Goal: Task Accomplishment & Management: Use online tool/utility

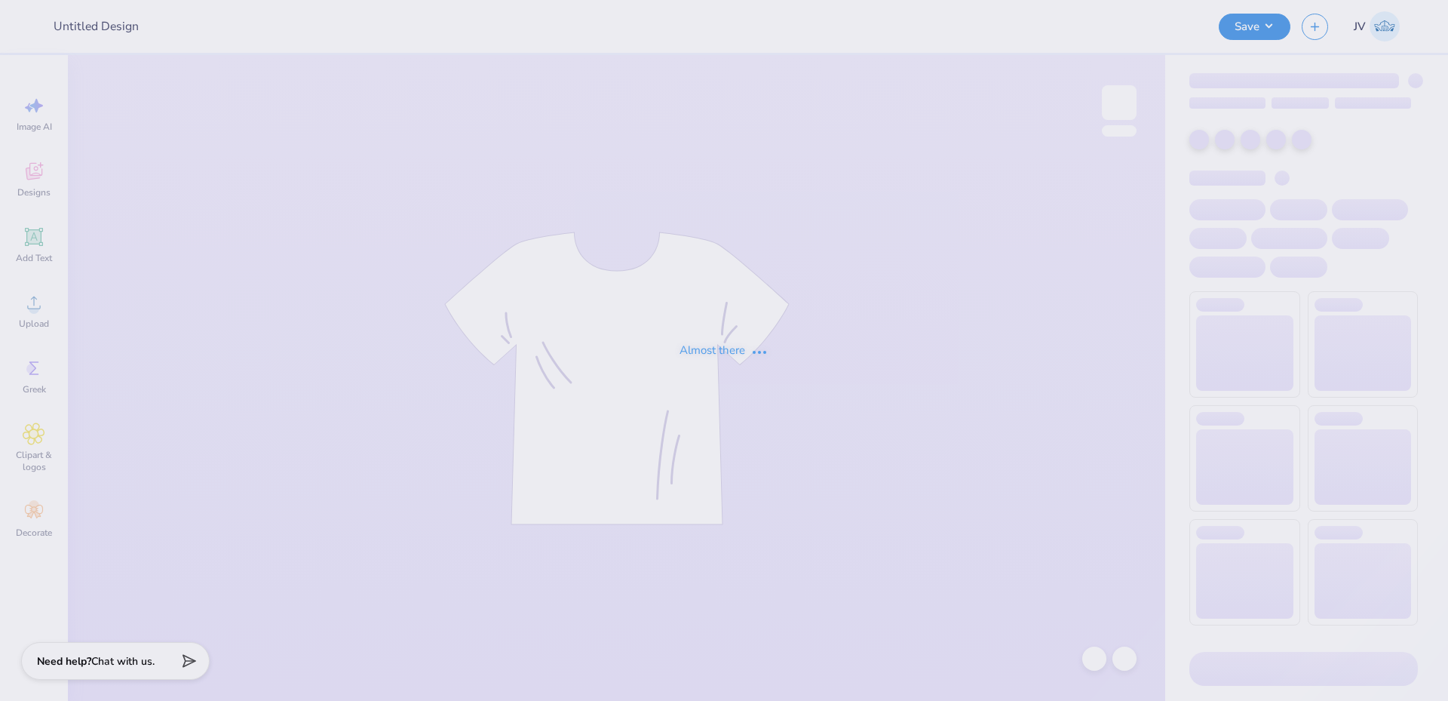
type input "BALLOON DOG"
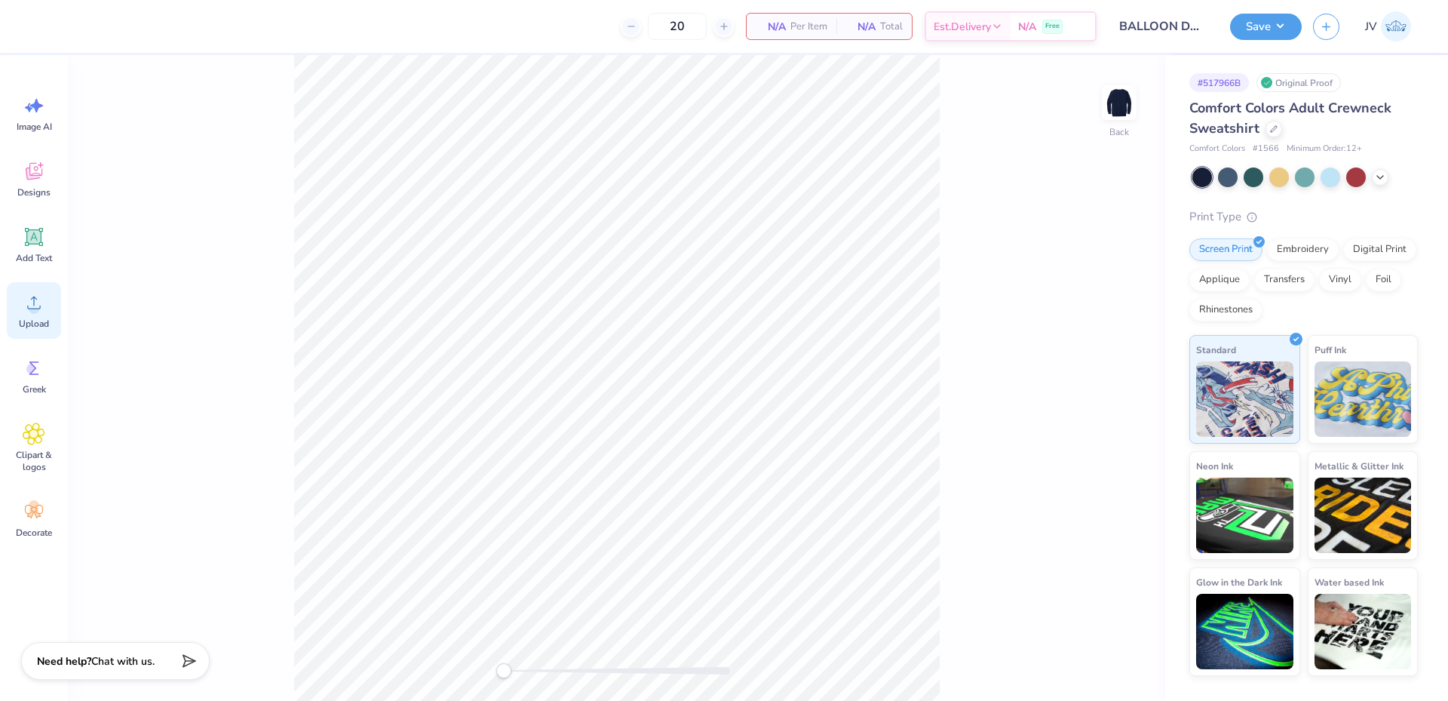
click at [35, 319] on span "Upload" at bounding box center [34, 323] width 30 height 12
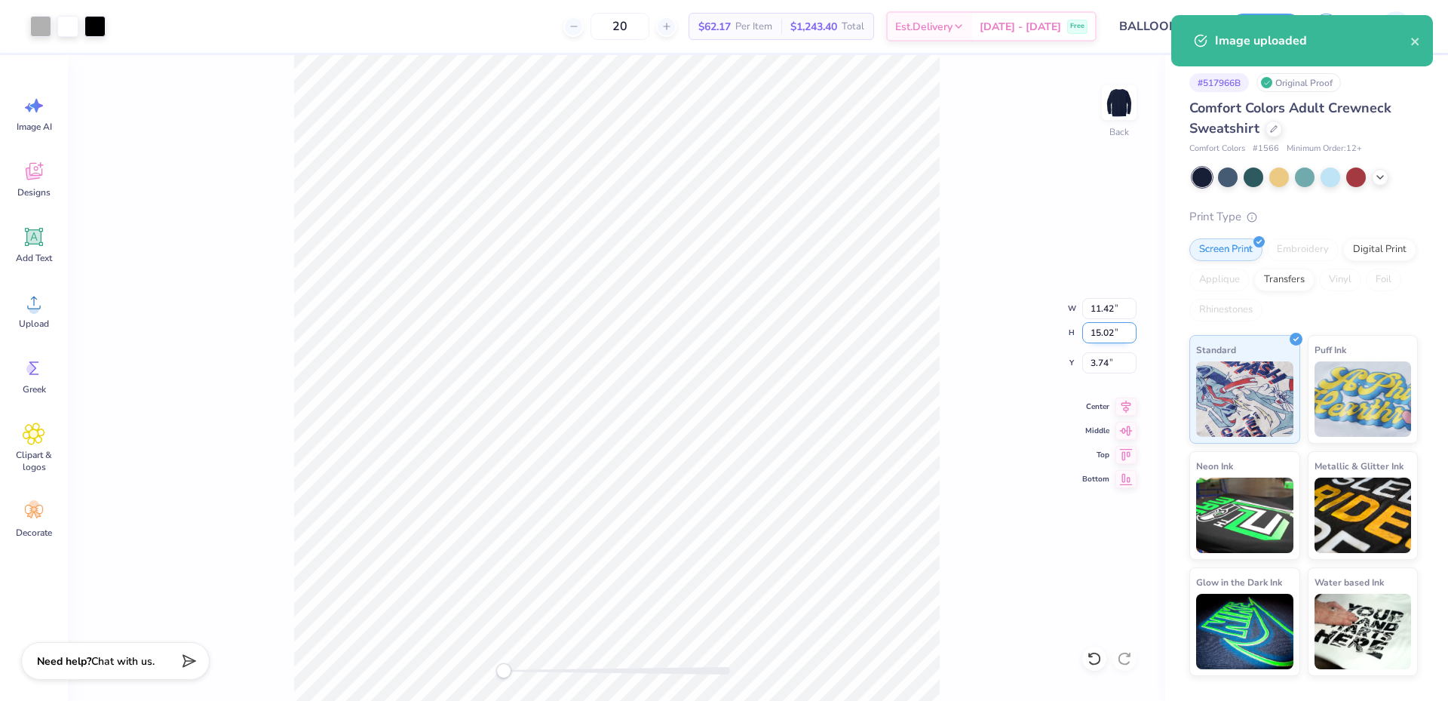
click at [1102, 330] on input "15.02" at bounding box center [1109, 332] width 54 height 21
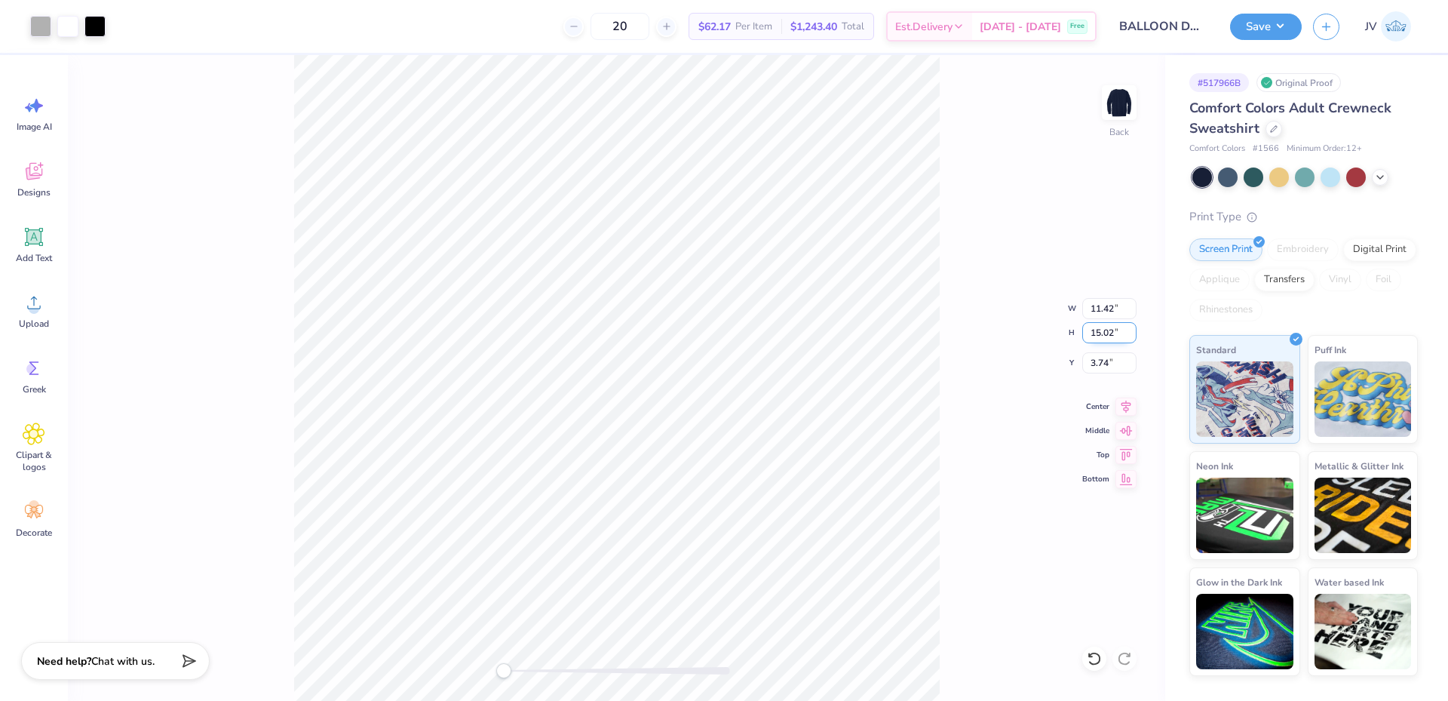
click at [1102, 330] on input "15.02" at bounding box center [1109, 332] width 54 height 21
type input "15.00"
type input "11.40"
click at [1102, 371] on input "3.75" at bounding box center [1109, 362] width 54 height 21
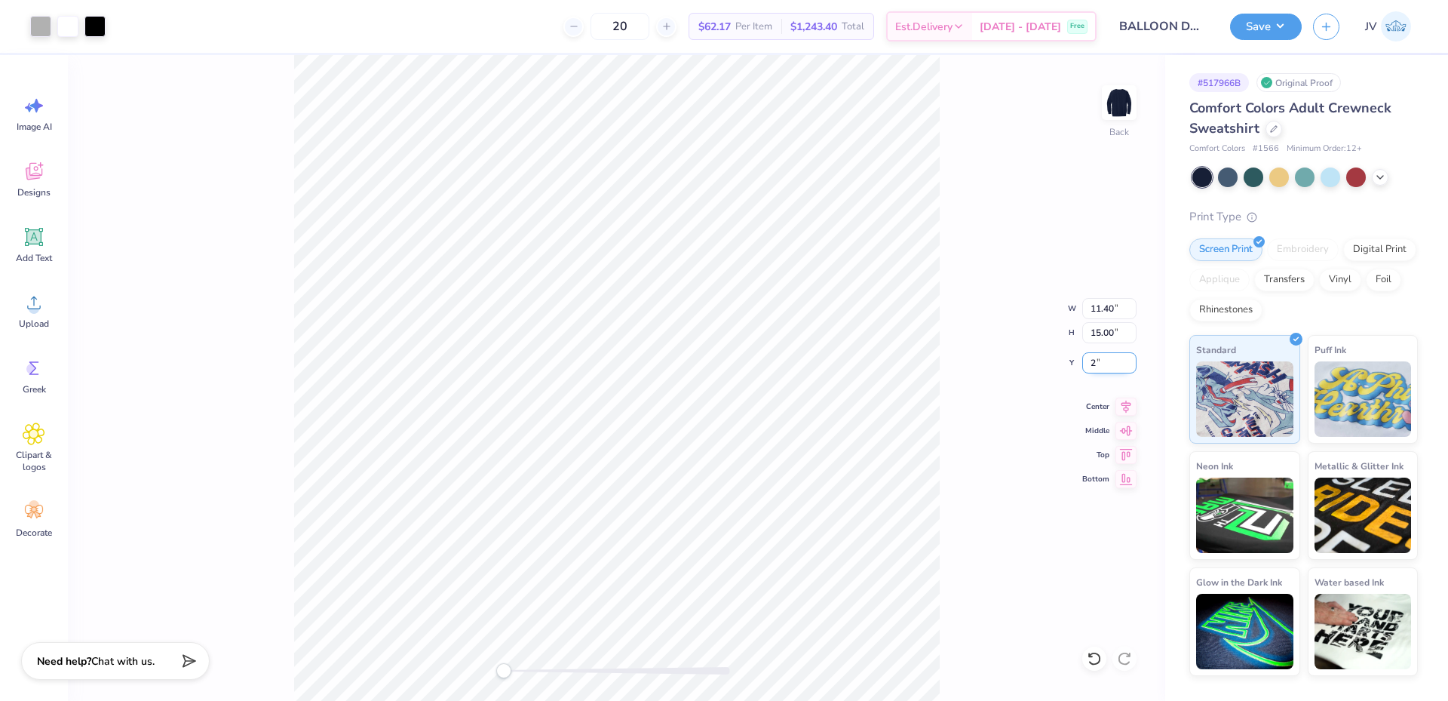
type input "2"
click at [949, 311] on div "Back W 11.40 11.40 " H 15.00 15.00 " Y 2 2 " Center Middle Top Bottom" at bounding box center [616, 377] width 1097 height 645
click at [1266, 25] on button "Save" at bounding box center [1266, 24] width 72 height 26
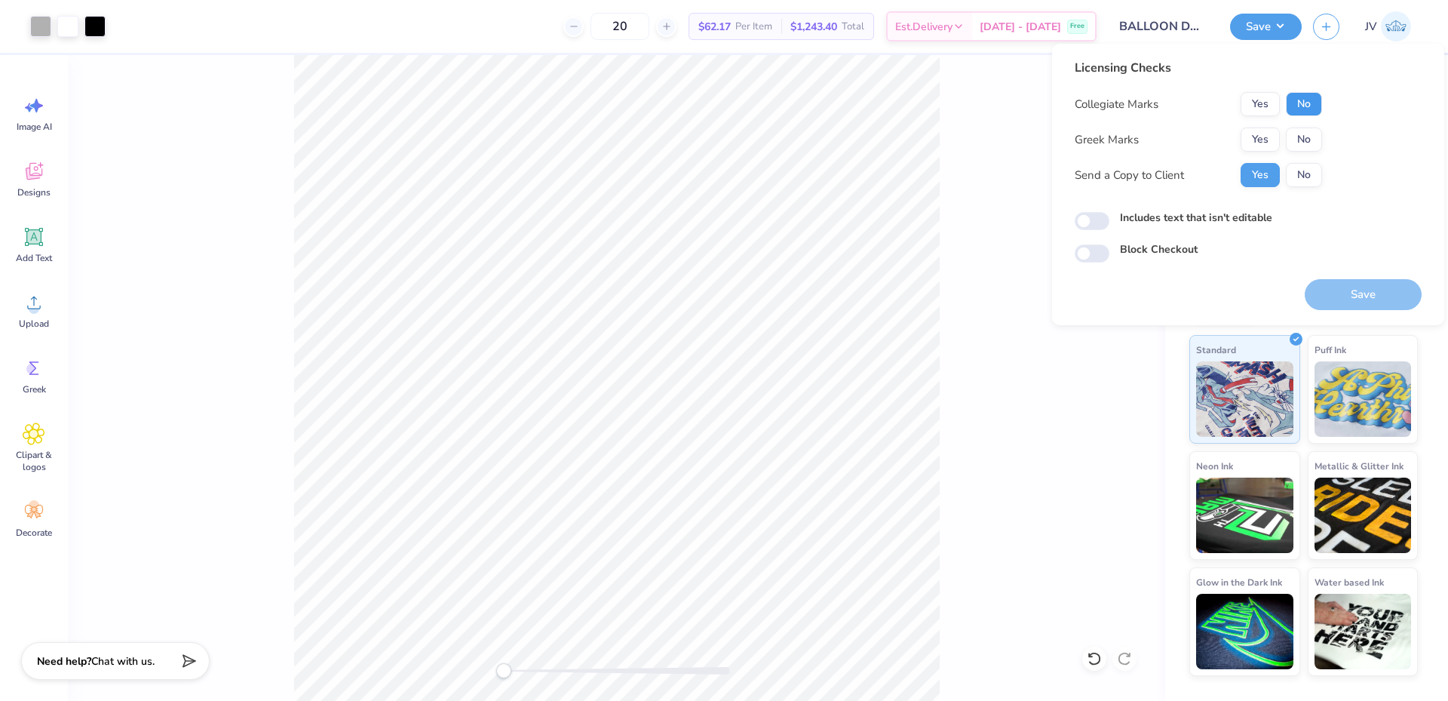
click at [1301, 98] on button "No" at bounding box center [1304, 104] width 36 height 24
click at [1298, 142] on button "No" at bounding box center [1304, 139] width 36 height 24
click at [1335, 288] on button "Save" at bounding box center [1363, 294] width 117 height 31
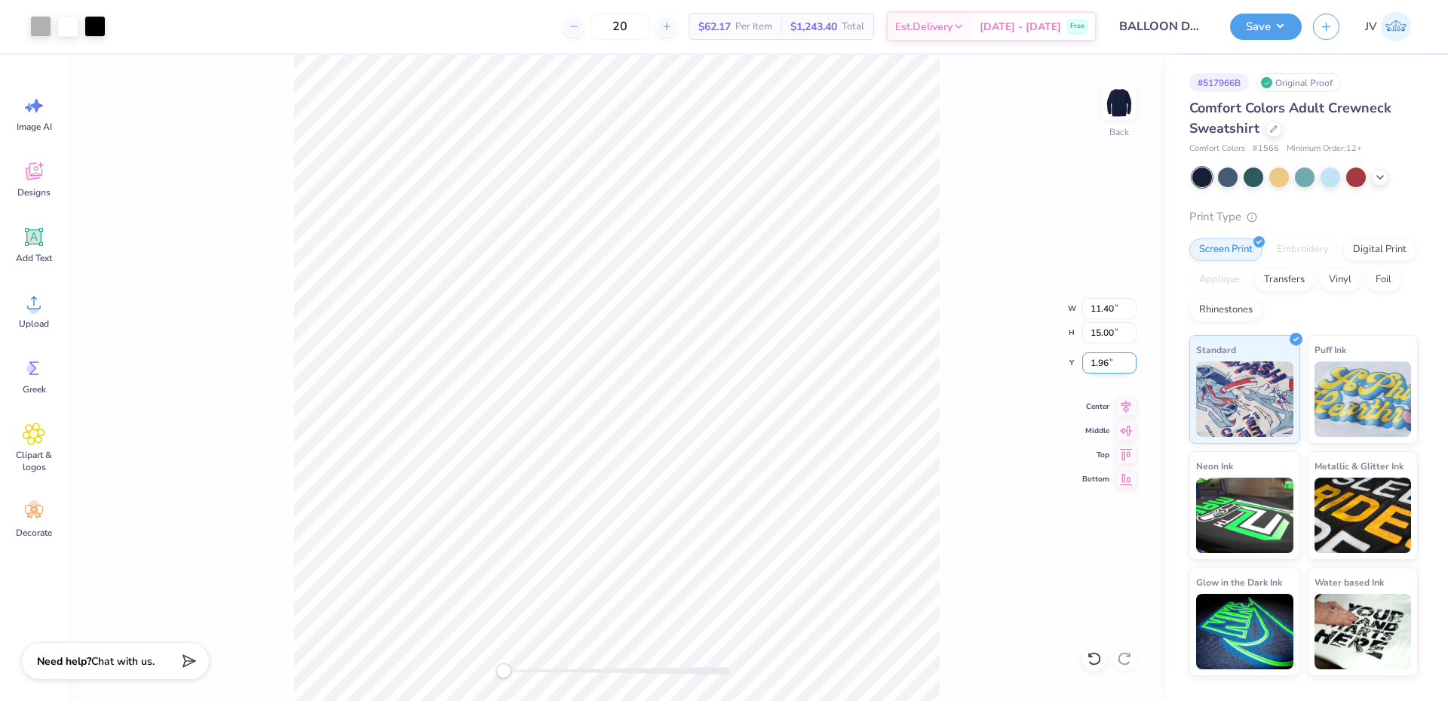
click at [1102, 355] on input "1.96" at bounding box center [1109, 362] width 54 height 21
type input "2"
click at [1030, 412] on div "Back W 11.40 11.40 " H 15.00 15.00 " Y 2 2 " Center Middle Top Bottom" at bounding box center [616, 377] width 1097 height 645
click at [1129, 100] on img at bounding box center [1119, 102] width 60 height 60
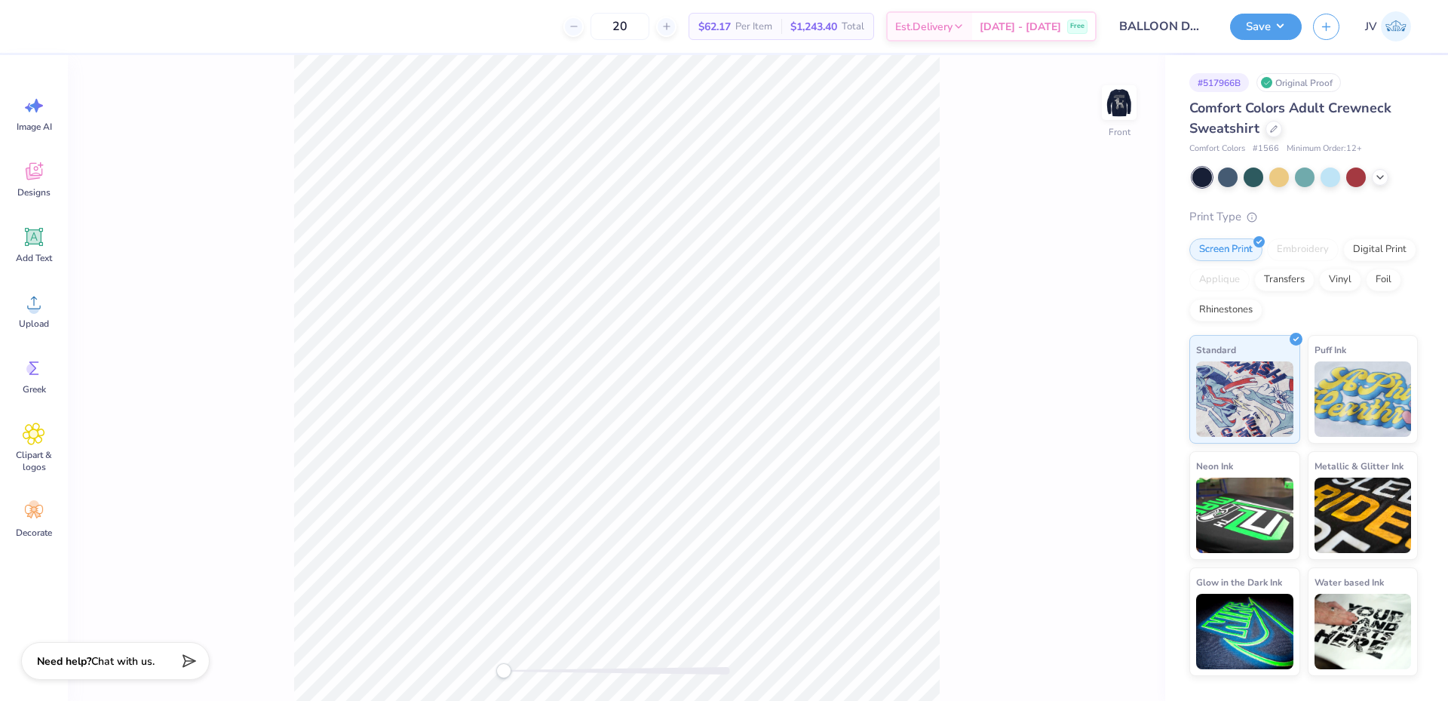
click at [1129, 100] on img at bounding box center [1119, 102] width 30 height 30
click at [1249, 17] on button "Save" at bounding box center [1266, 24] width 72 height 26
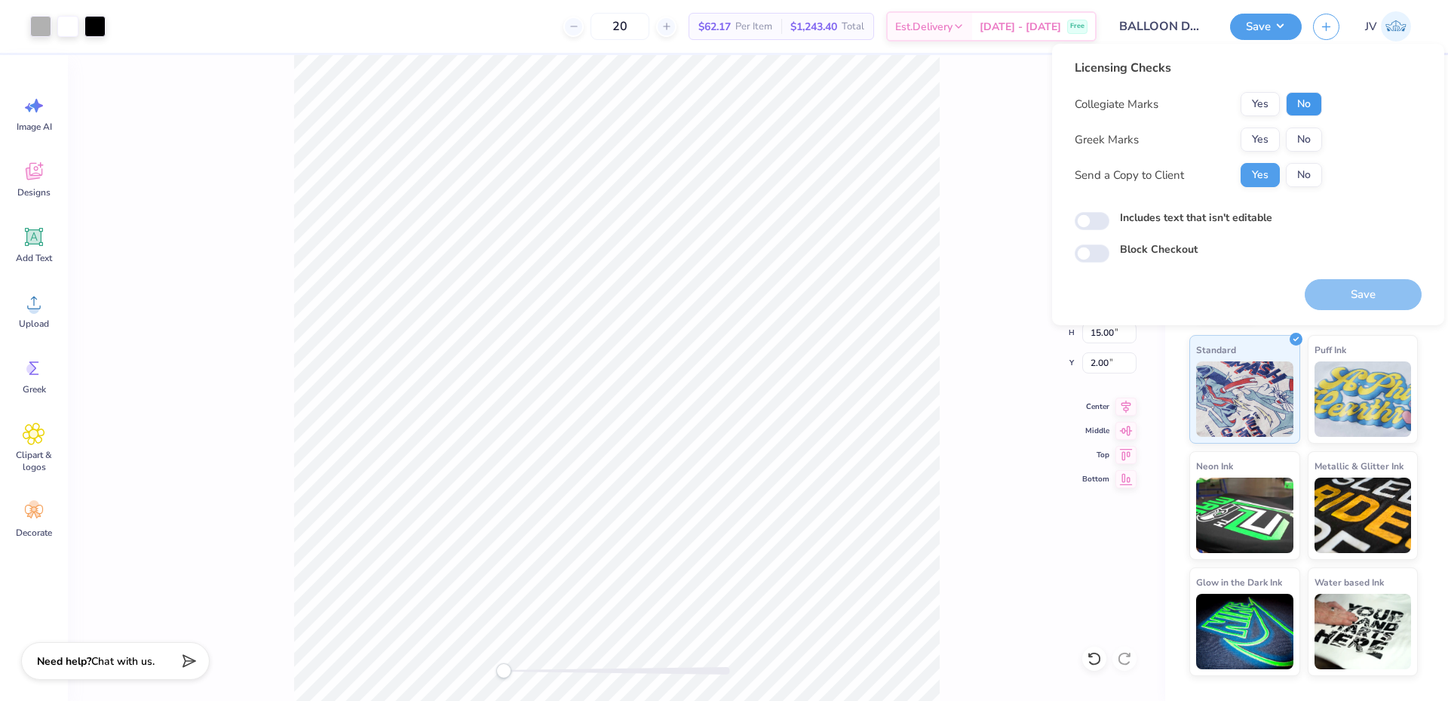
click at [1303, 102] on button "No" at bounding box center [1304, 104] width 36 height 24
click at [1297, 138] on button "No" at bounding box center [1304, 139] width 36 height 24
click at [1326, 295] on button "Save" at bounding box center [1363, 294] width 117 height 31
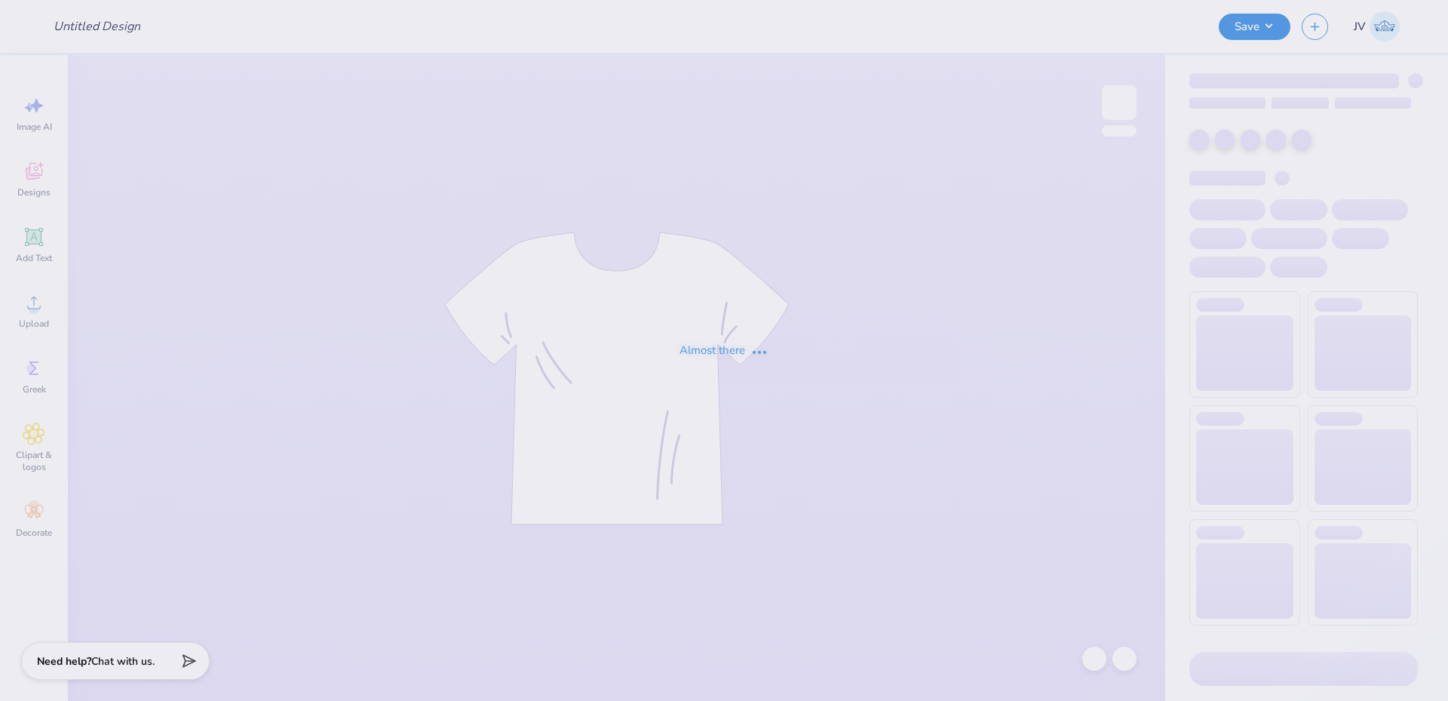
type input "APHI senior dads weekend"
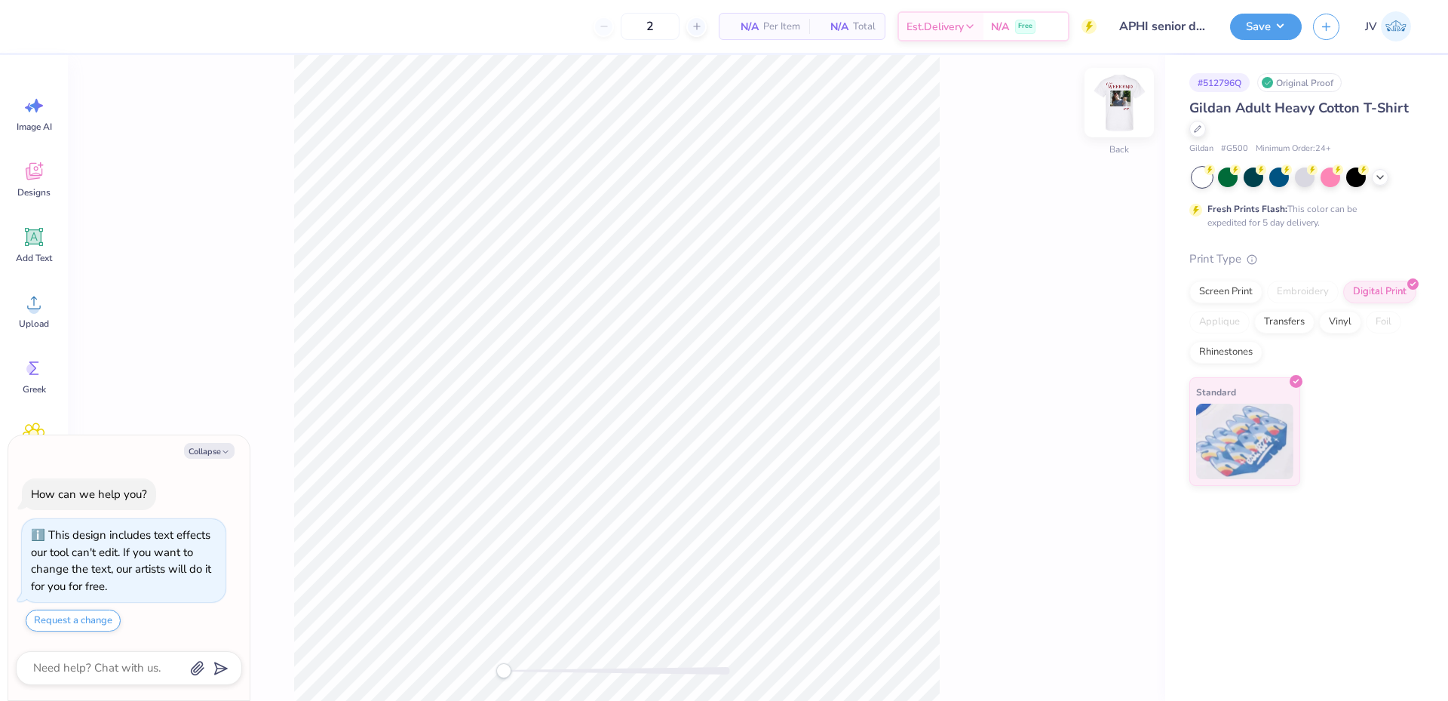
click at [1122, 97] on img at bounding box center [1119, 102] width 60 height 60
type textarea "x"
click at [508, 688] on div "Front" at bounding box center [616, 377] width 1097 height 645
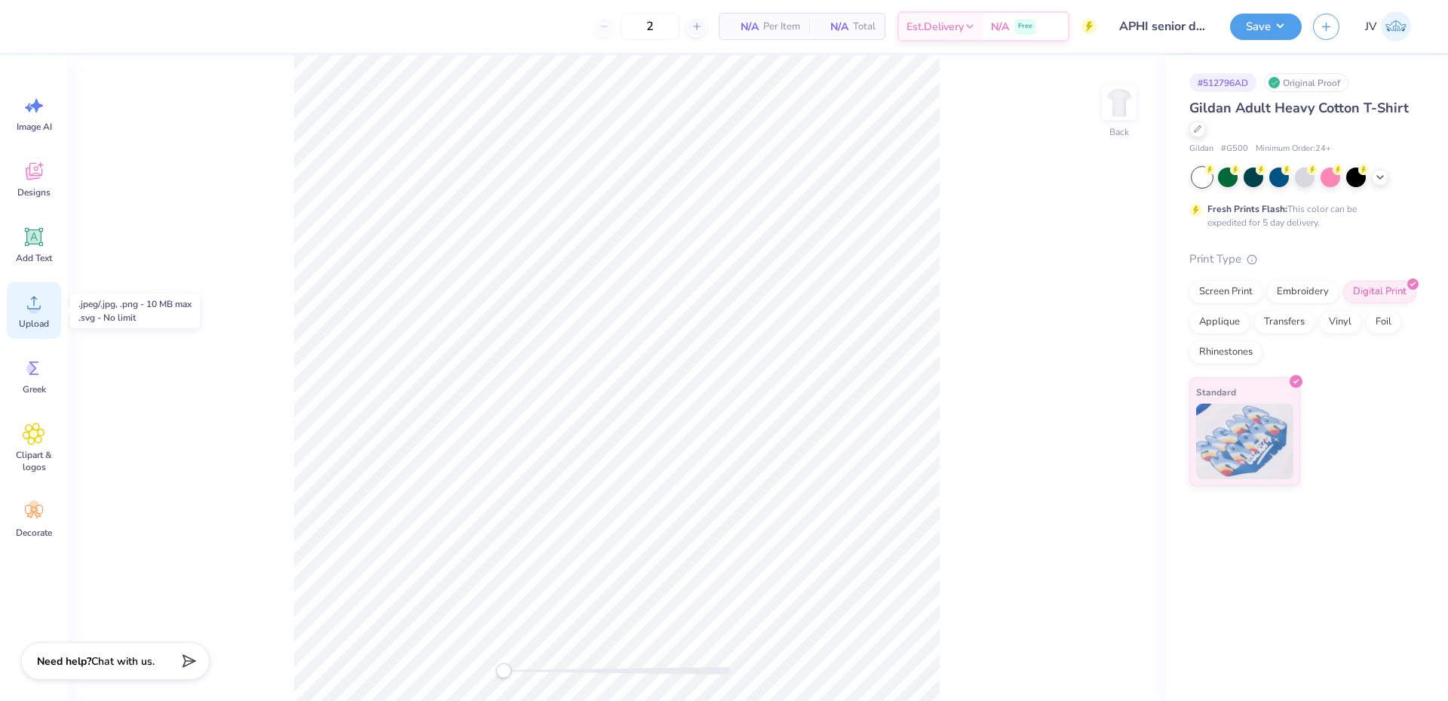
click at [44, 307] on icon at bounding box center [34, 302] width 23 height 23
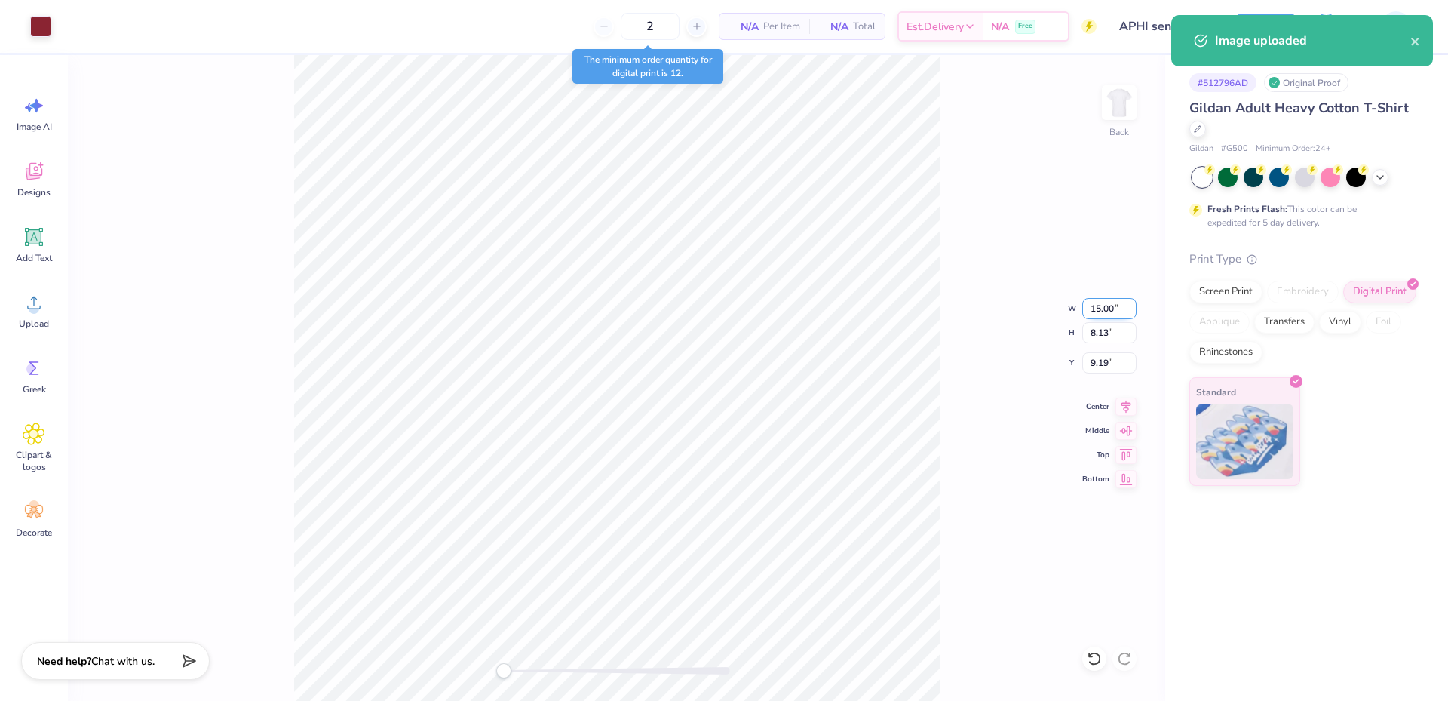
click at [1105, 308] on input "15.00" at bounding box center [1109, 308] width 54 height 21
type input "4.00"
type input "2.17"
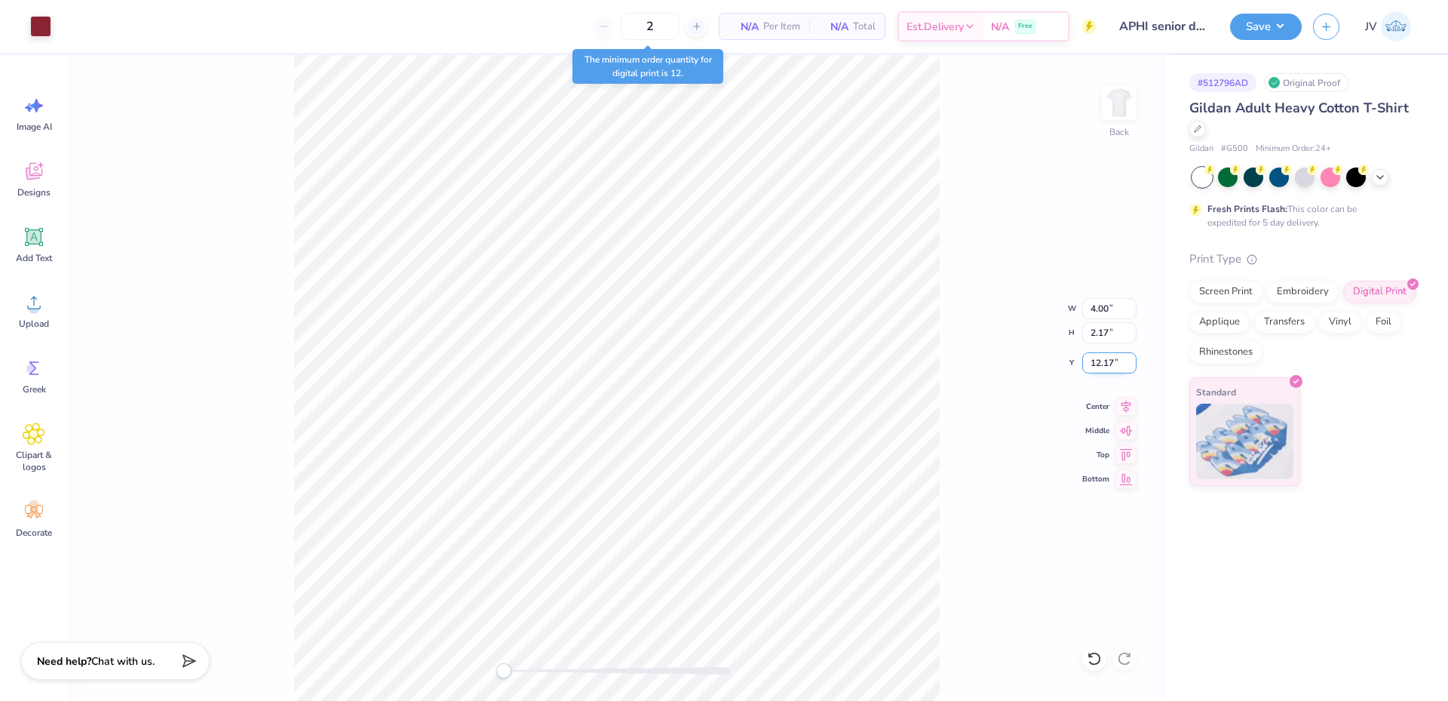
click at [1096, 366] on input "12.17" at bounding box center [1109, 362] width 54 height 21
type input "3"
click at [994, 199] on div "Back W 4.00 4.00 " H 2.17 2.17 " Y 3.00 3.00 " Center Middle Top Bottom" at bounding box center [616, 377] width 1097 height 645
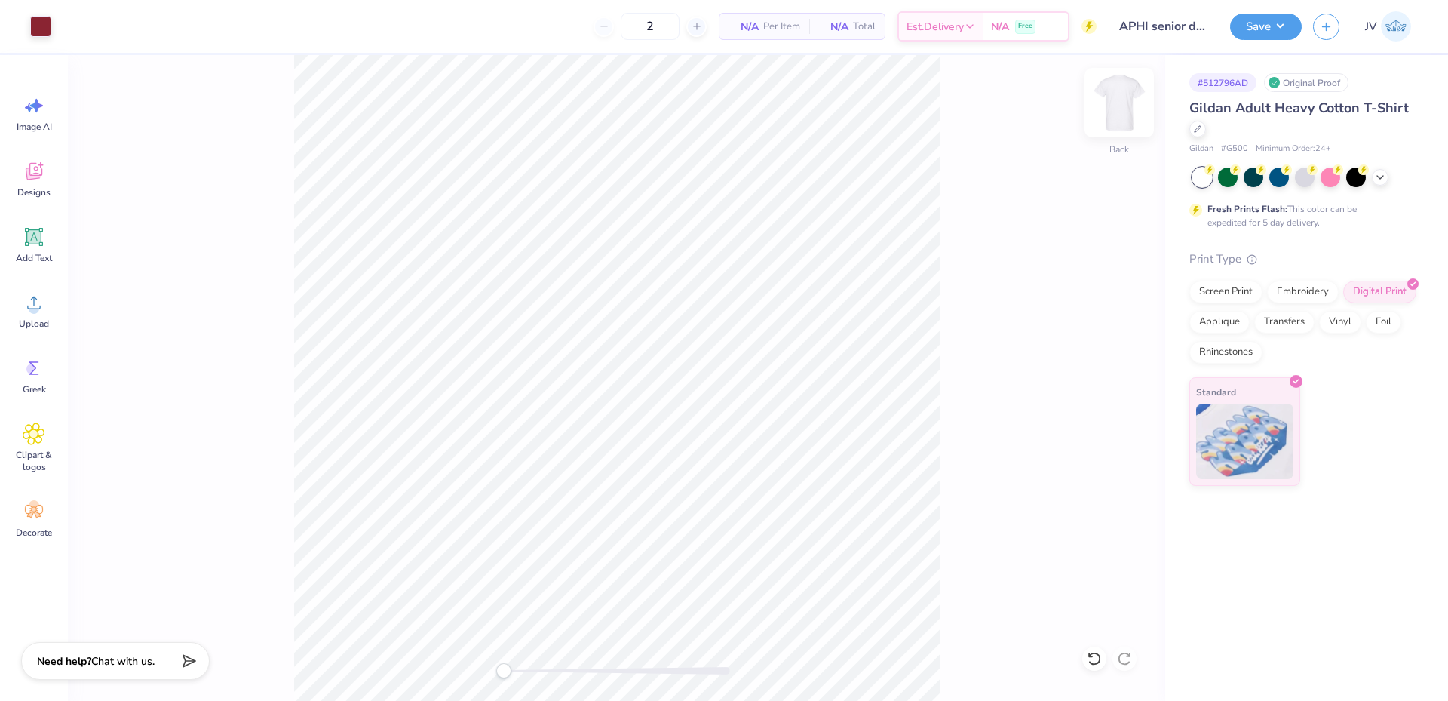
click at [1122, 104] on img at bounding box center [1119, 102] width 60 height 60
click at [36, 310] on circle at bounding box center [34, 308] width 11 height 11
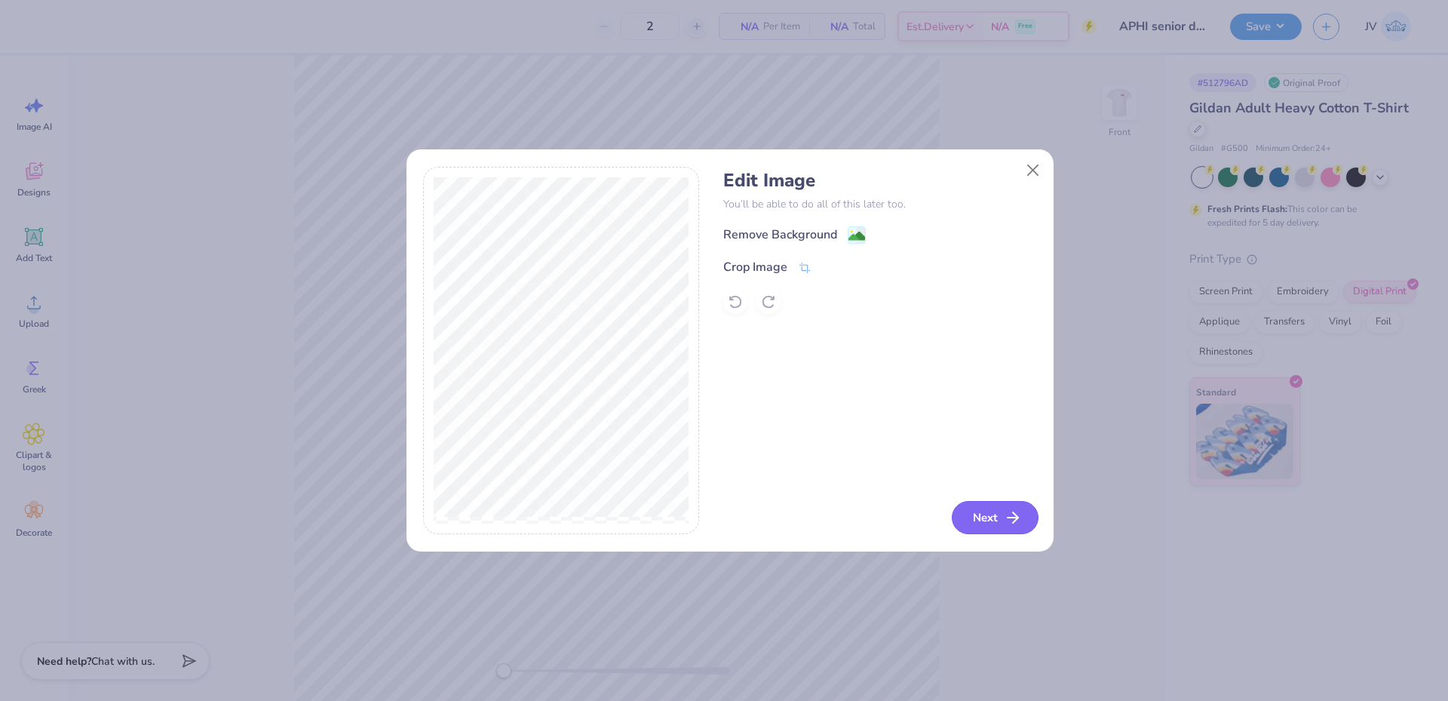
click at [983, 520] on button "Next" at bounding box center [995, 517] width 87 height 33
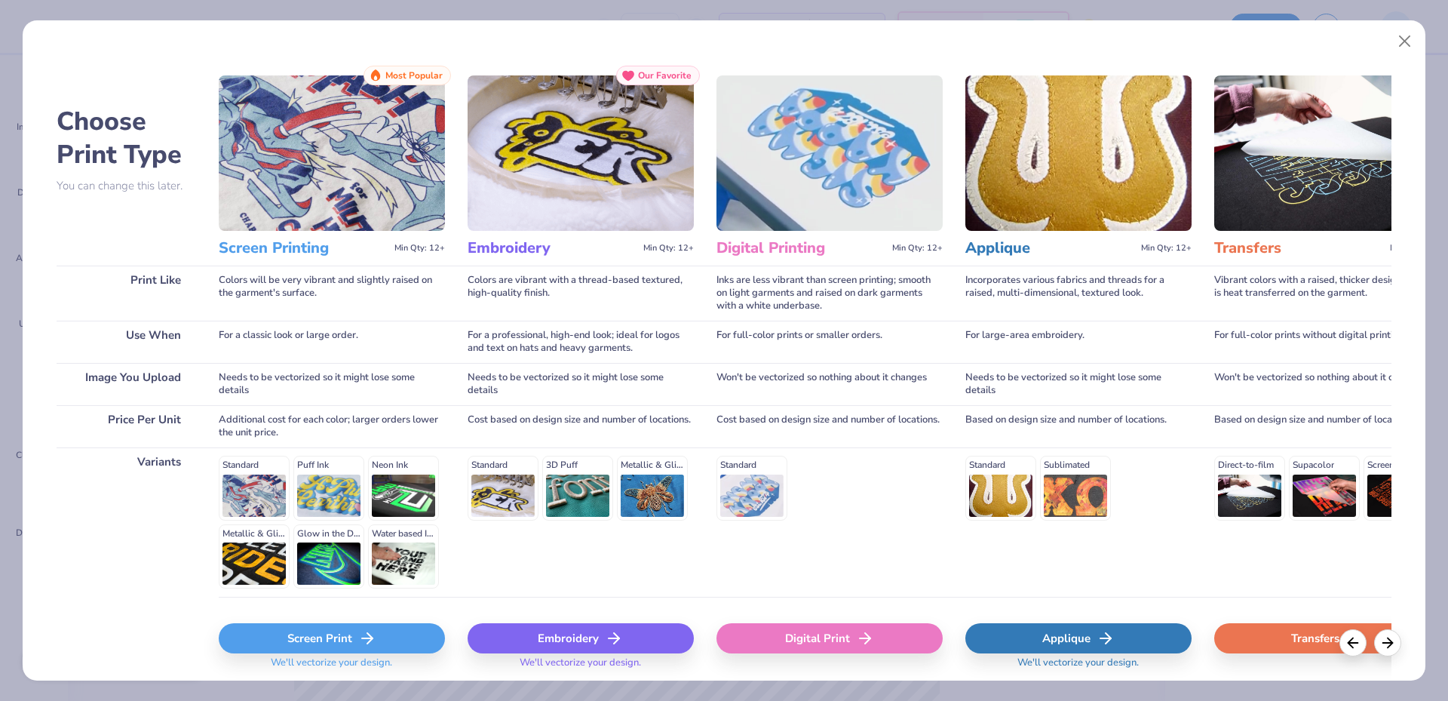
click at [837, 636] on div "Digital Print" at bounding box center [829, 638] width 226 height 30
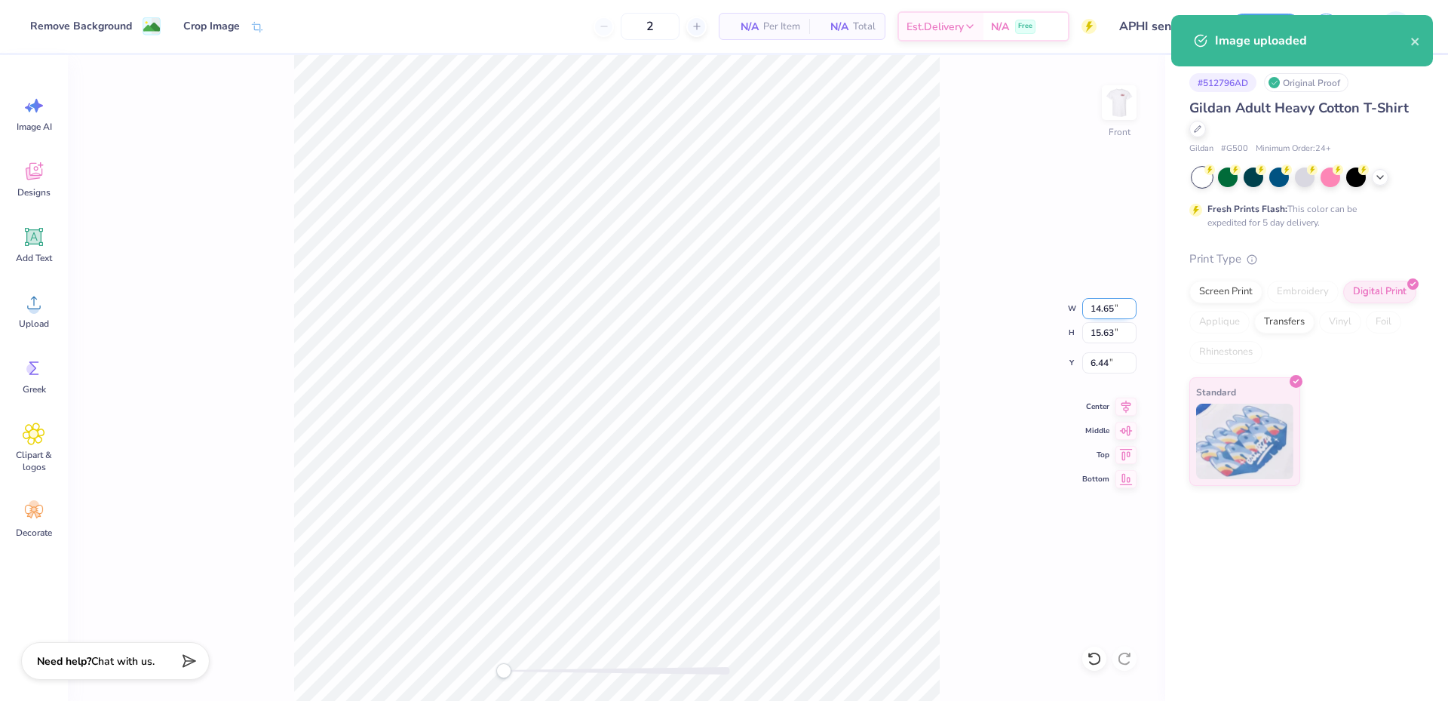
click at [1100, 306] on input "14.65" at bounding box center [1109, 308] width 54 height 21
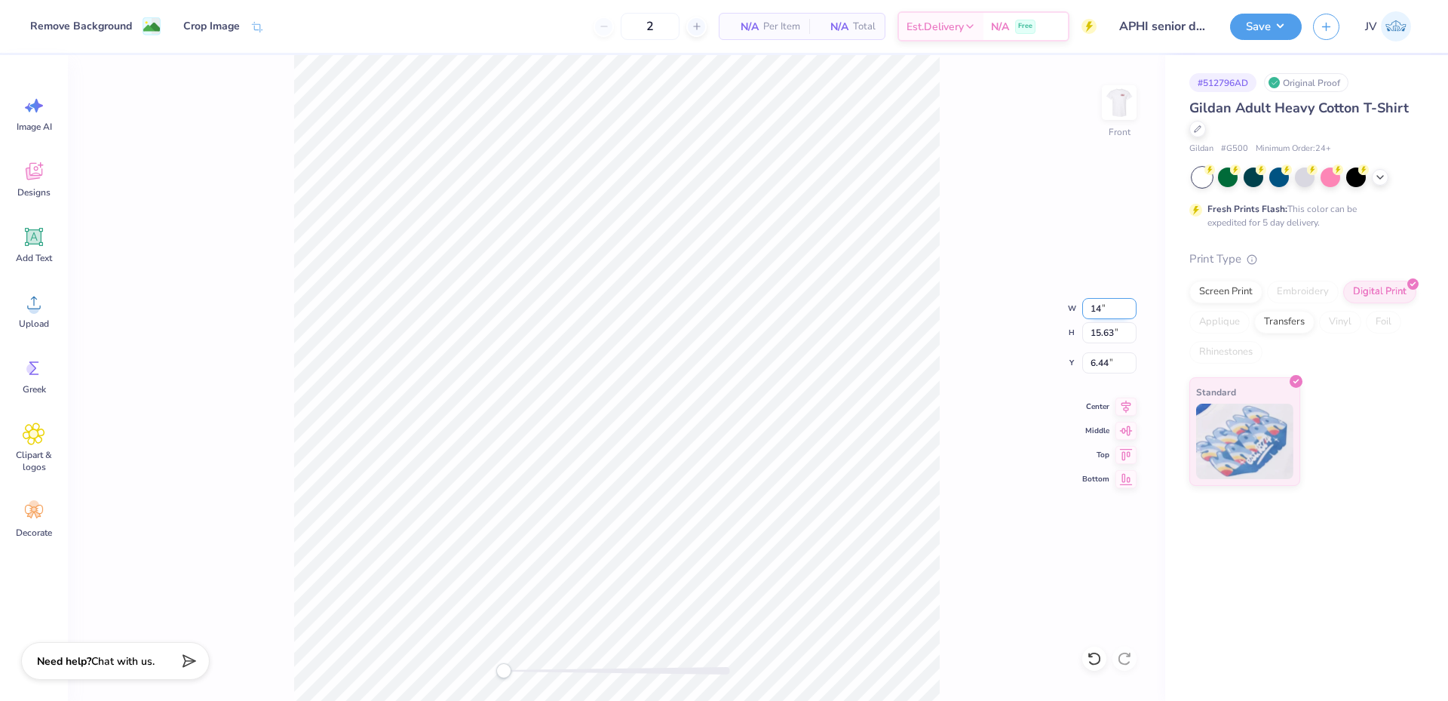
type input "14.00"
type input "14.94"
click at [1110, 370] on input "6.78" at bounding box center [1109, 362] width 54 height 21
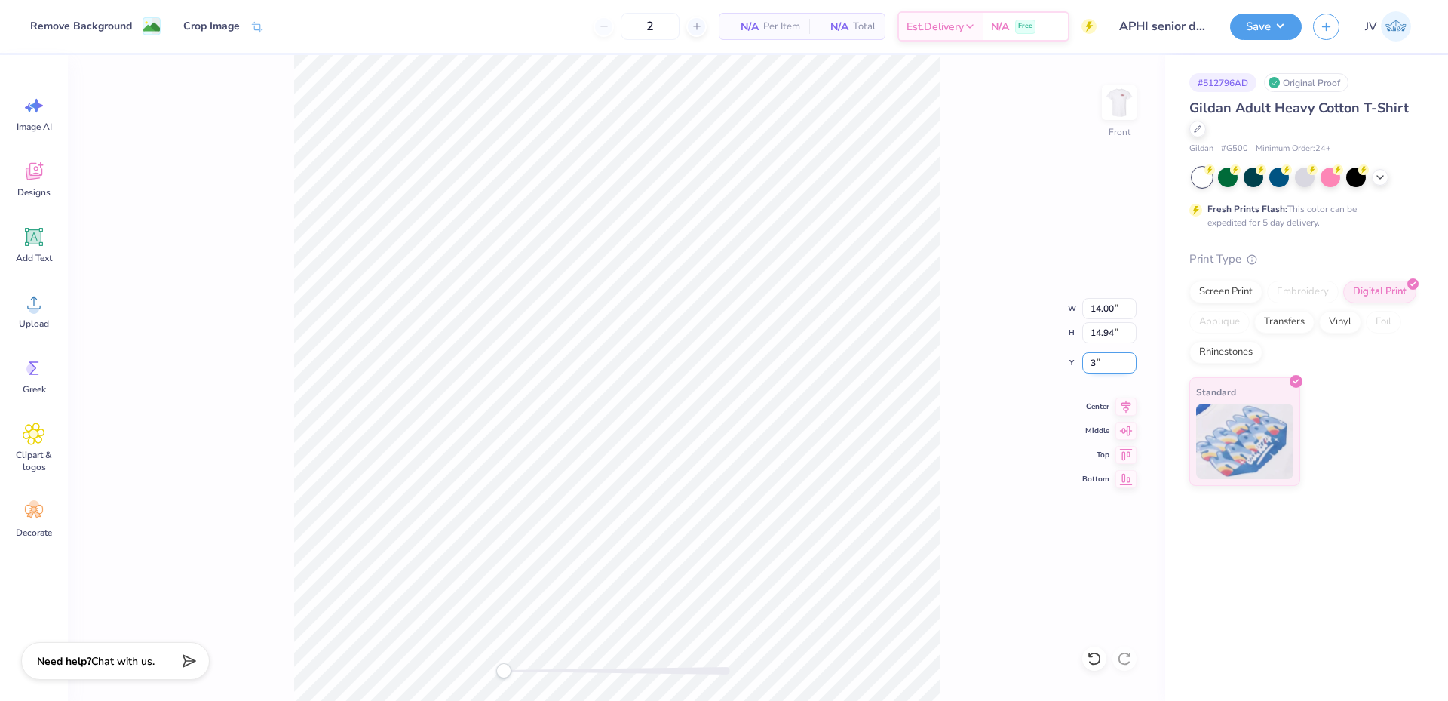
type input "3"
click at [502, 673] on div "Accessibility label" at bounding box center [503, 670] width 15 height 15
click at [1132, 115] on img at bounding box center [1119, 102] width 60 height 60
click at [1268, 28] on button "Save" at bounding box center [1266, 24] width 72 height 26
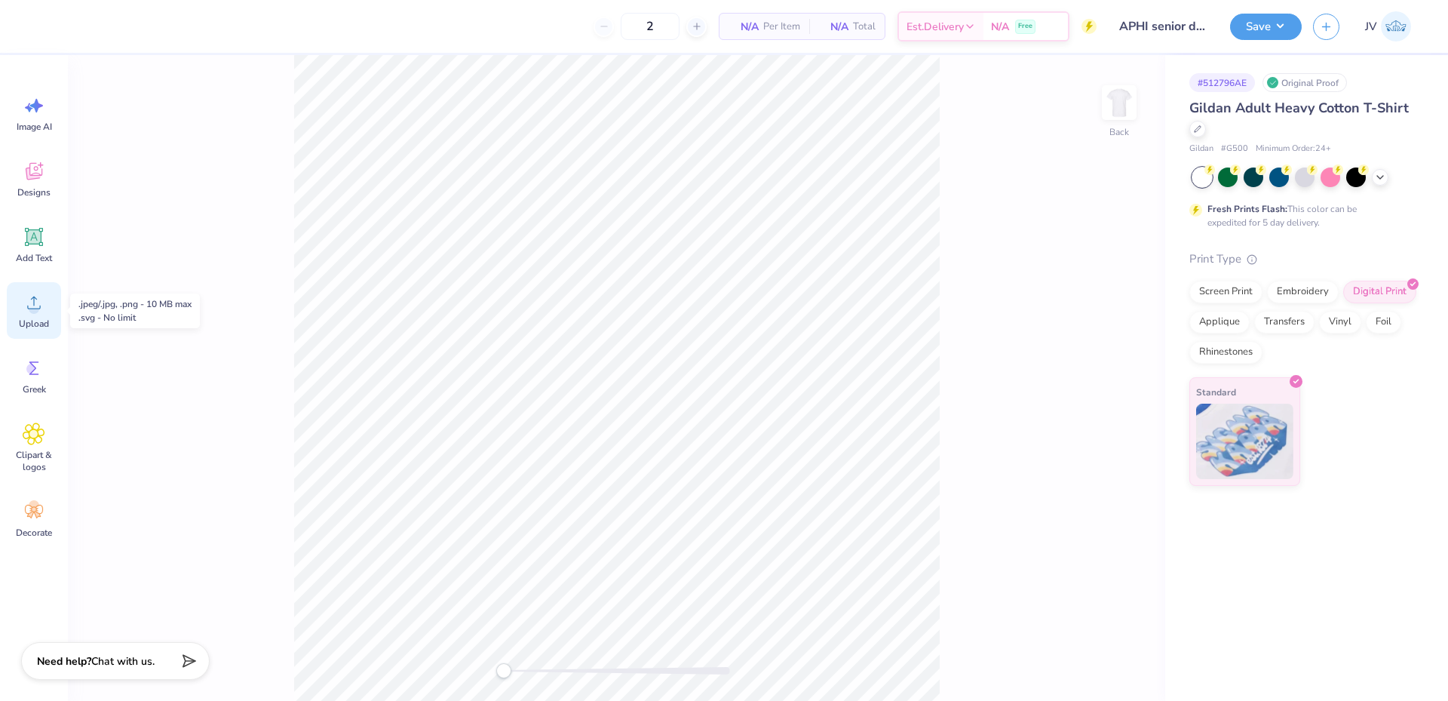
click at [42, 304] on icon at bounding box center [34, 302] width 23 height 23
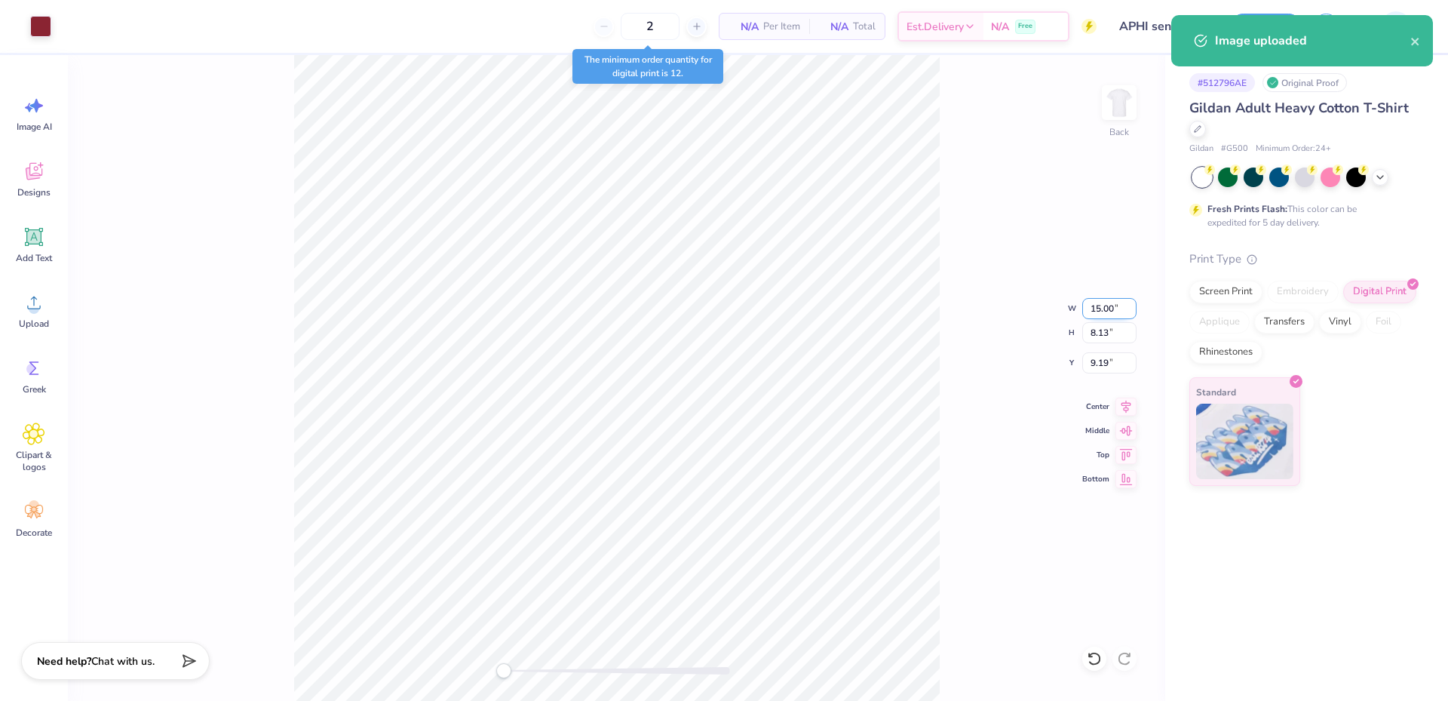
click at [1102, 310] on input "15.00" at bounding box center [1109, 308] width 54 height 21
type input "4.00"
type input "2.17"
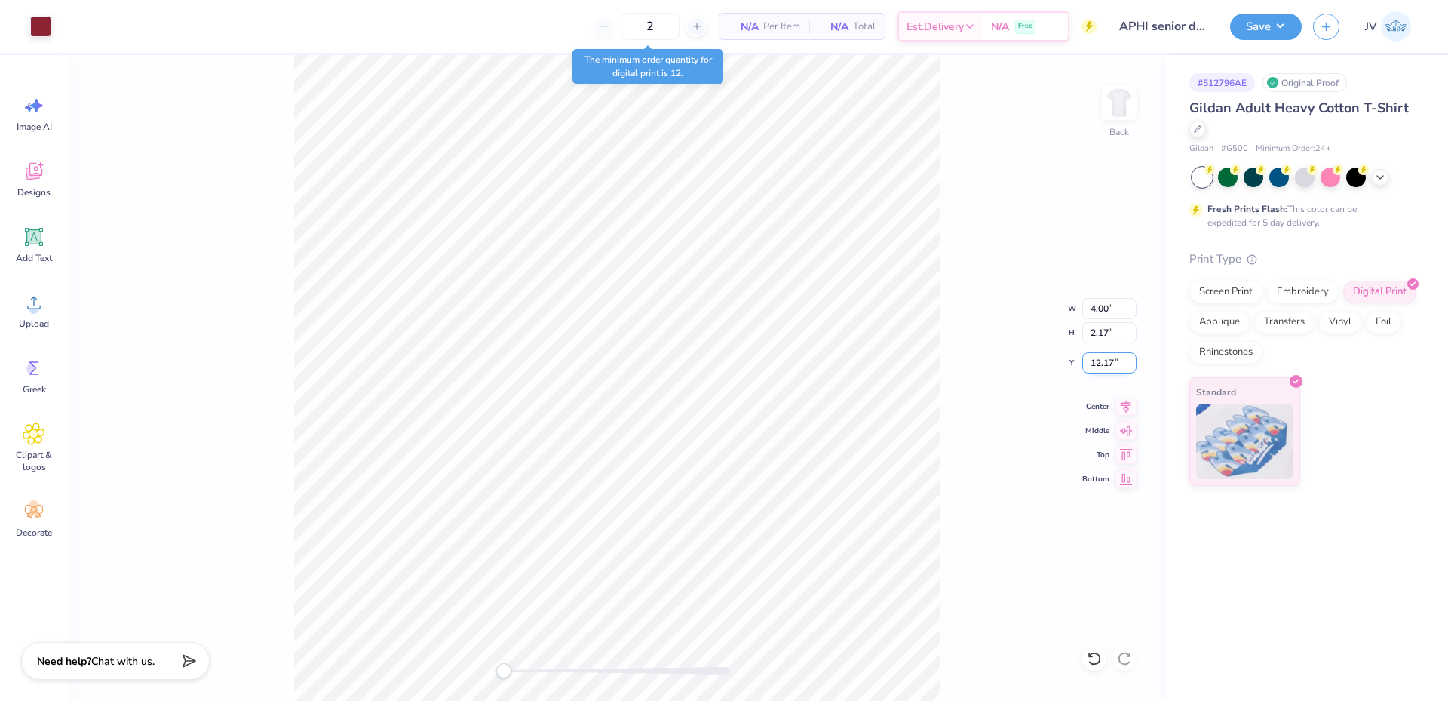
click at [1104, 369] on input "12.17" at bounding box center [1109, 362] width 54 height 21
type input "3"
click at [952, 422] on div "Back W 4.00 4.00 " H 2.17 2.17 " Y 3 3 " Center Middle Top Bottom" at bounding box center [616, 377] width 1097 height 645
click at [1106, 102] on img at bounding box center [1119, 102] width 60 height 60
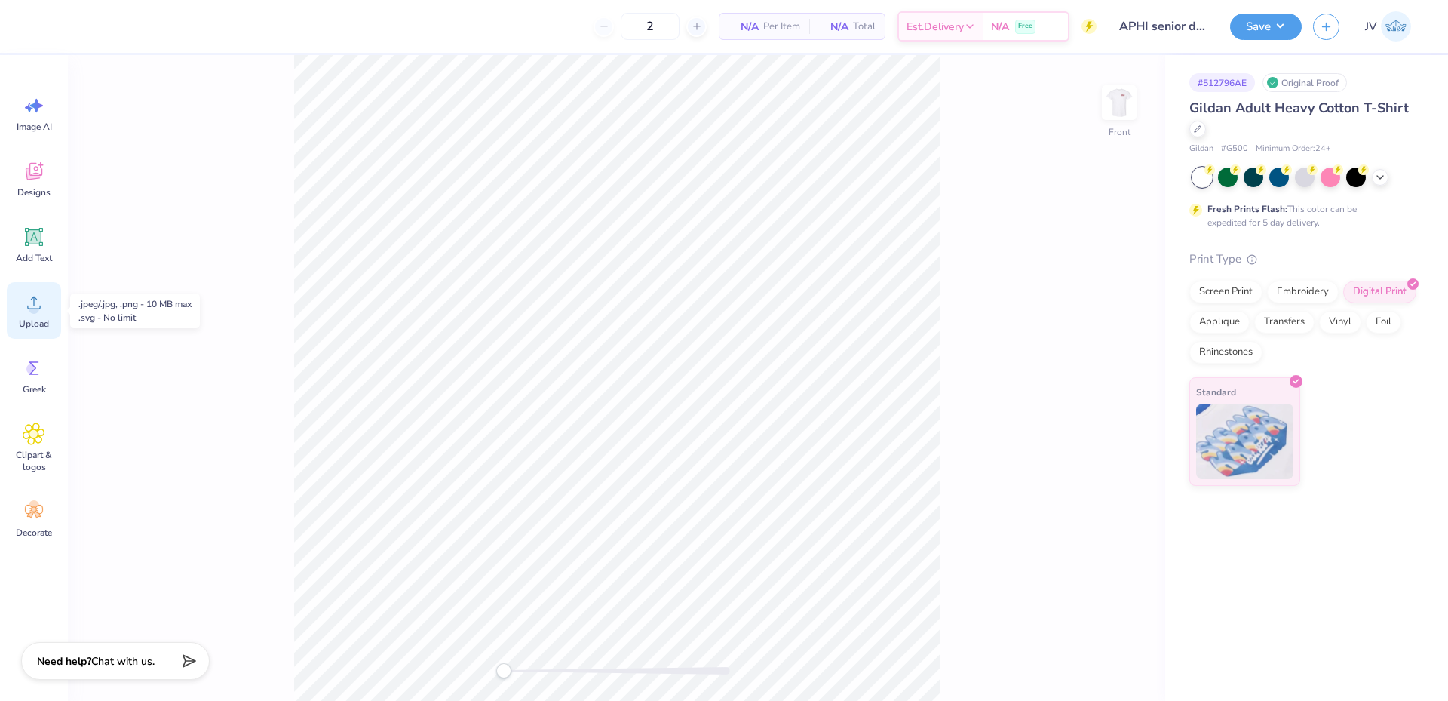
click at [26, 314] on div "Upload" at bounding box center [34, 310] width 54 height 57
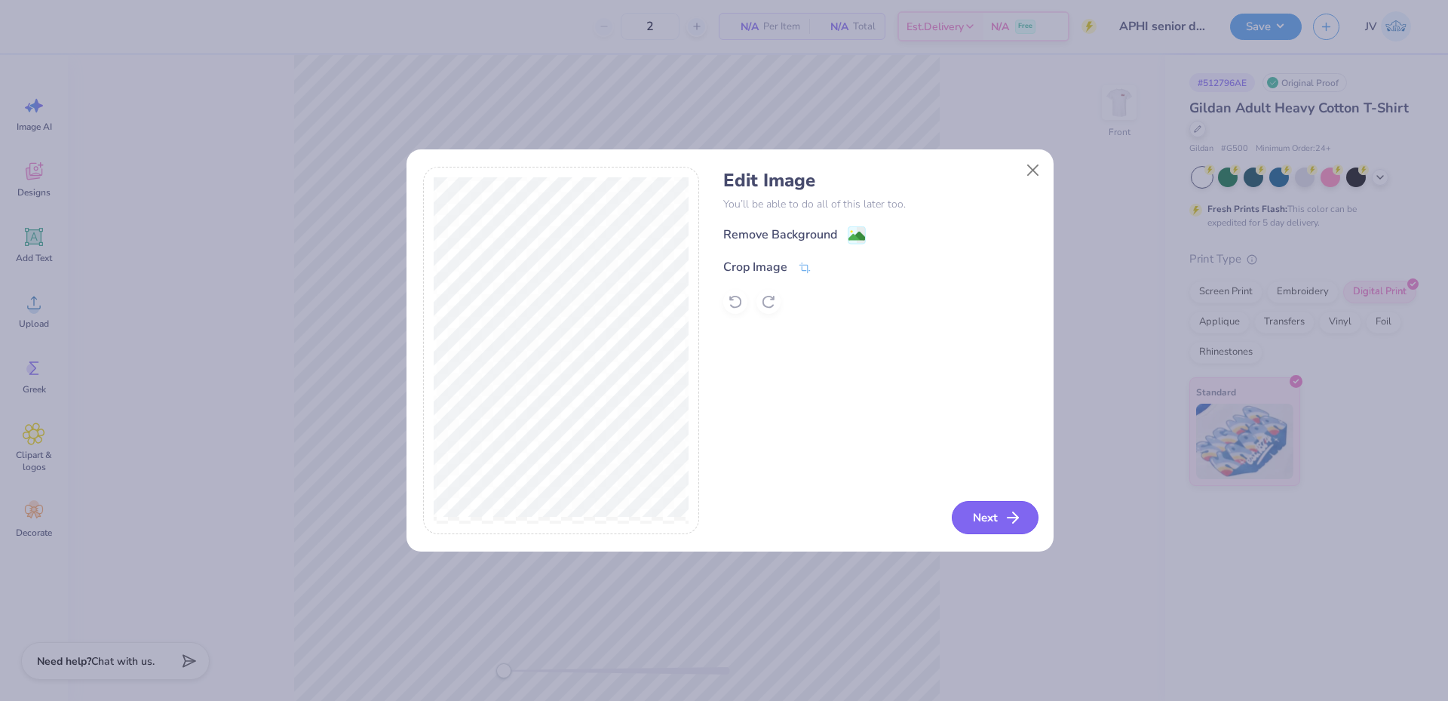
click at [975, 525] on button "Next" at bounding box center [995, 517] width 87 height 33
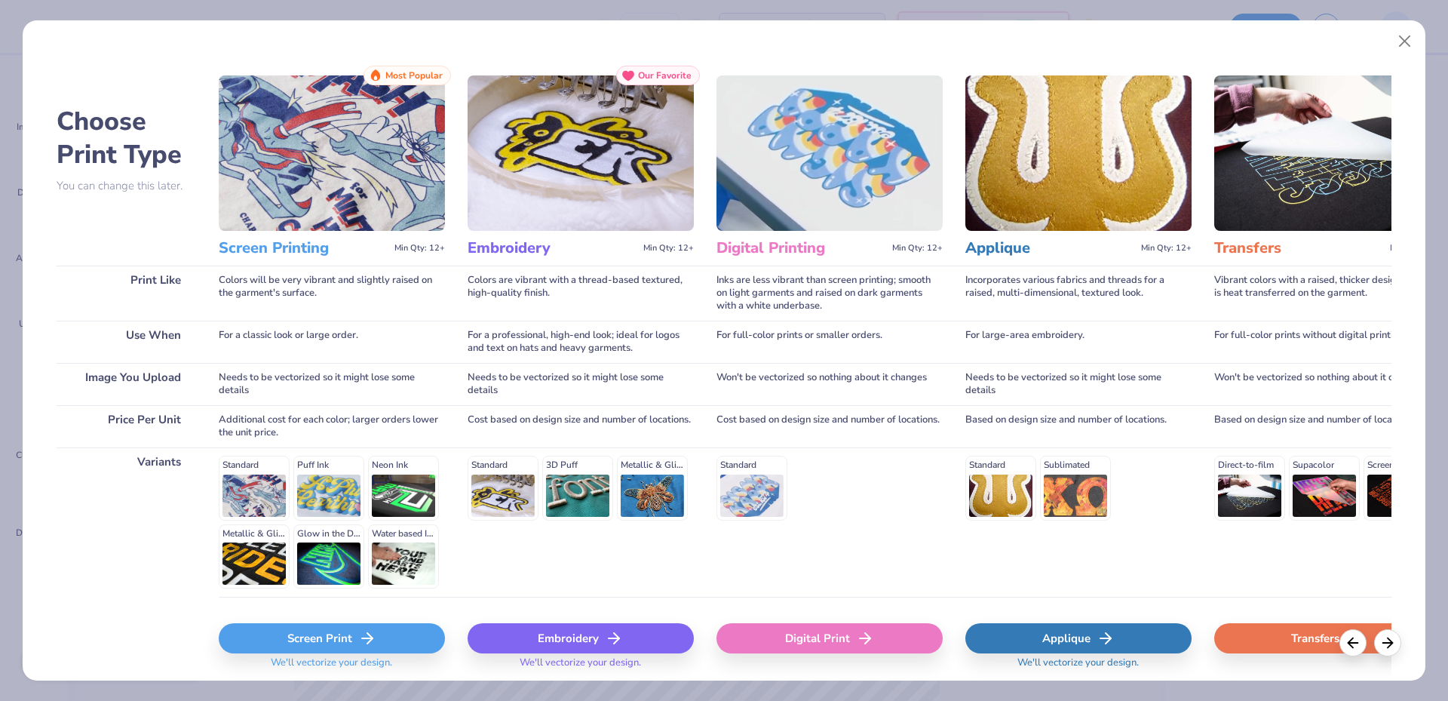
click at [805, 636] on div "Digital Print" at bounding box center [829, 638] width 226 height 30
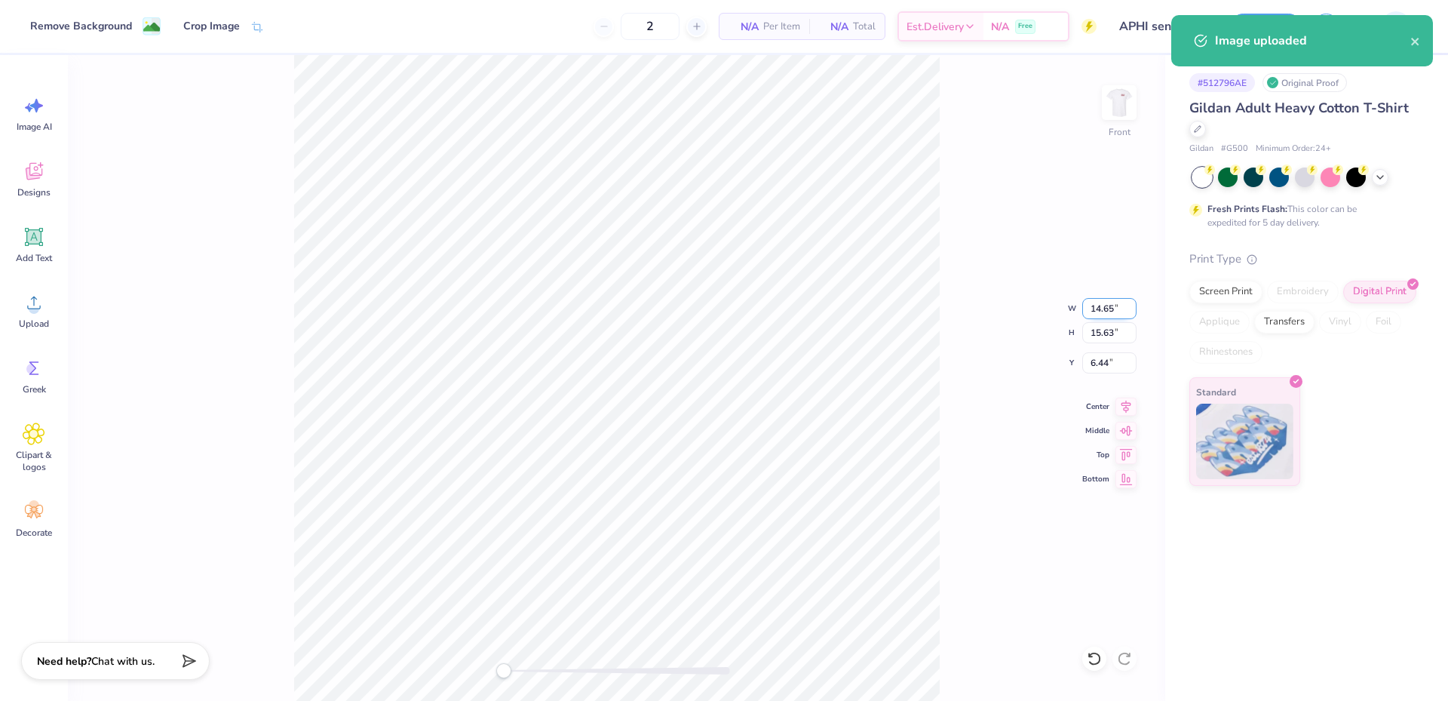
click at [1093, 309] on input "14.65" at bounding box center [1109, 308] width 54 height 21
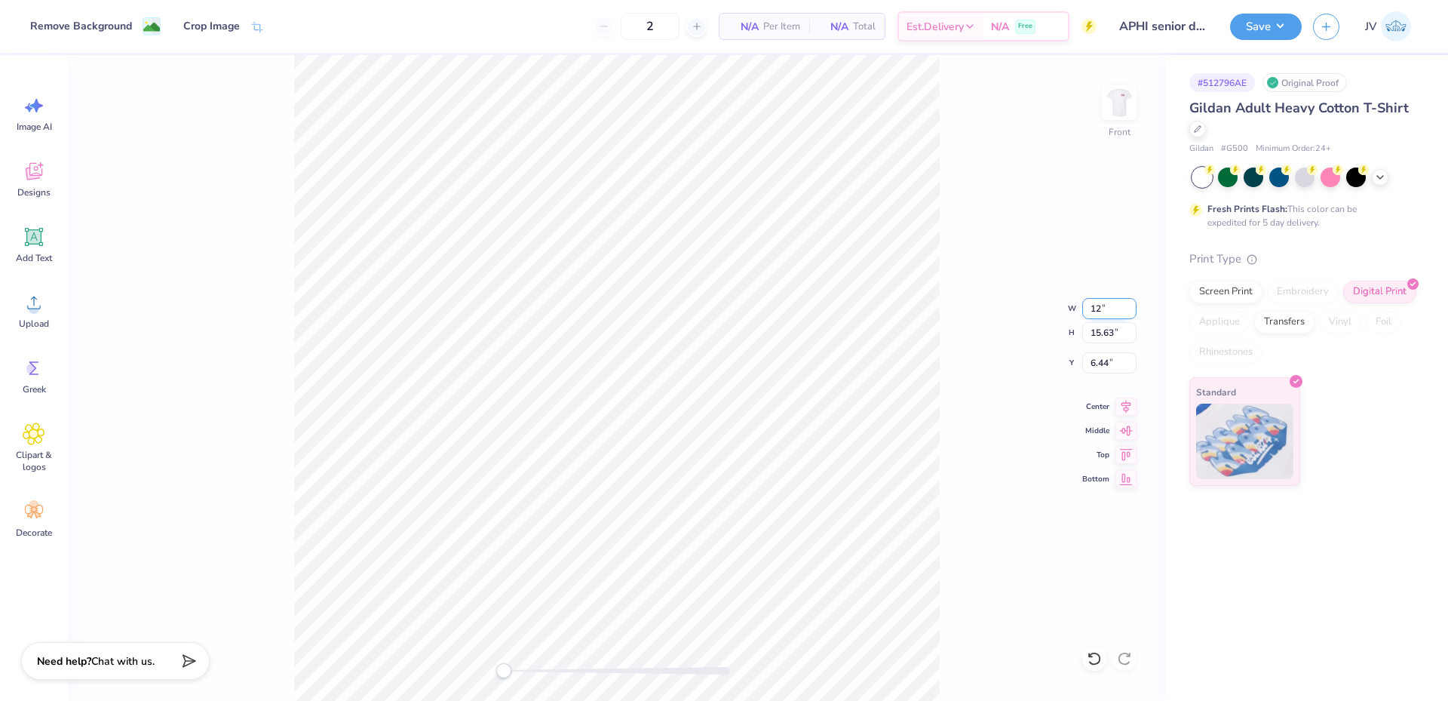
type input "12.00"
type input "12.80"
click at [1104, 372] on input "7.85" at bounding box center [1109, 362] width 54 height 21
type input "3"
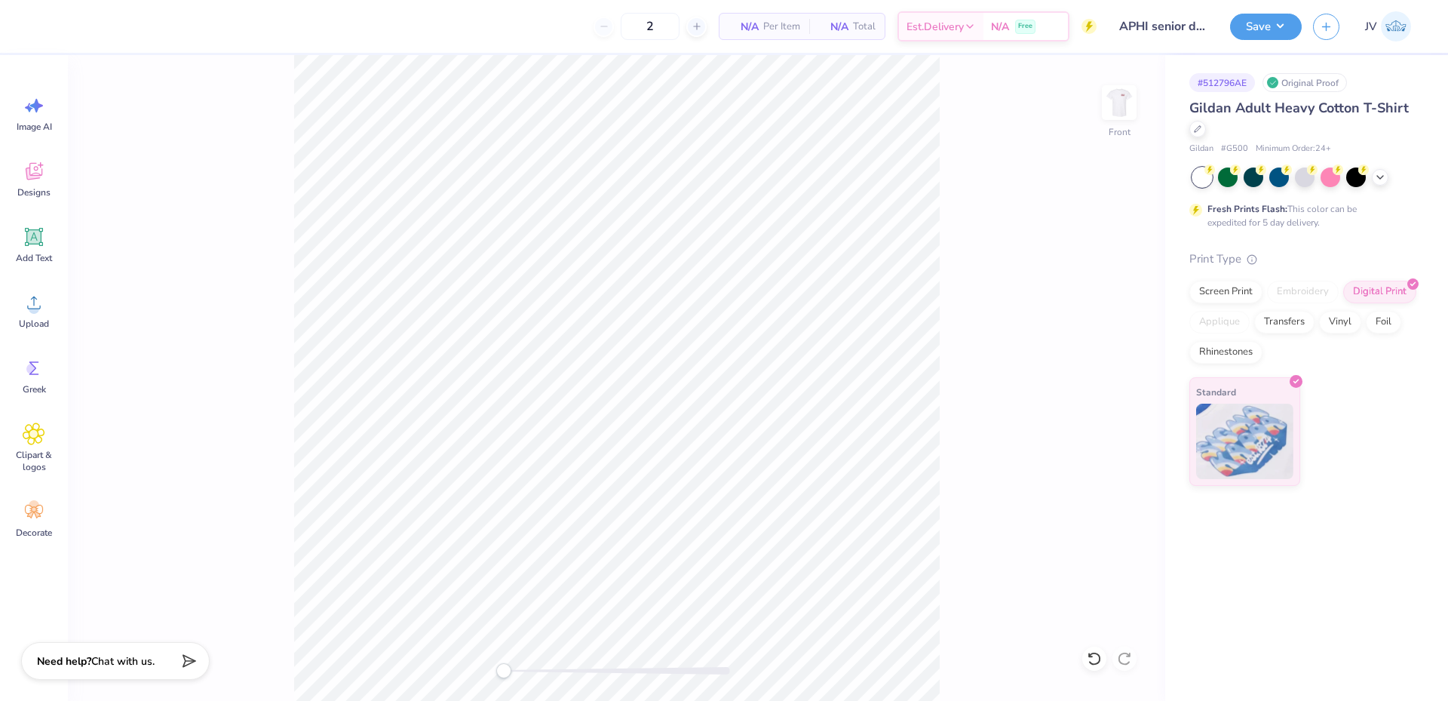
click at [503, 674] on div "Accessibility label" at bounding box center [503, 670] width 15 height 15
click at [1096, 309] on input "12.00" at bounding box center [1109, 308] width 54 height 21
type input "14.00"
type input "14.94"
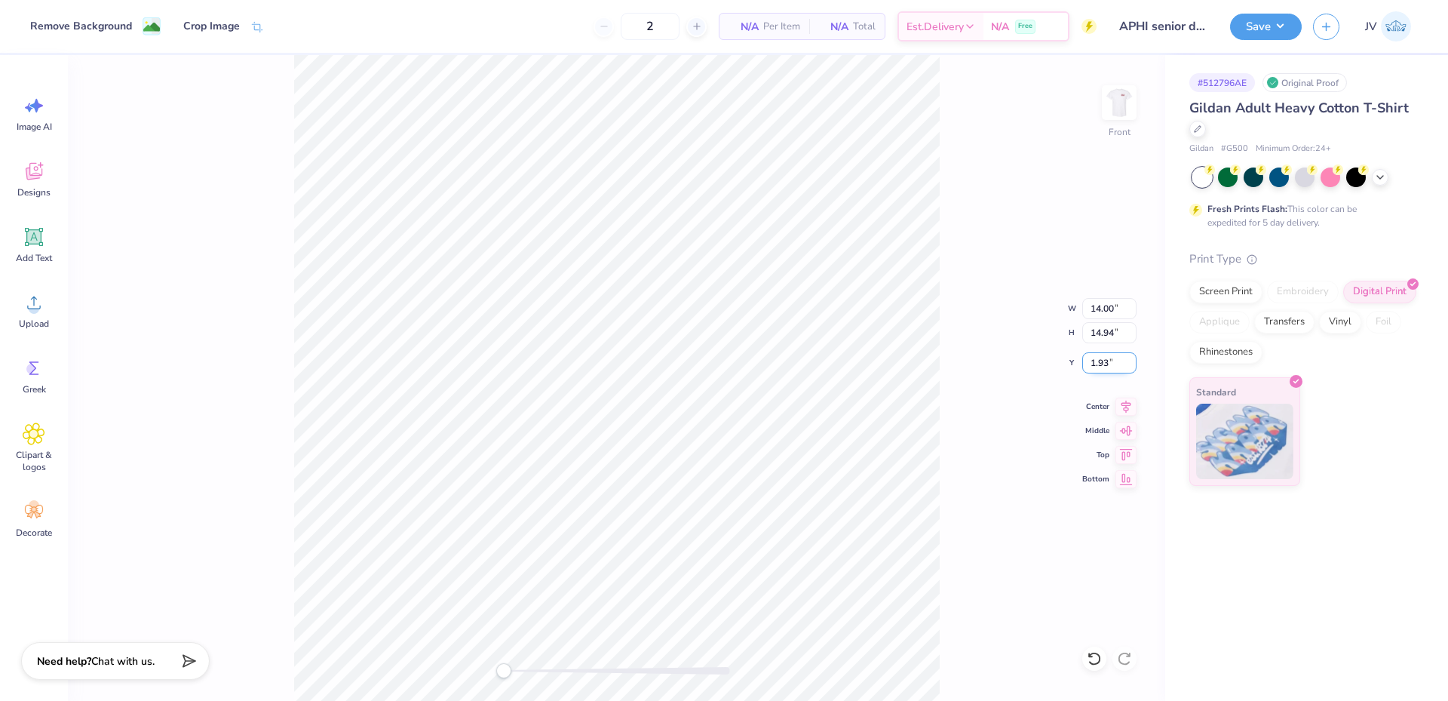
click at [1102, 367] on input "1.93" at bounding box center [1109, 362] width 54 height 21
type input "3"
click at [992, 412] on div "Front W 14.00 14.00 " H 14.94 14.94 " Y 3 3 " Center Middle Top Bottom" at bounding box center [616, 377] width 1097 height 645
click at [1268, 25] on button "Save" at bounding box center [1266, 24] width 72 height 26
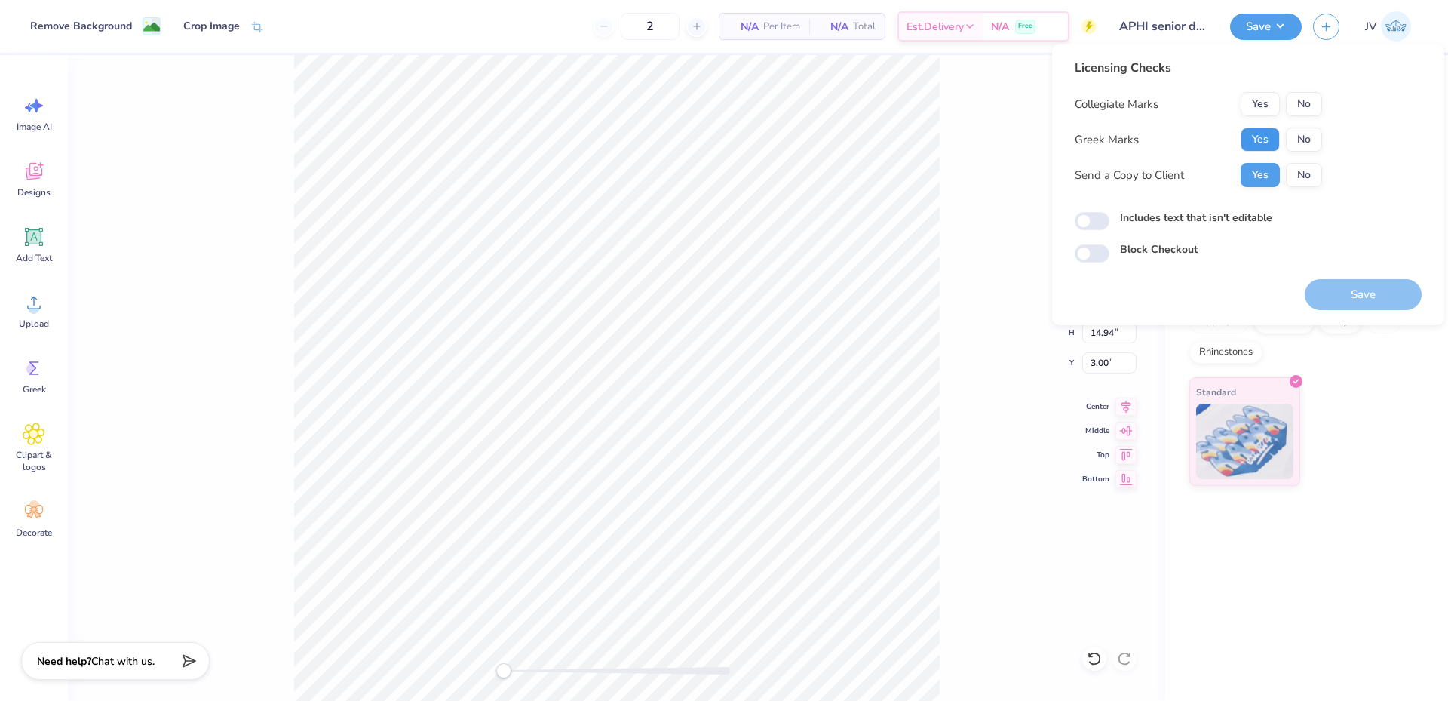
click at [1268, 134] on button "Yes" at bounding box center [1259, 139] width 39 height 24
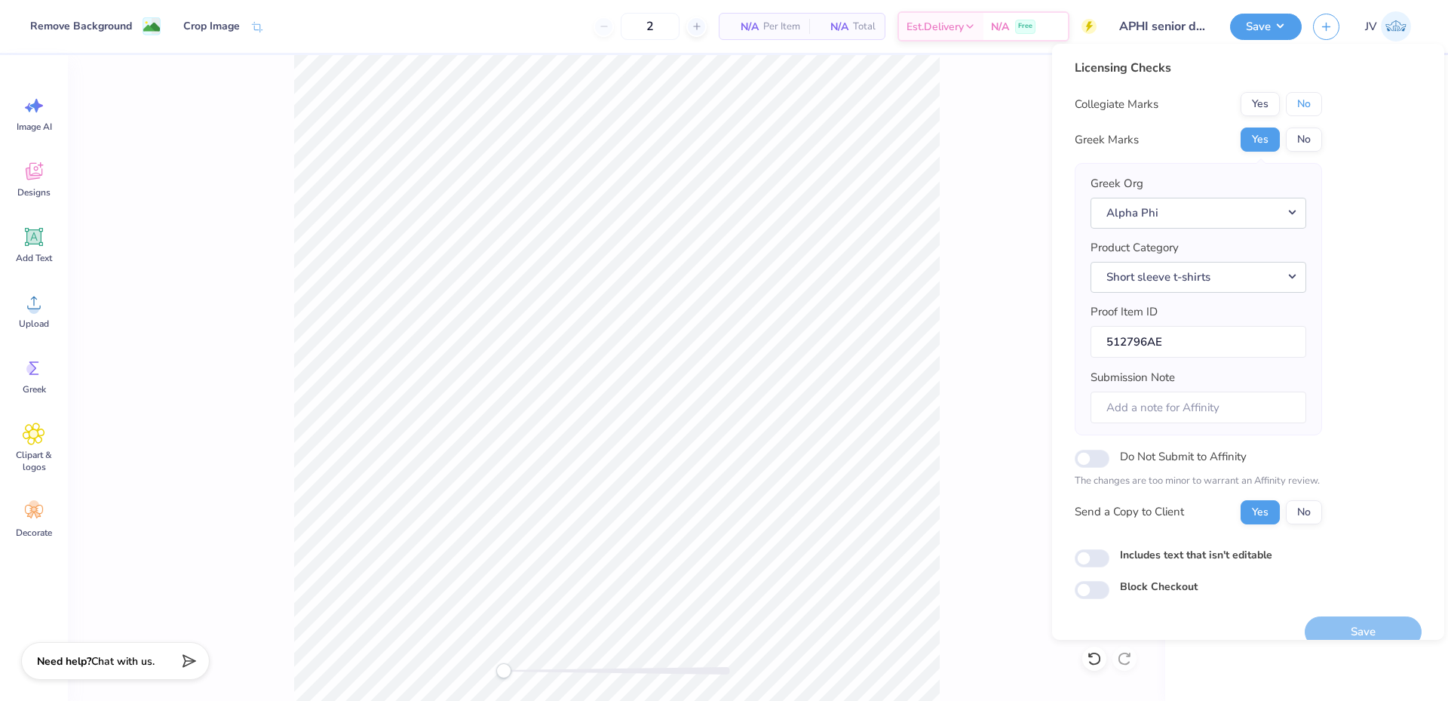
click at [1303, 102] on button "No" at bounding box center [1304, 104] width 36 height 24
click at [1320, 622] on button "Save" at bounding box center [1363, 631] width 117 height 31
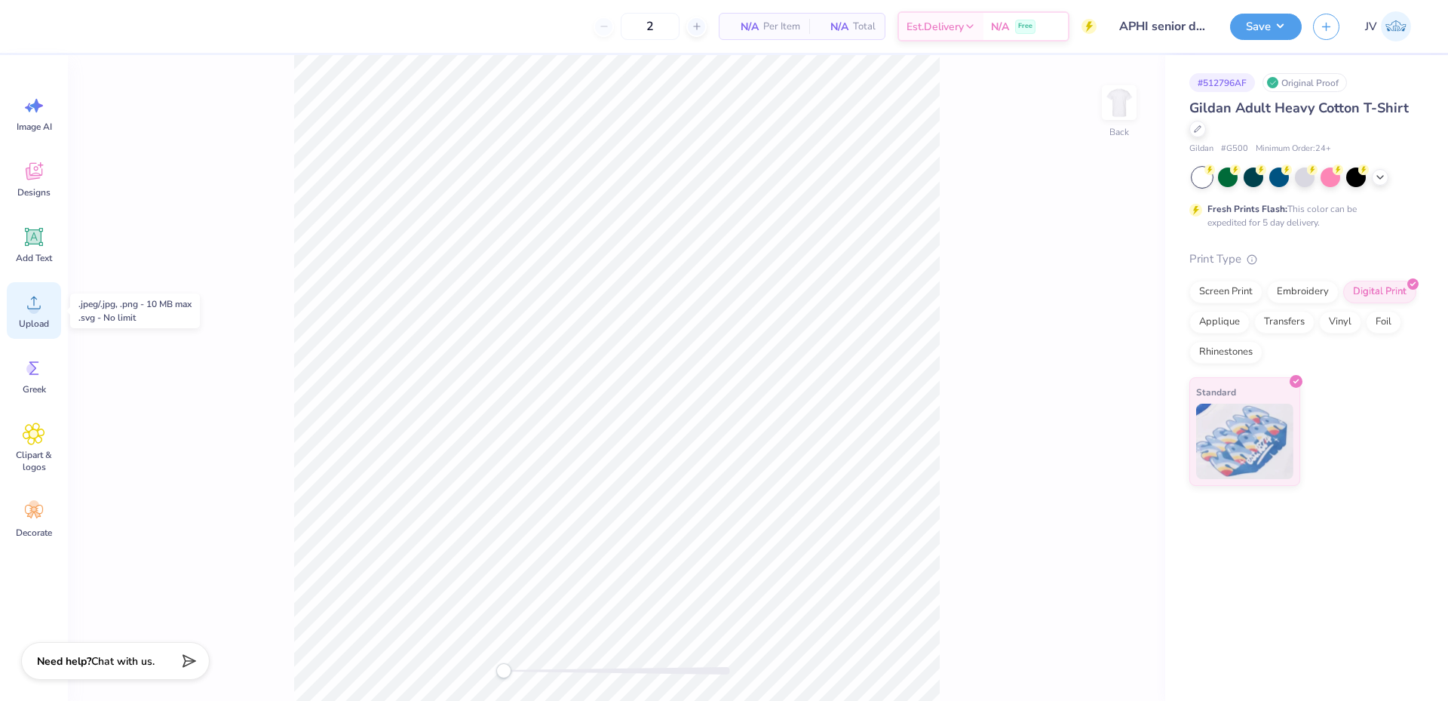
click at [40, 305] on icon at bounding box center [34, 302] width 23 height 23
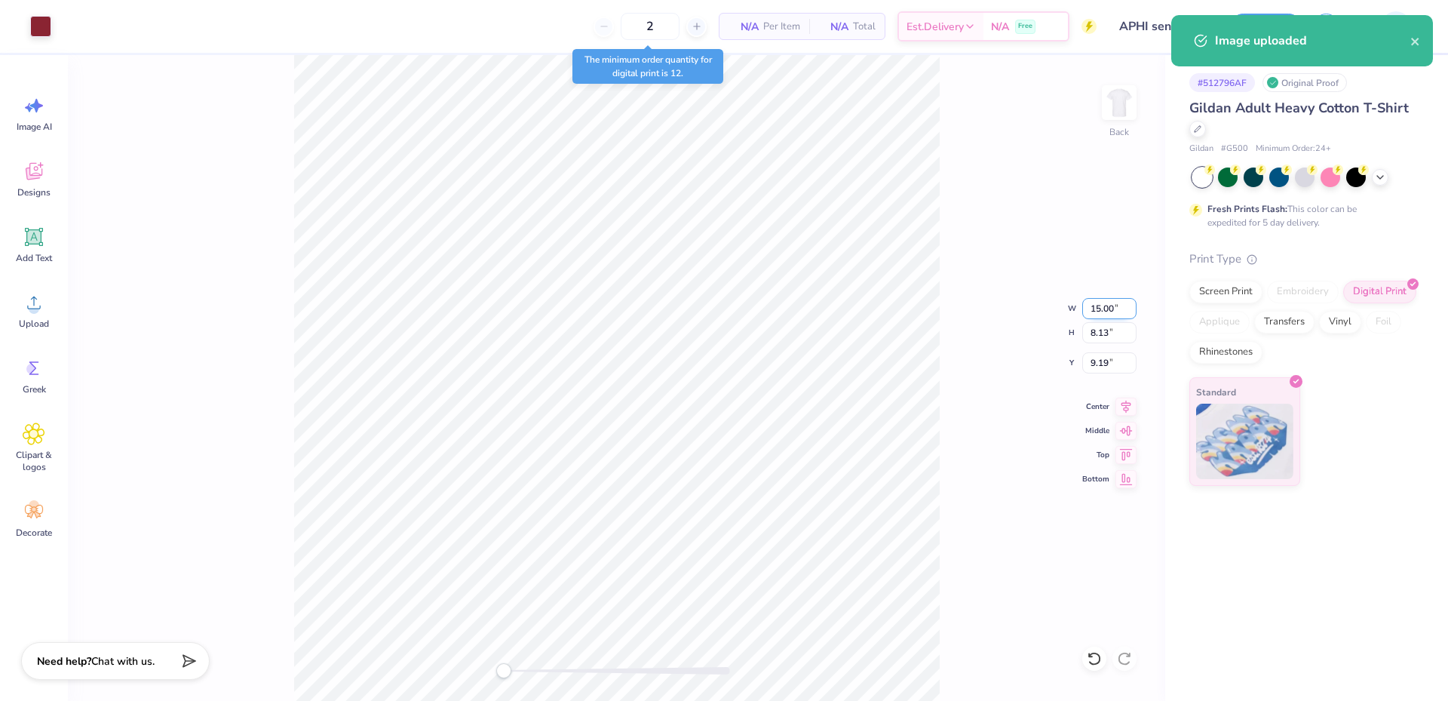
click at [1099, 305] on input "15.00" at bounding box center [1109, 308] width 54 height 21
type input "4.00"
type input "2.17"
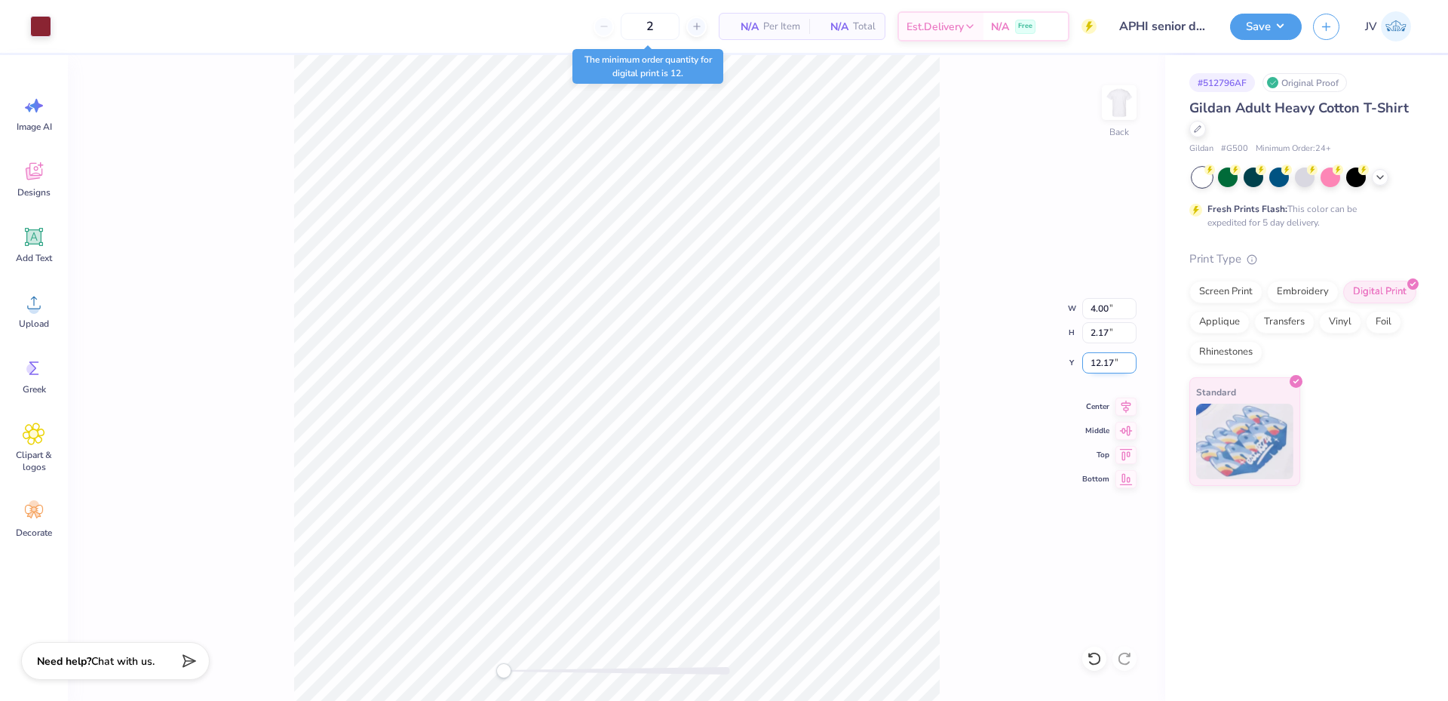
click at [1105, 363] on input "12.17" at bounding box center [1109, 362] width 54 height 21
type input "3"
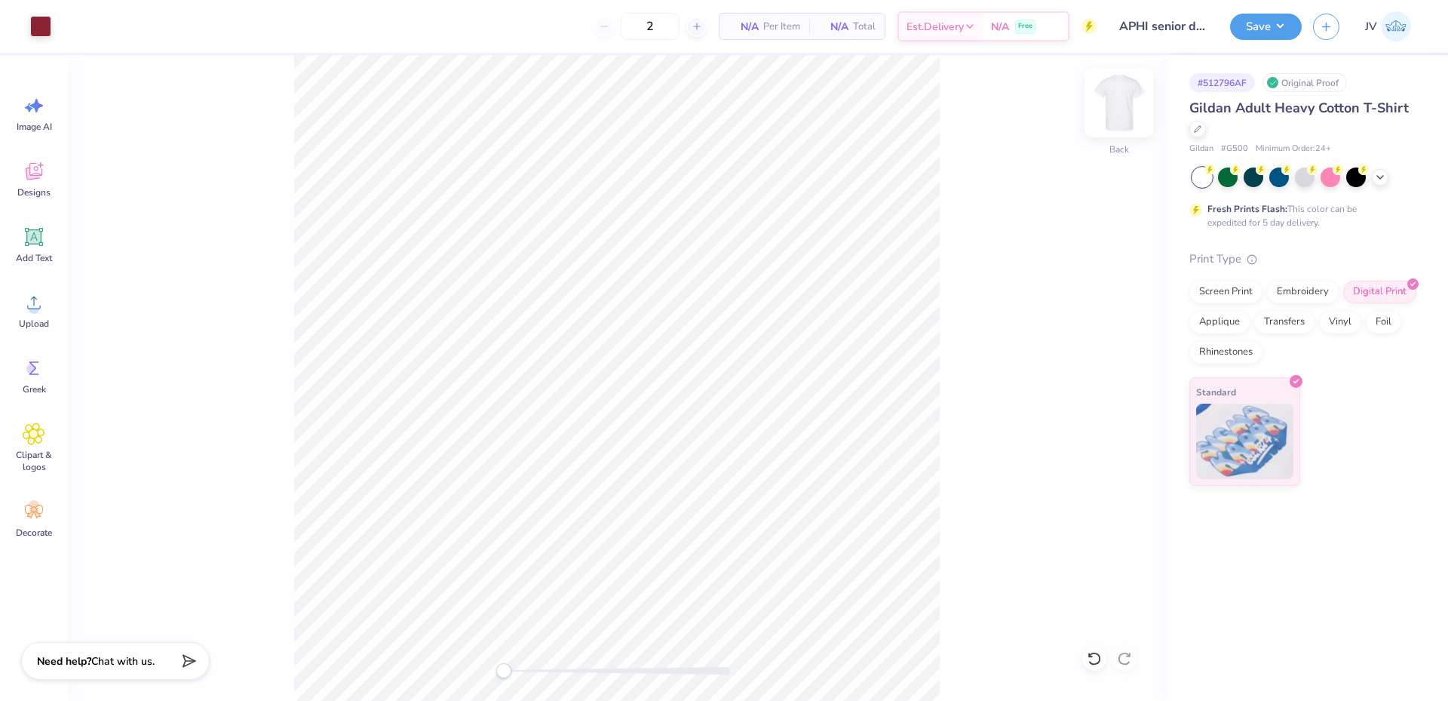
click at [1123, 101] on img at bounding box center [1119, 102] width 60 height 60
click at [38, 300] on icon at bounding box center [34, 302] width 23 height 23
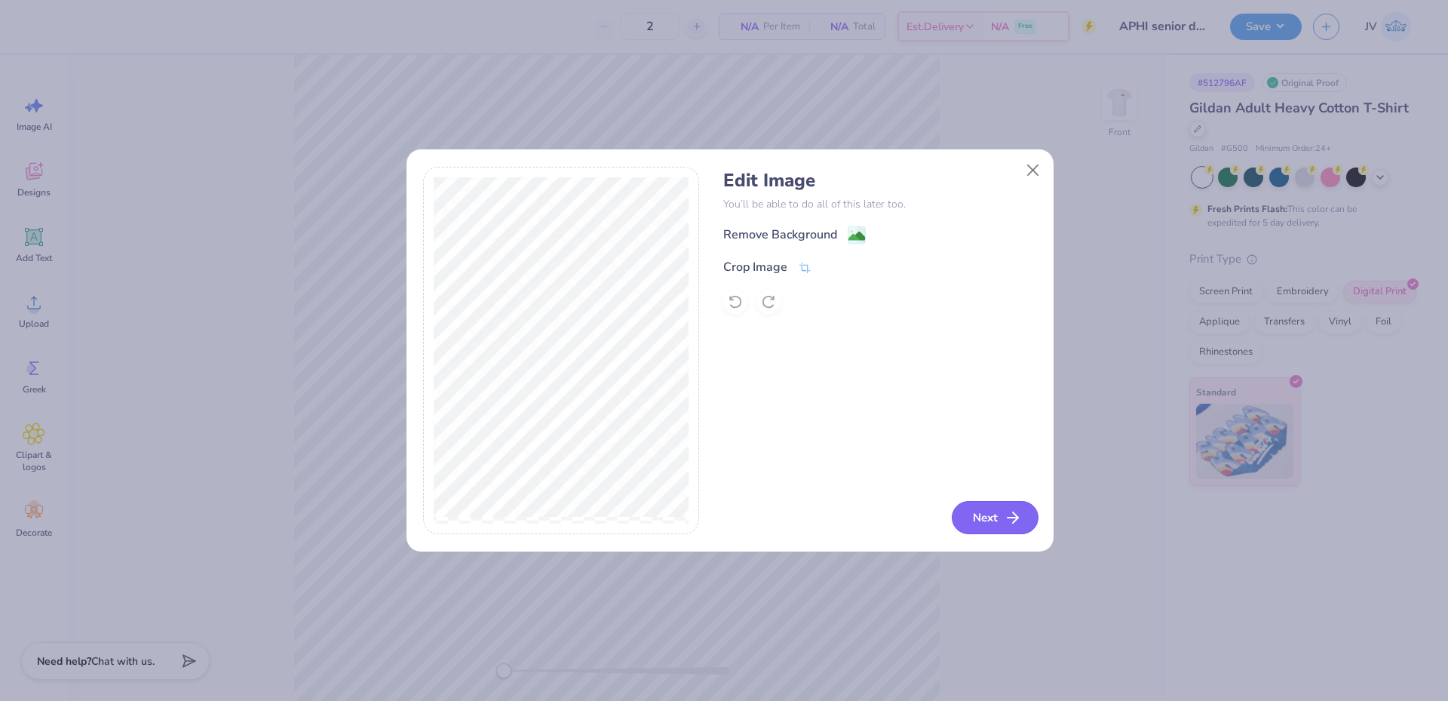
click at [983, 517] on button "Next" at bounding box center [995, 517] width 87 height 33
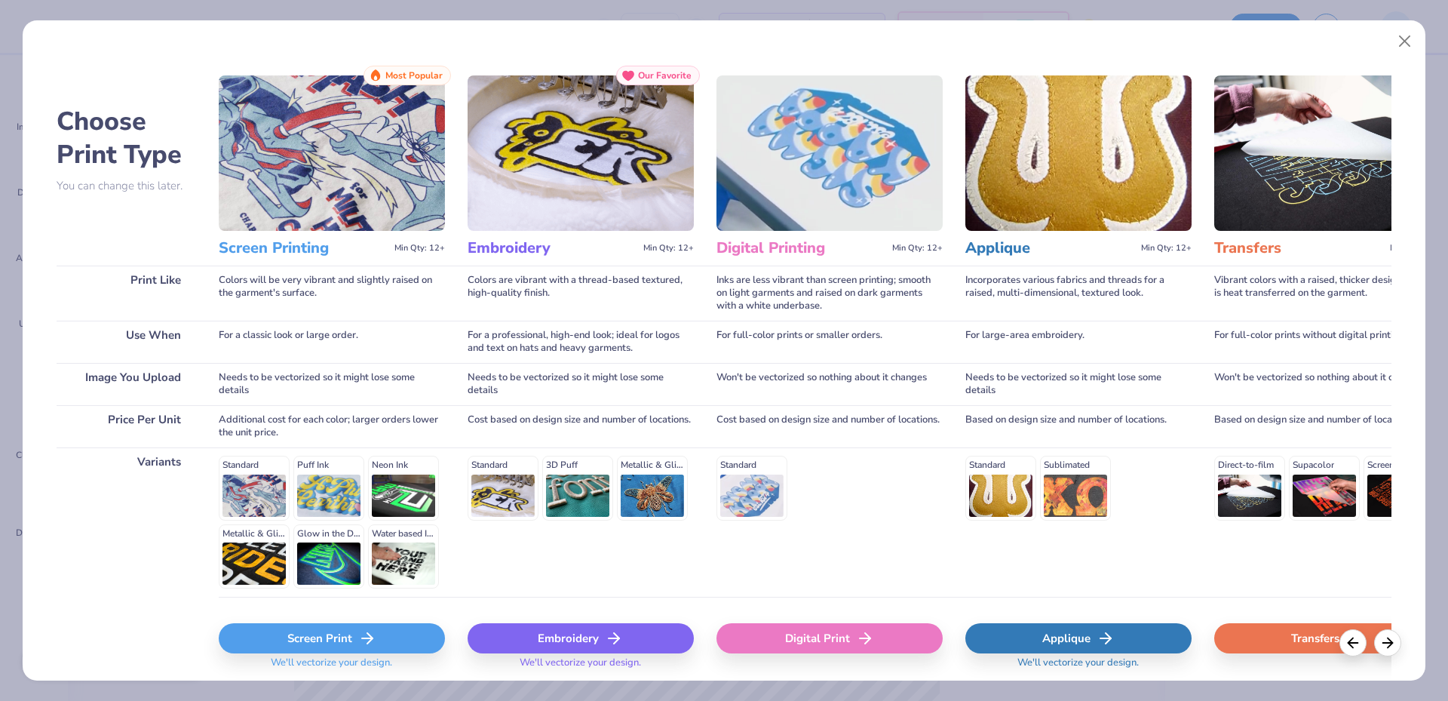
click at [805, 638] on div "Digital Print" at bounding box center [829, 638] width 226 height 30
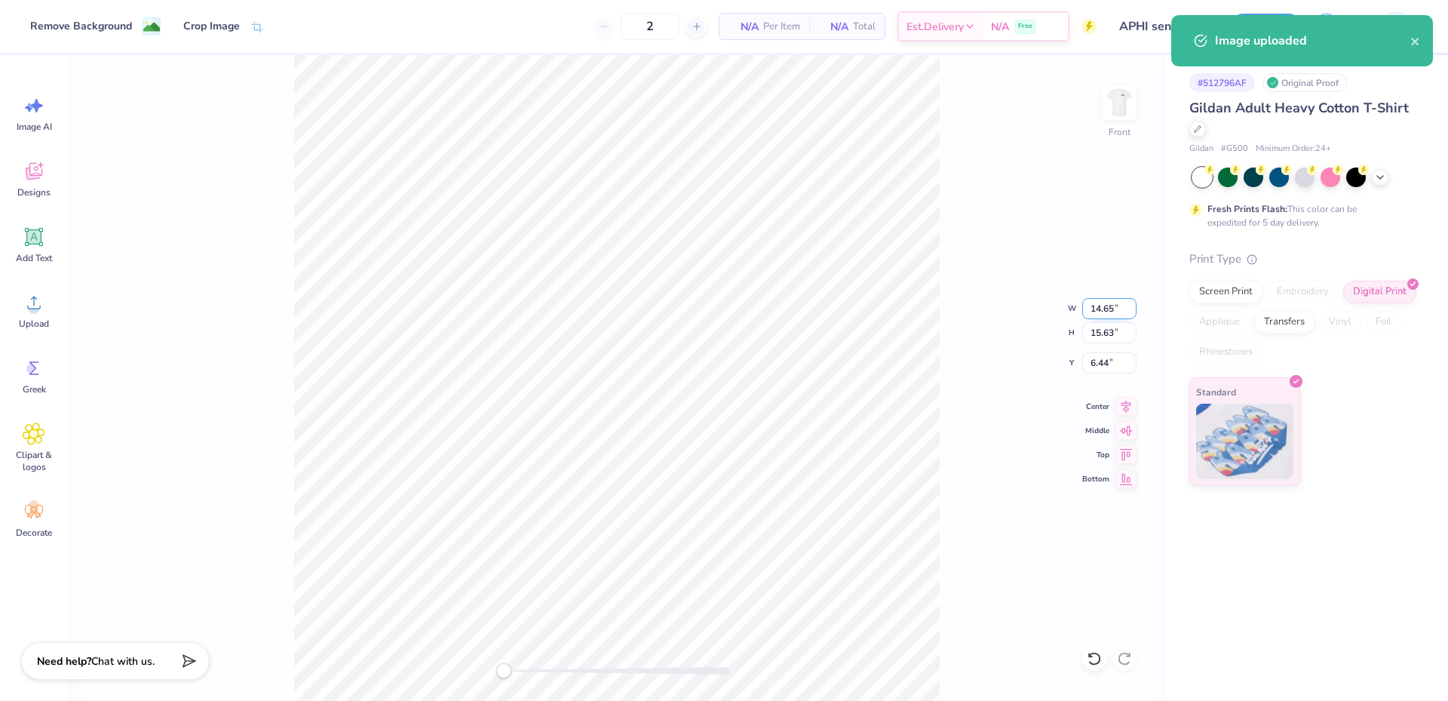
click at [1108, 304] on input "14.65" at bounding box center [1109, 308] width 54 height 21
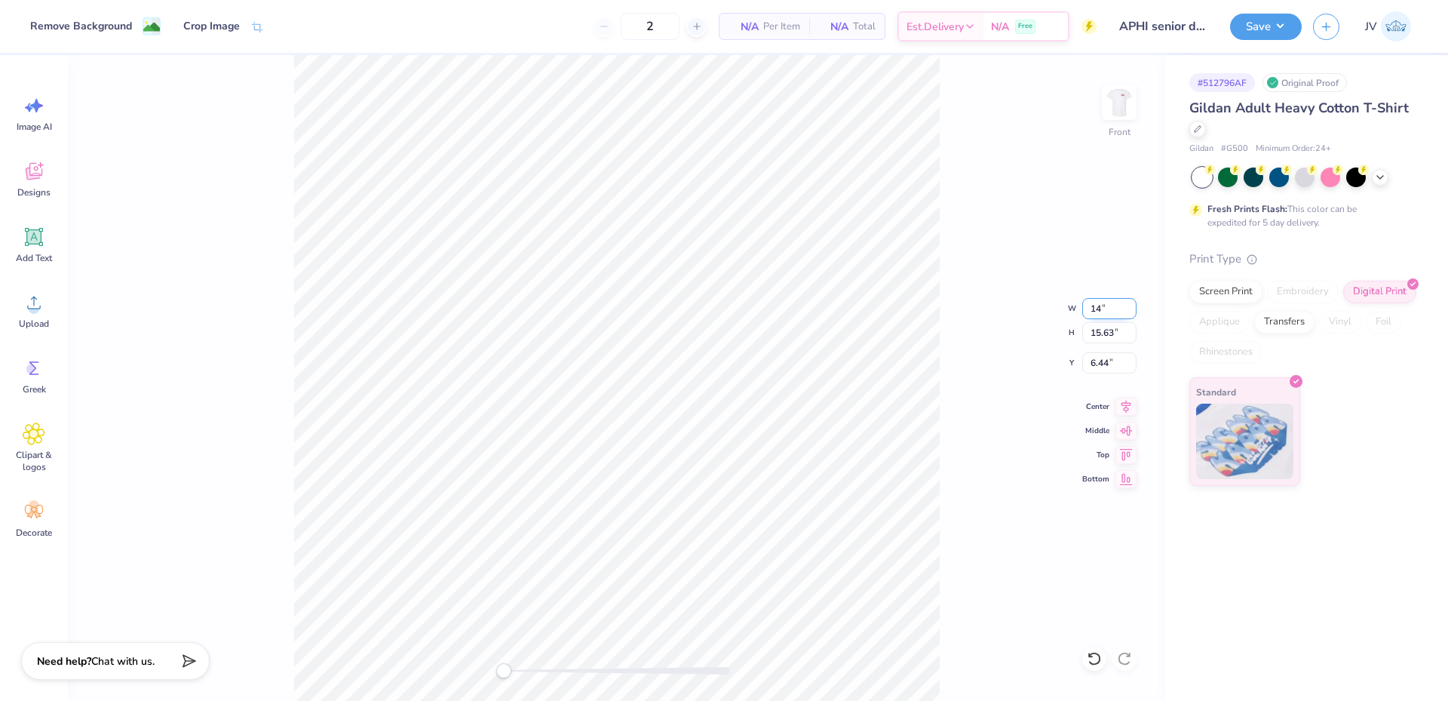
type input "14.00"
type input "14.94"
click at [1096, 359] on input "6.78" at bounding box center [1109, 362] width 54 height 21
type input "3"
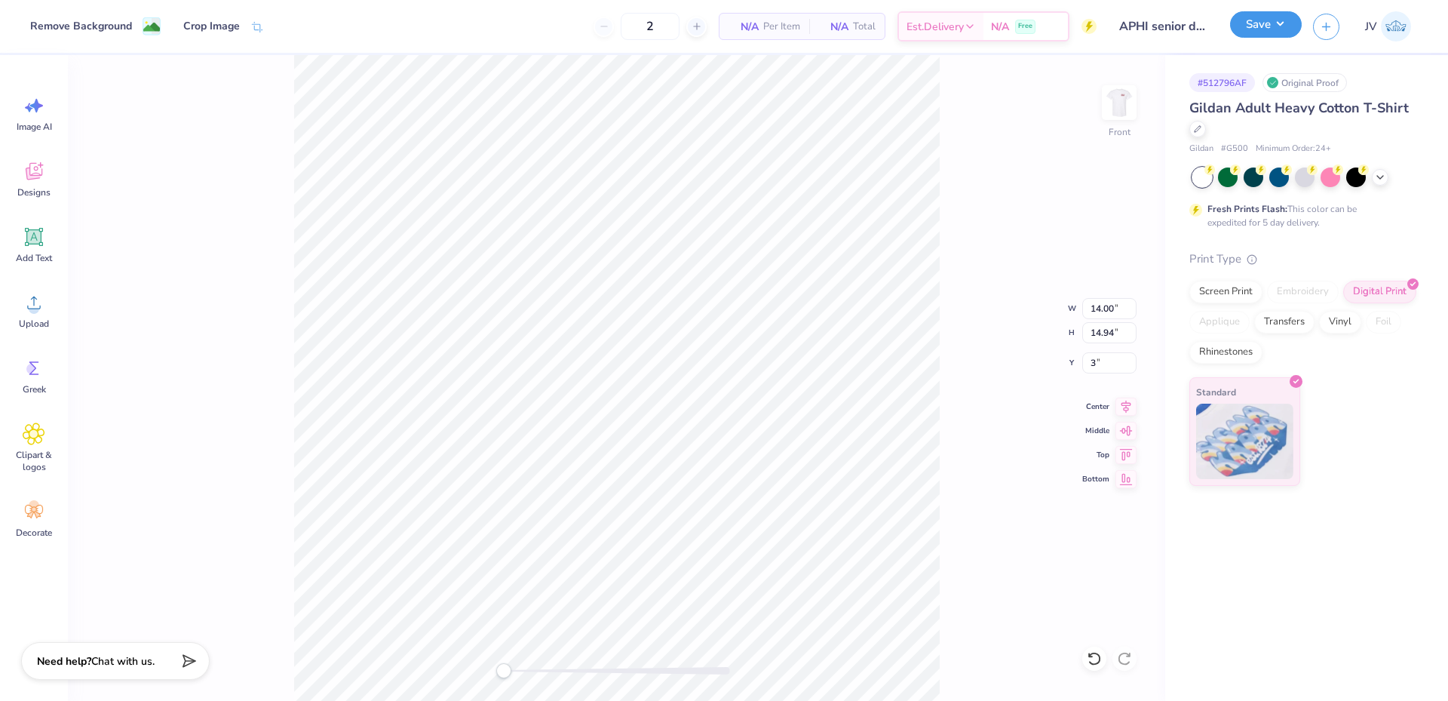
click at [1267, 31] on button "Save" at bounding box center [1266, 24] width 72 height 26
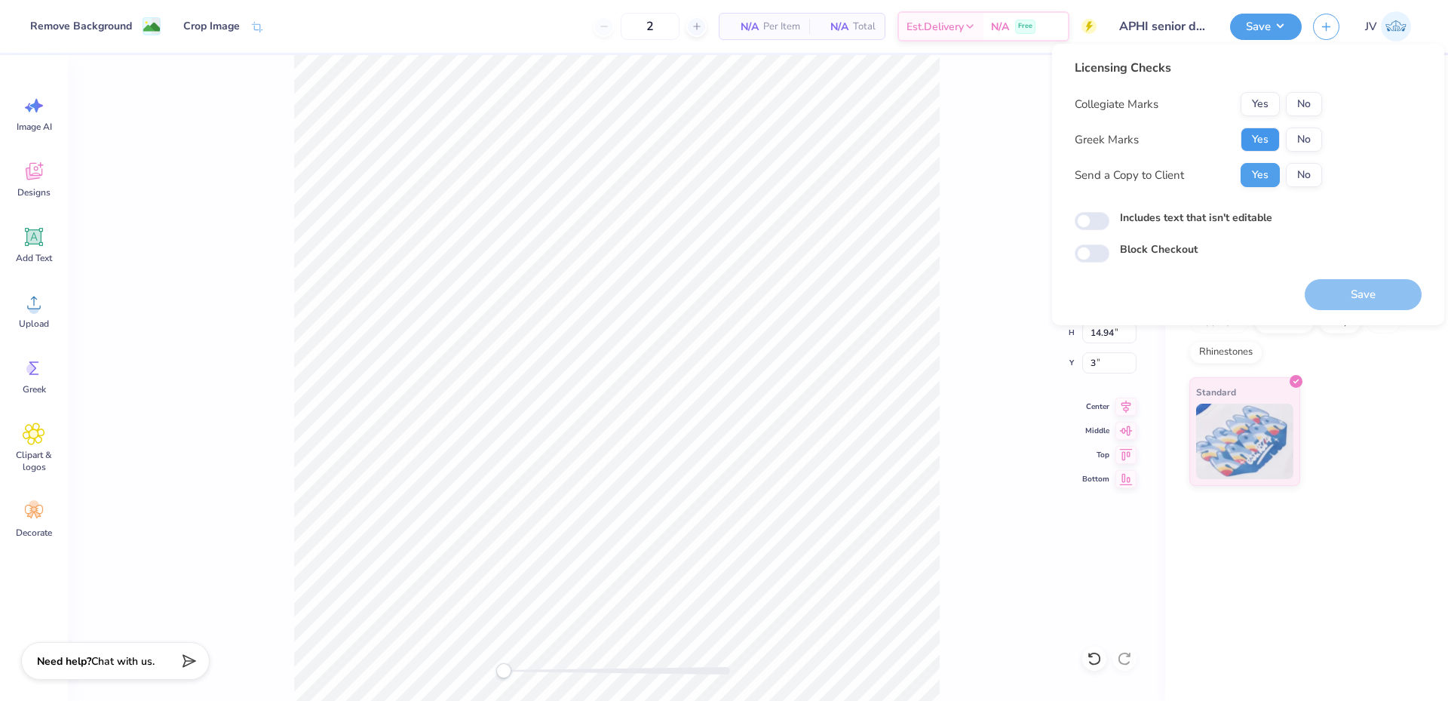
click at [1261, 130] on button "Yes" at bounding box center [1259, 139] width 39 height 24
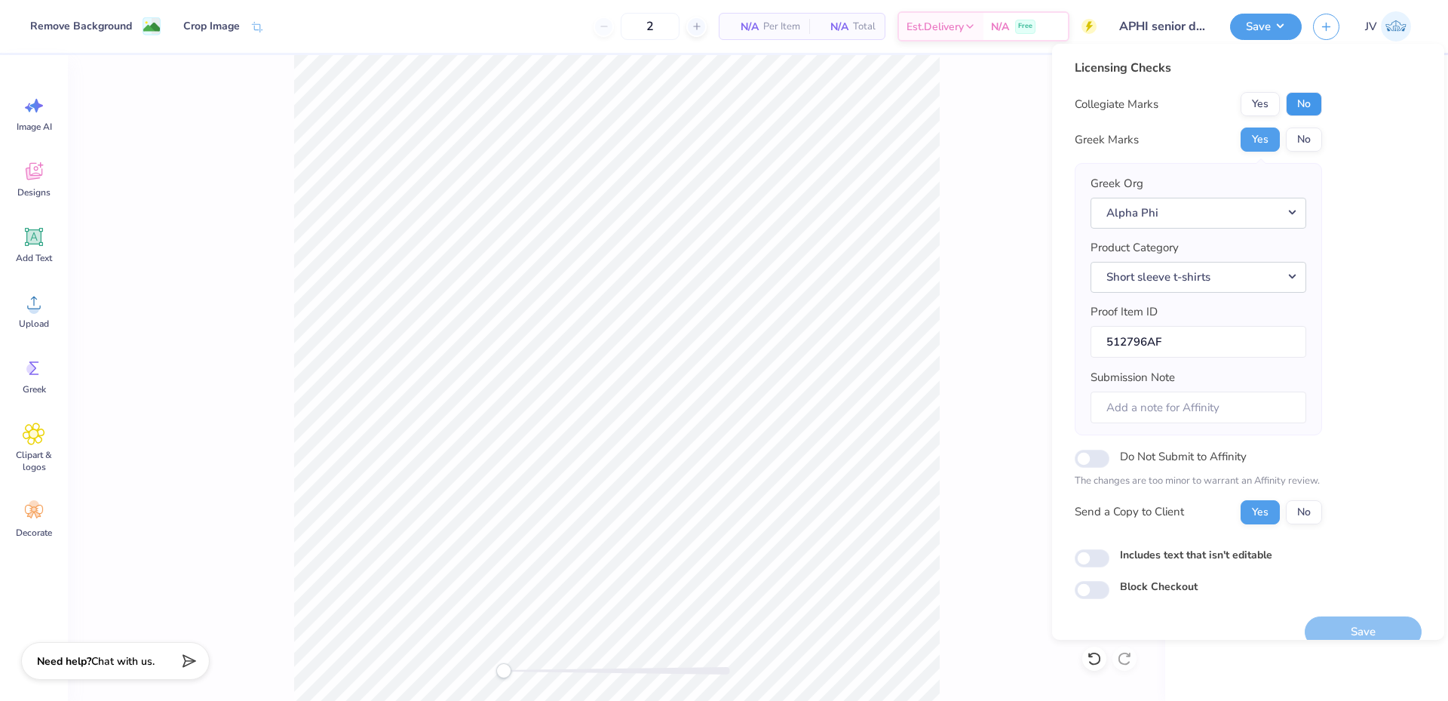
click at [1292, 107] on button "No" at bounding box center [1304, 104] width 36 height 24
click at [1354, 616] on button "Save" at bounding box center [1363, 631] width 117 height 31
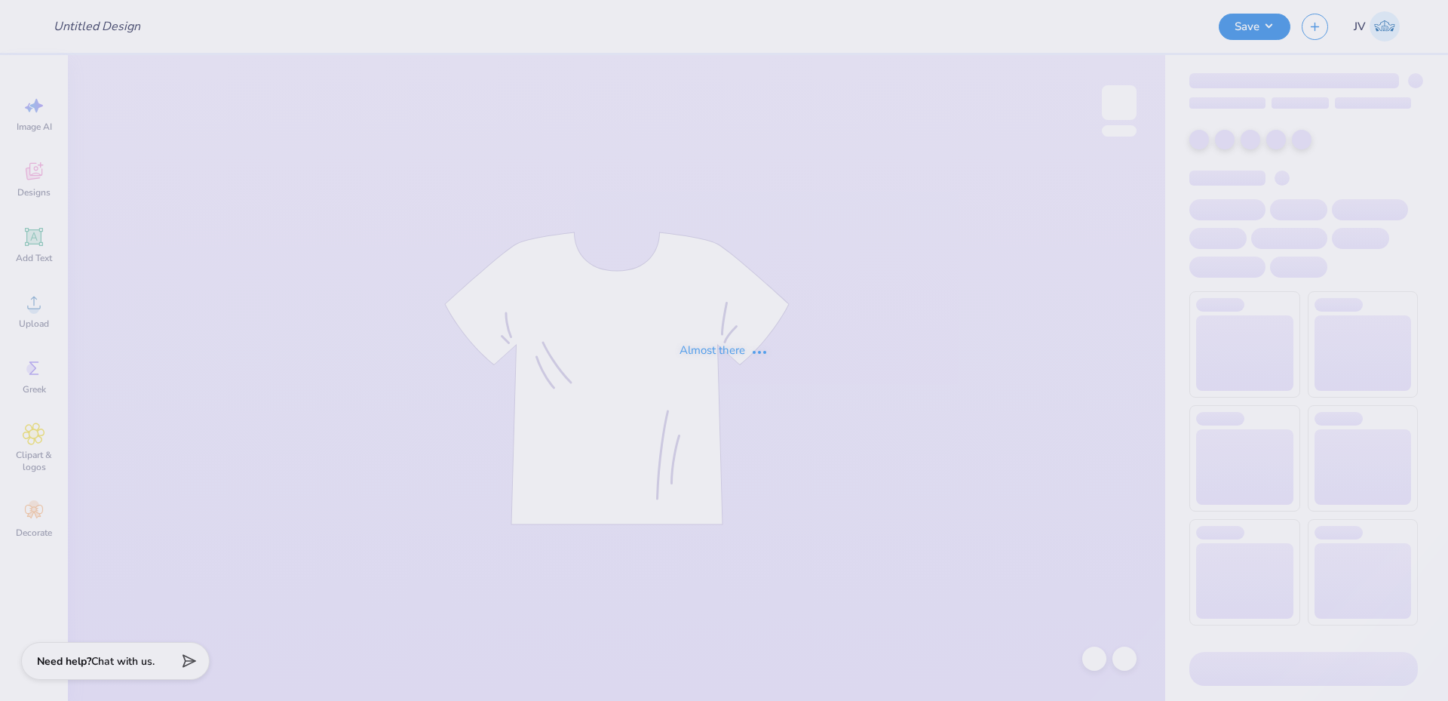
type input "Sigma Serves Children 2"
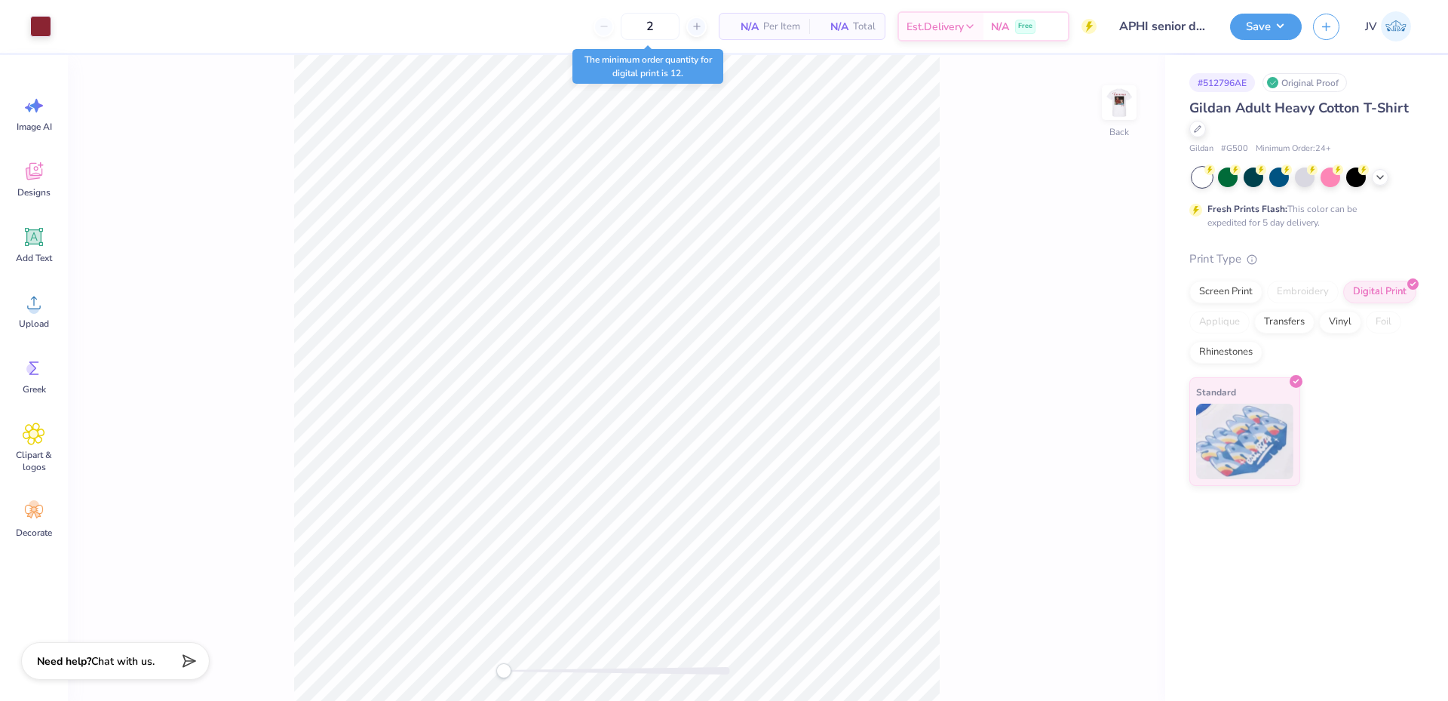
click at [562, 360] on div "Back" at bounding box center [616, 377] width 1097 height 645
click at [1121, 110] on img at bounding box center [1119, 102] width 60 height 60
click at [1121, 90] on img at bounding box center [1119, 102] width 60 height 60
click at [39, 317] on span "Upload" at bounding box center [34, 323] width 30 height 12
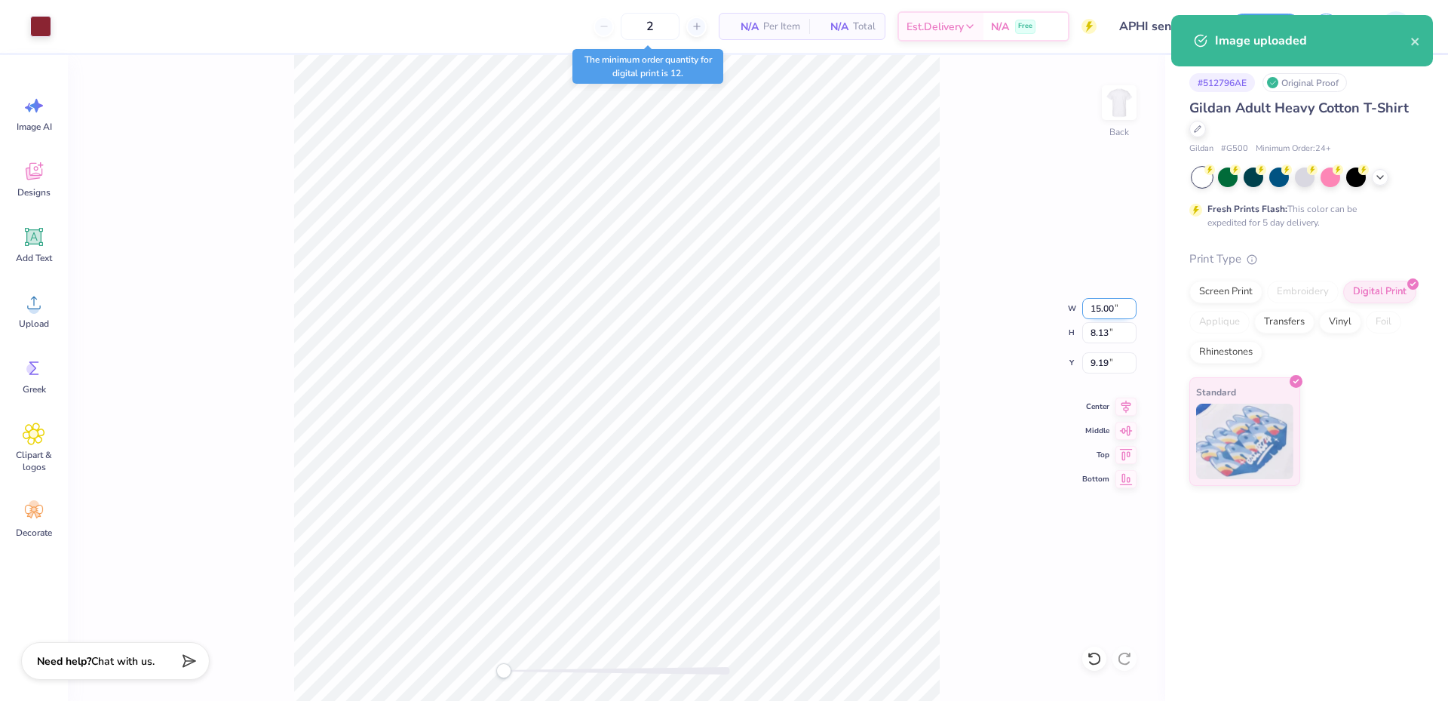
click at [1096, 315] on input "15.00" at bounding box center [1109, 308] width 54 height 21
type input "4.00"
type input "2.17"
click at [1099, 365] on input "12.17" at bounding box center [1109, 362] width 54 height 21
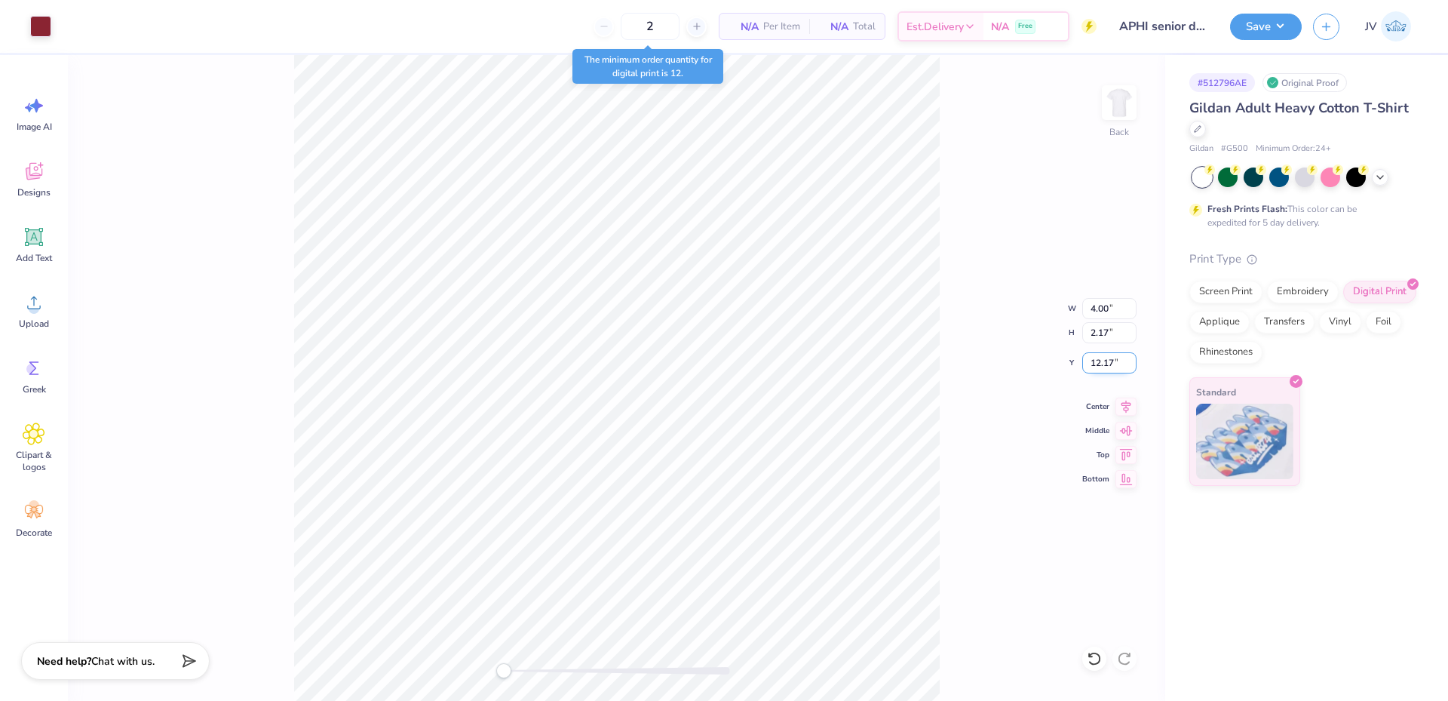
click at [1099, 365] on input "12.17" at bounding box center [1109, 362] width 54 height 21
type input "3"
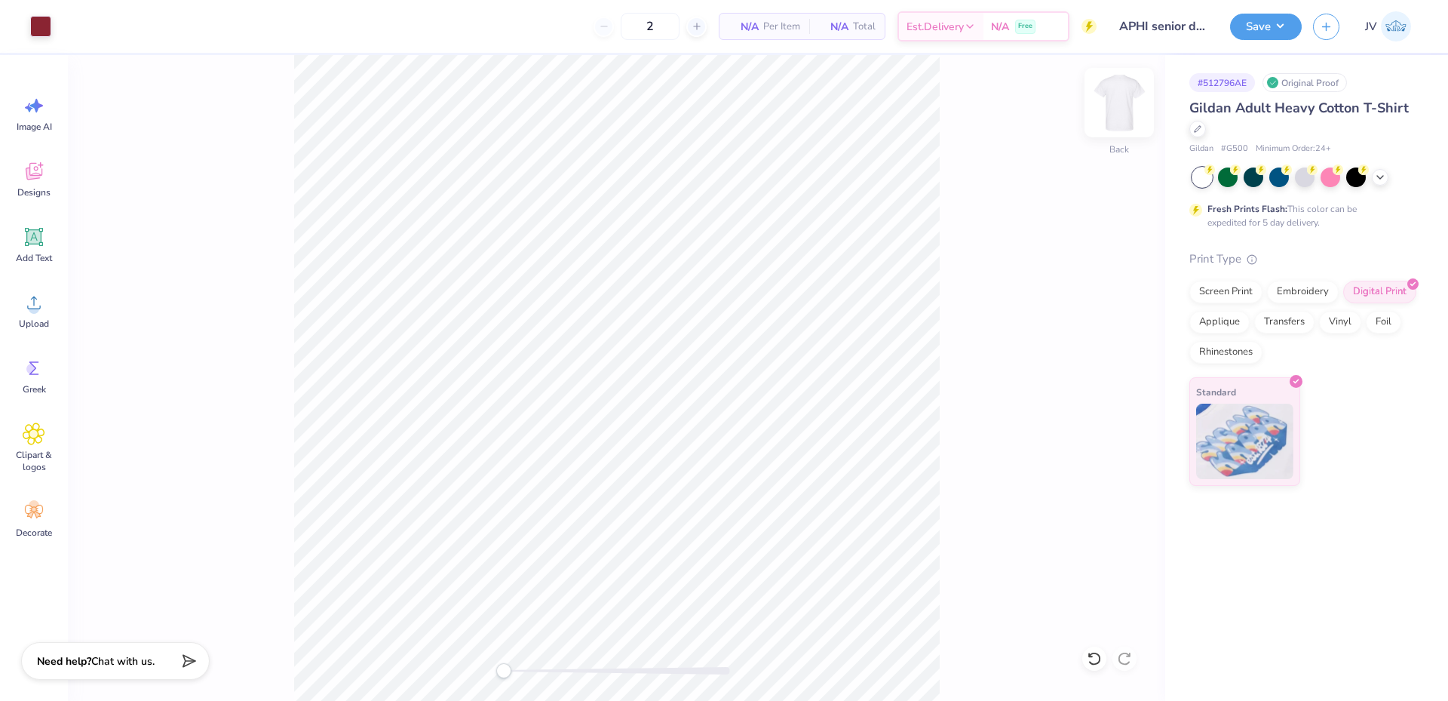
click at [1126, 101] on img at bounding box center [1119, 102] width 60 height 60
click at [27, 316] on div "Upload" at bounding box center [34, 310] width 54 height 57
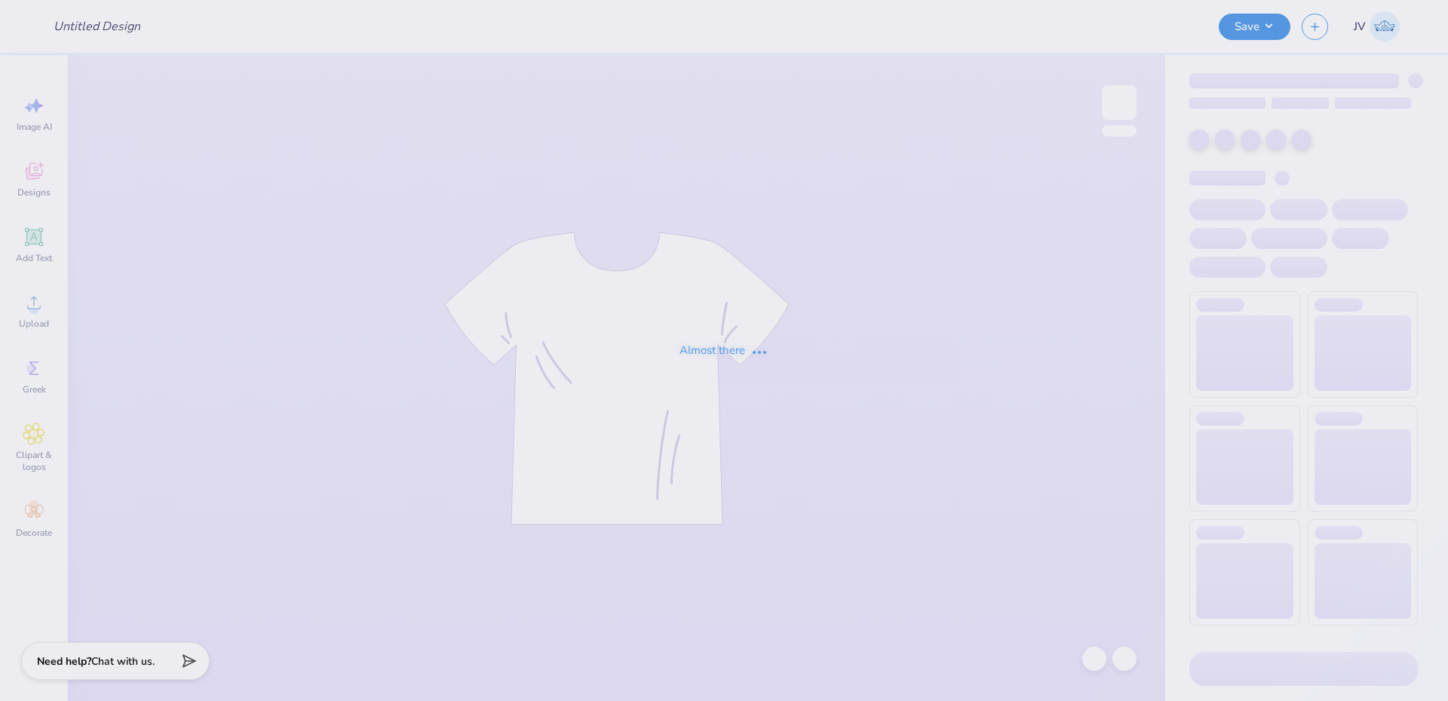
type input "APHI senior dads weekend"
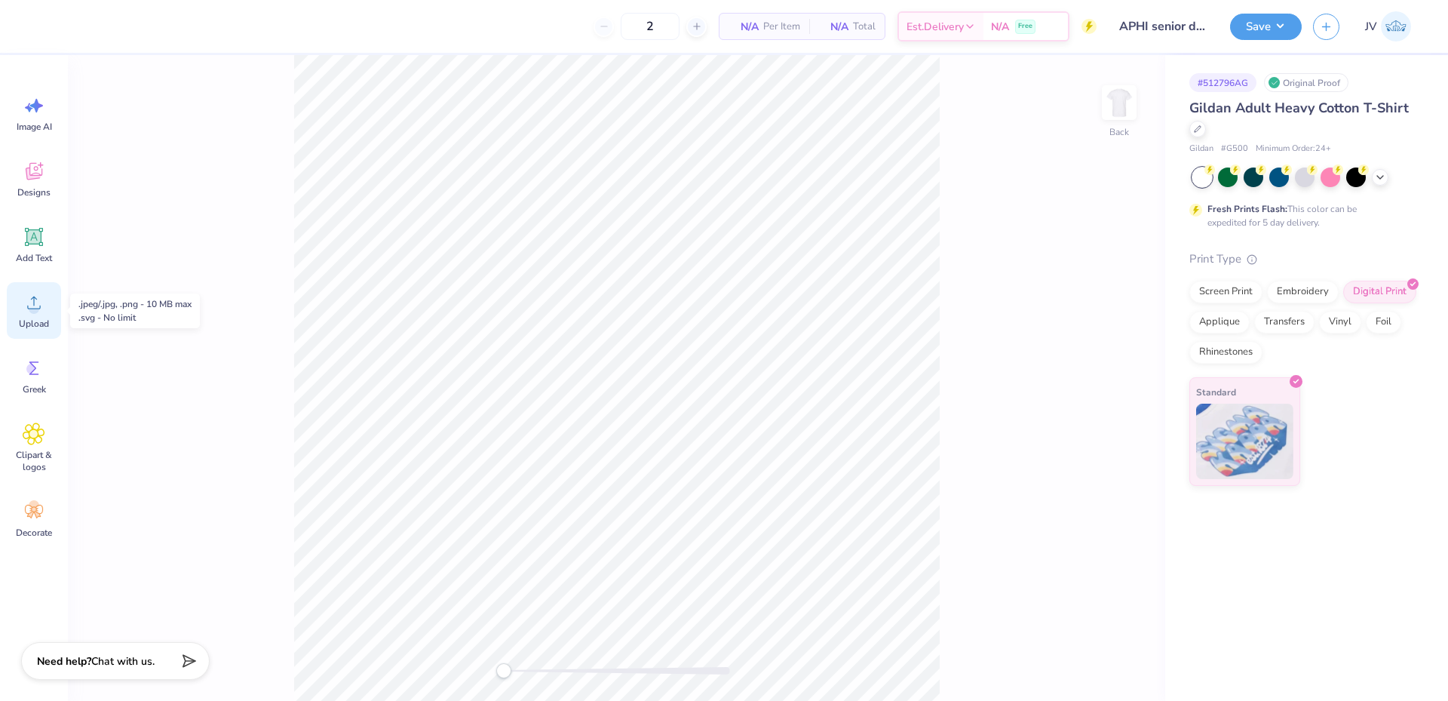
click at [39, 312] on icon at bounding box center [34, 302] width 23 height 23
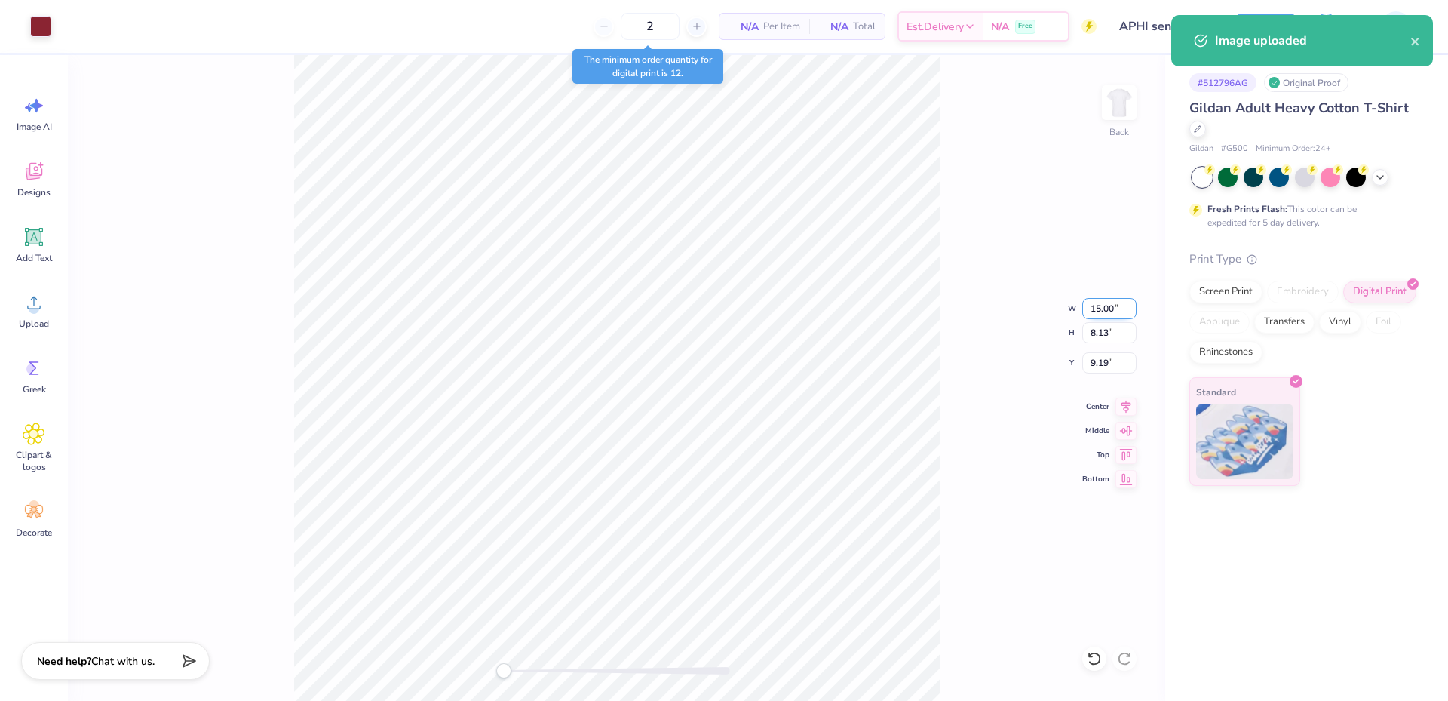
click at [1096, 305] on input "15.00" at bounding box center [1109, 308] width 54 height 21
type input "4.00"
type input "2.17"
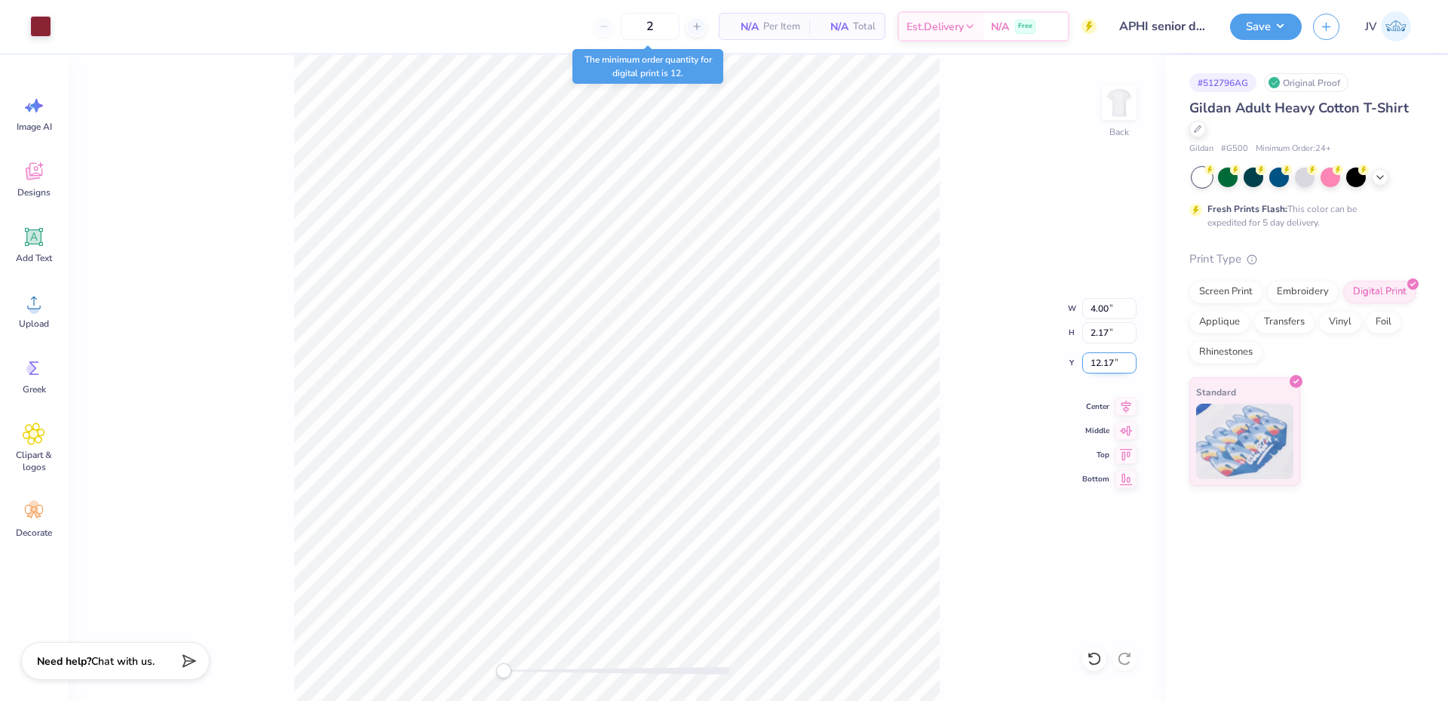
click at [1100, 363] on input "12.17" at bounding box center [1109, 362] width 54 height 21
type input "3"
click at [949, 435] on div "Back W 4.00 4.00 " H 2.17 2.17 " Y 3 3 " Center Middle Top Bottom" at bounding box center [616, 377] width 1097 height 645
click at [1105, 357] on input "3.19" at bounding box center [1109, 362] width 54 height 21
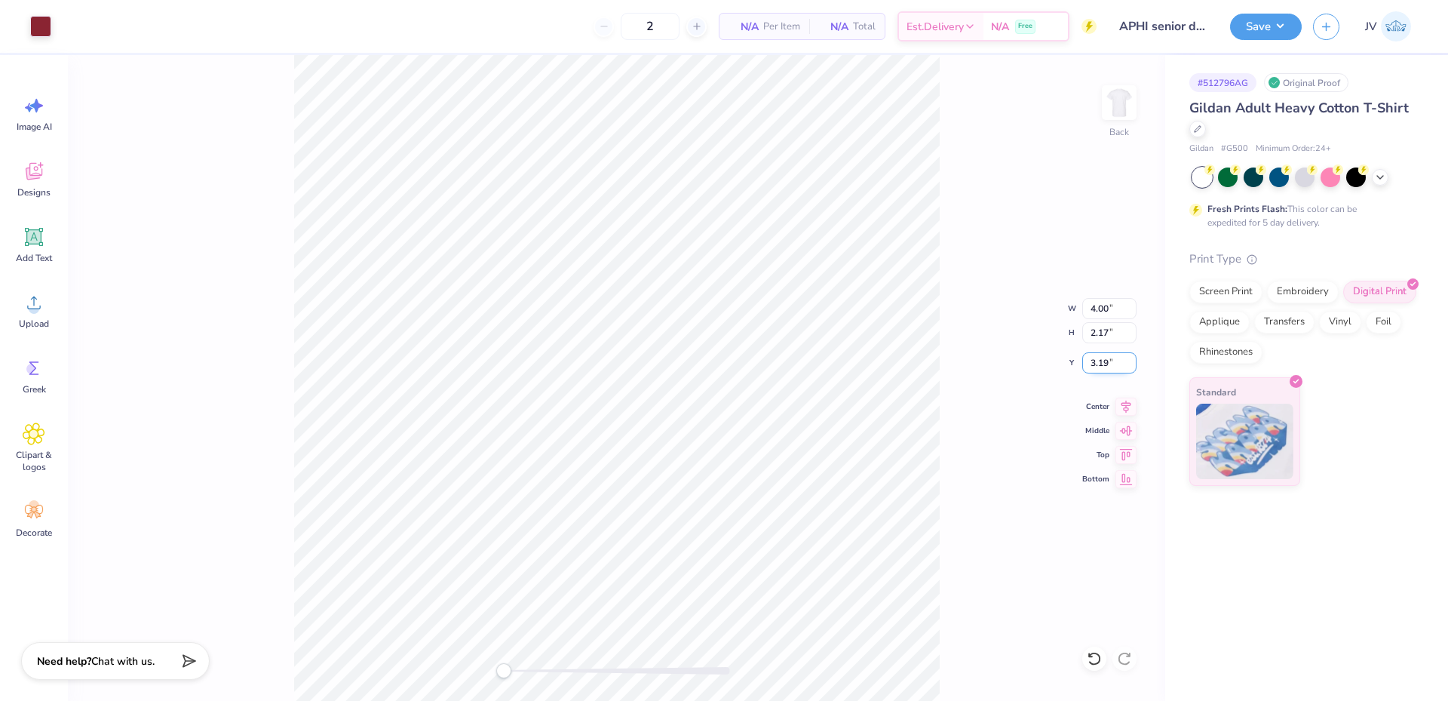
click at [1105, 357] on input "3.19" at bounding box center [1109, 362] width 54 height 21
type input "3"
click at [969, 382] on div "Back W 4.00 4.00 " H 2.17 2.17 " Y 3 3 " Center Middle Top Bottom" at bounding box center [616, 377] width 1097 height 645
click at [1121, 97] on img at bounding box center [1119, 102] width 60 height 60
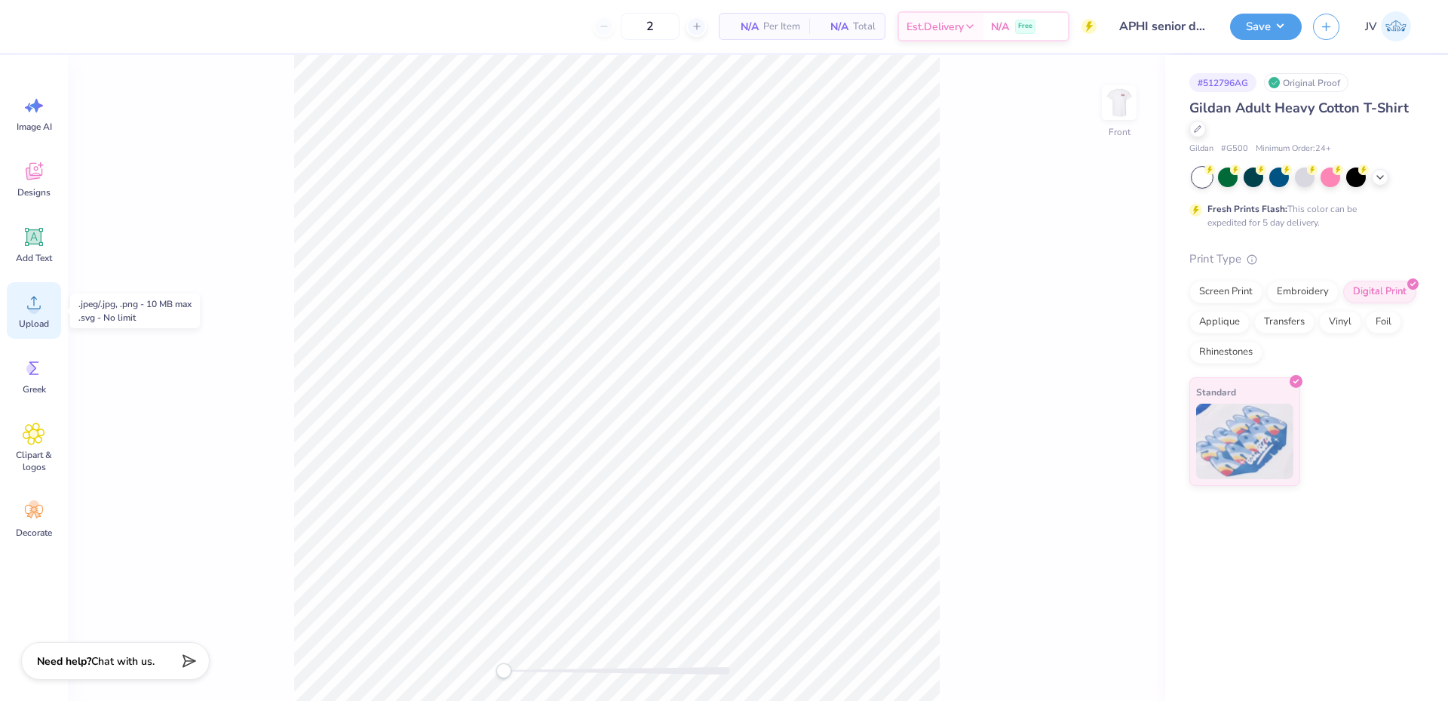
click at [36, 310] on circle at bounding box center [34, 308] width 11 height 11
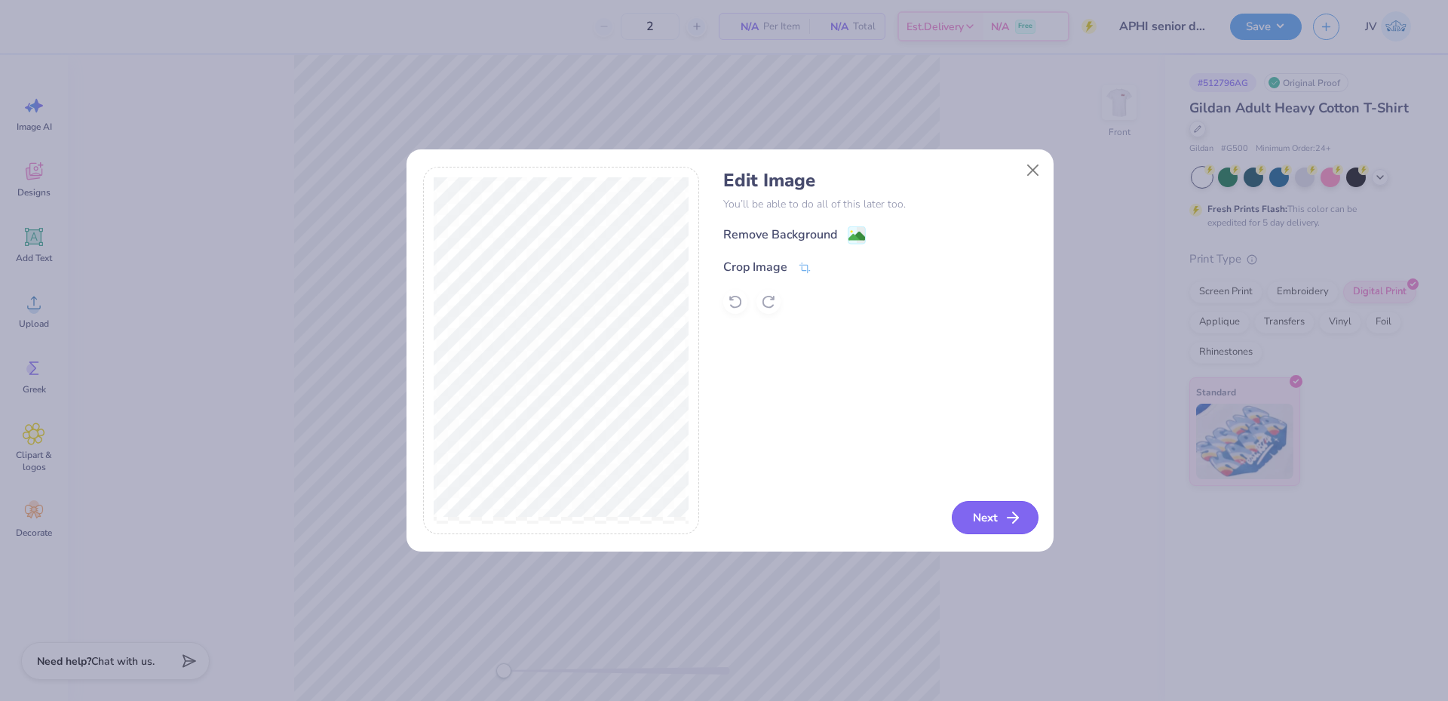
click at [1019, 509] on icon "button" at bounding box center [1013, 517] width 18 height 18
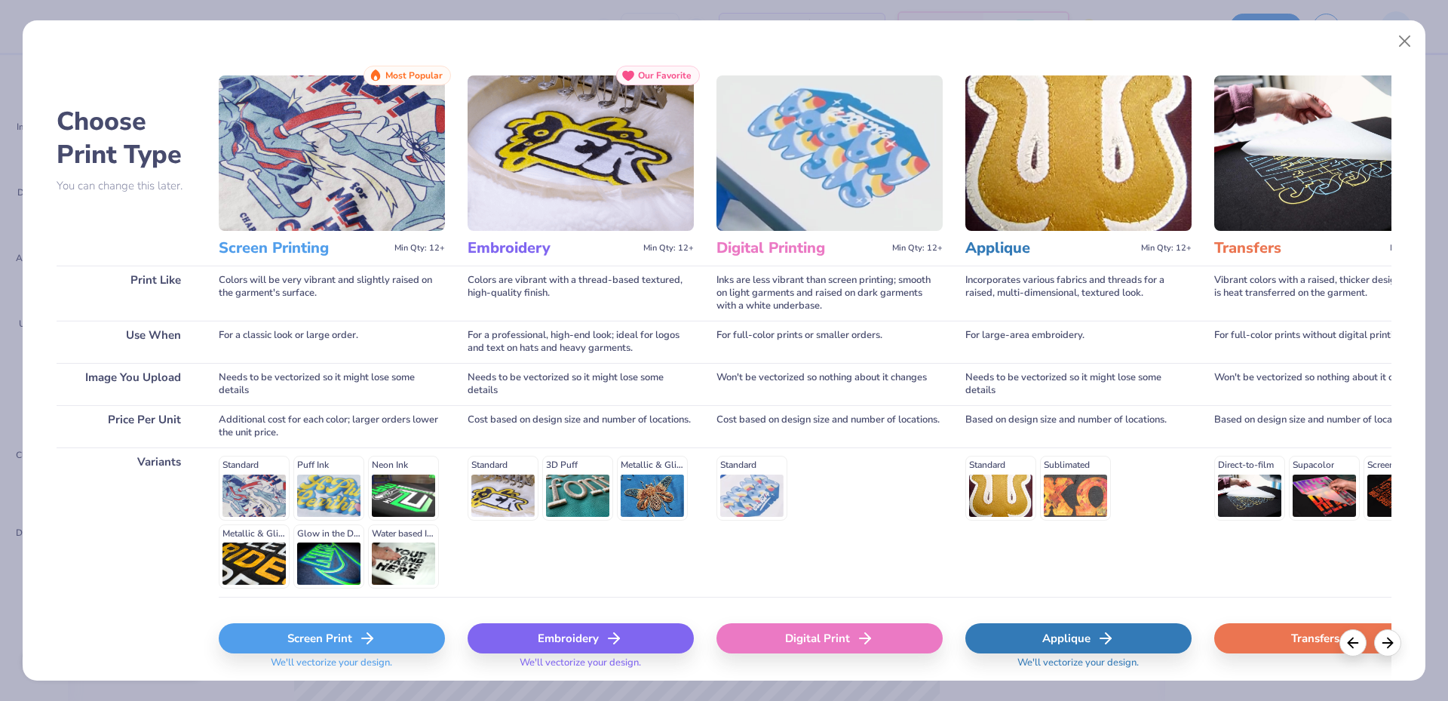
click at [815, 639] on div "Digital Print" at bounding box center [829, 638] width 226 height 30
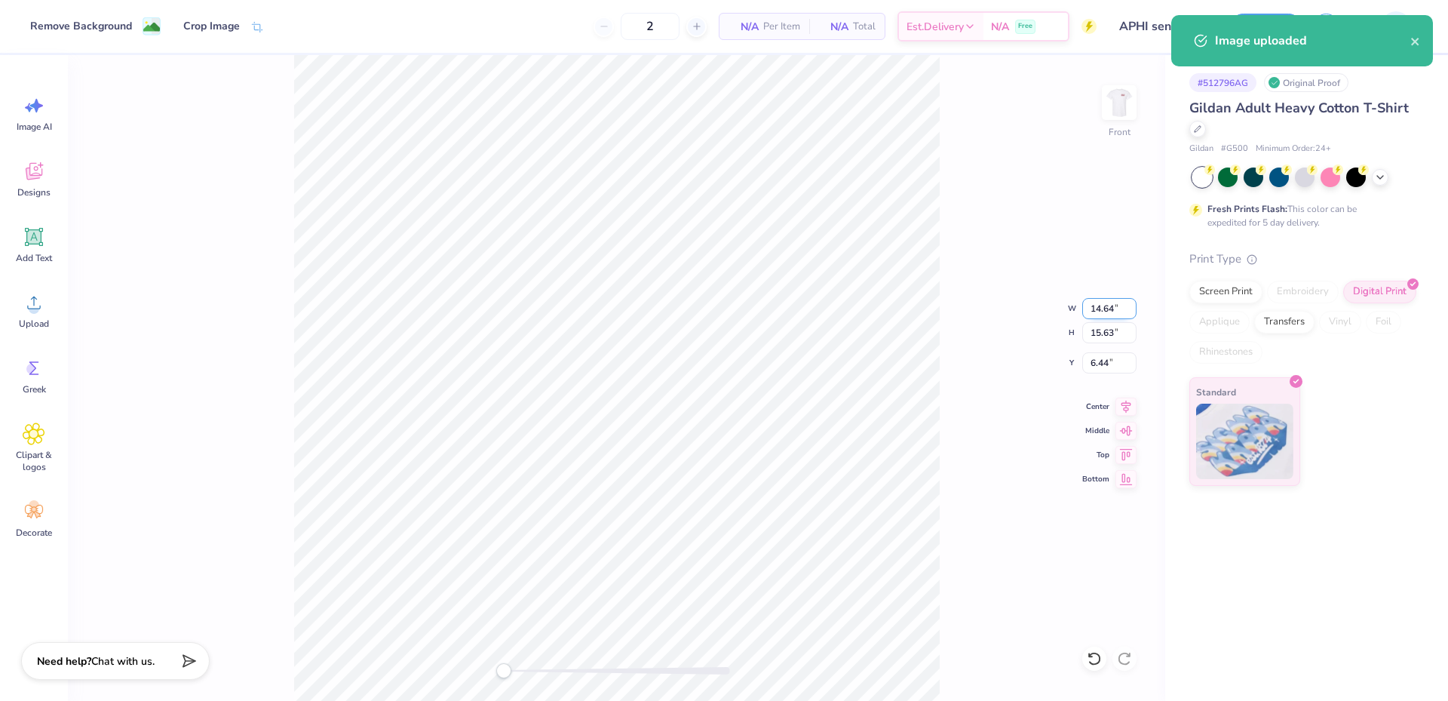
click at [1101, 312] on input "14.64" at bounding box center [1109, 308] width 54 height 21
type input "14.00"
type input "14.94"
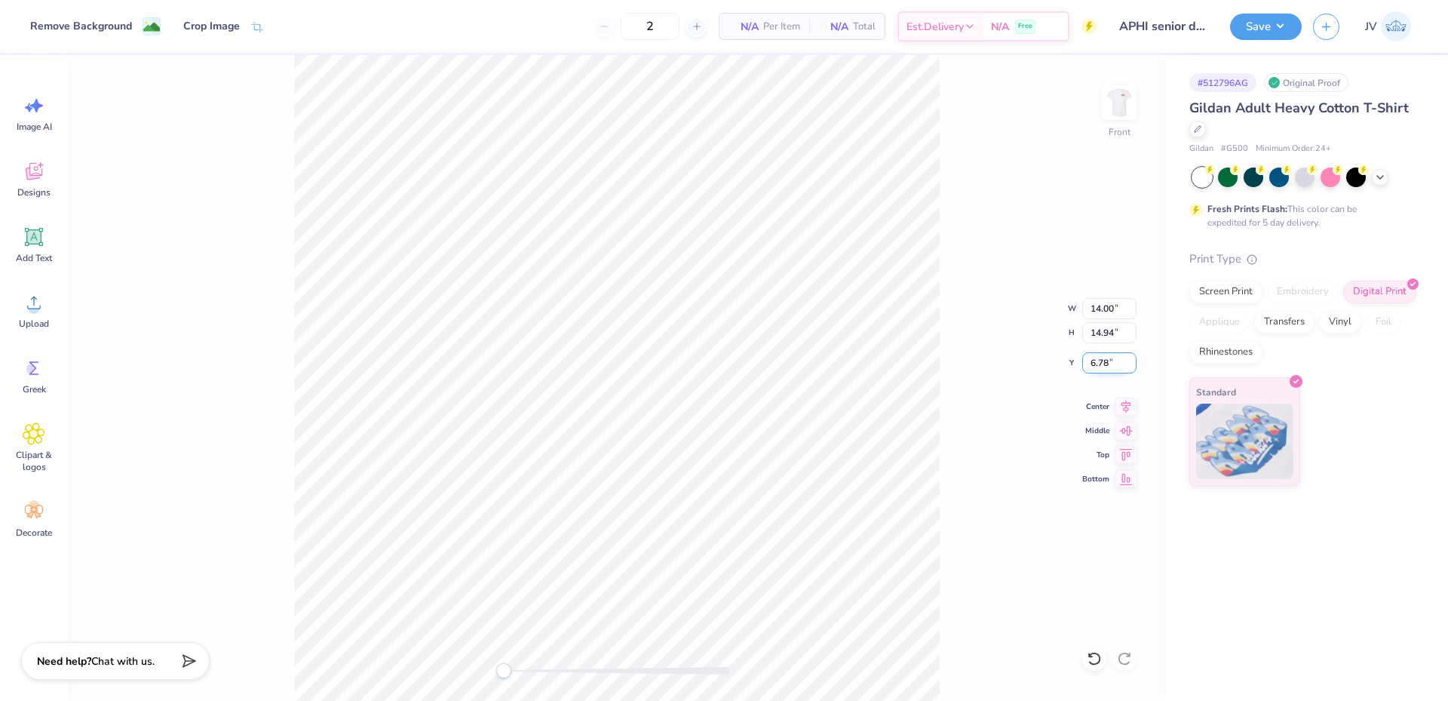
click at [1101, 366] on input "6.78" at bounding box center [1109, 362] width 54 height 21
type input "3"
click at [1290, 17] on button "Save" at bounding box center [1266, 24] width 72 height 26
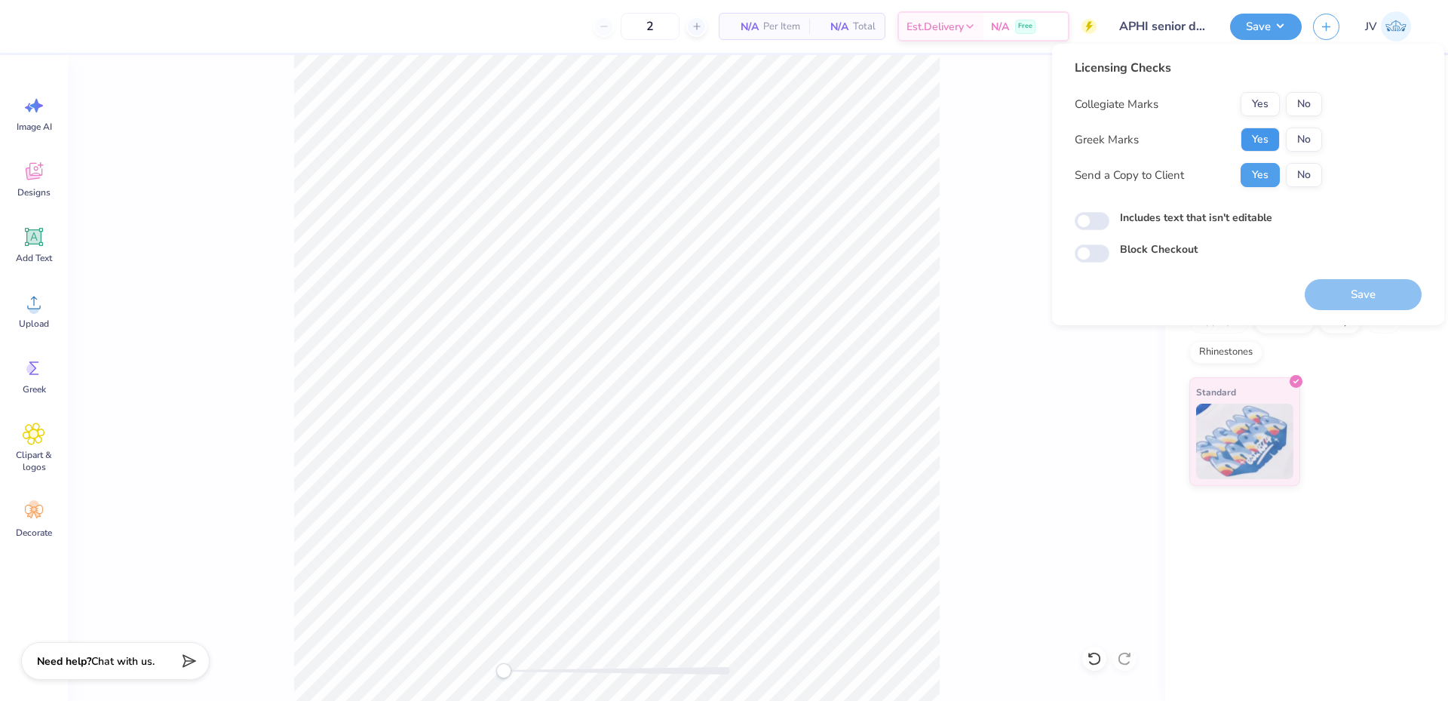
click at [1258, 145] on button "Yes" at bounding box center [1259, 139] width 39 height 24
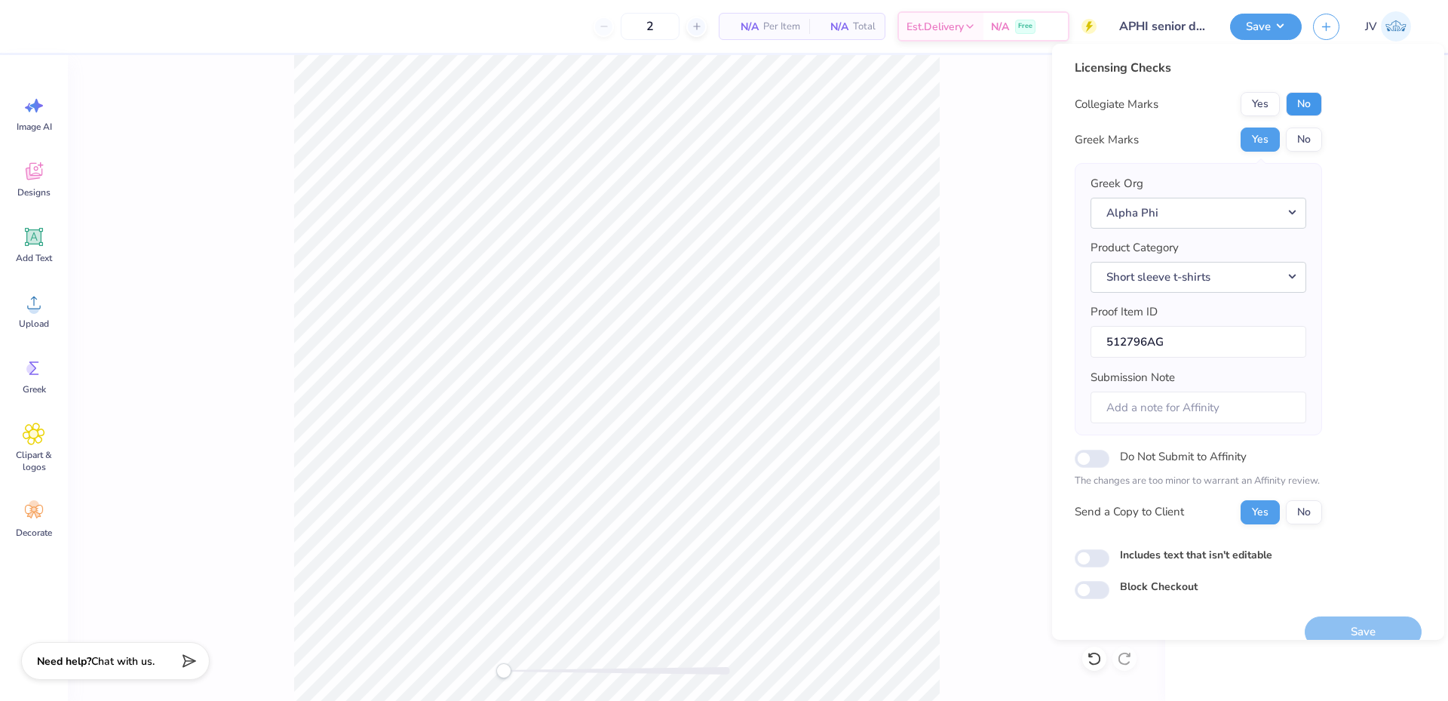
click at [1295, 108] on button "No" at bounding box center [1304, 104] width 36 height 24
click at [1324, 624] on button "Save" at bounding box center [1363, 631] width 117 height 31
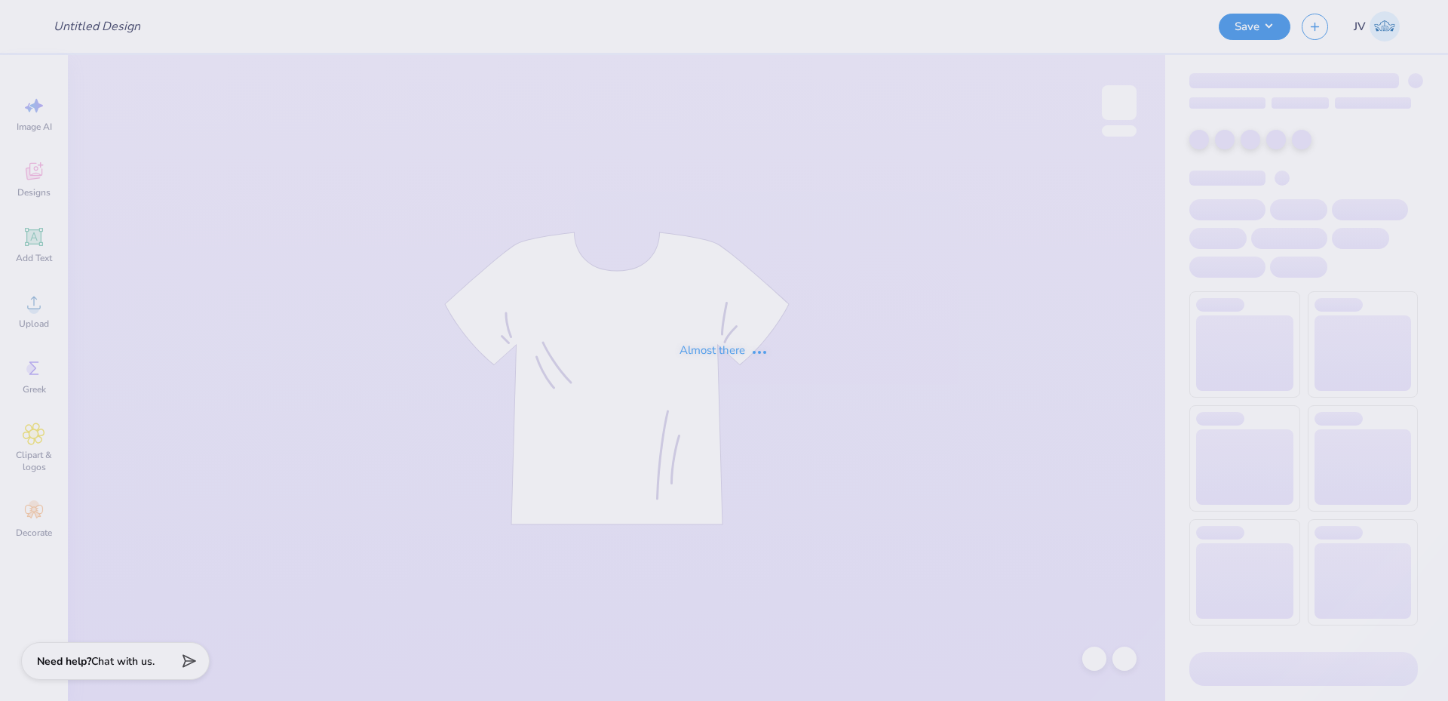
type input "APHI senior dads weekend"
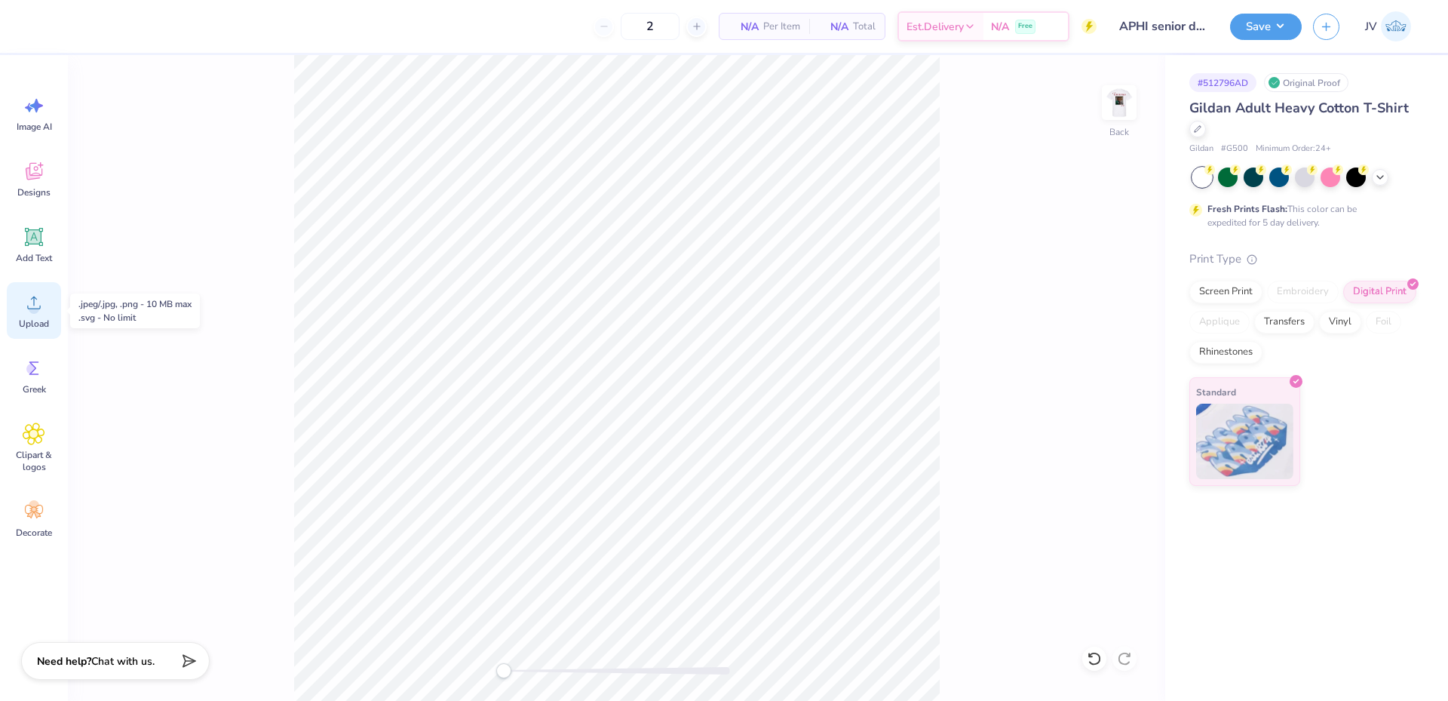
click at [26, 308] on icon at bounding box center [34, 302] width 23 height 23
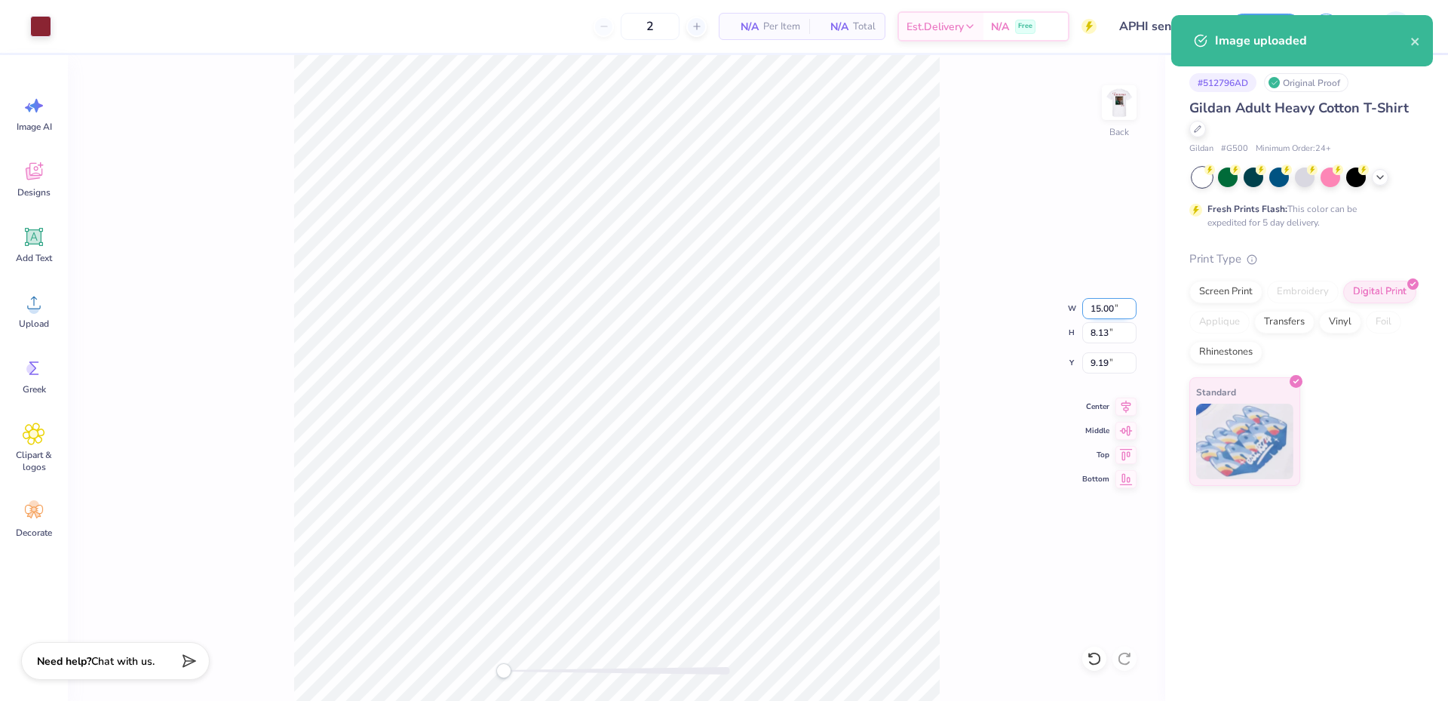
click at [1098, 308] on input "15.00" at bounding box center [1109, 308] width 54 height 21
type input "4.00"
type input "2.17"
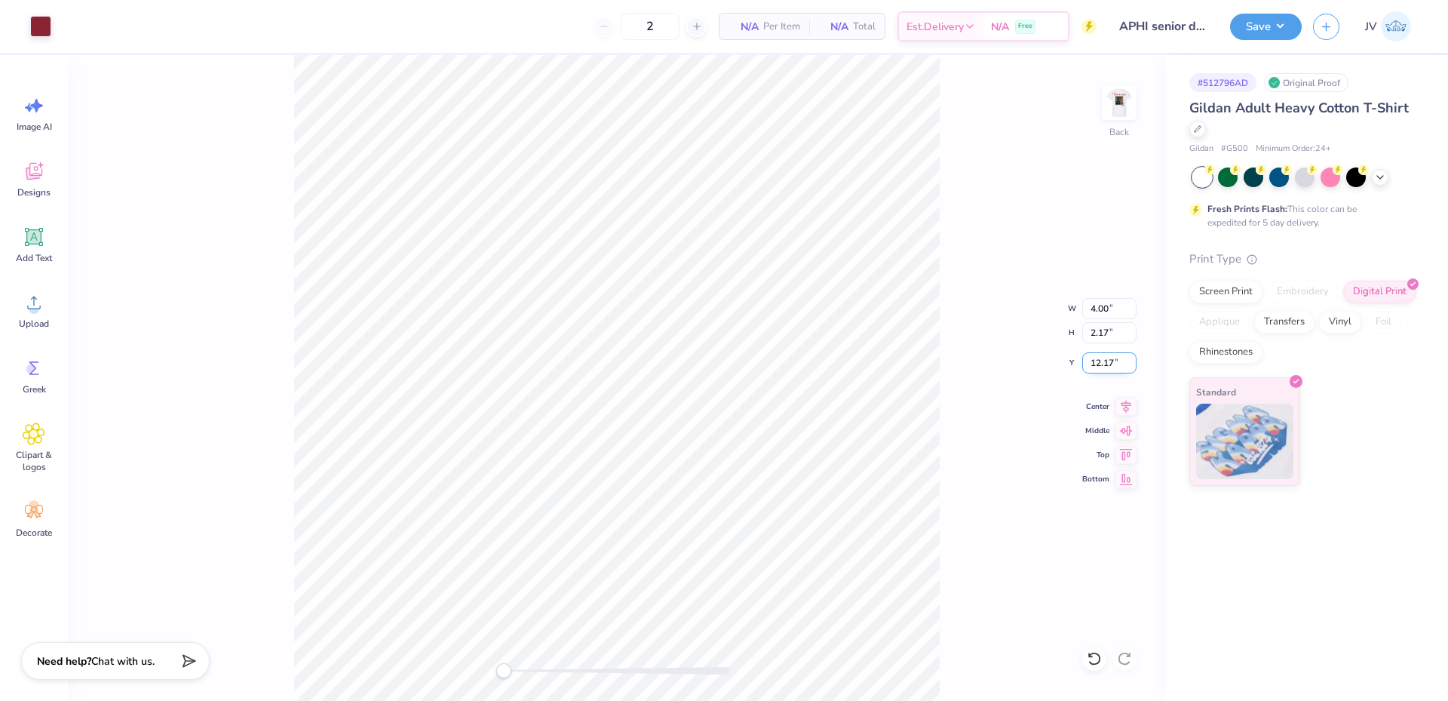
click at [1105, 360] on input "12.17" at bounding box center [1109, 362] width 54 height 21
type input "3"
click at [1124, 100] on img at bounding box center [1119, 102] width 60 height 60
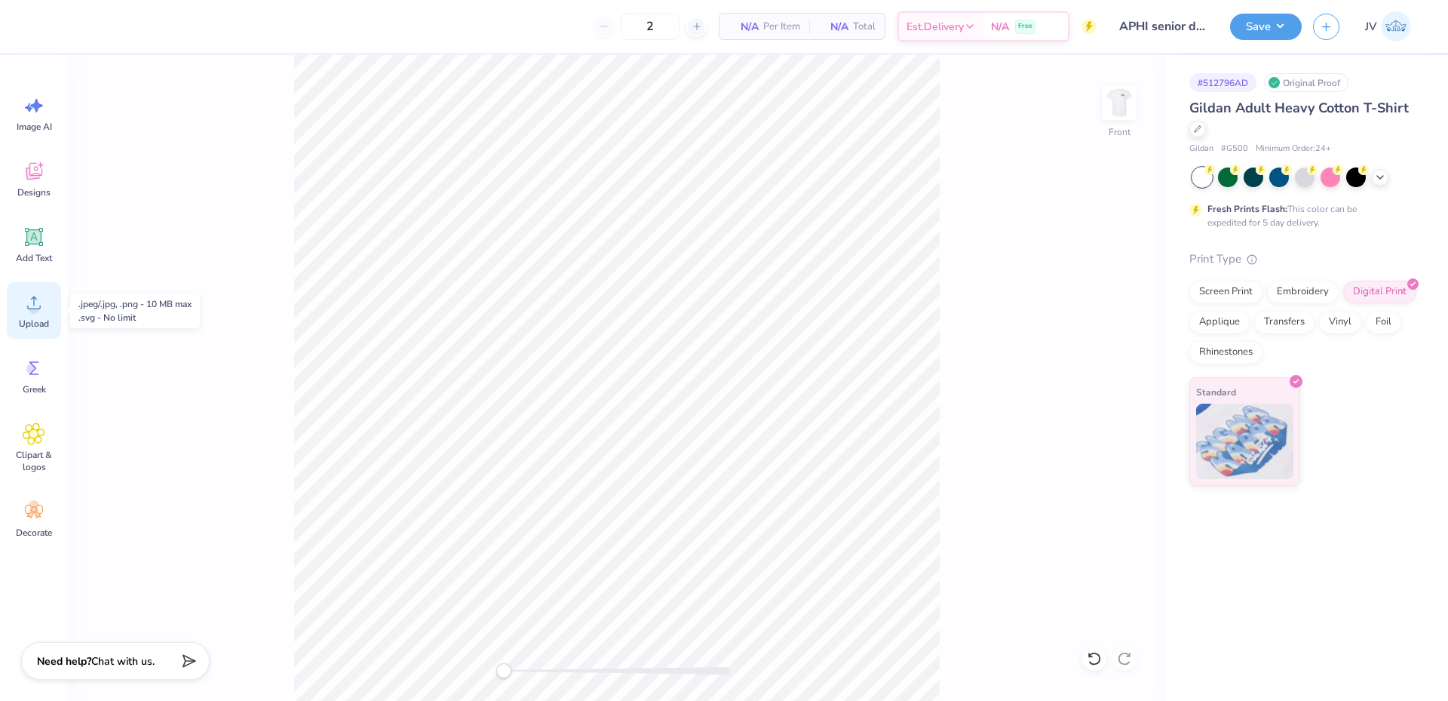
click at [33, 305] on circle at bounding box center [34, 308] width 11 height 11
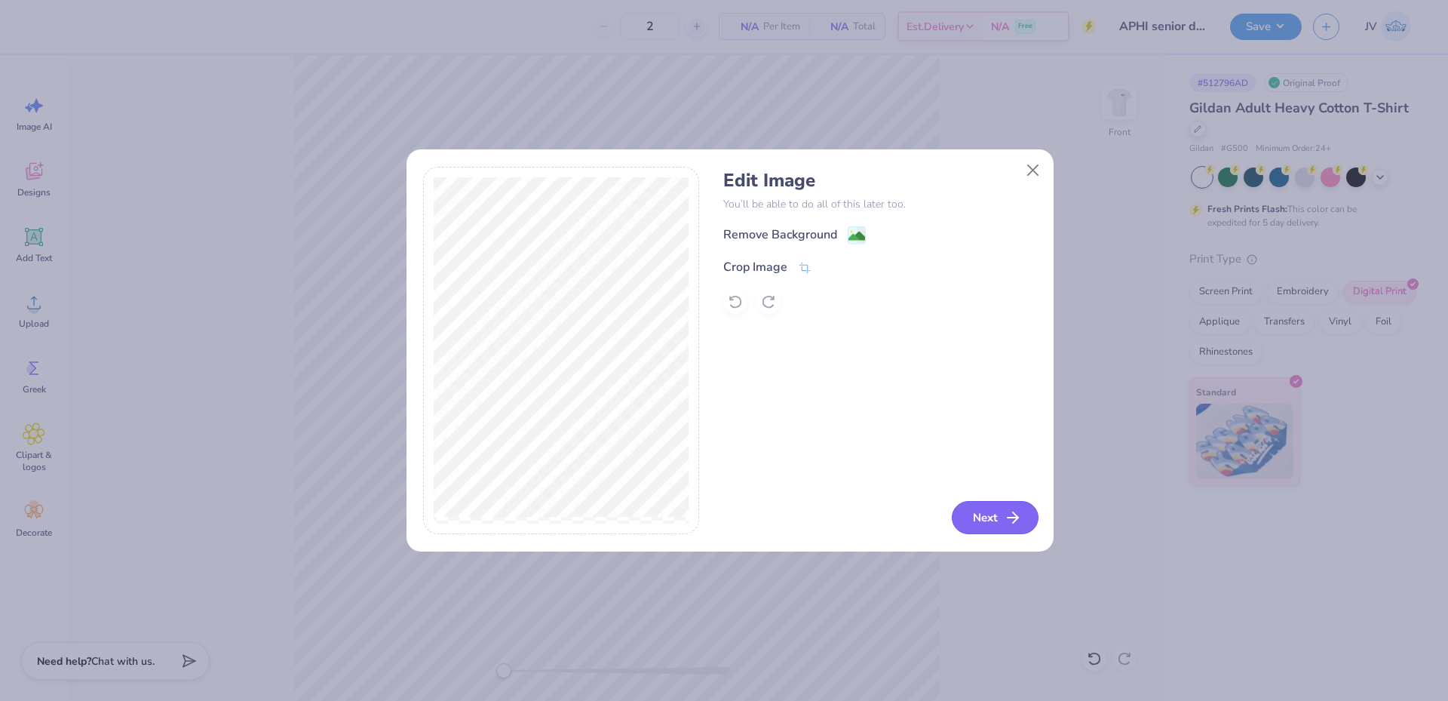
click at [978, 507] on button "Next" at bounding box center [995, 517] width 87 height 33
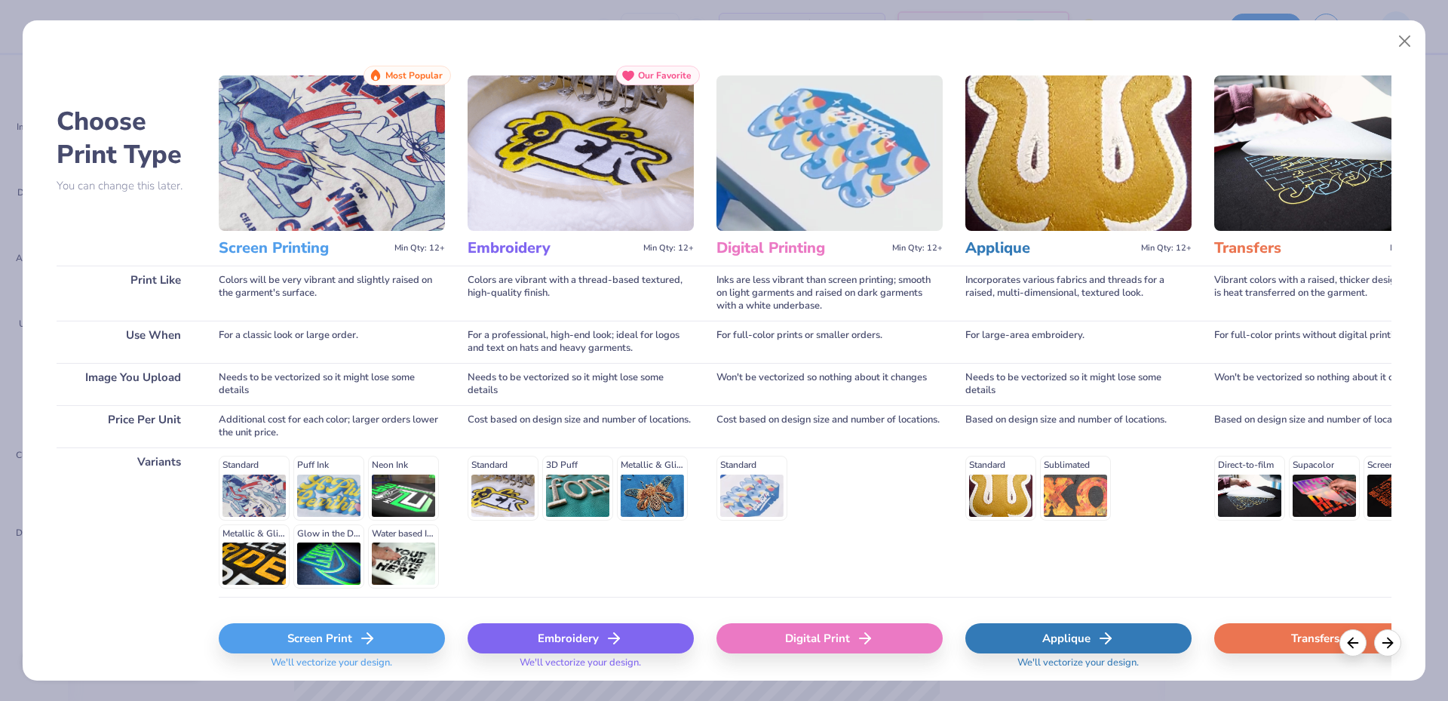
click at [862, 195] on img at bounding box center [829, 152] width 226 height 155
click at [876, 628] on div "Digital Print" at bounding box center [829, 638] width 226 height 30
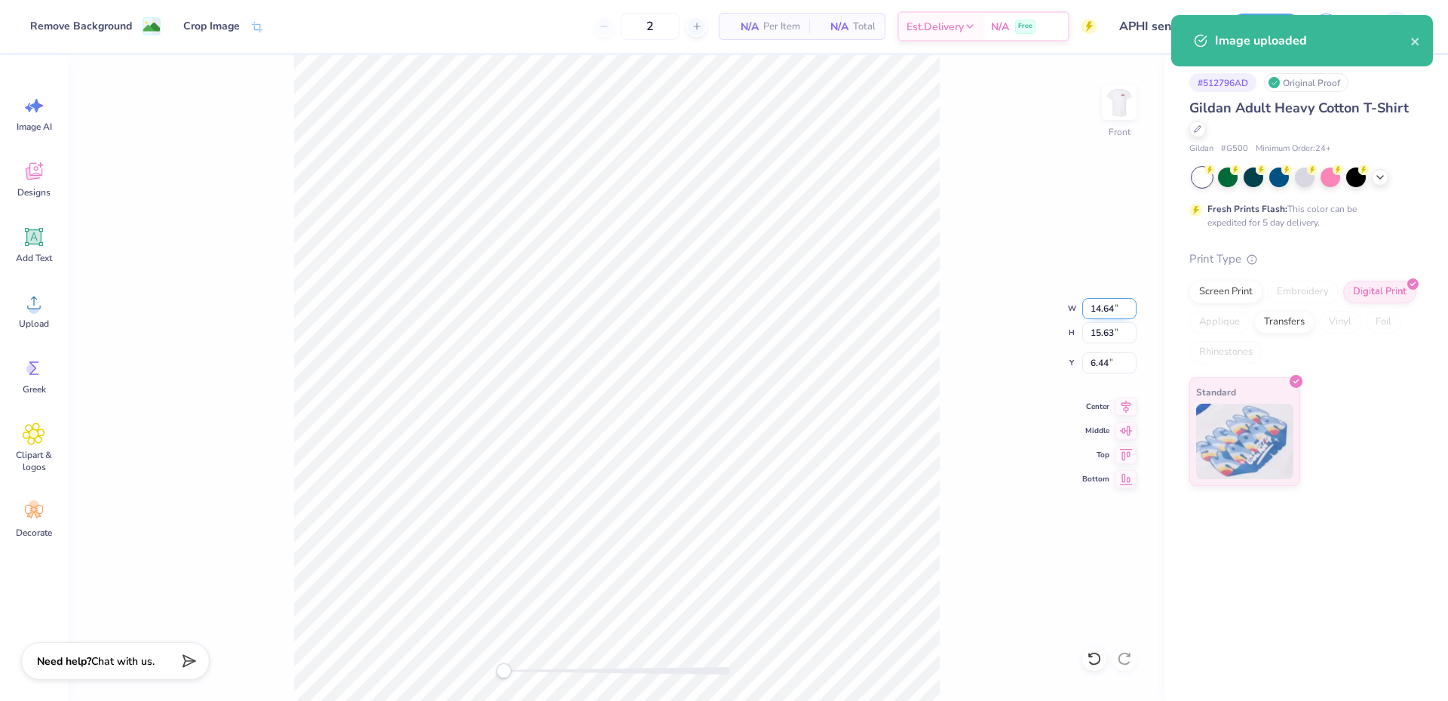
click at [1096, 308] on input "14.64" at bounding box center [1109, 308] width 54 height 21
click at [1097, 308] on input "14.64" at bounding box center [1109, 308] width 54 height 21
type input "14.00"
type input "14.94"
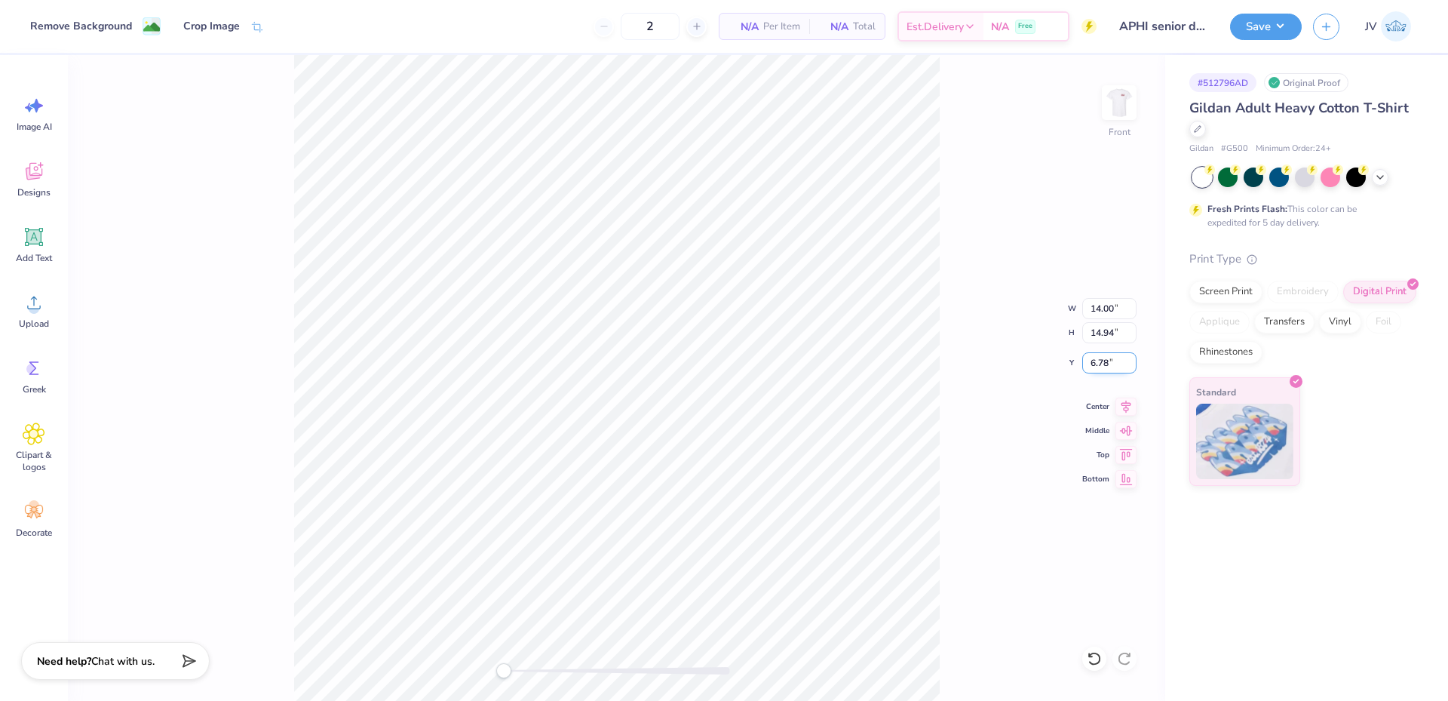
click at [1097, 359] on input "6.78" at bounding box center [1109, 362] width 54 height 21
type input "3"
click at [997, 504] on div "Front W 14.00 14.00 " H 14.94 14.94 " Y 3 3 " Center Middle Top Bottom" at bounding box center [616, 377] width 1097 height 645
click at [1251, 29] on button "Save" at bounding box center [1266, 24] width 72 height 26
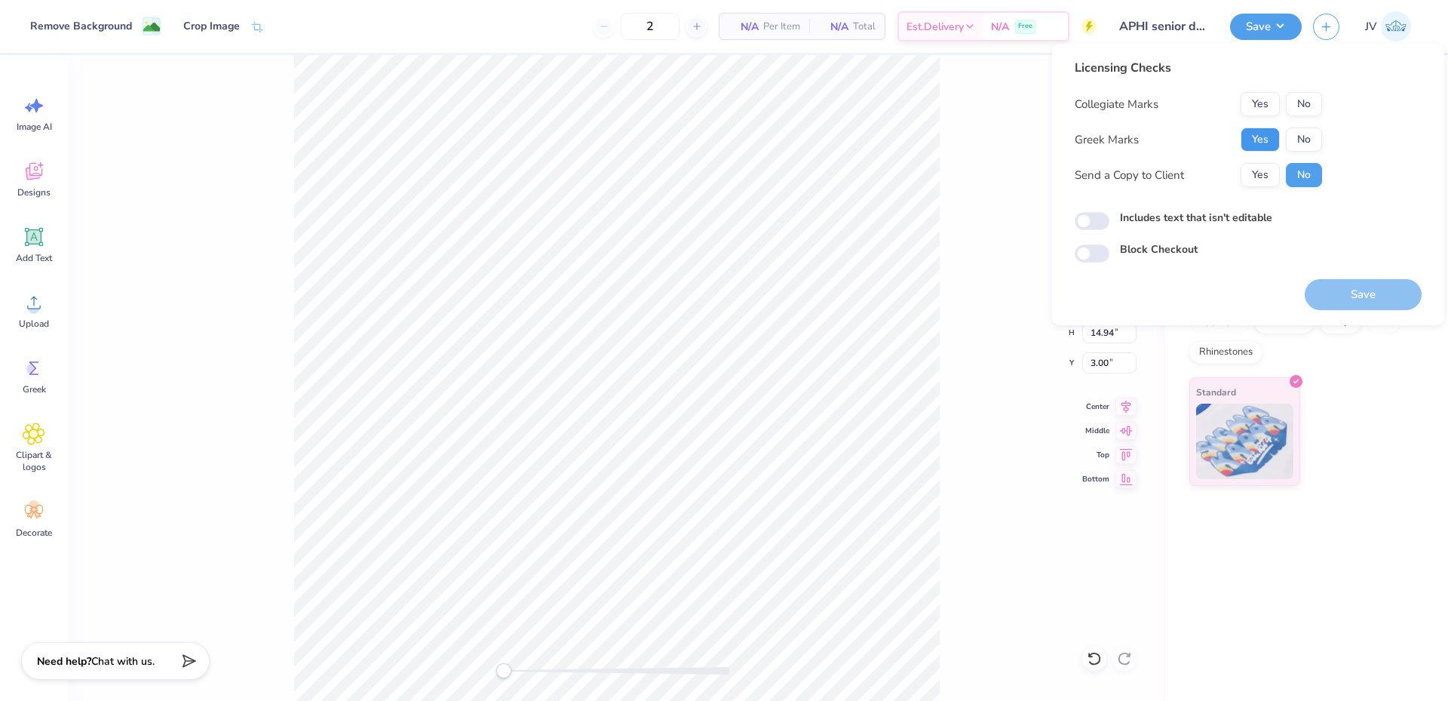
click at [1273, 136] on button "Yes" at bounding box center [1259, 139] width 39 height 24
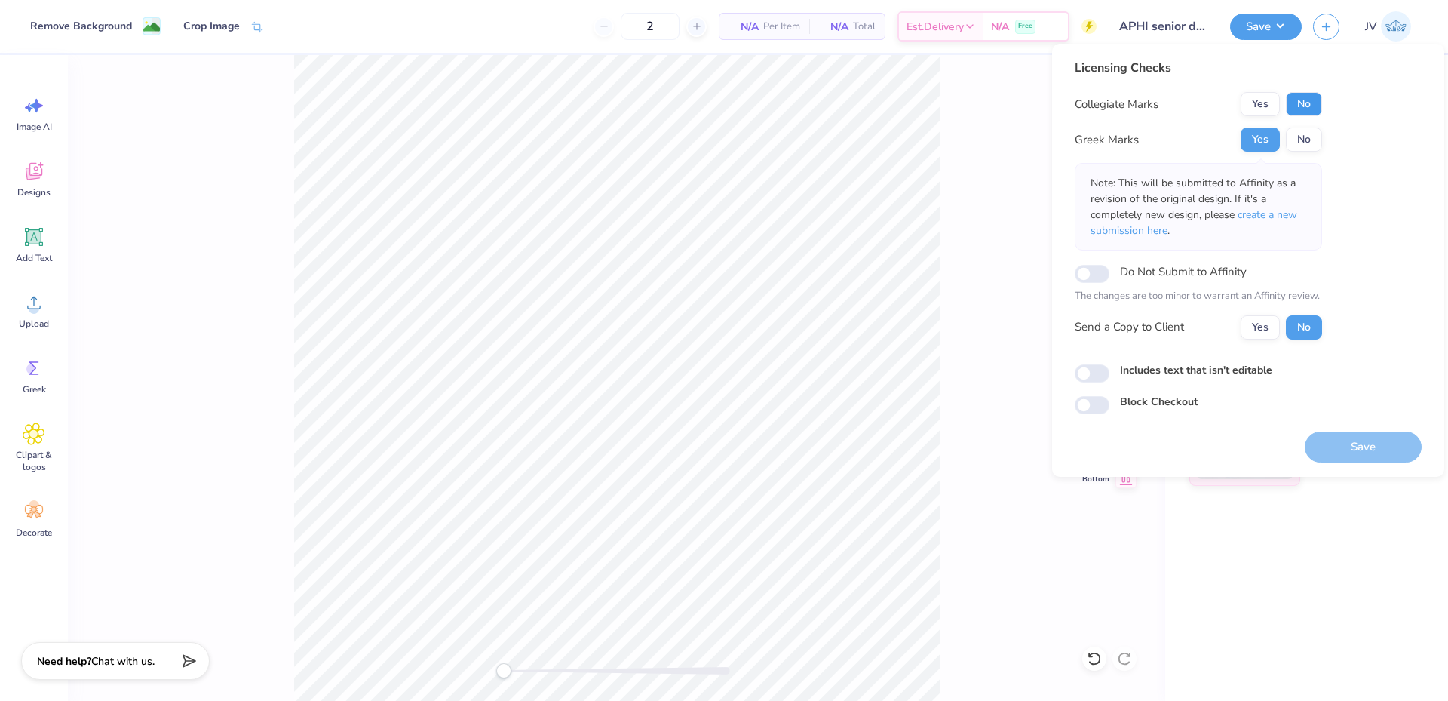
click at [1295, 109] on button "No" at bounding box center [1304, 104] width 36 height 24
click at [1273, 207] on span "create a new submission here" at bounding box center [1193, 222] width 207 height 30
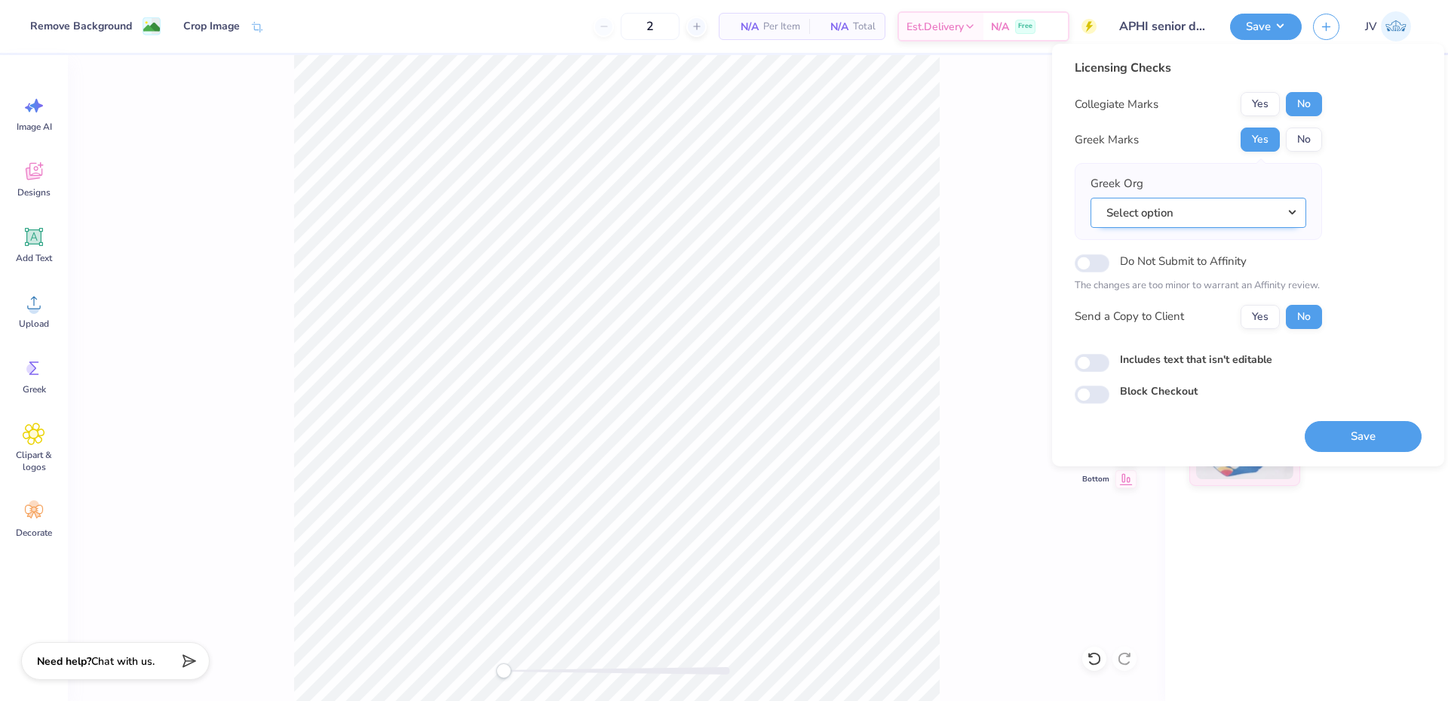
click at [1272, 207] on button "Select option" at bounding box center [1198, 213] width 216 height 31
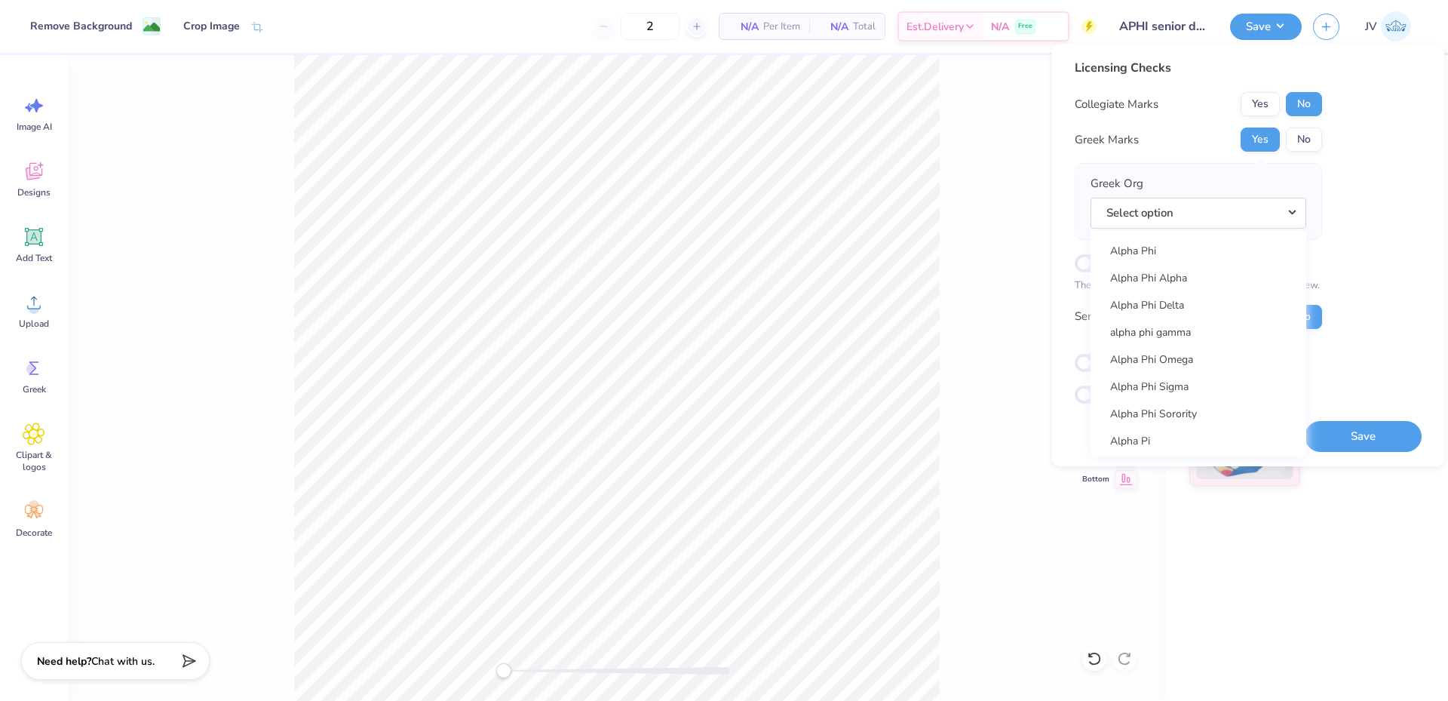
scroll to position [945, 0]
click at [1219, 243] on link "Alpha Phi" at bounding box center [1198, 253] width 204 height 25
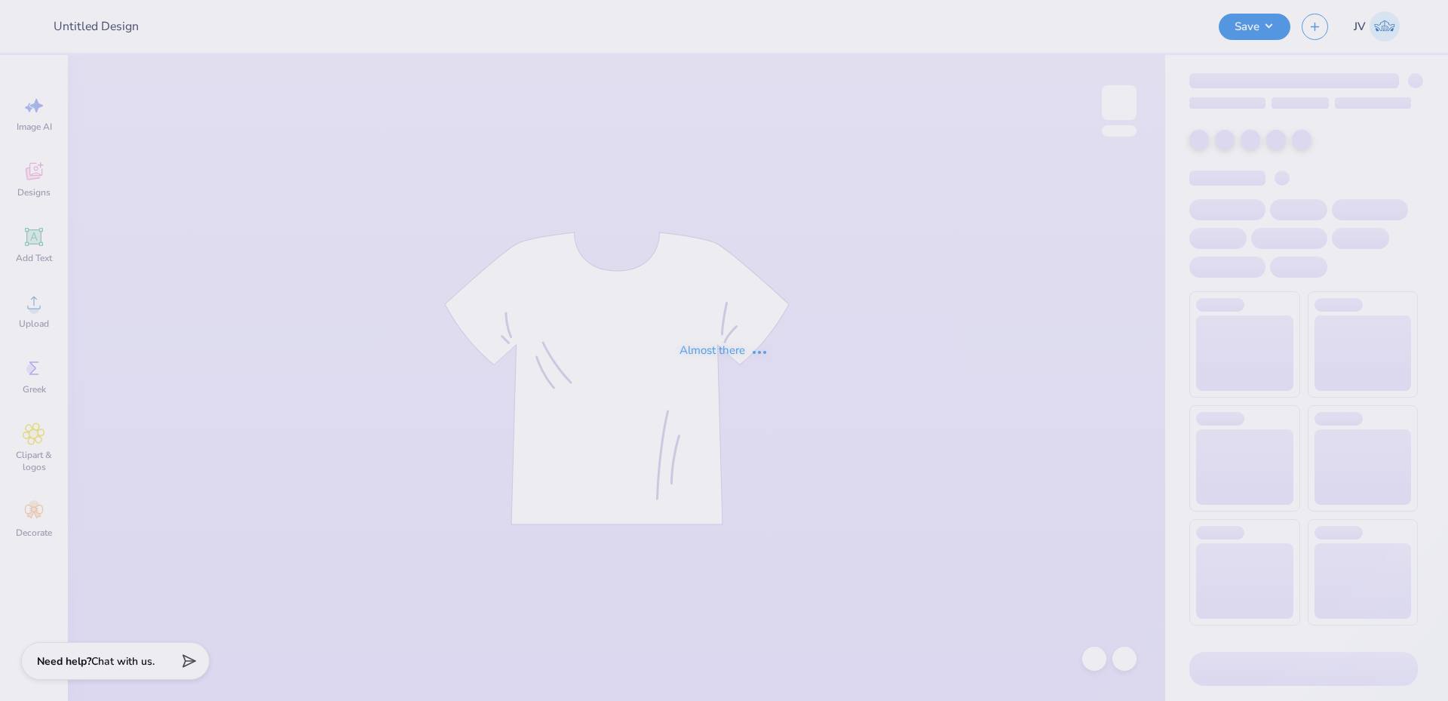
type input "APHI senior dads weekend"
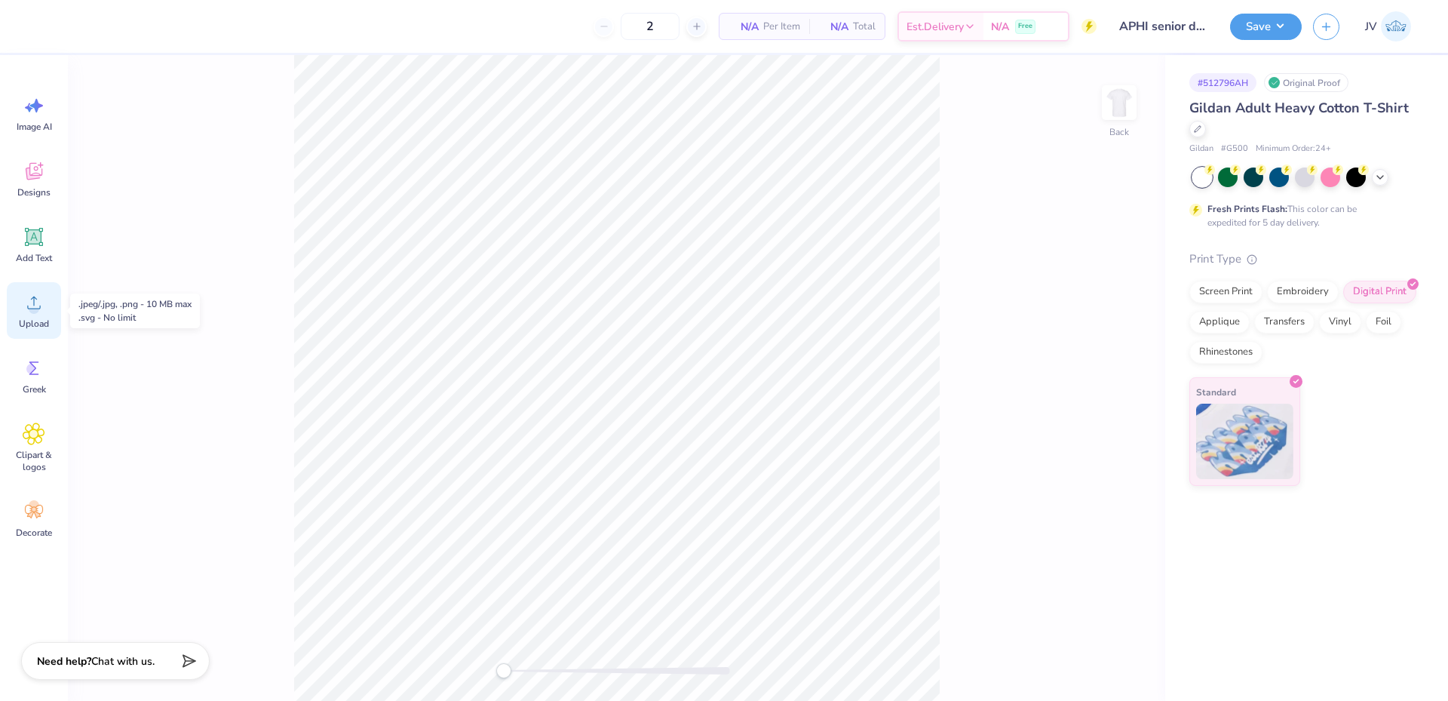
click at [29, 317] on div "Upload" at bounding box center [34, 310] width 54 height 57
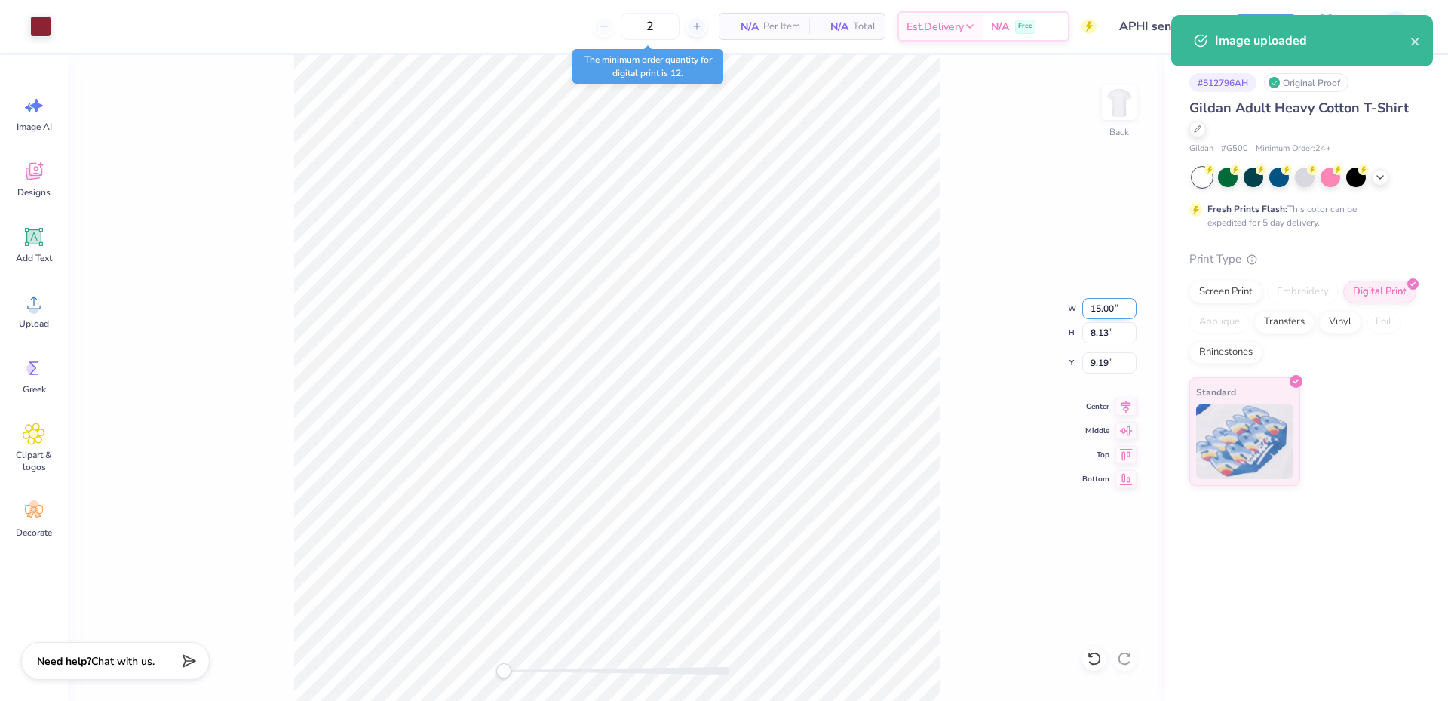
click at [1103, 306] on input "15.00" at bounding box center [1109, 308] width 54 height 21
type input "4.00"
type input "2.17"
click at [1102, 361] on input "12.17" at bounding box center [1109, 362] width 54 height 21
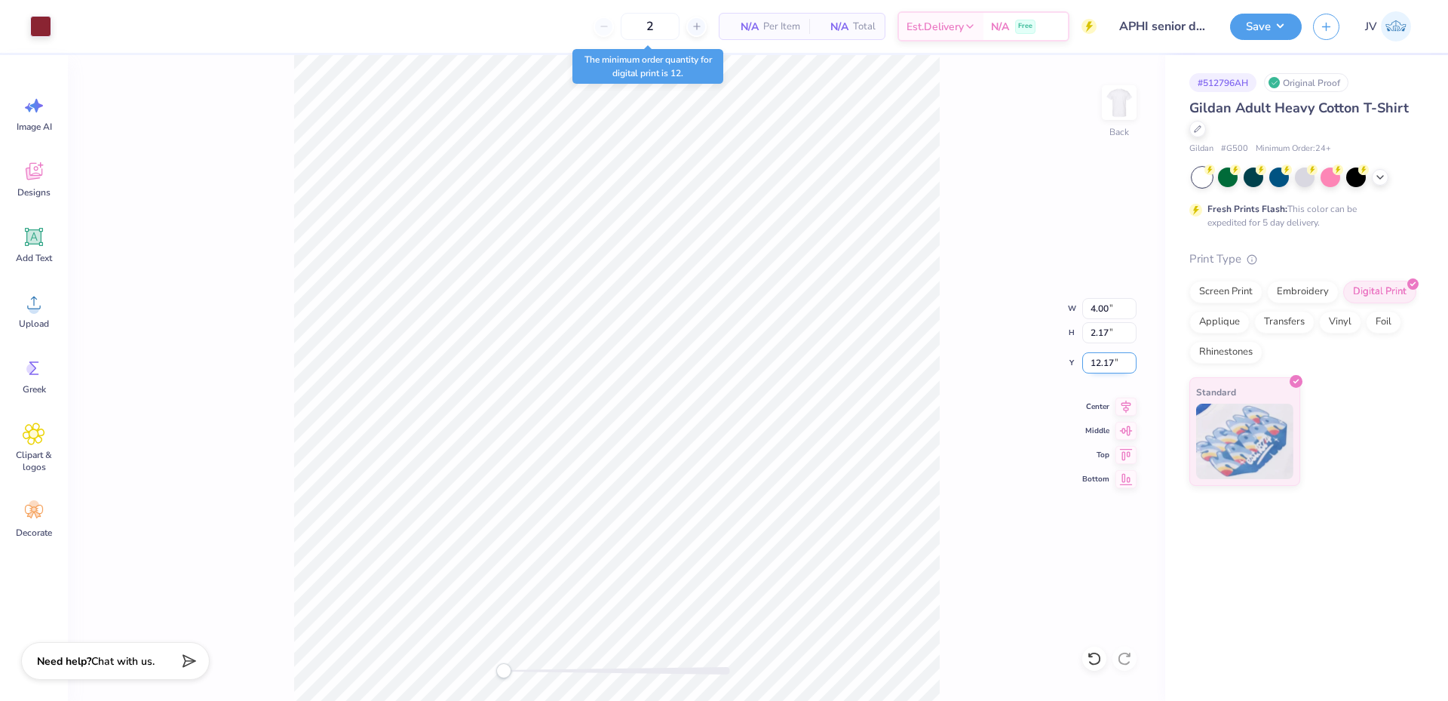
click at [1102, 361] on input "12.17" at bounding box center [1109, 362] width 54 height 21
type input "3"
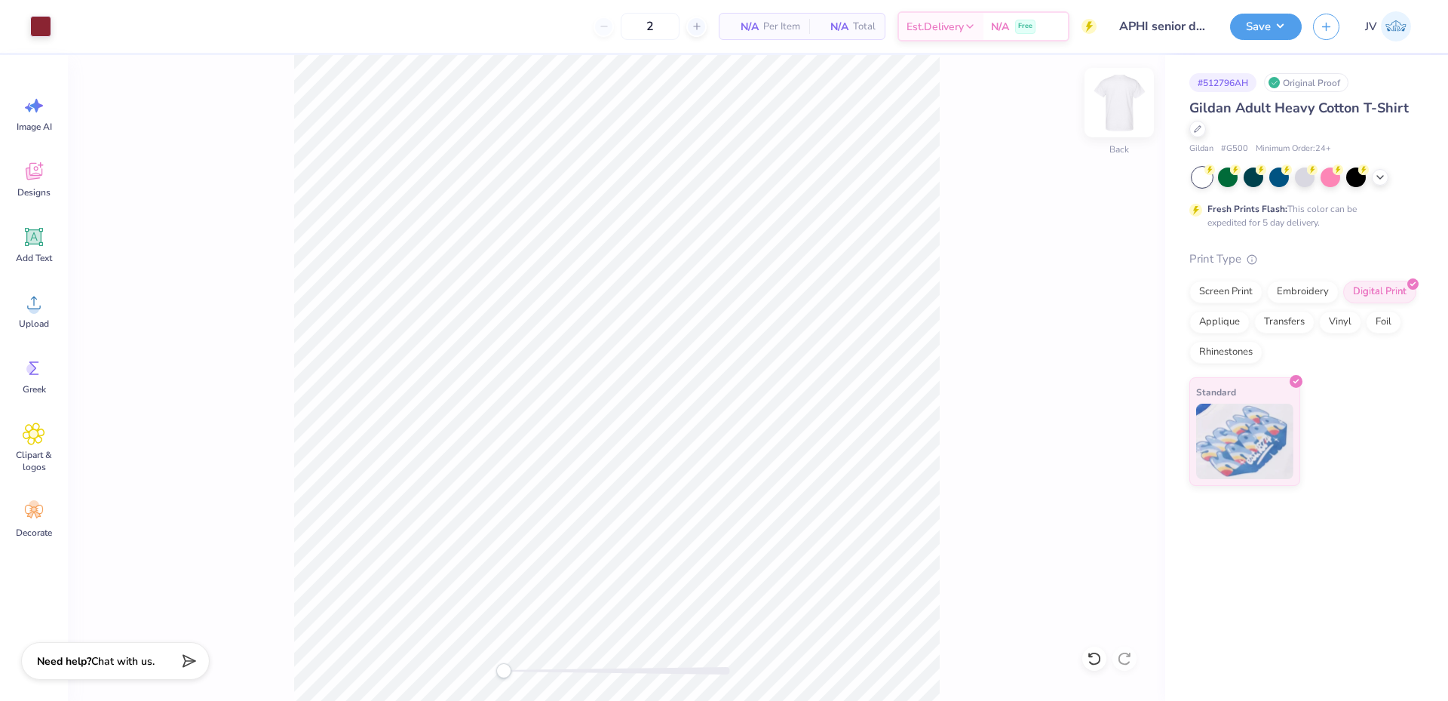
click at [1127, 104] on img at bounding box center [1119, 102] width 60 height 60
click at [30, 316] on div "Upload" at bounding box center [34, 310] width 54 height 57
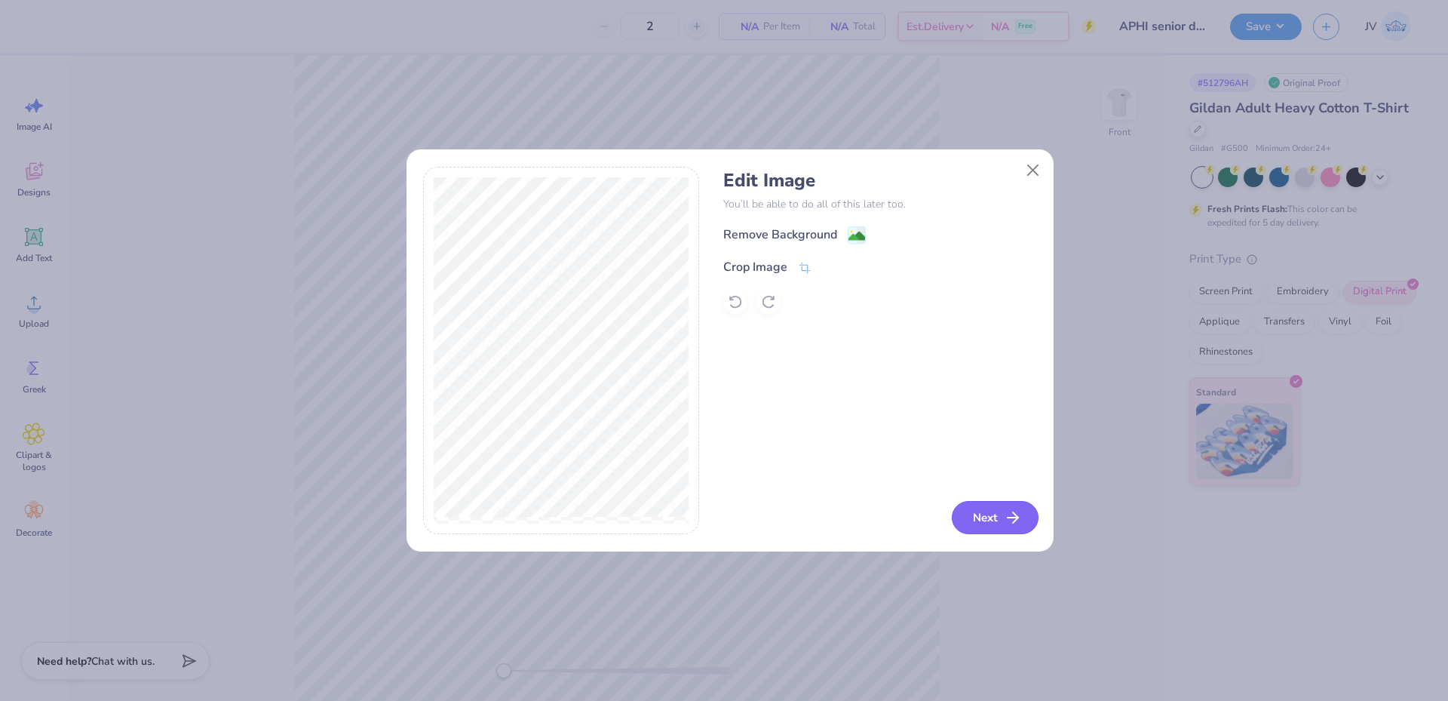
click at [980, 515] on button "Next" at bounding box center [995, 517] width 87 height 33
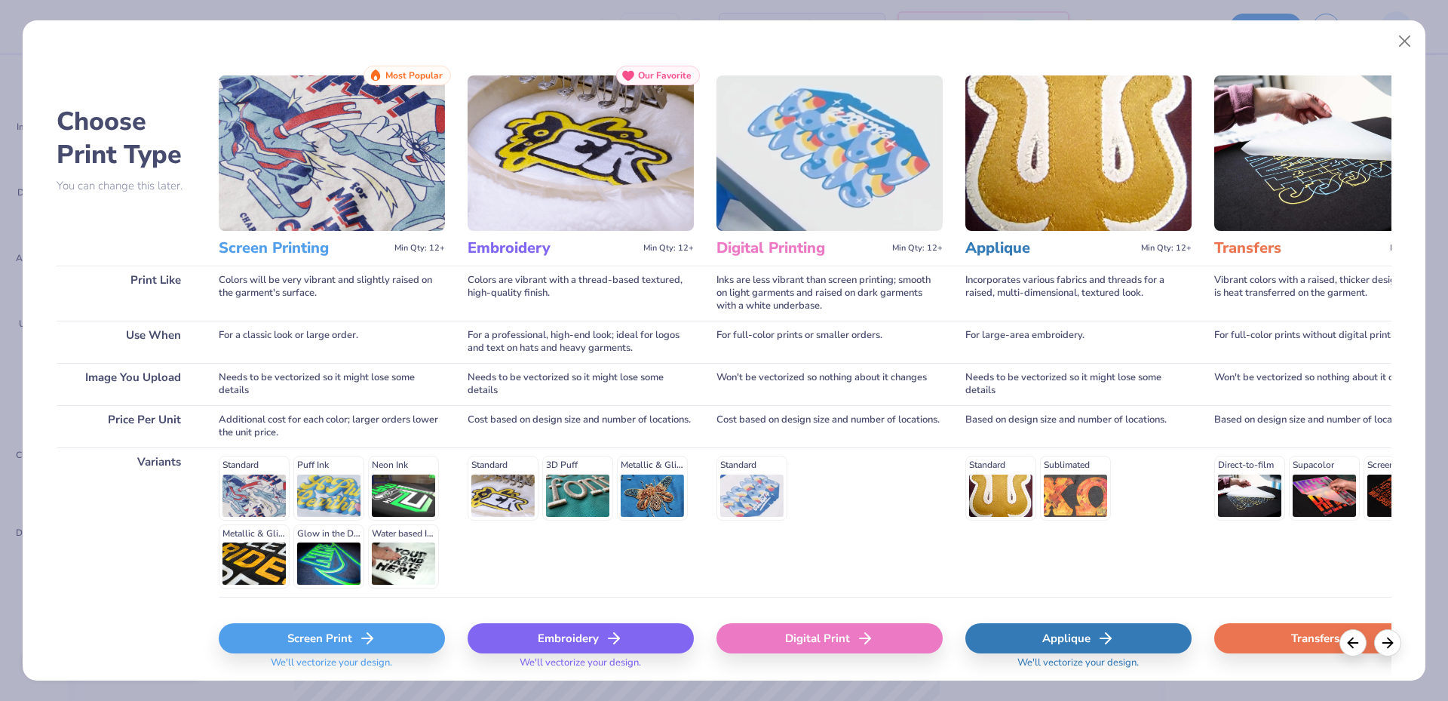
click at [813, 639] on div "Digital Print" at bounding box center [829, 638] width 226 height 30
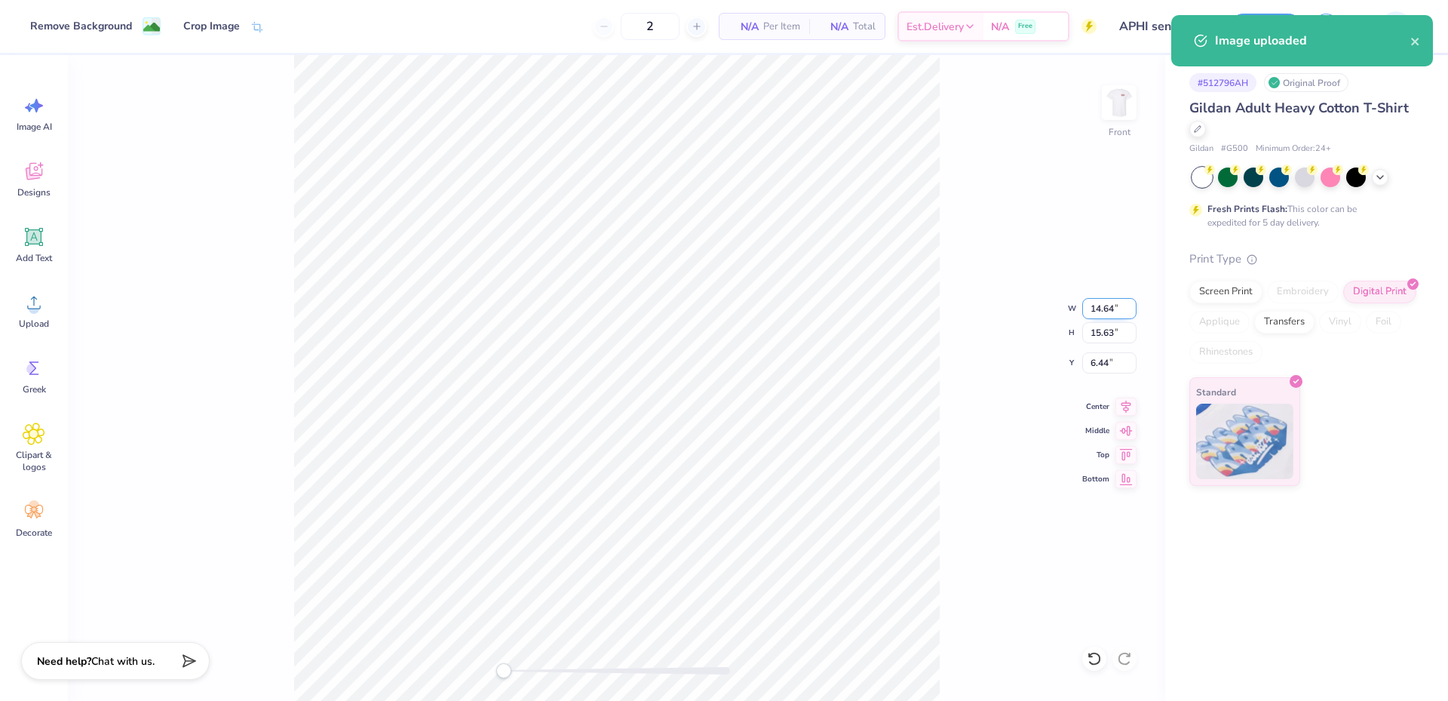
click at [1114, 306] on input "14.64" at bounding box center [1109, 308] width 54 height 21
click at [1114, 307] on input "14.64" at bounding box center [1109, 308] width 54 height 21
type input "4"
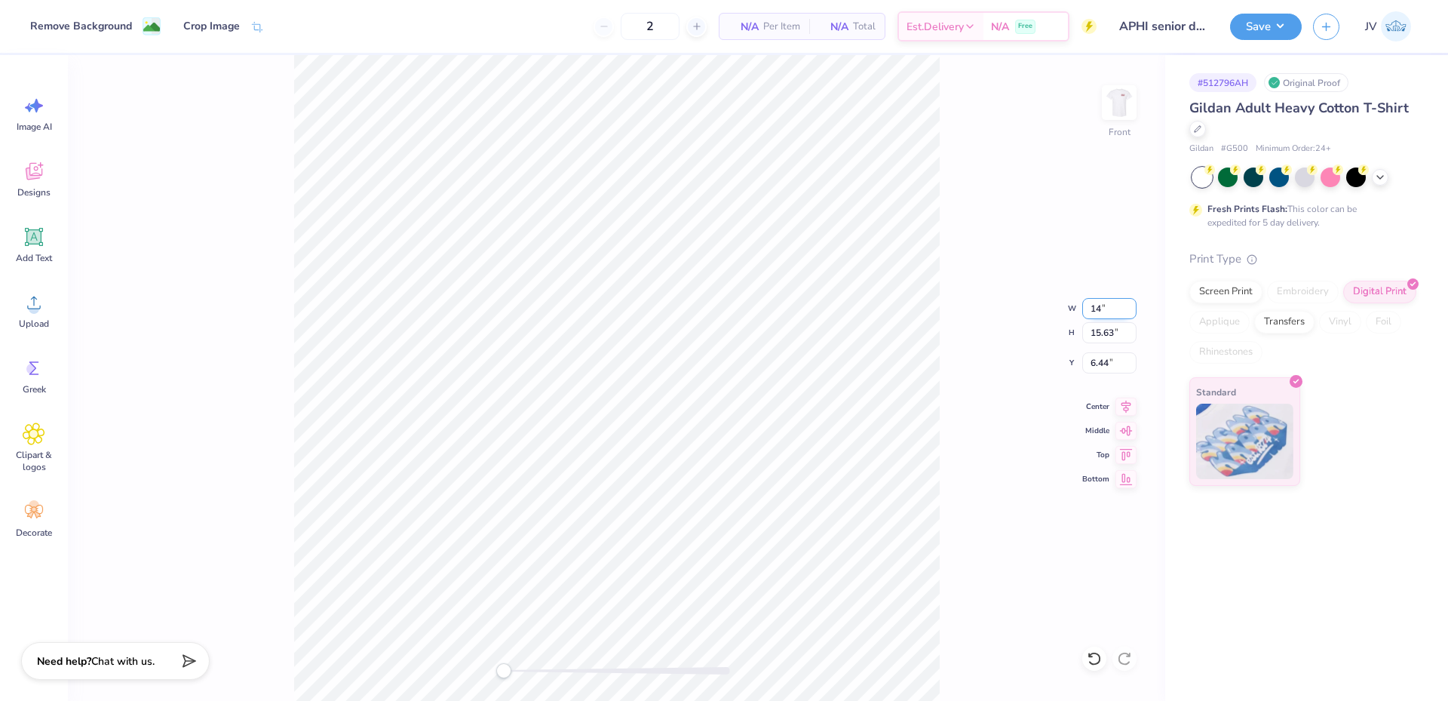
type input "14.00"
type input "14.94"
click at [1106, 372] on input "6.78" at bounding box center [1109, 362] width 54 height 21
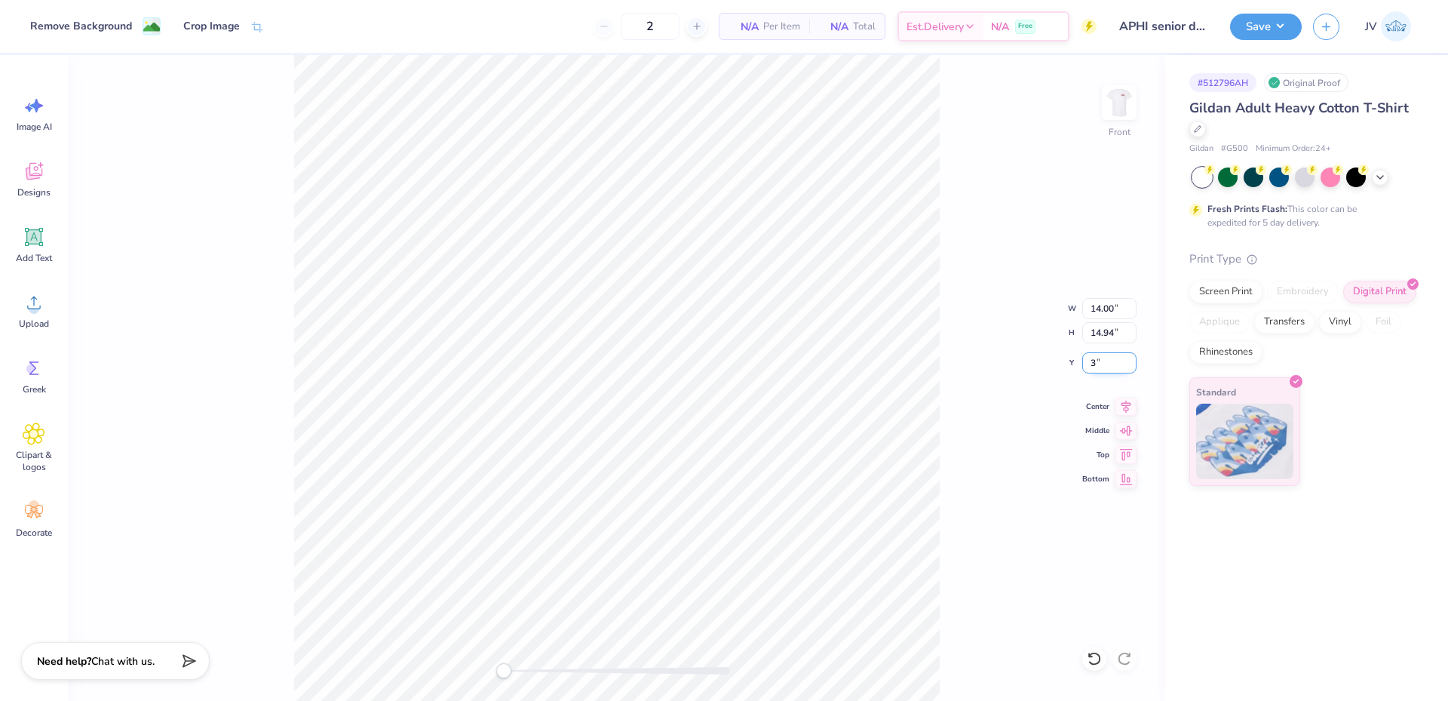
type input "3"
click at [1026, 371] on div "Front W 14.00 14.00 " H 14.94 14.94 " Y 3 3 " Center Middle Top Bottom" at bounding box center [616, 377] width 1097 height 645
click at [1250, 31] on button "Save" at bounding box center [1266, 24] width 72 height 26
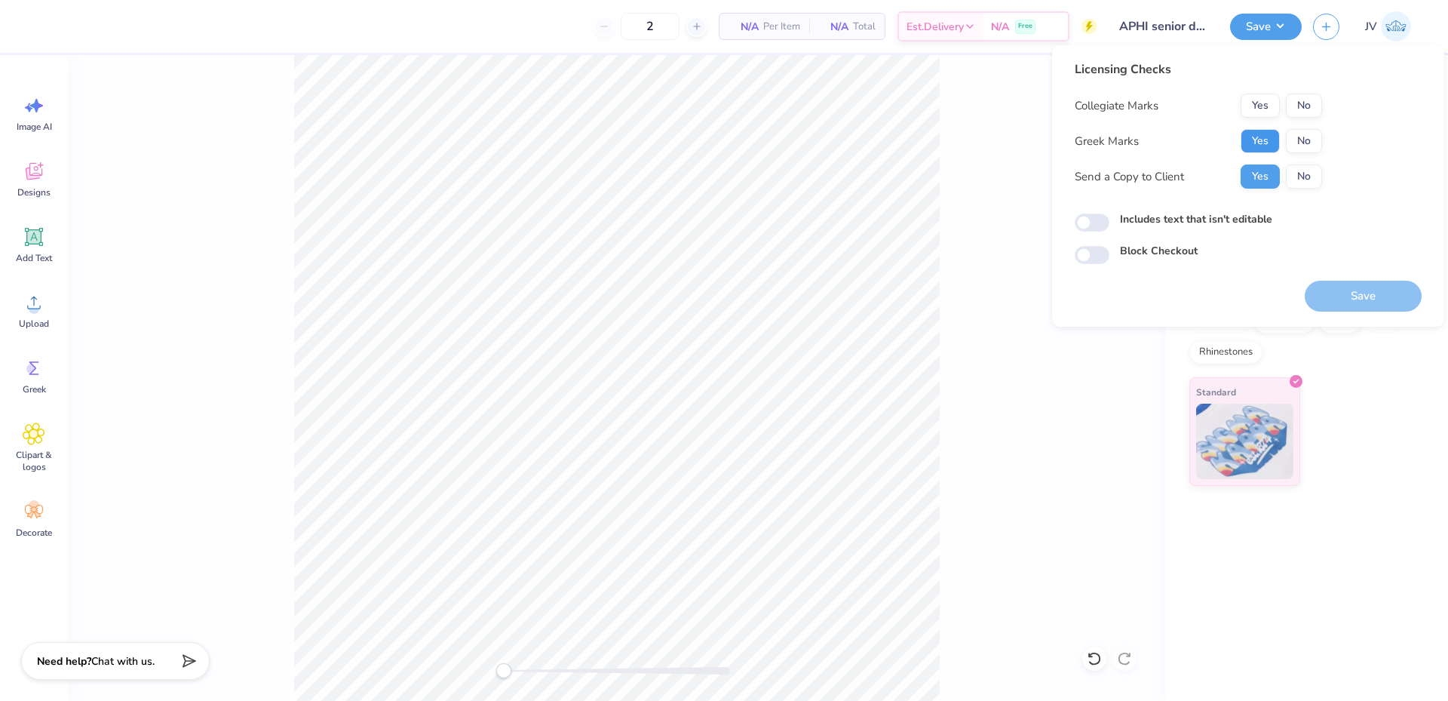
click at [1259, 139] on button "Yes" at bounding box center [1259, 141] width 39 height 24
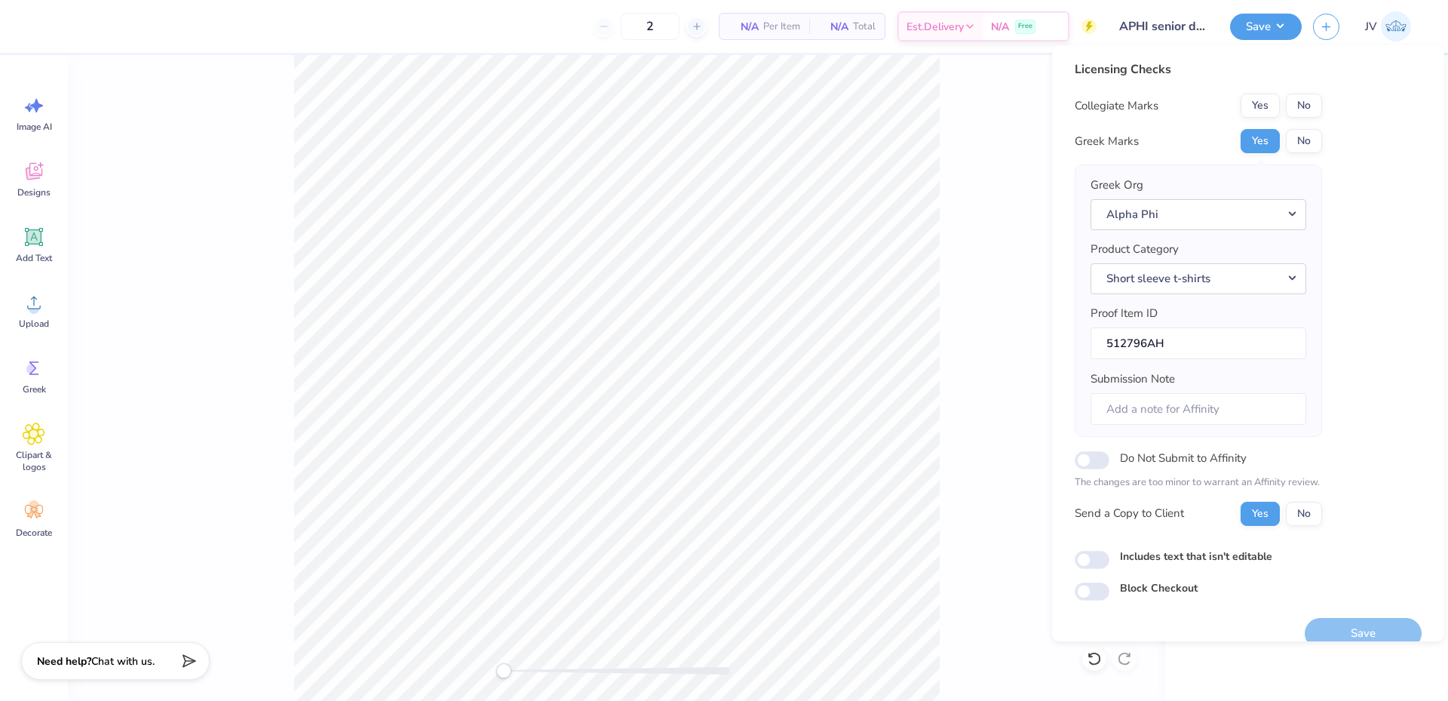
click at [952, 299] on div "Front" at bounding box center [616, 377] width 1097 height 645
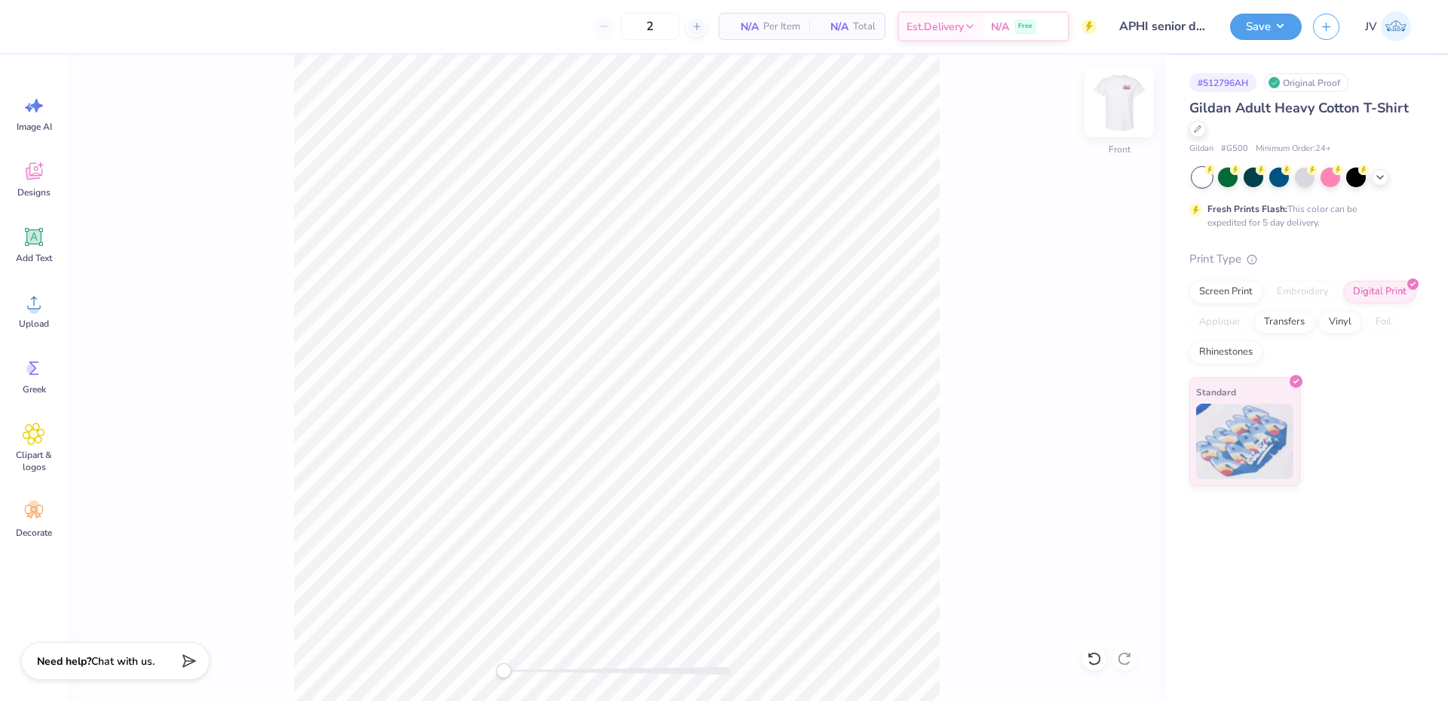
click at [1118, 107] on img at bounding box center [1119, 102] width 60 height 60
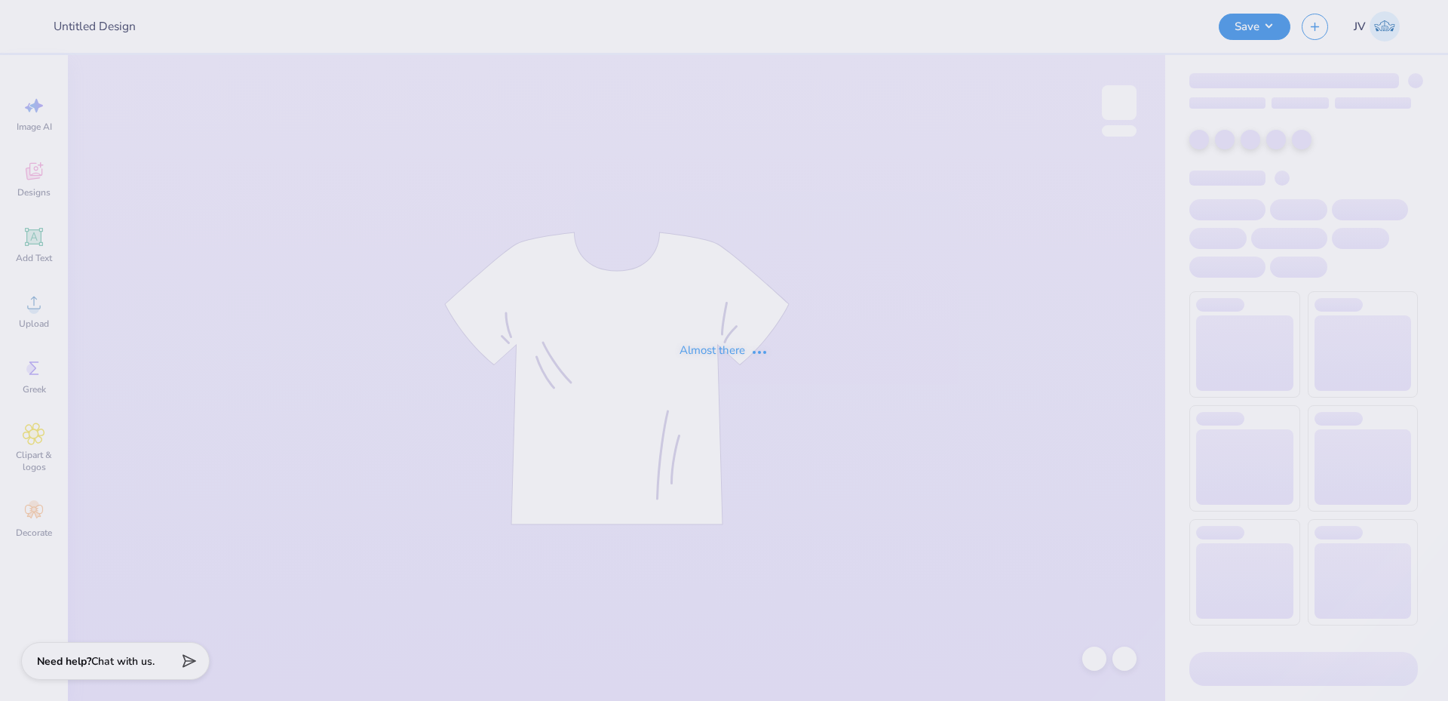
type input "APHI senior dads weekend"
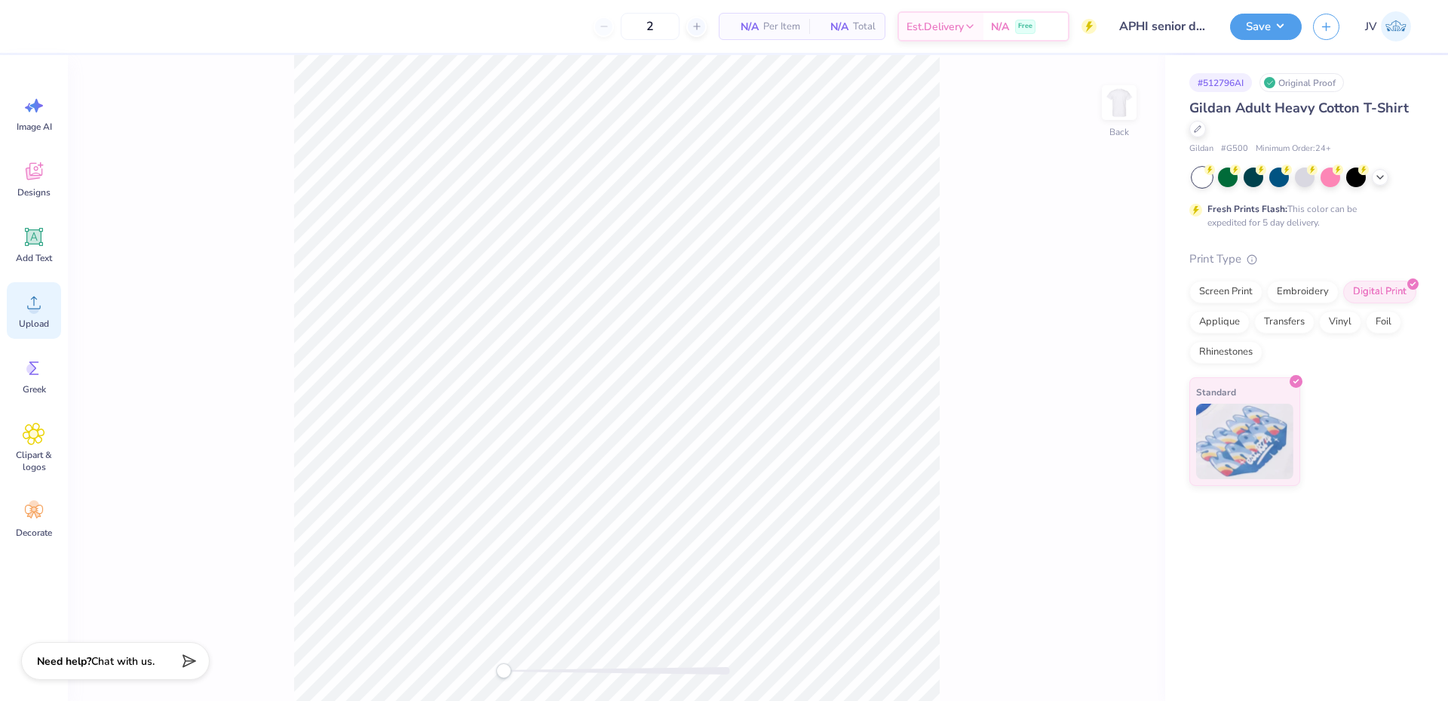
click at [31, 316] on div "Upload" at bounding box center [34, 310] width 54 height 57
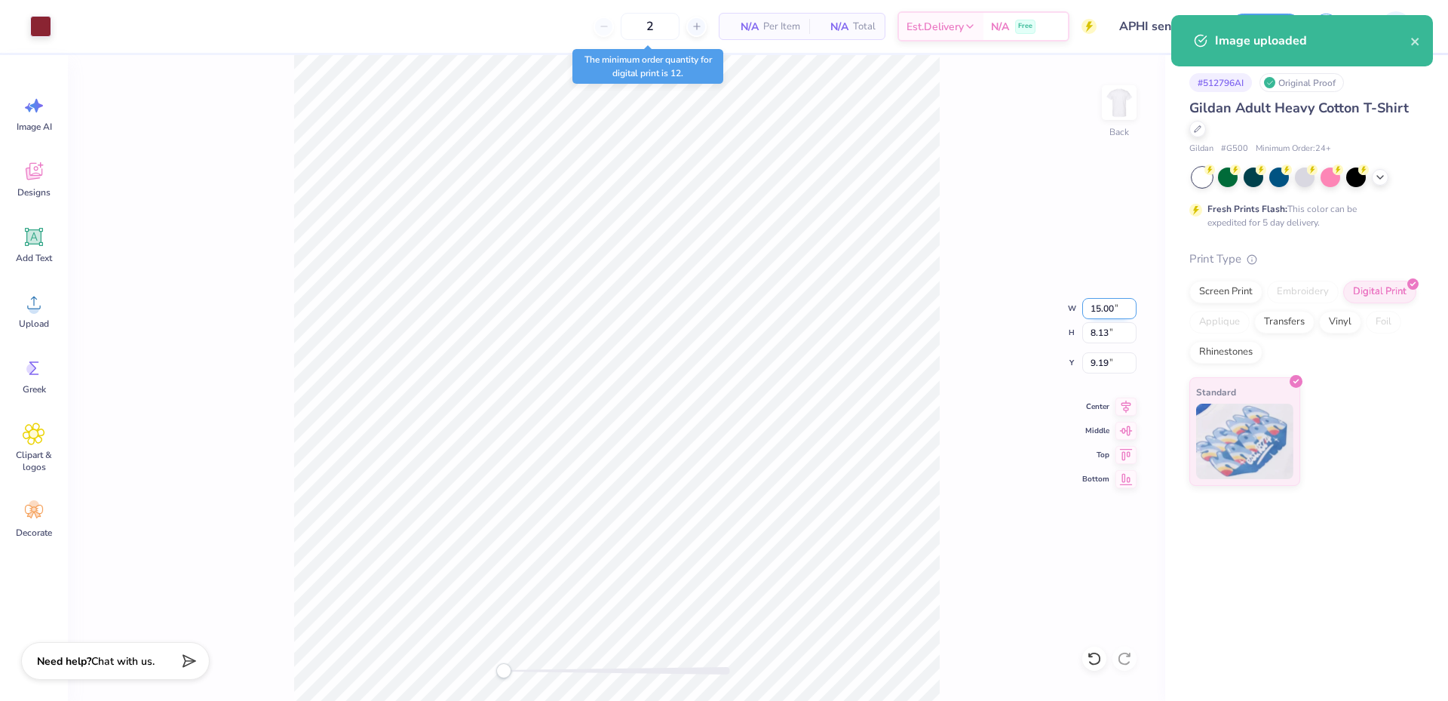
click at [1108, 314] on input "15.00" at bounding box center [1109, 308] width 54 height 21
click at [1108, 313] on input "15.00" at bounding box center [1109, 308] width 54 height 21
type input "4.00"
type input "2.17"
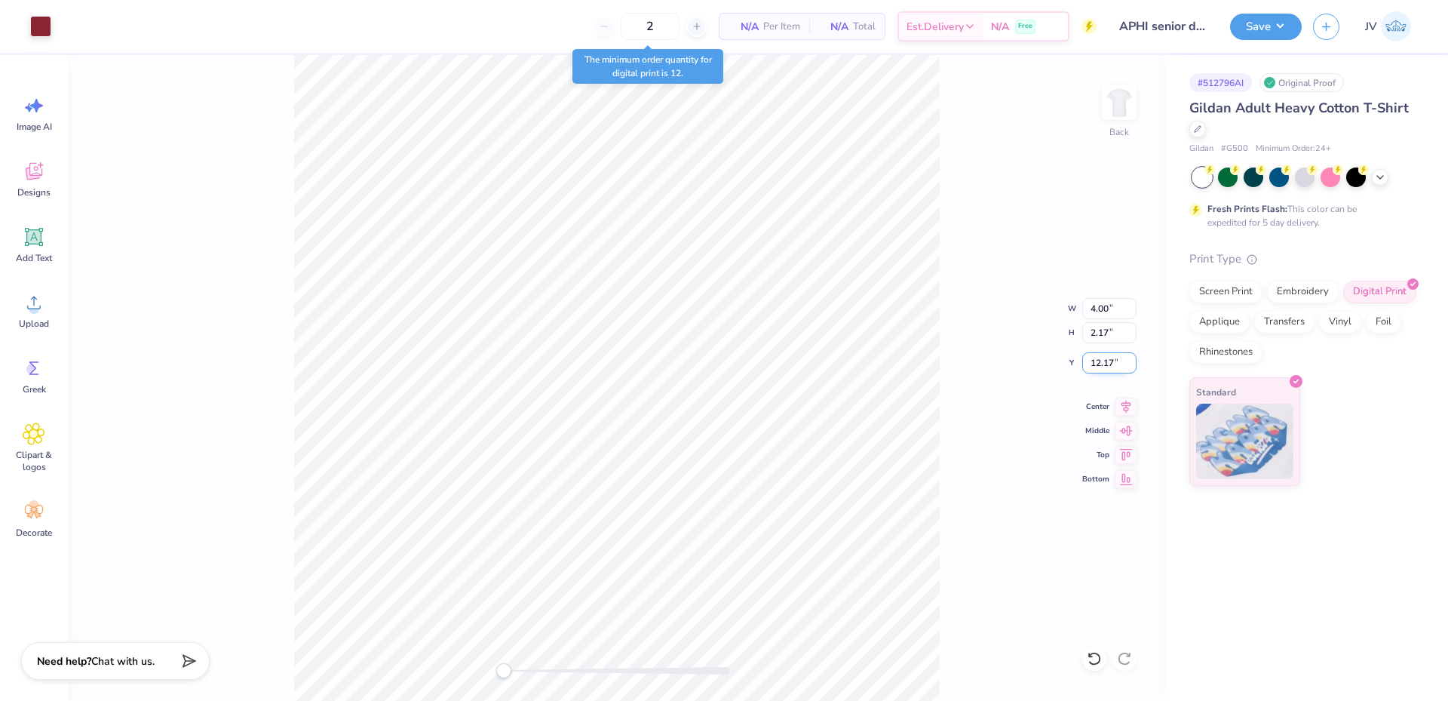
click at [1099, 370] on input "12.17" at bounding box center [1109, 362] width 54 height 21
type input "3"
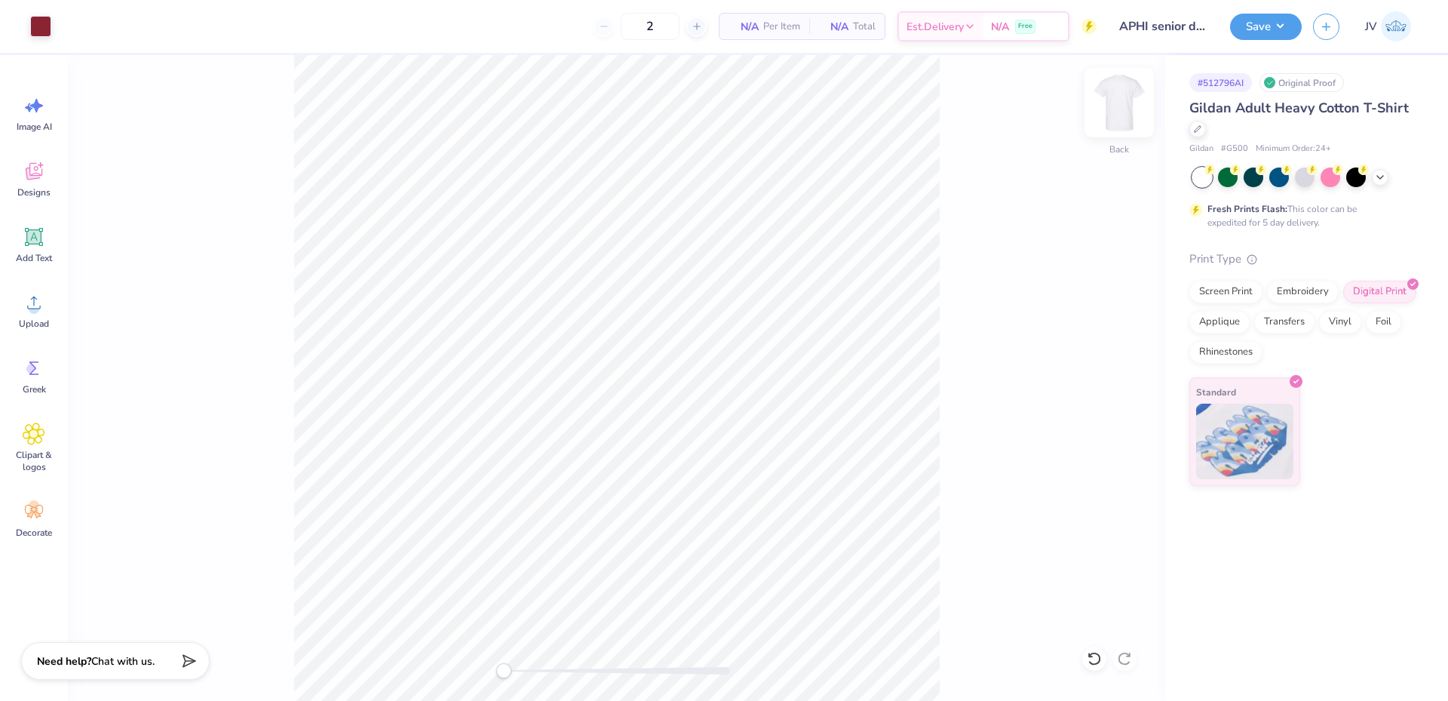
click at [1106, 121] on div at bounding box center [1118, 102] width 69 height 69
click at [29, 311] on circle at bounding box center [34, 308] width 11 height 11
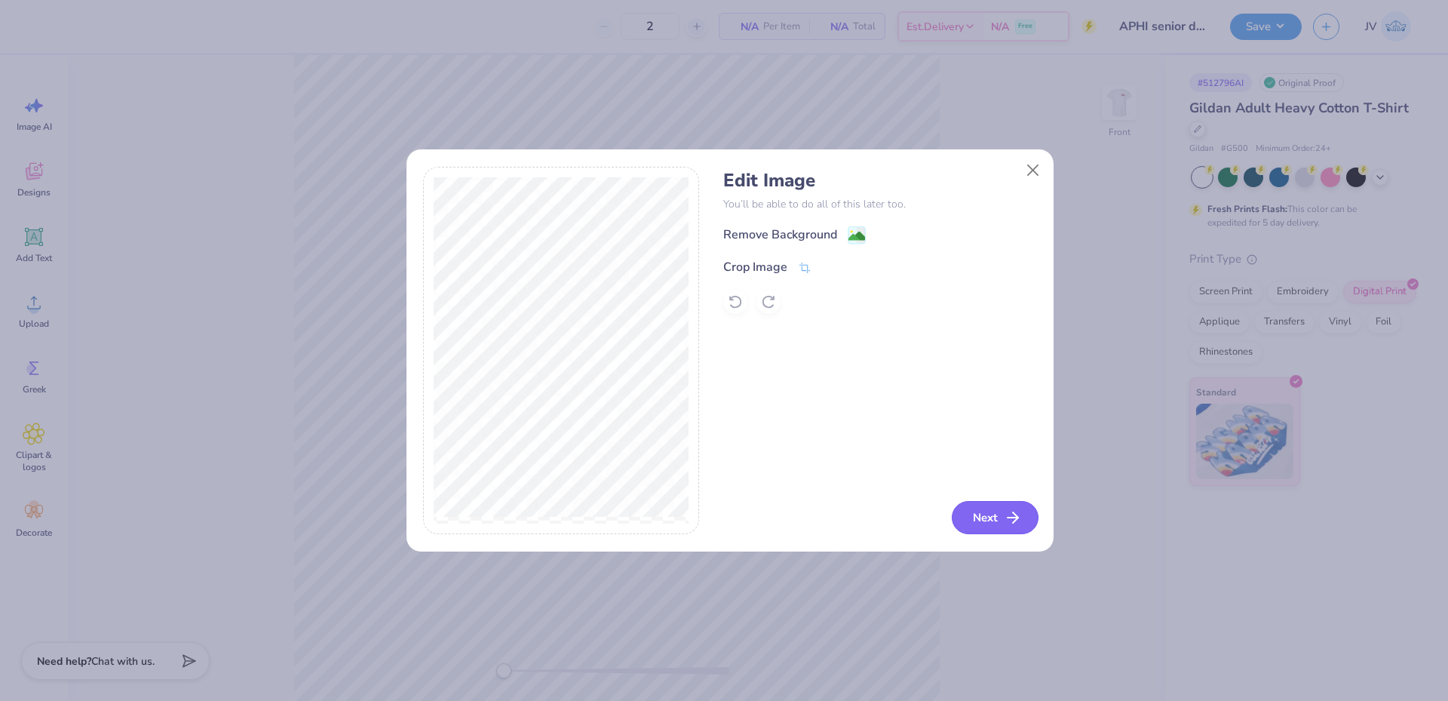
click at [973, 522] on button "Next" at bounding box center [995, 517] width 87 height 33
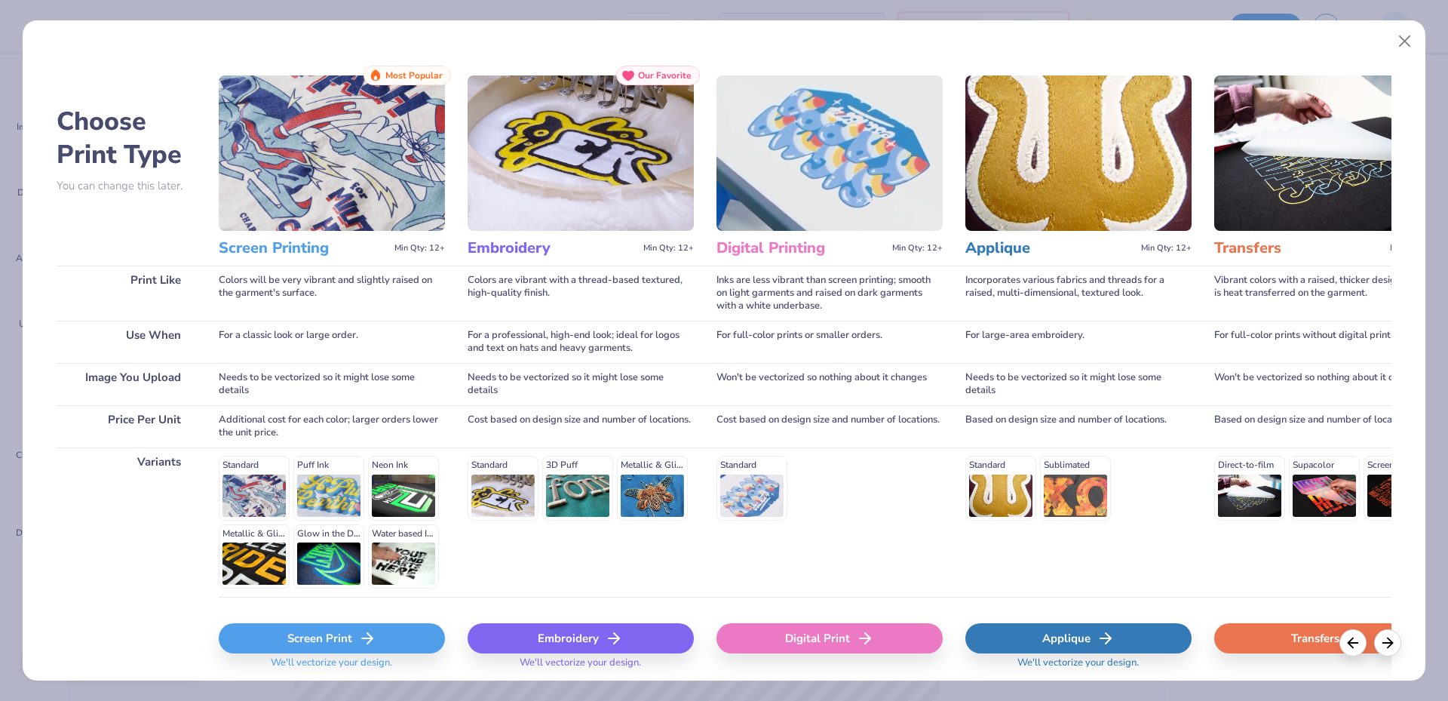
click at [816, 630] on div "Digital Print" at bounding box center [829, 638] width 226 height 30
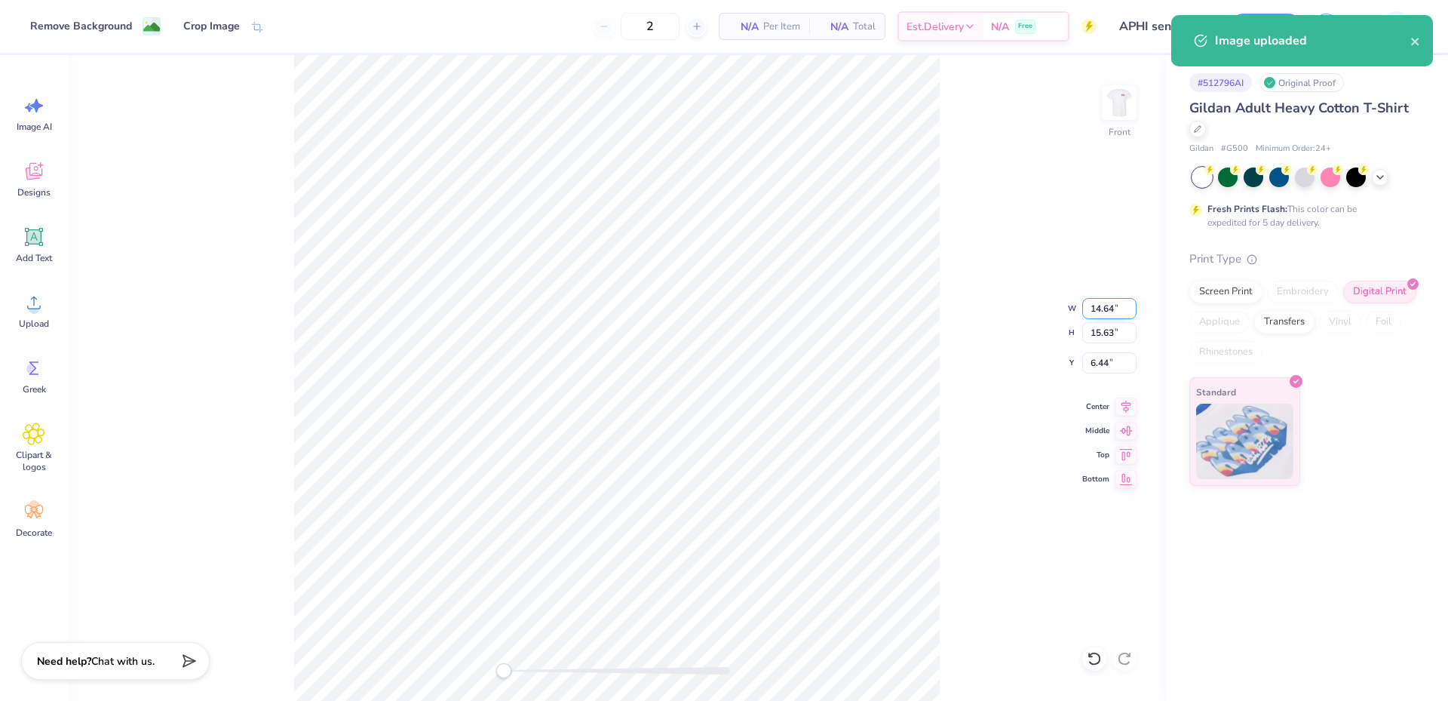
click at [1108, 311] on input "14.64" at bounding box center [1109, 308] width 54 height 21
type input "14.00"
type input "14.94"
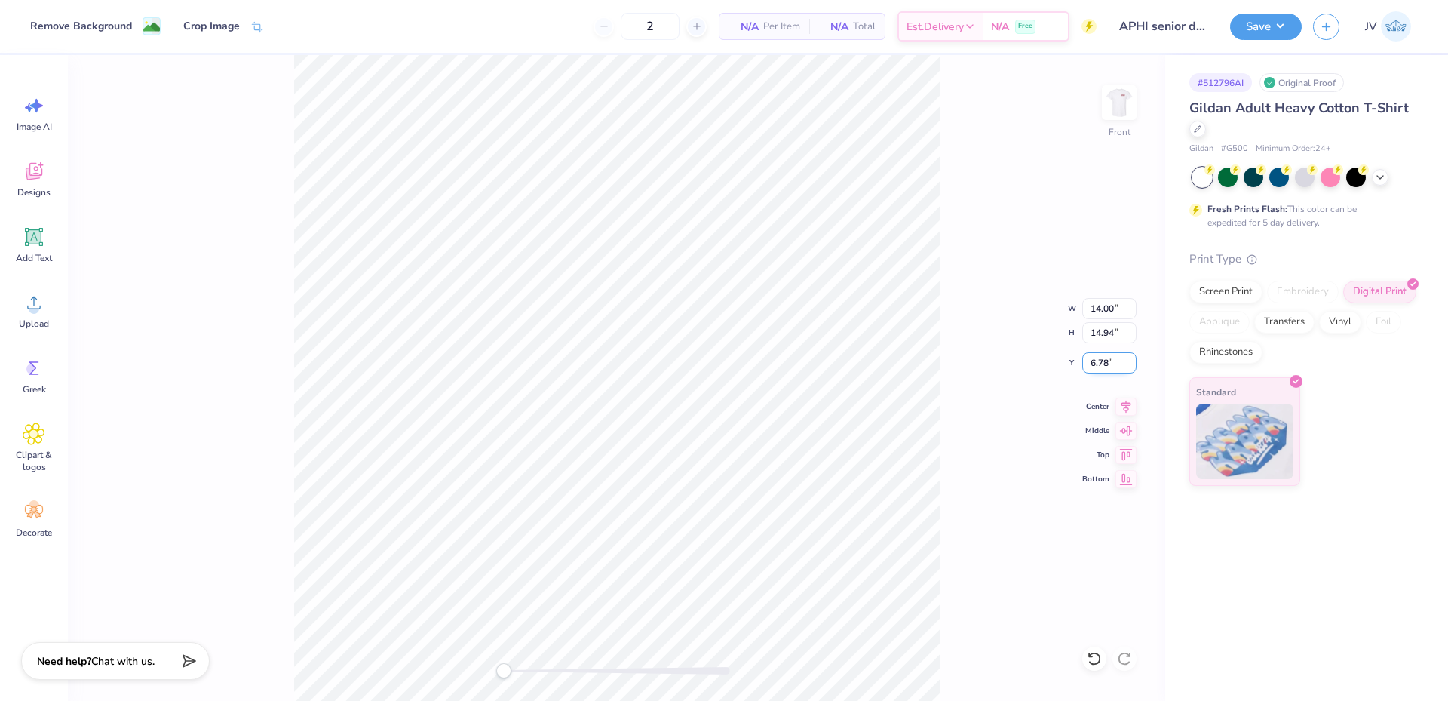
click at [1092, 356] on input "6.78" at bounding box center [1109, 362] width 54 height 21
type input "3"
click at [1042, 464] on div "Front W 14.00 14.00 " H 14.94 14.94 " Y 3 3 " Center Middle Top Bottom" at bounding box center [616, 377] width 1097 height 645
click at [354, 103] on div "Front" at bounding box center [616, 377] width 1097 height 645
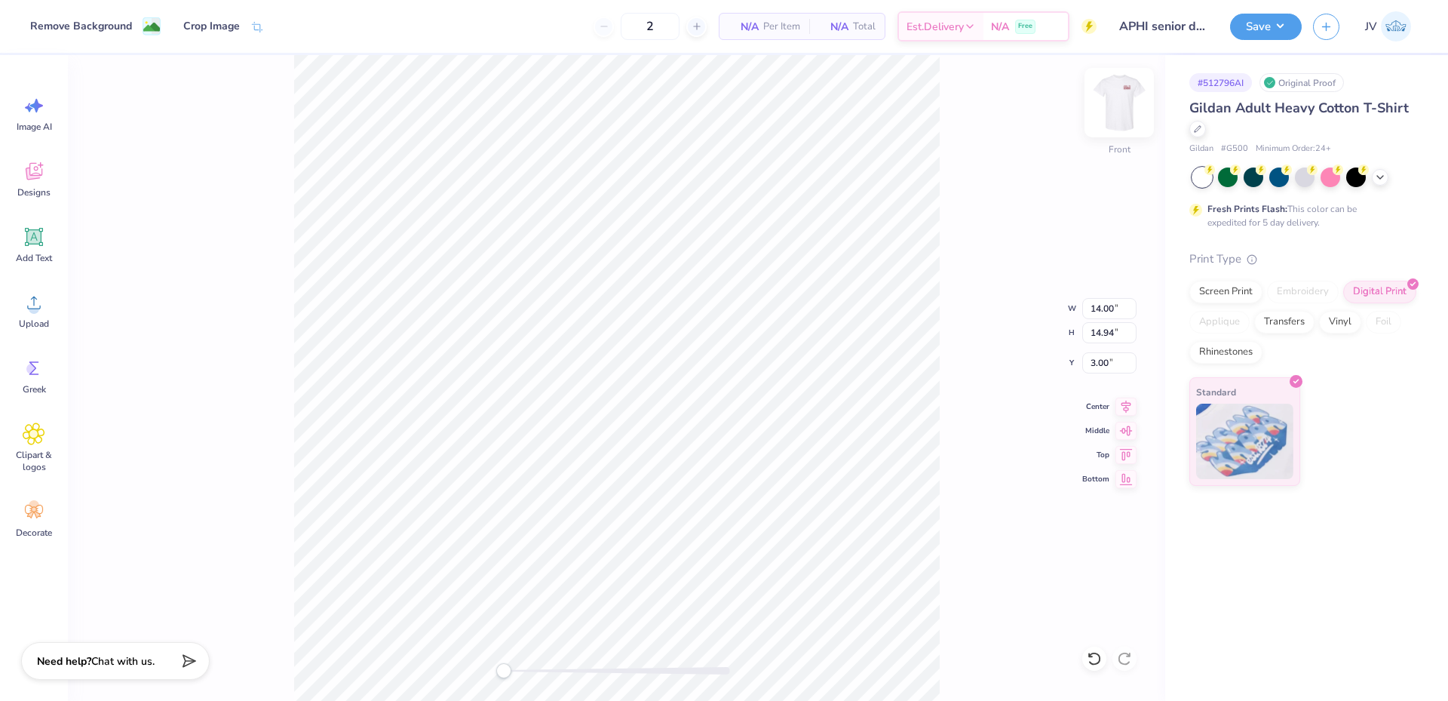
click at [1119, 109] on img at bounding box center [1119, 102] width 60 height 60
type input "14.23"
type input "15.19"
type input "1.21"
click at [1274, 31] on button "Save" at bounding box center [1266, 24] width 72 height 26
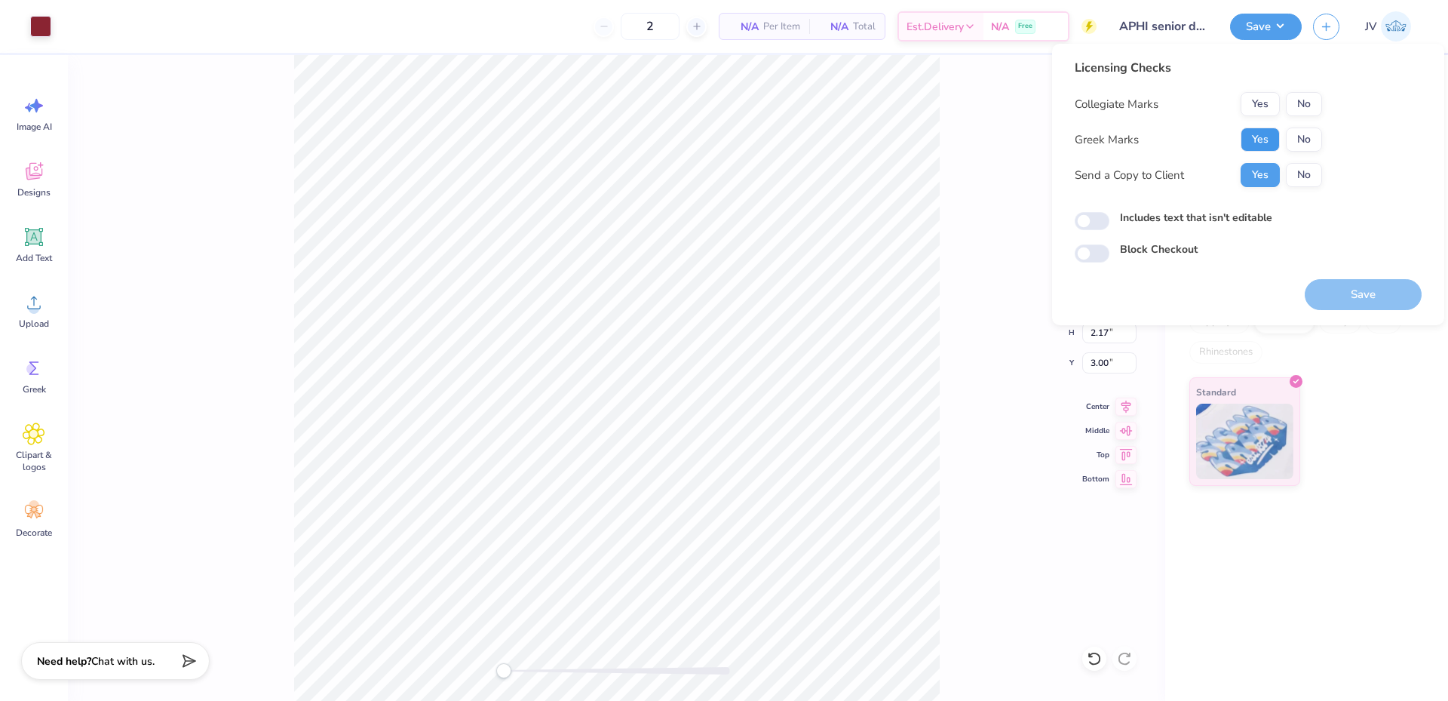
click at [1262, 136] on button "Yes" at bounding box center [1259, 139] width 39 height 24
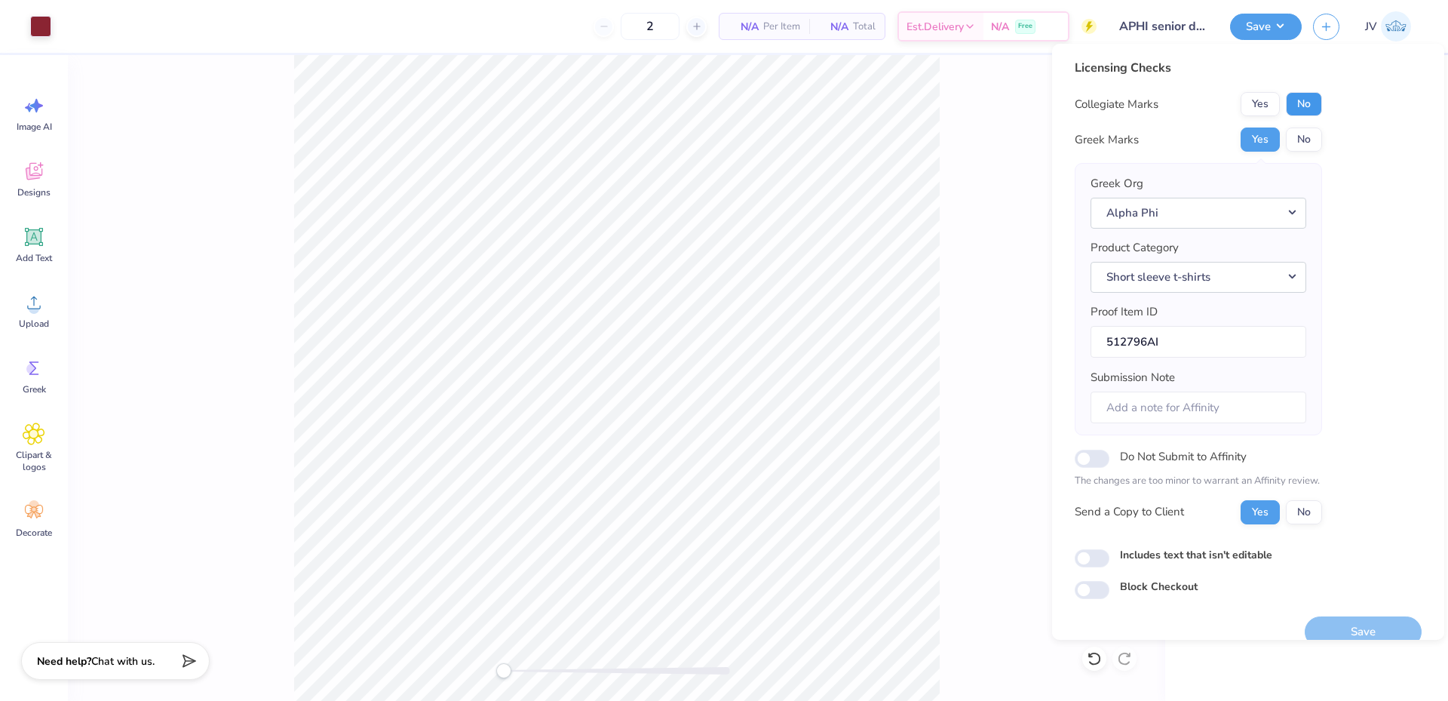
click at [1298, 100] on button "No" at bounding box center [1304, 104] width 36 height 24
click at [1364, 630] on button "Save" at bounding box center [1363, 631] width 117 height 31
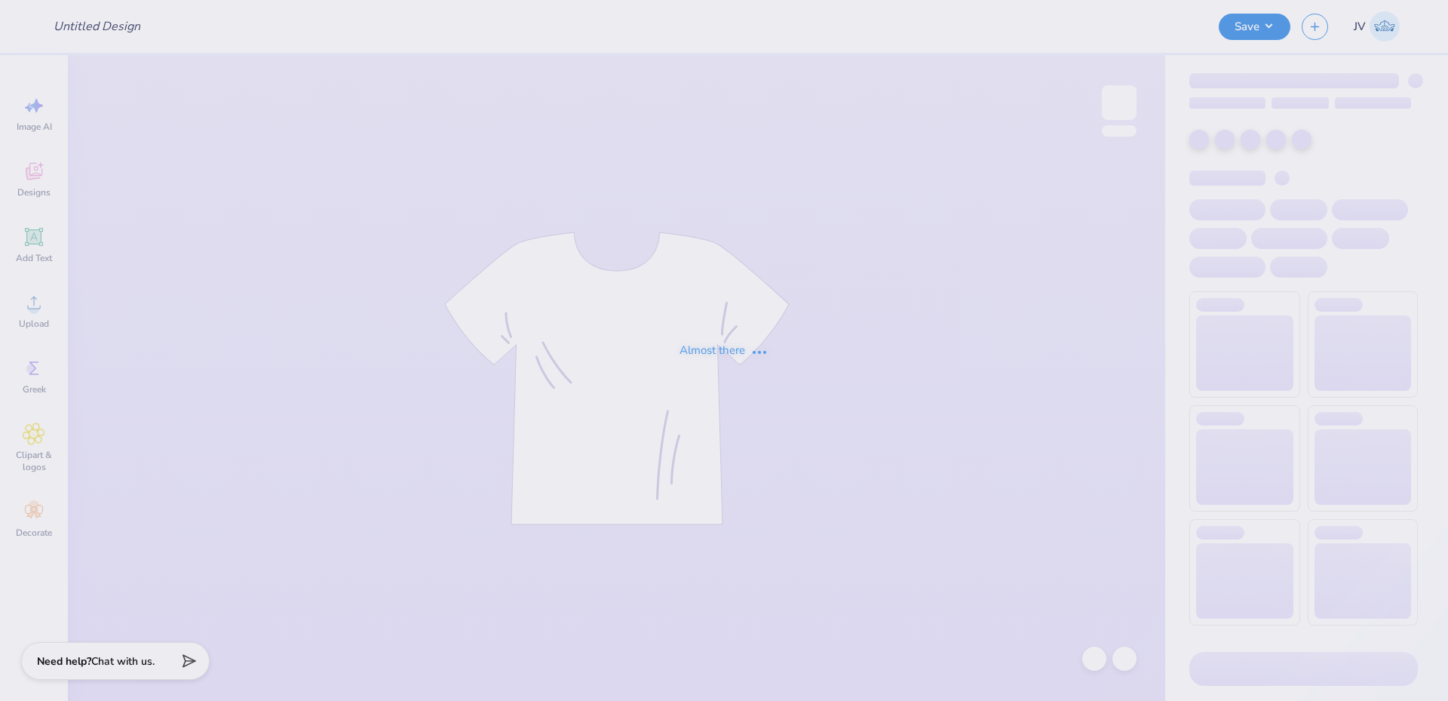
type input "APHI senior dads weekend"
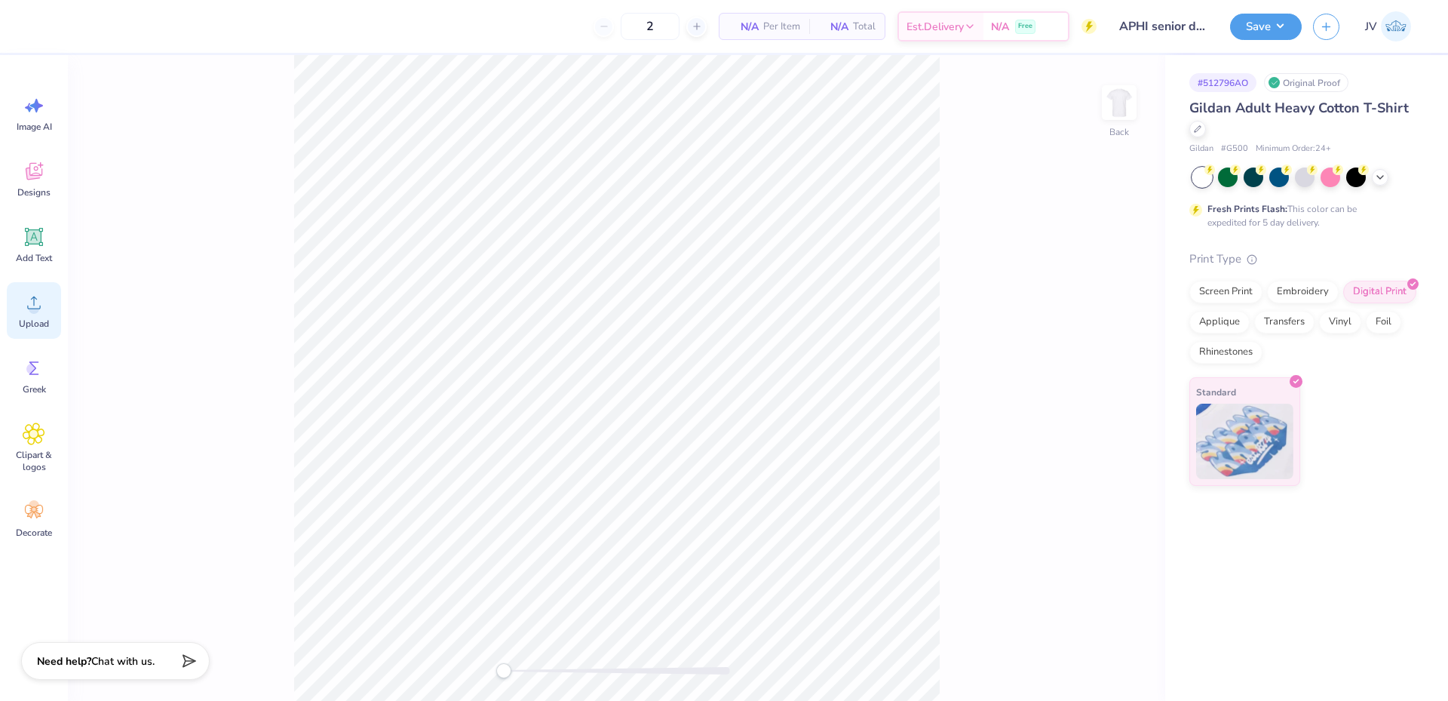
click at [27, 305] on icon at bounding box center [34, 302] width 23 height 23
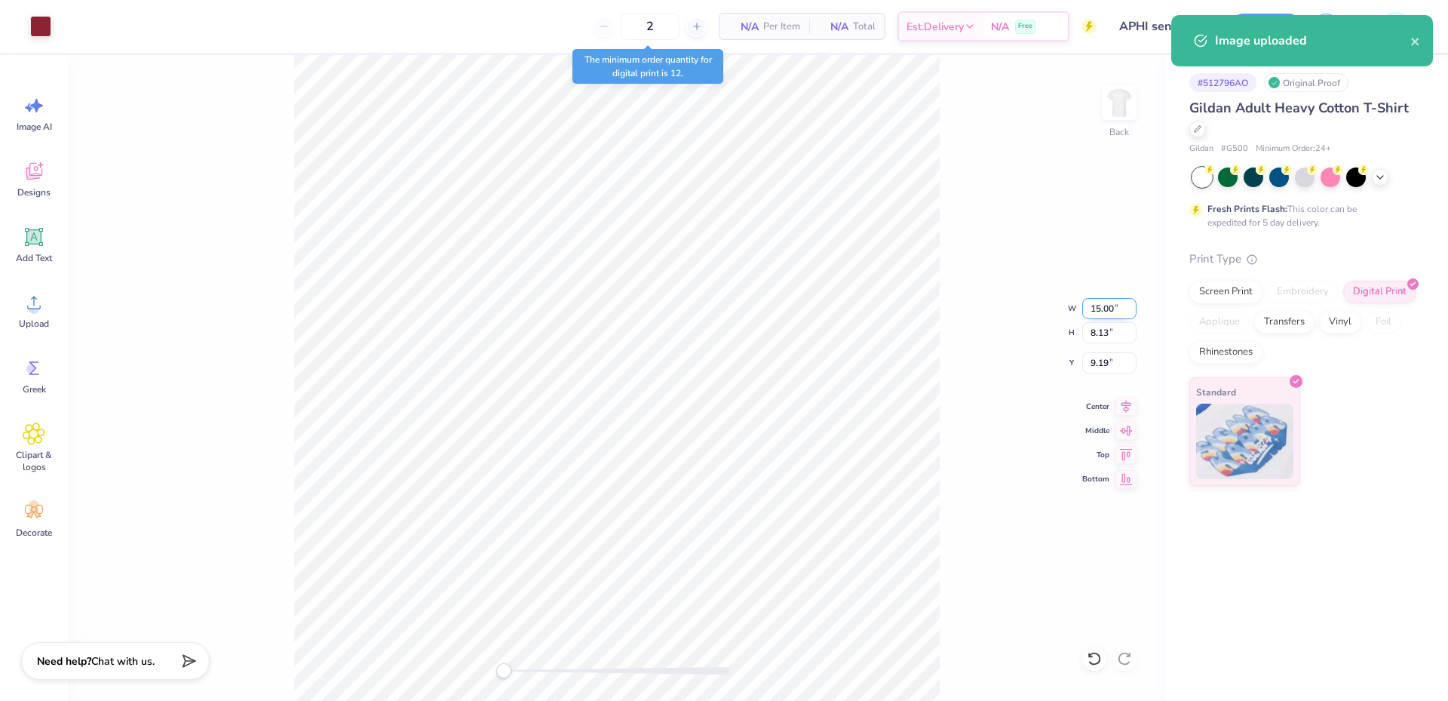
click at [1096, 316] on input "15.00" at bounding box center [1109, 308] width 54 height 21
type input "4.00"
type input "2.17"
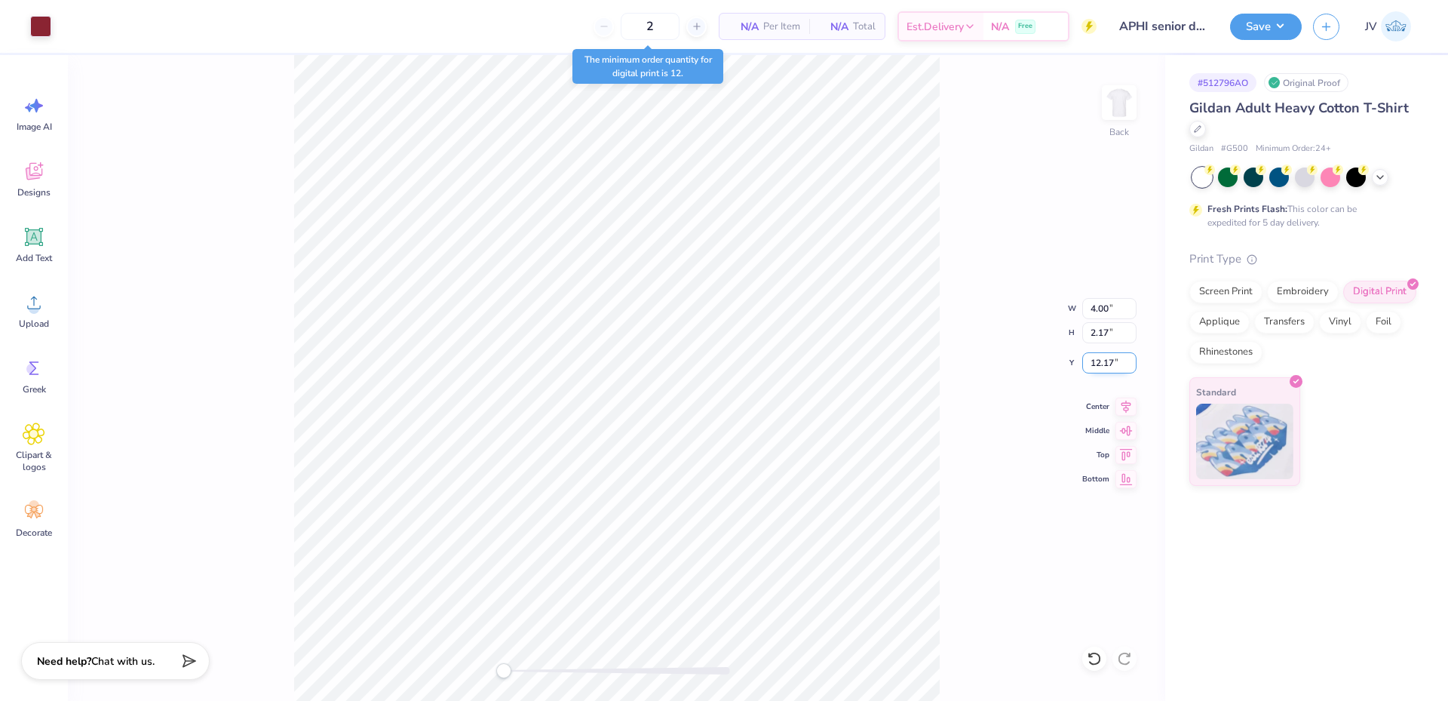
click at [1101, 360] on input "12.17" at bounding box center [1109, 362] width 54 height 21
type input "3"
click at [1123, 100] on img at bounding box center [1119, 102] width 60 height 60
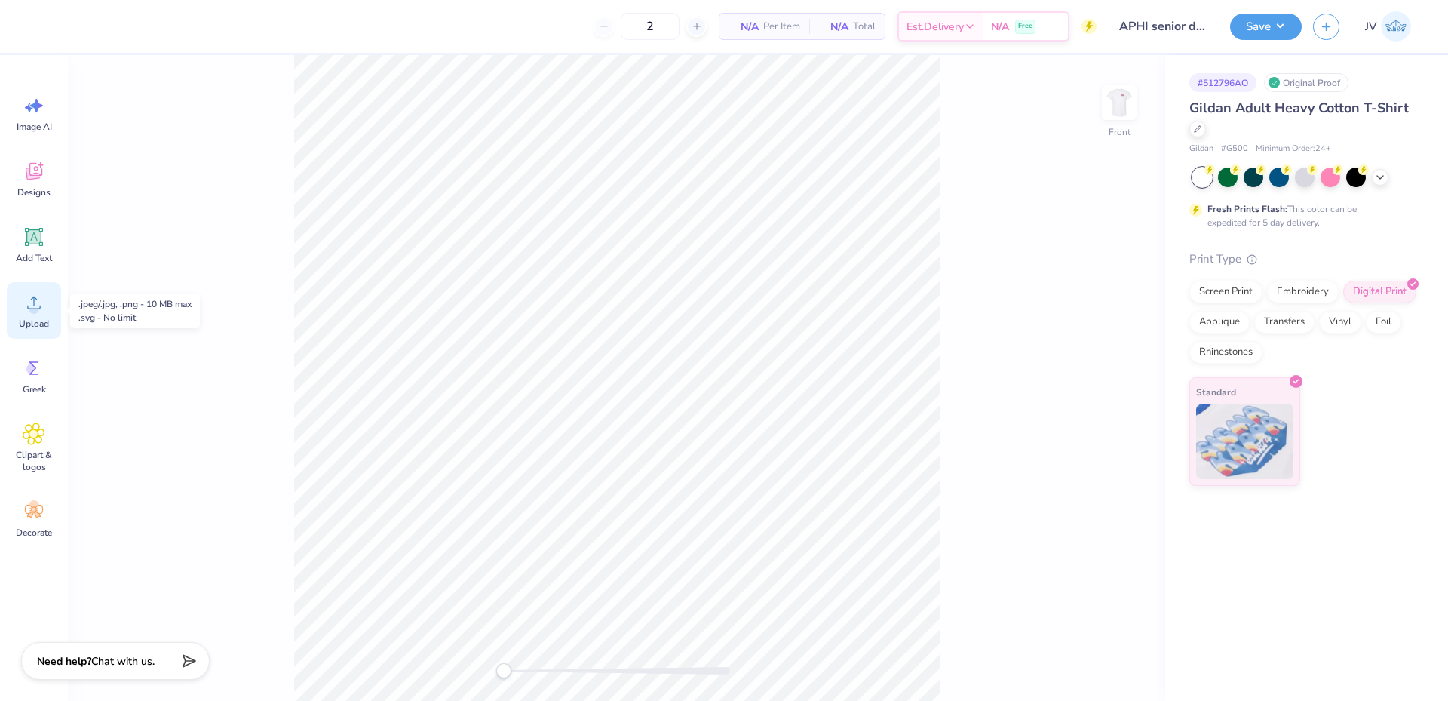
click at [32, 320] on span "Upload" at bounding box center [34, 323] width 30 height 12
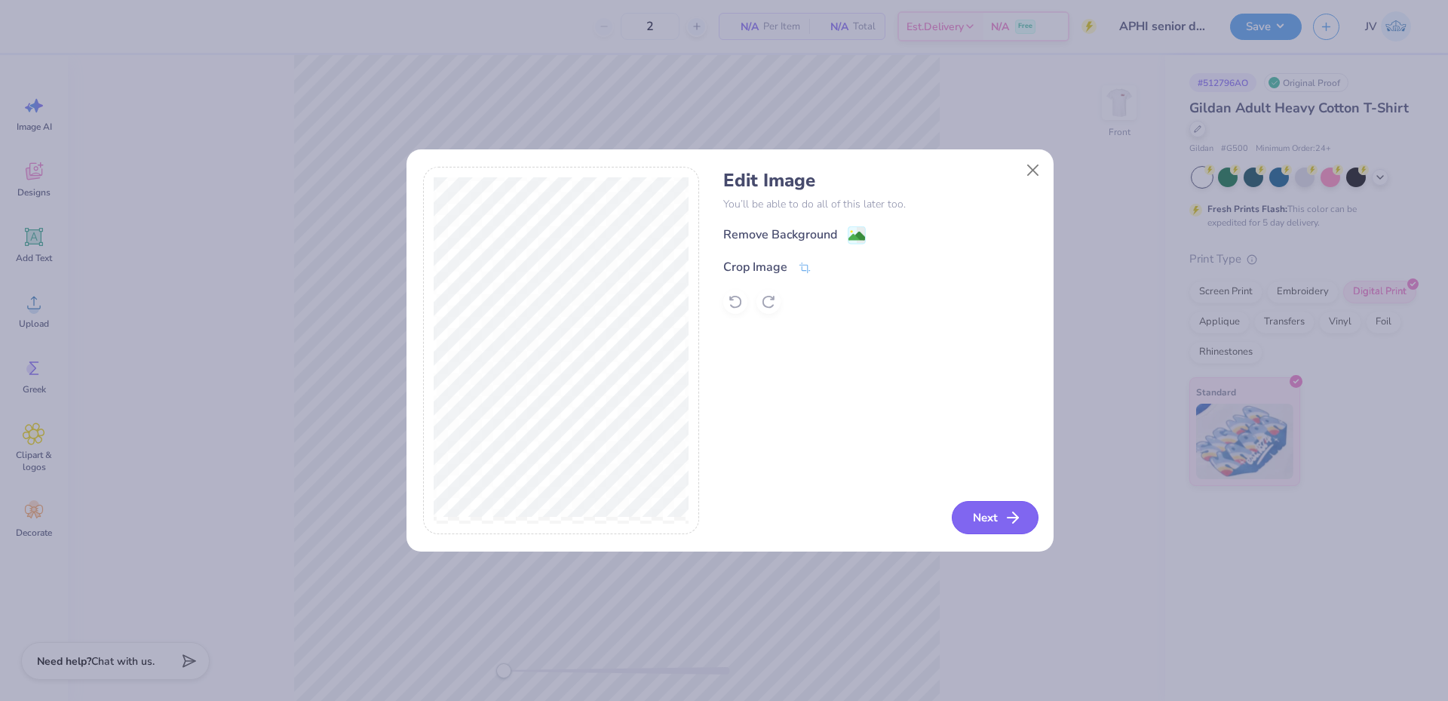
click at [991, 520] on button "Next" at bounding box center [995, 517] width 87 height 33
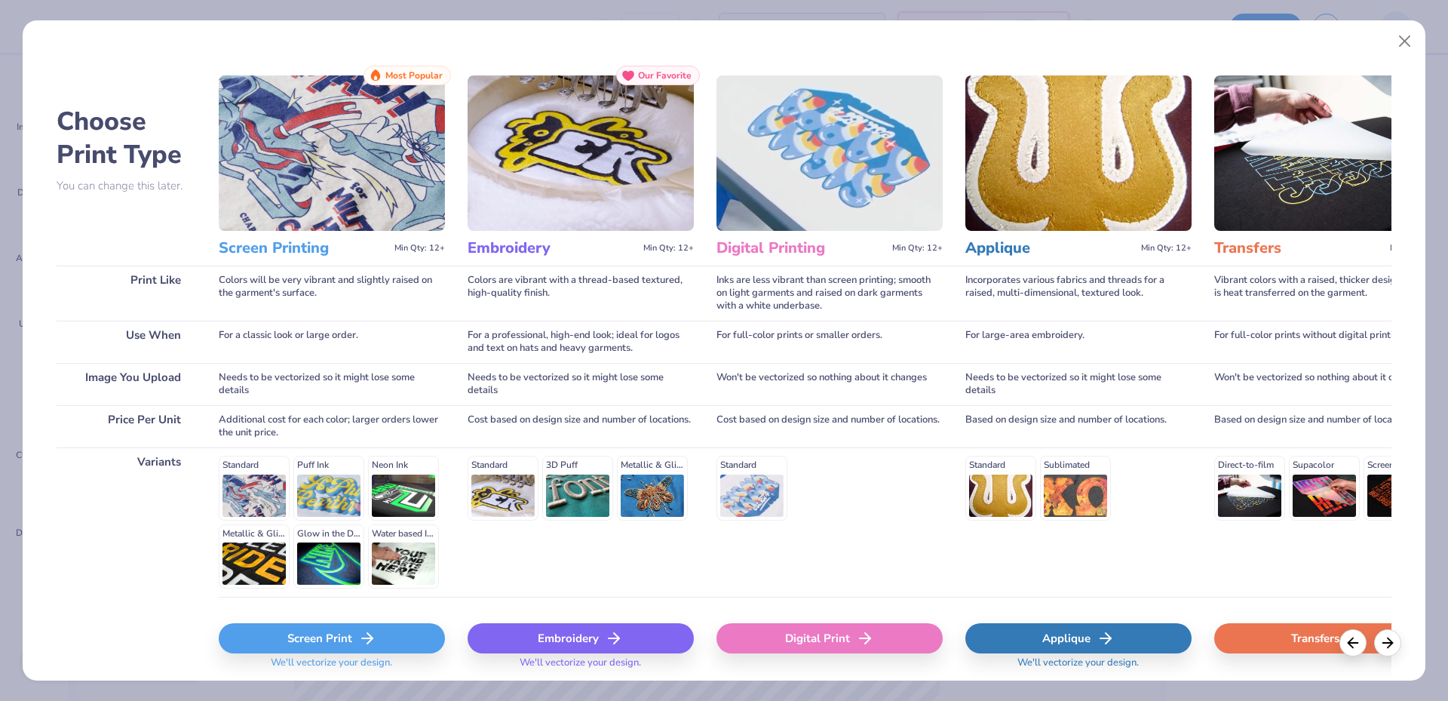
click at [811, 648] on div "Digital Print" at bounding box center [829, 638] width 226 height 30
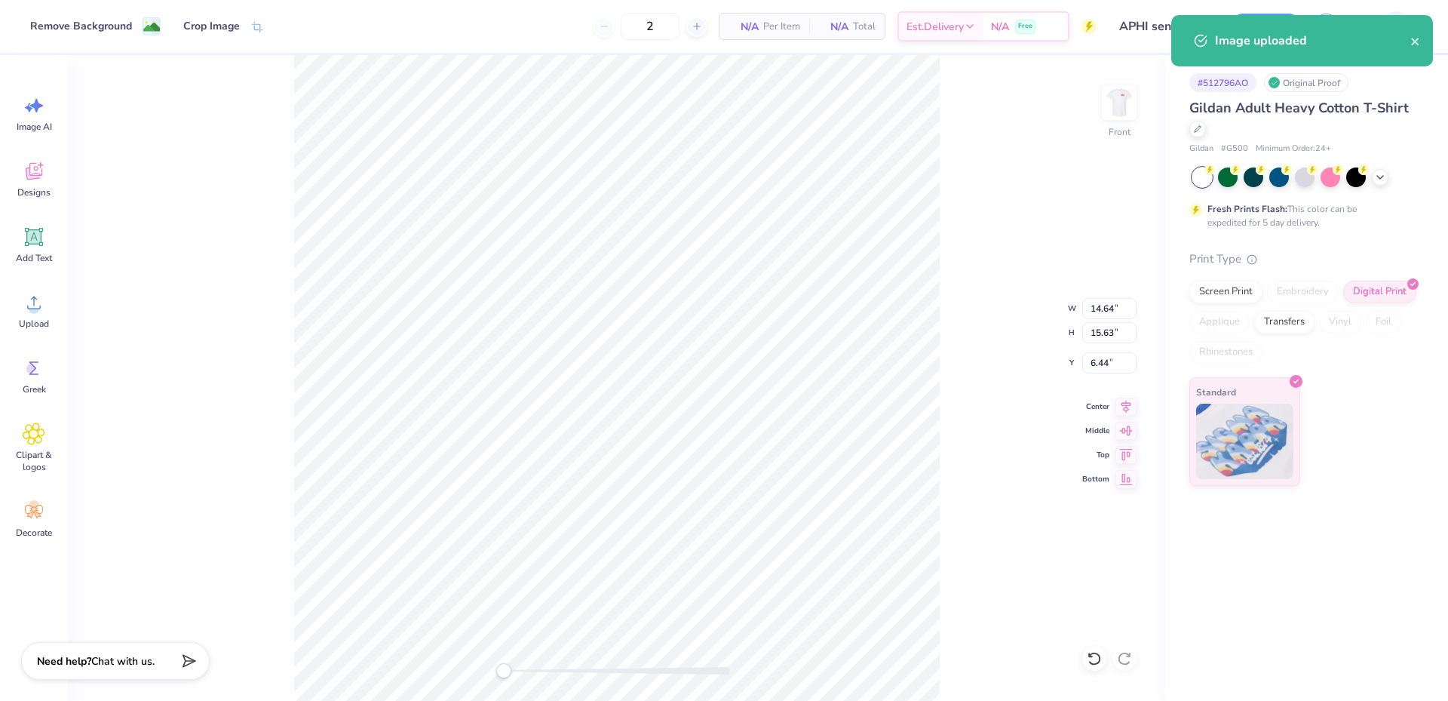
click at [1104, 294] on div "Front W 14.64 14.64 " H 15.63 15.63 " Y 6.44 6.44 " Center Middle Top Bottom" at bounding box center [616, 377] width 1097 height 645
click at [1102, 305] on input "14.64" at bounding box center [1109, 308] width 54 height 21
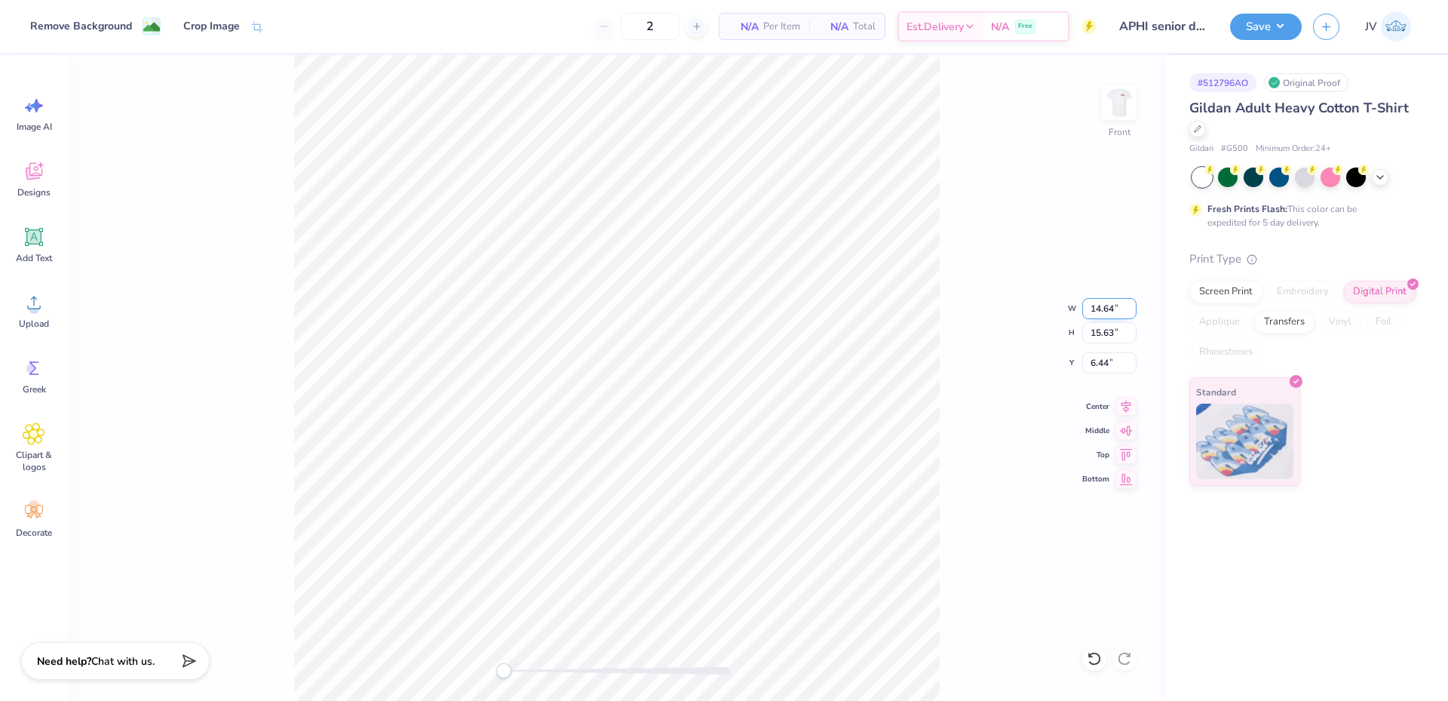
click at [1102, 305] on input "14.64" at bounding box center [1109, 308] width 54 height 21
type input "14.00"
type input "14.94"
click at [1105, 360] on input "6.78" at bounding box center [1109, 362] width 54 height 21
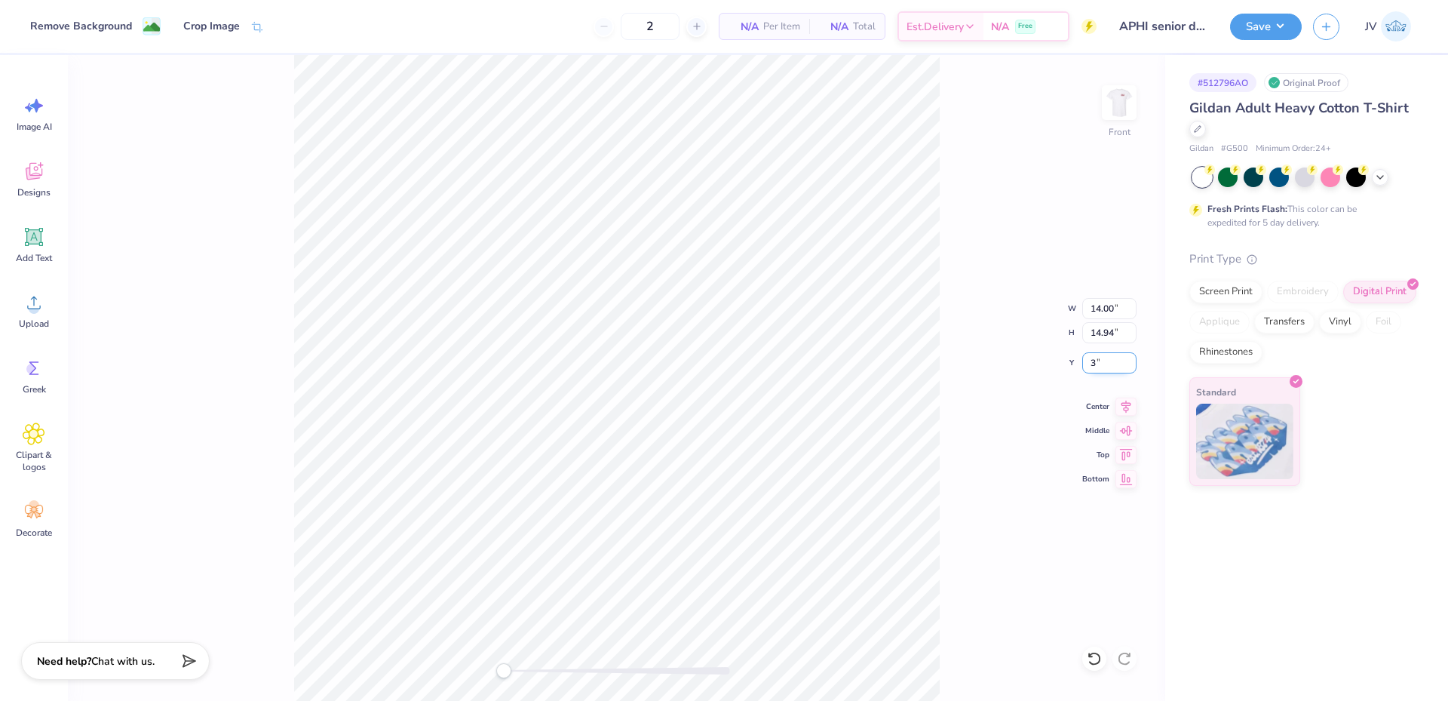
type input "3"
click at [1276, 23] on button "Save" at bounding box center [1266, 24] width 72 height 26
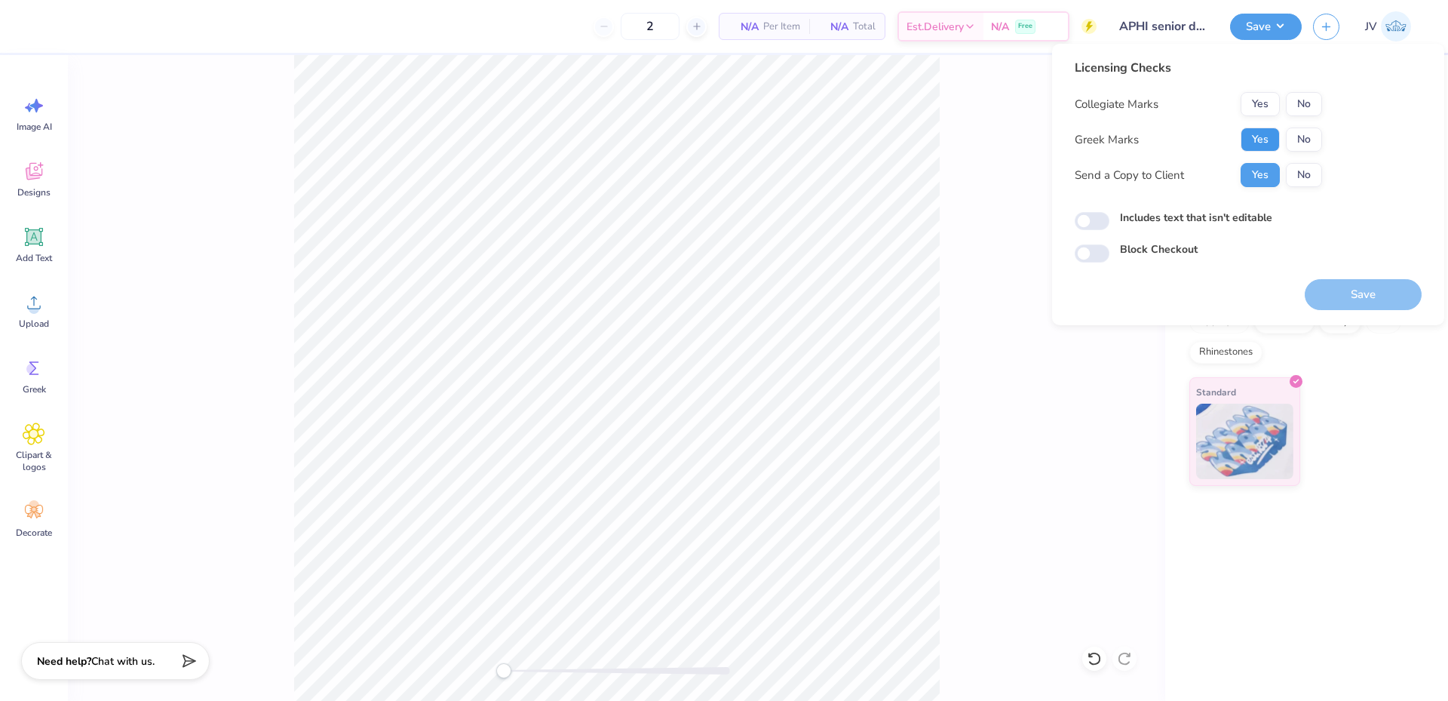
click at [1249, 138] on button "Yes" at bounding box center [1259, 139] width 39 height 24
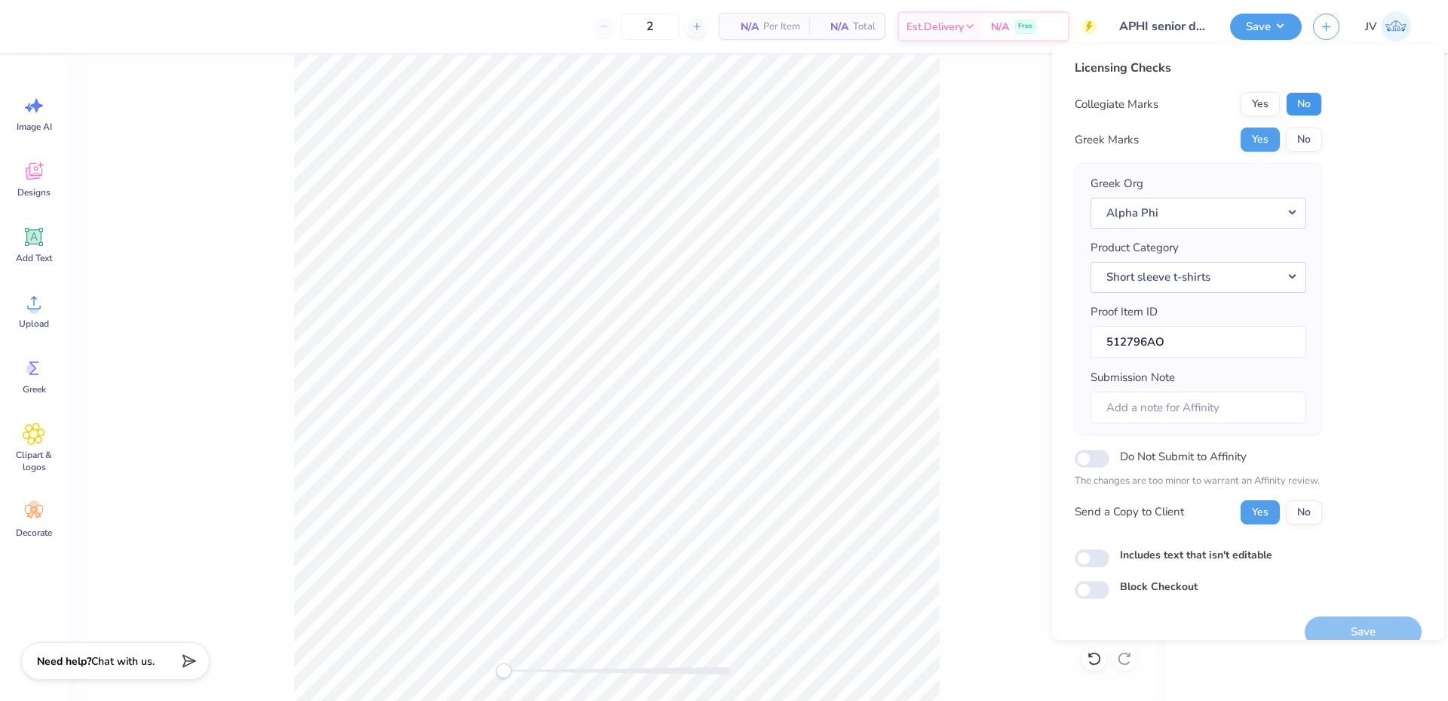
click at [1301, 103] on button "No" at bounding box center [1304, 104] width 36 height 24
click at [1338, 626] on button "Save" at bounding box center [1363, 631] width 117 height 31
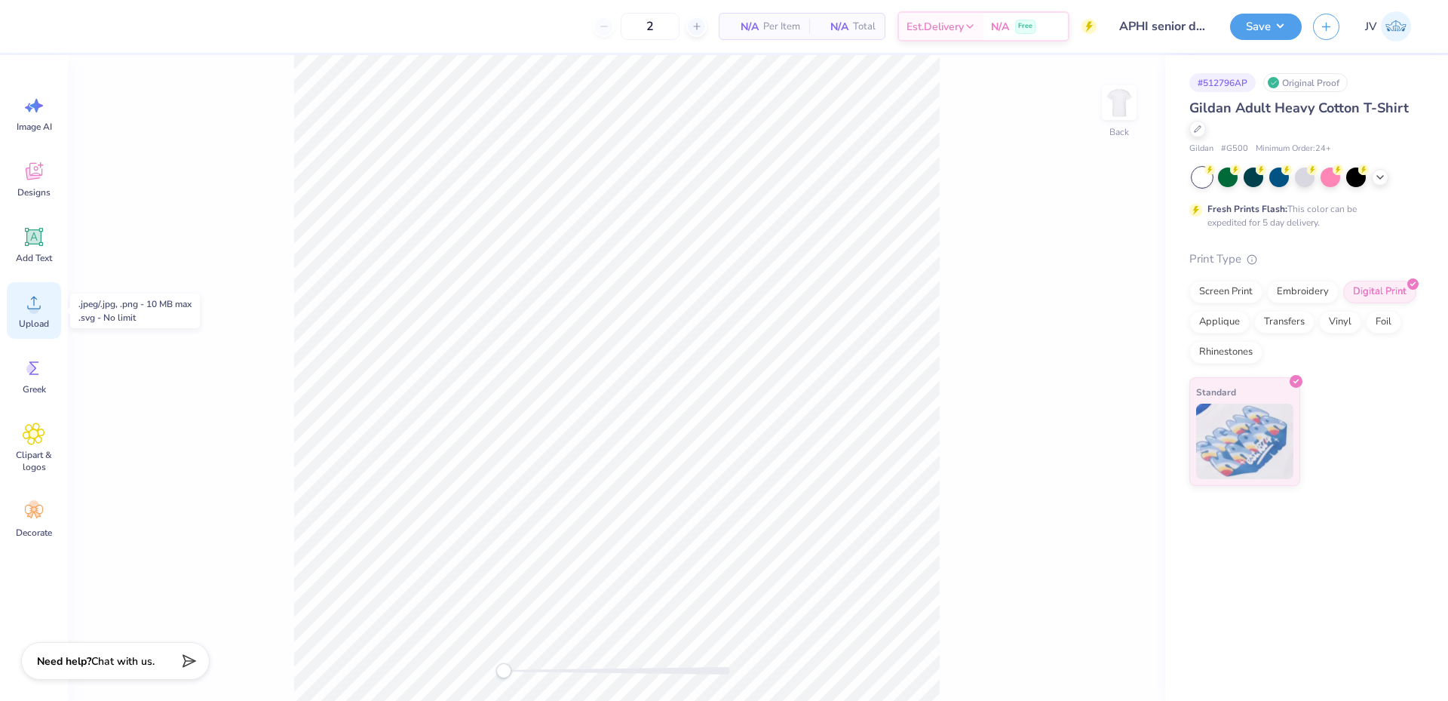
drag, startPoint x: 23, startPoint y: 319, endPoint x: 29, endPoint y: 313, distance: 8.5
click at [24, 318] on span "Upload" at bounding box center [34, 323] width 30 height 12
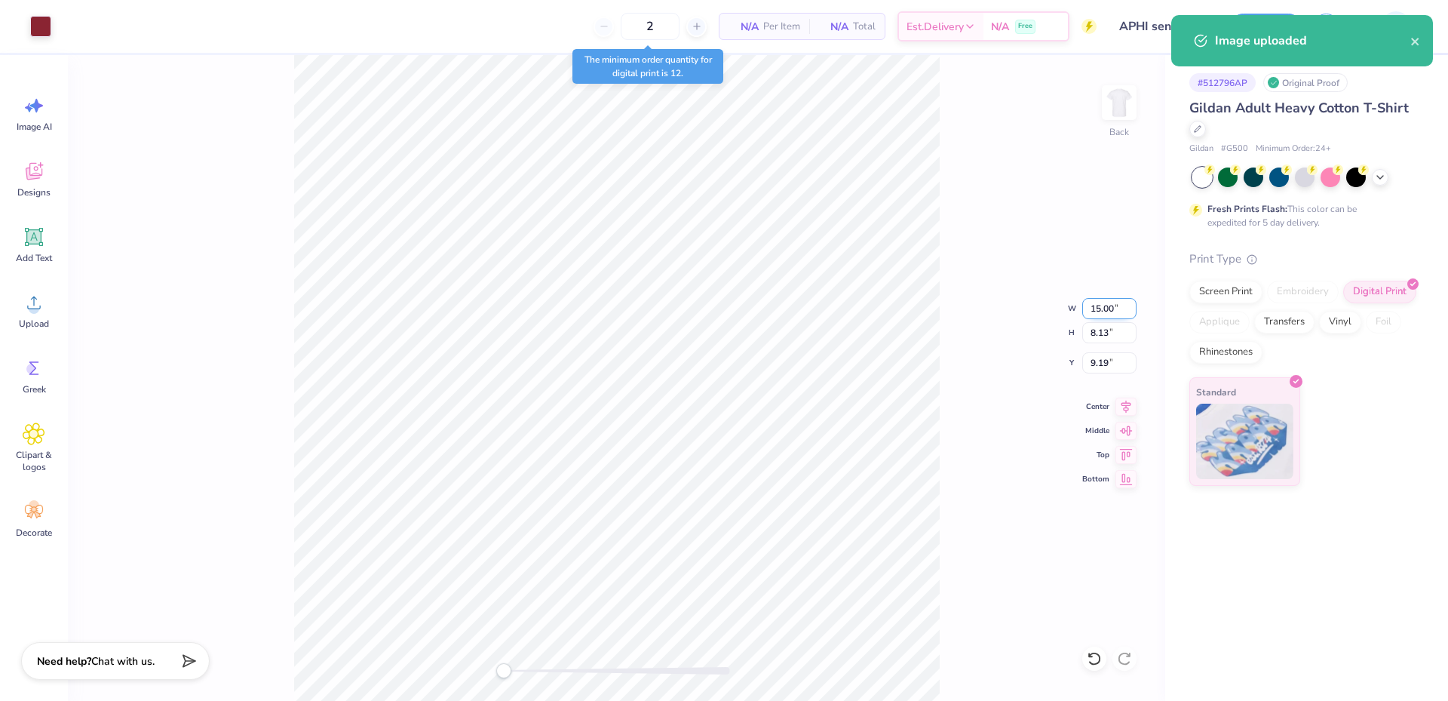
click at [1099, 310] on input "15.00" at bounding box center [1109, 308] width 54 height 21
type input "4.00"
type input "2.17"
click at [1097, 353] on input "12.17" at bounding box center [1109, 362] width 54 height 21
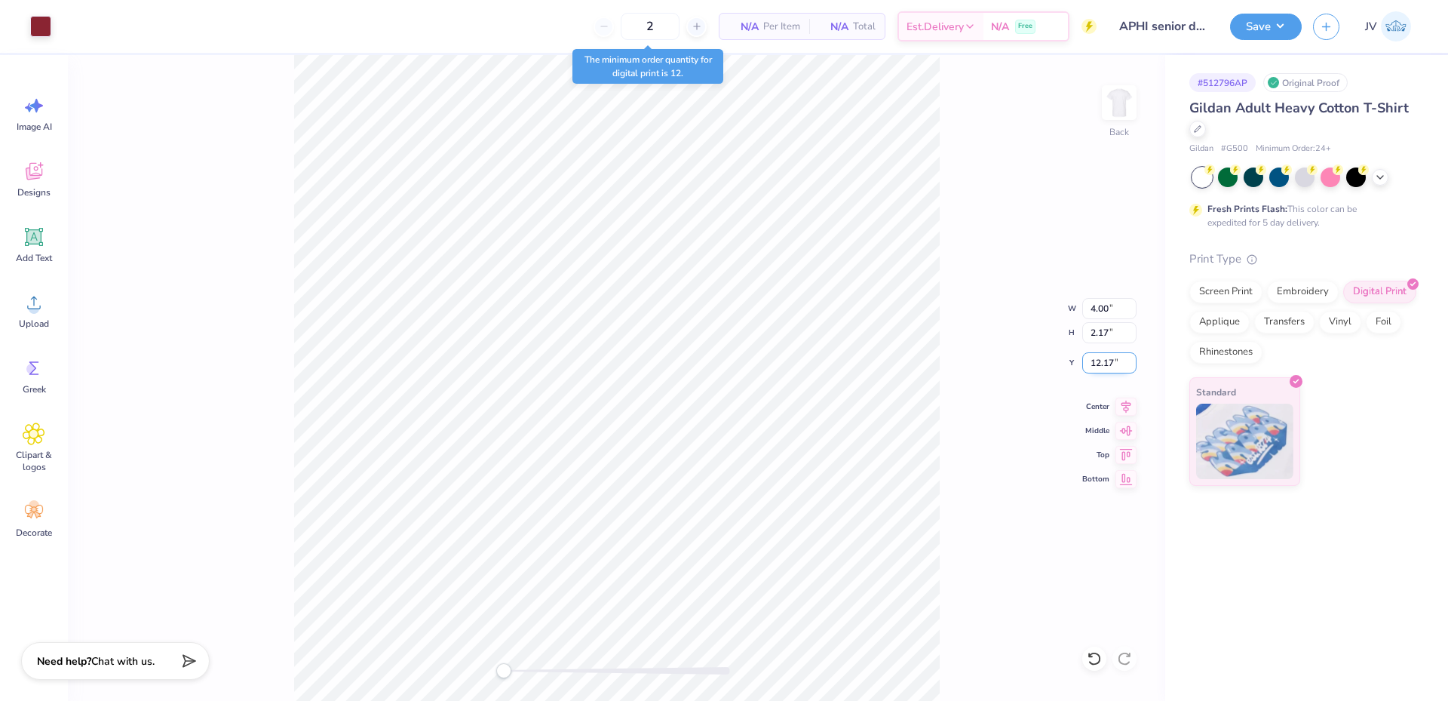
click at [1097, 353] on input "12.17" at bounding box center [1109, 362] width 54 height 21
type input "3"
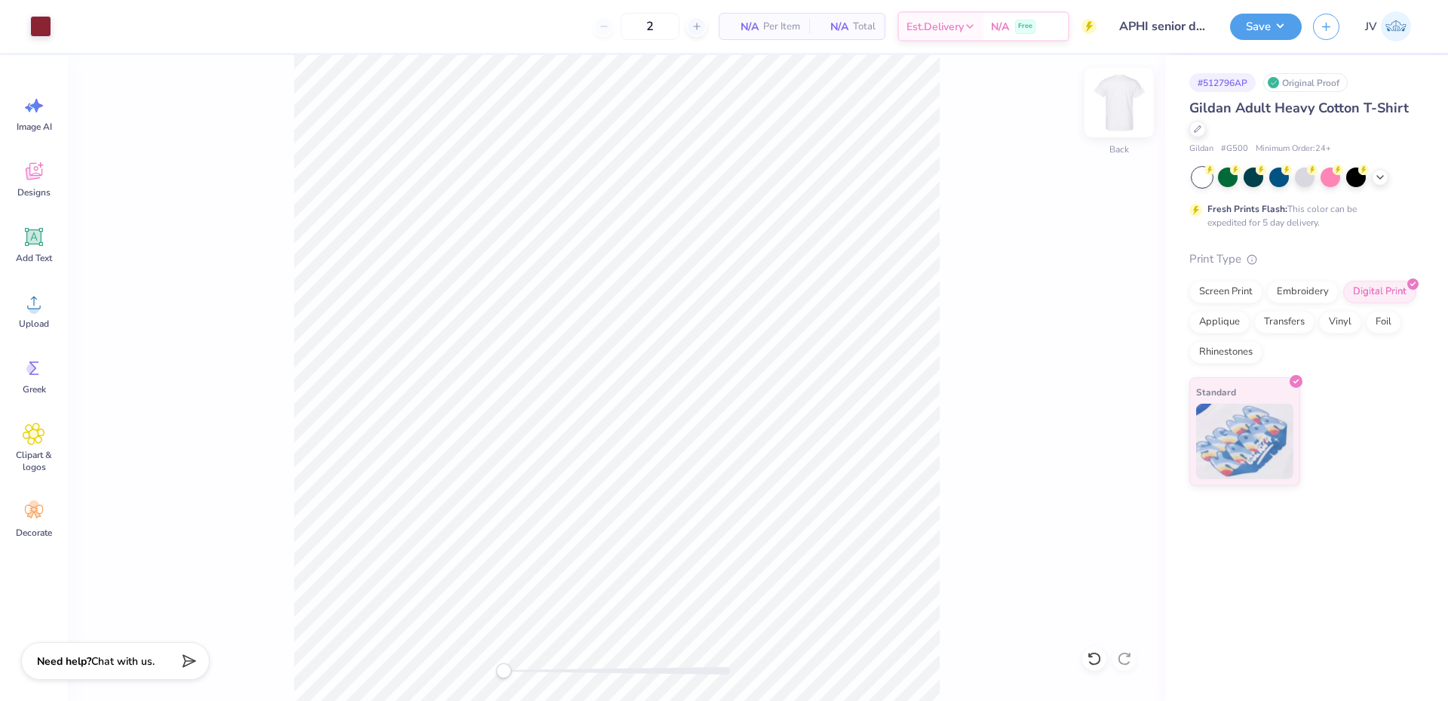
click at [1124, 100] on img at bounding box center [1119, 102] width 60 height 60
click at [35, 312] on circle at bounding box center [34, 308] width 11 height 11
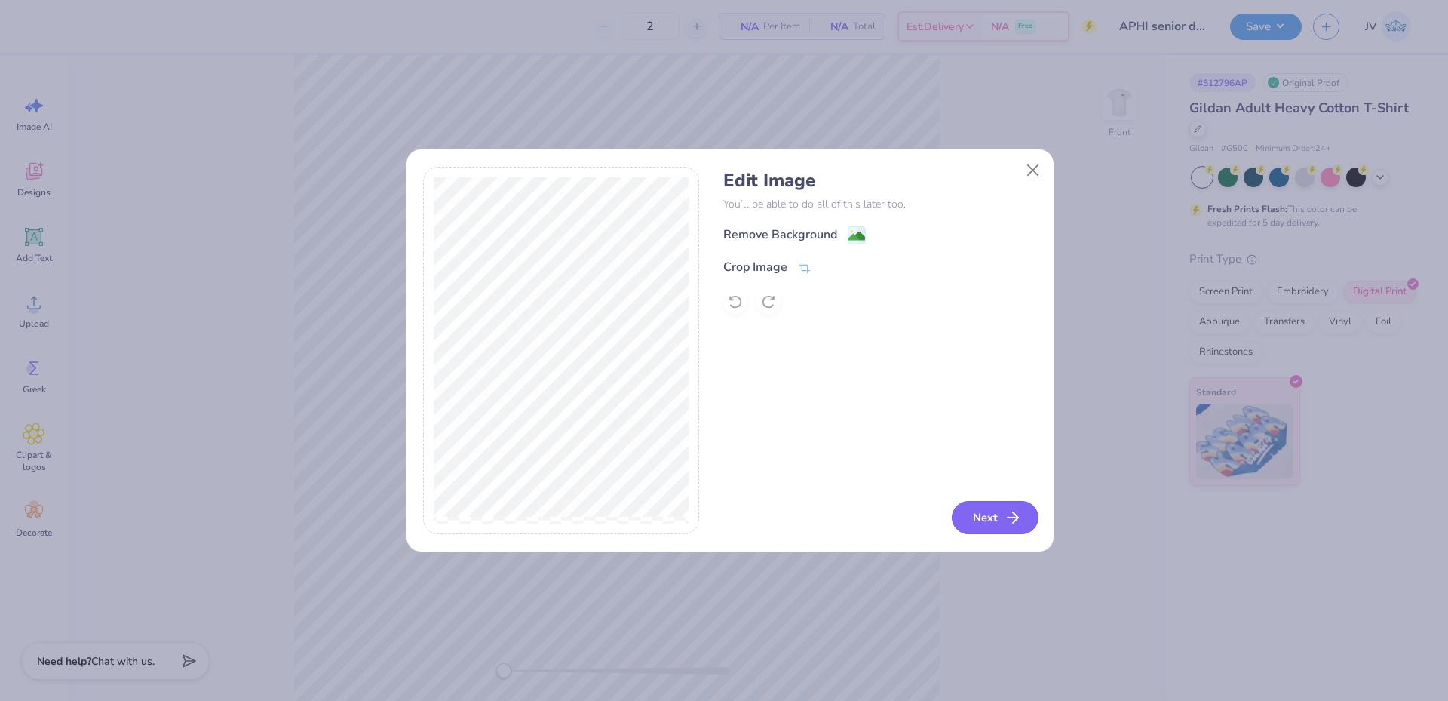
click at [991, 510] on button "Next" at bounding box center [995, 517] width 87 height 33
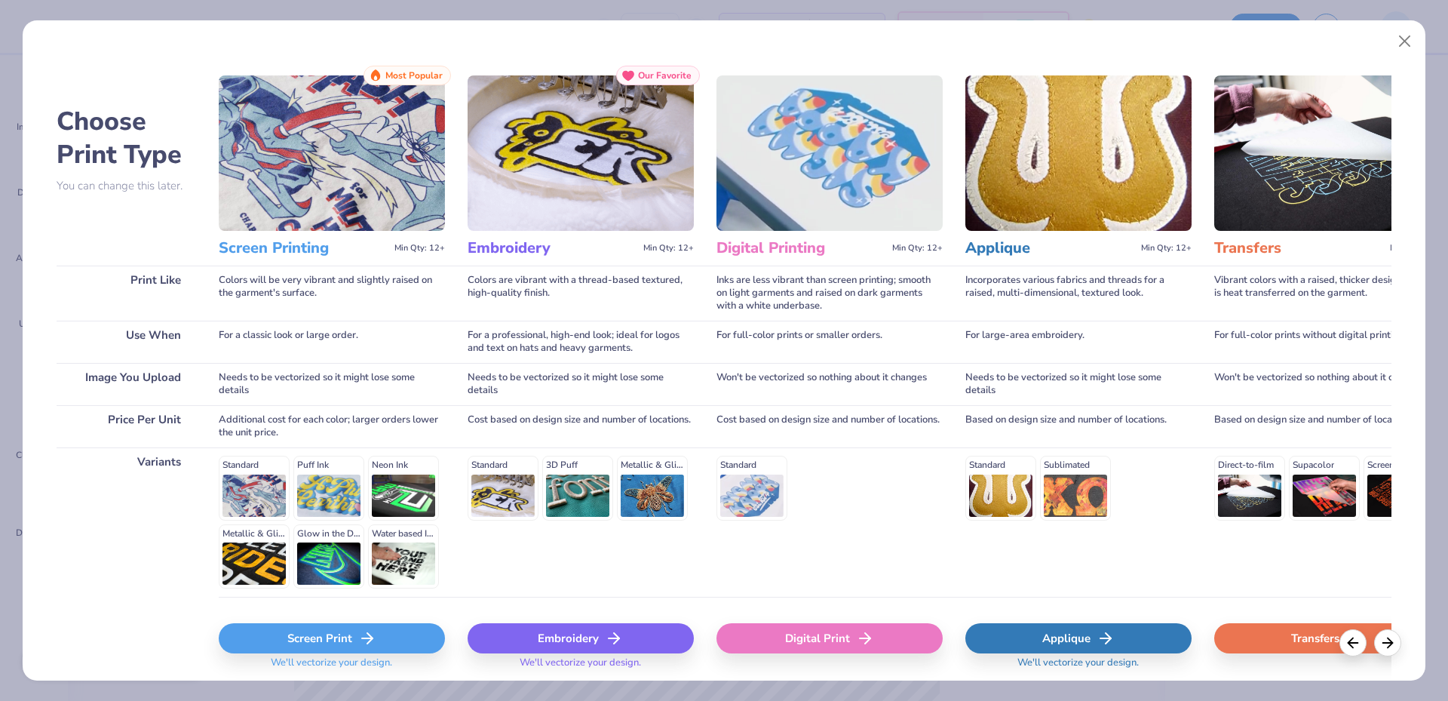
click at [822, 636] on div "Digital Print" at bounding box center [829, 638] width 226 height 30
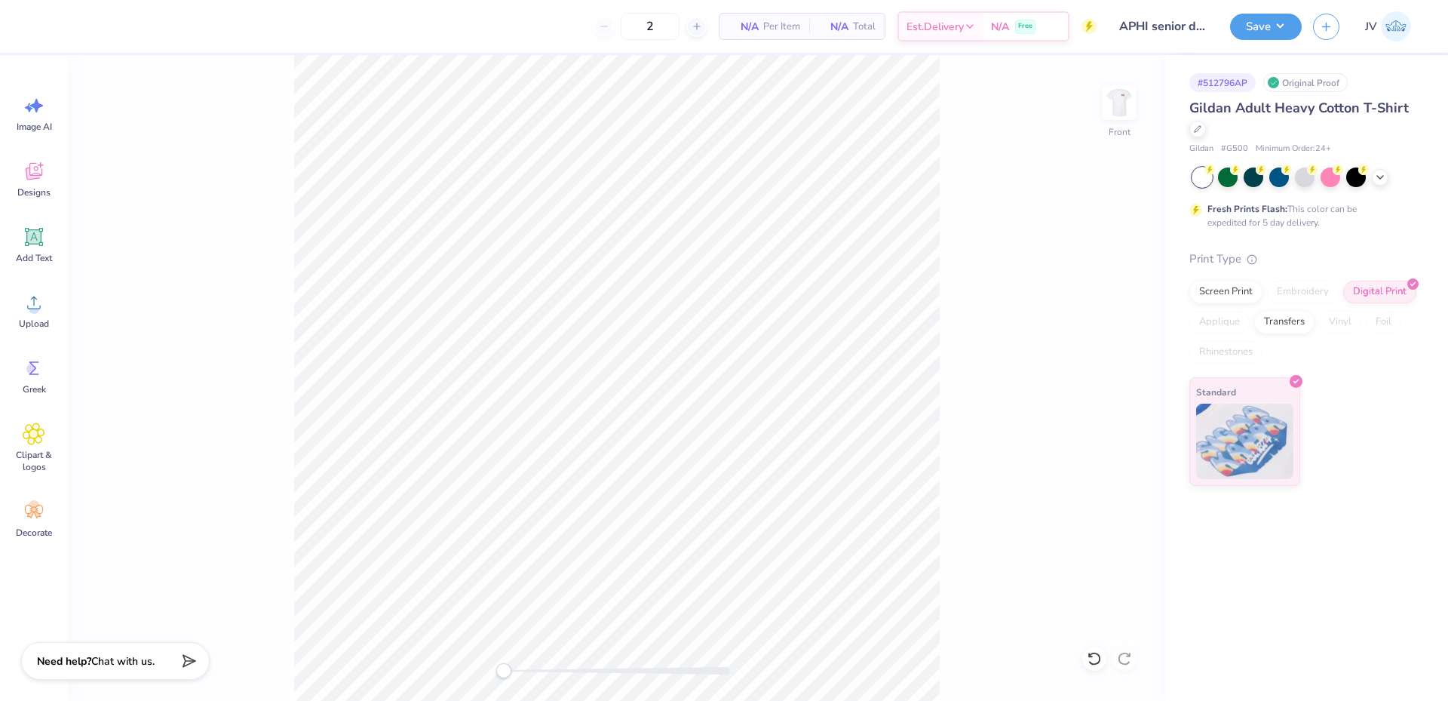
click at [495, 674] on div "Front" at bounding box center [616, 377] width 1097 height 645
click at [41, 304] on icon at bounding box center [34, 302] width 23 height 23
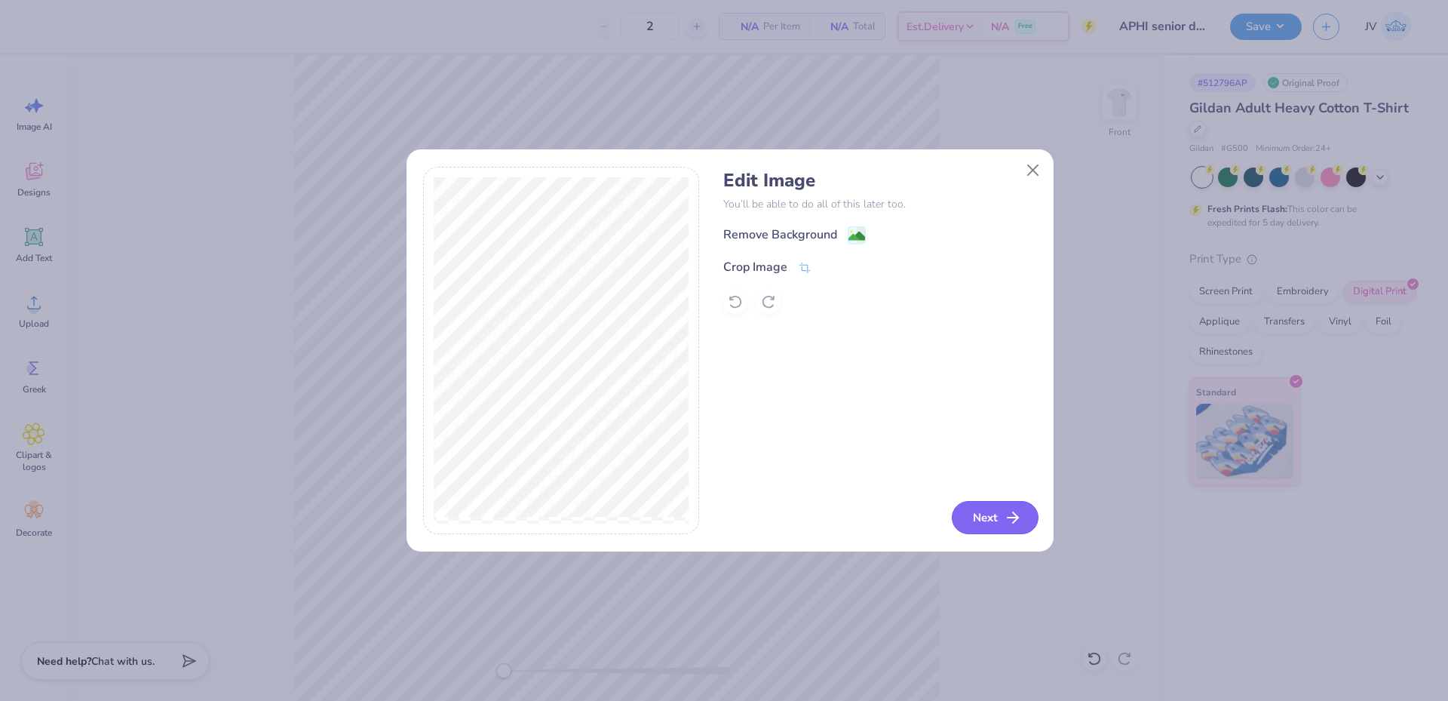
click at [989, 523] on button "Next" at bounding box center [995, 517] width 87 height 33
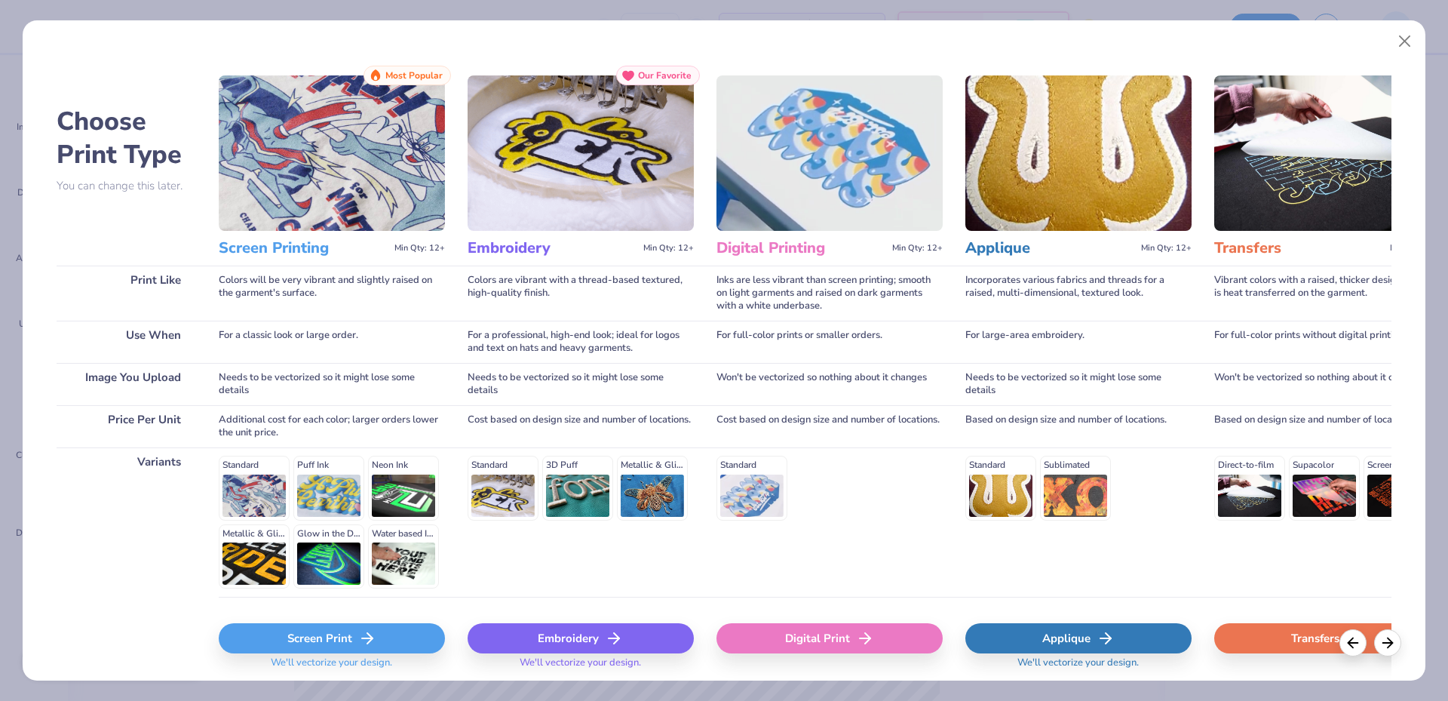
click at [810, 627] on div "Digital Print" at bounding box center [829, 638] width 226 height 30
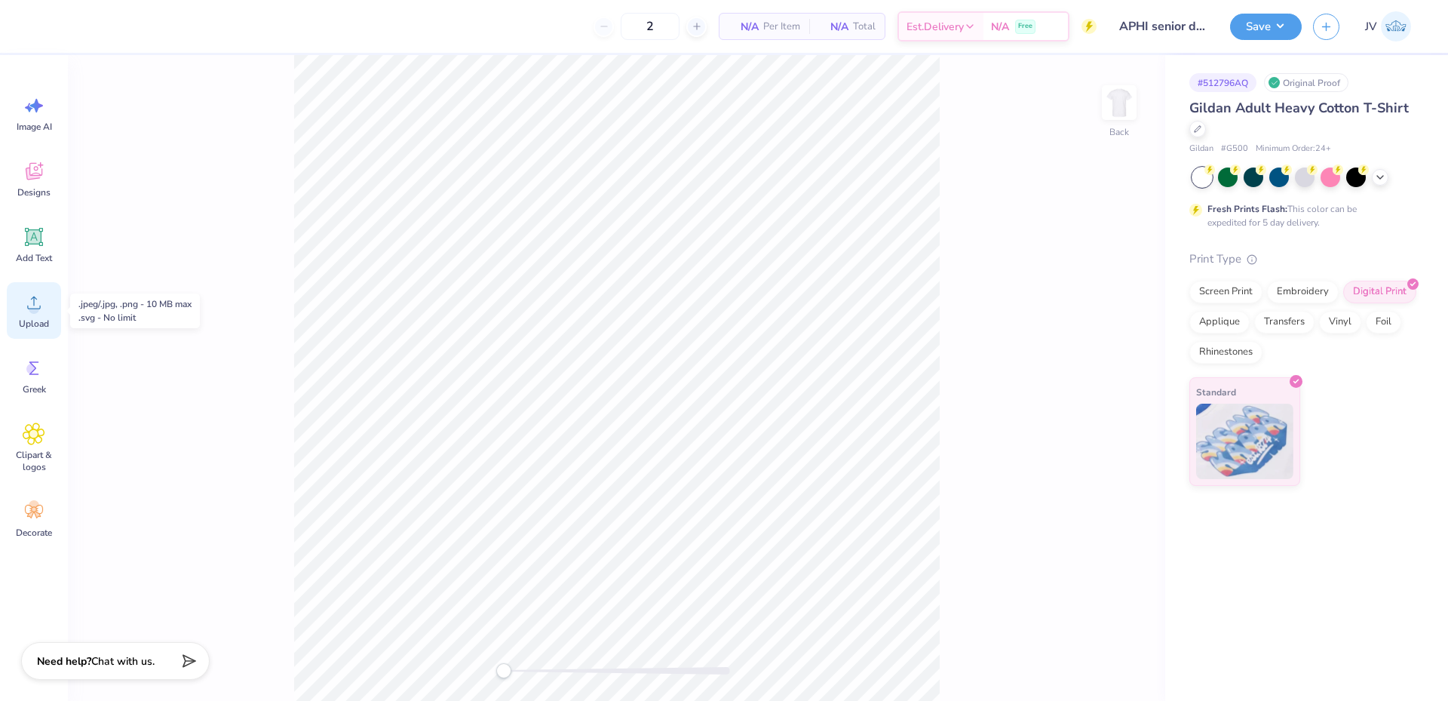
click at [42, 317] on span "Upload" at bounding box center [34, 323] width 30 height 12
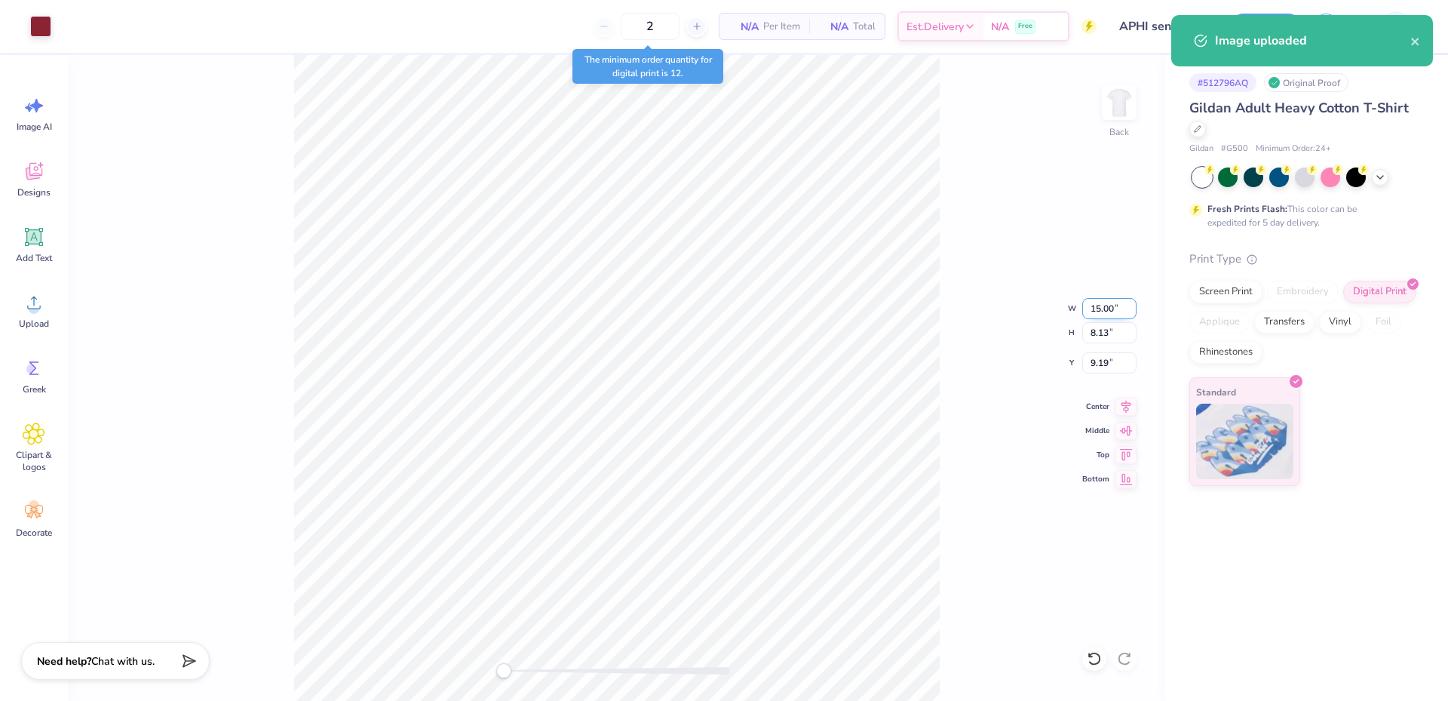
click at [1095, 309] on input "15.00" at bounding box center [1109, 308] width 54 height 21
type input "4.00"
type input "2.17"
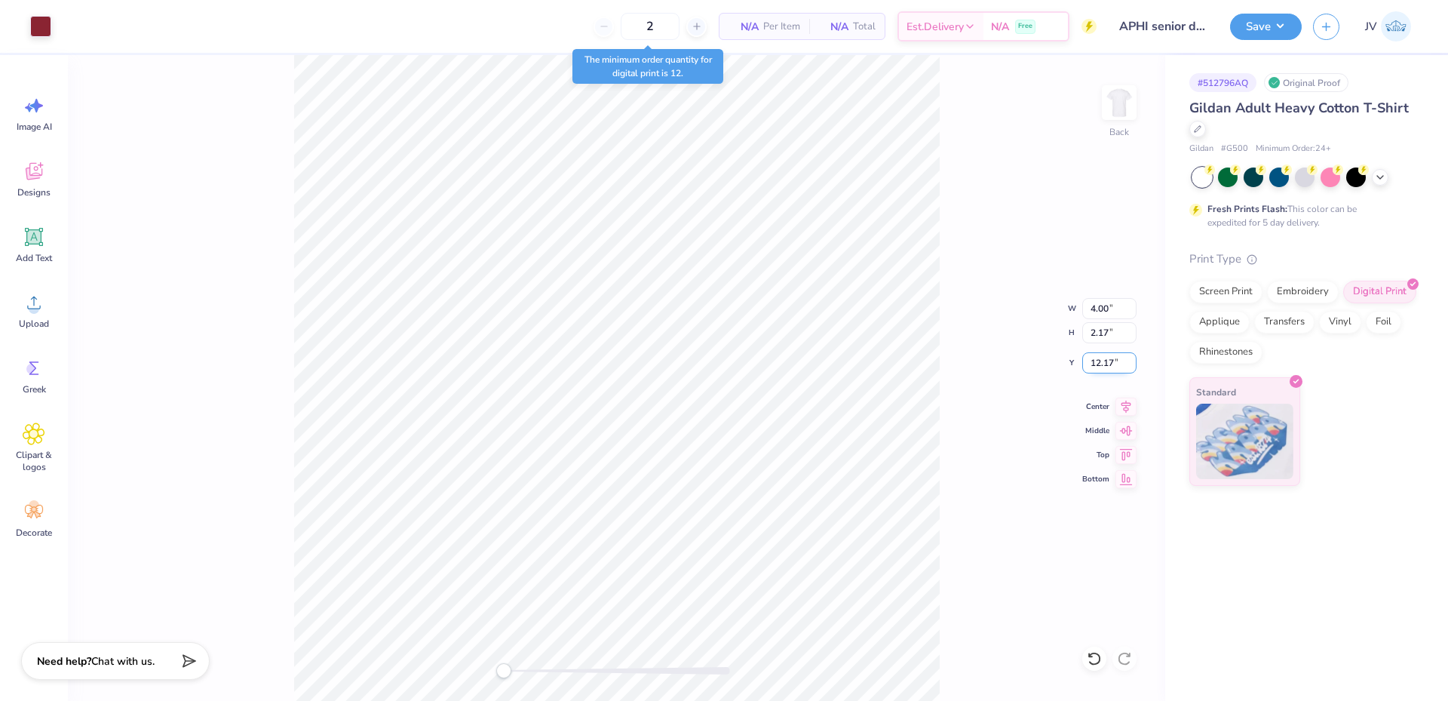
click at [1099, 360] on input "12.17" at bounding box center [1109, 362] width 54 height 21
type input "3"
click at [1118, 109] on img at bounding box center [1119, 102] width 60 height 60
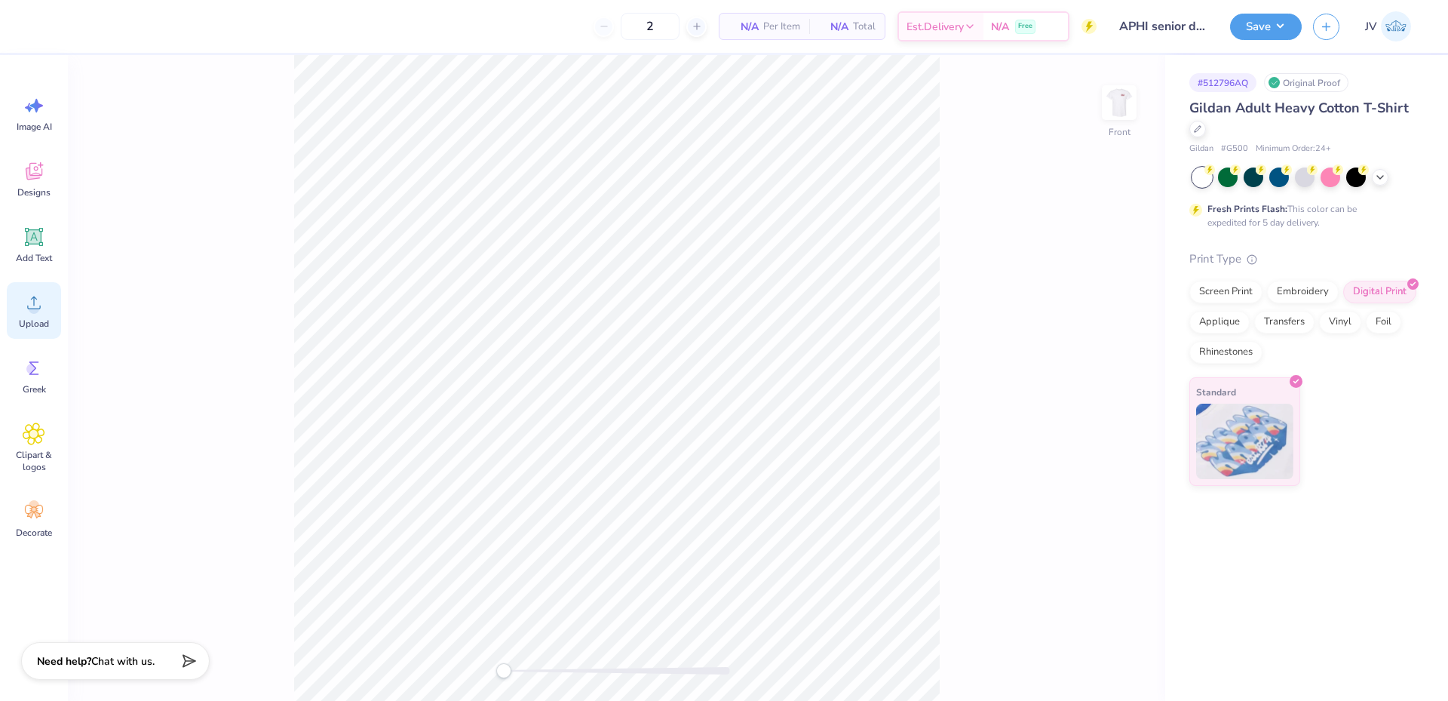
click at [43, 311] on icon at bounding box center [34, 302] width 23 height 23
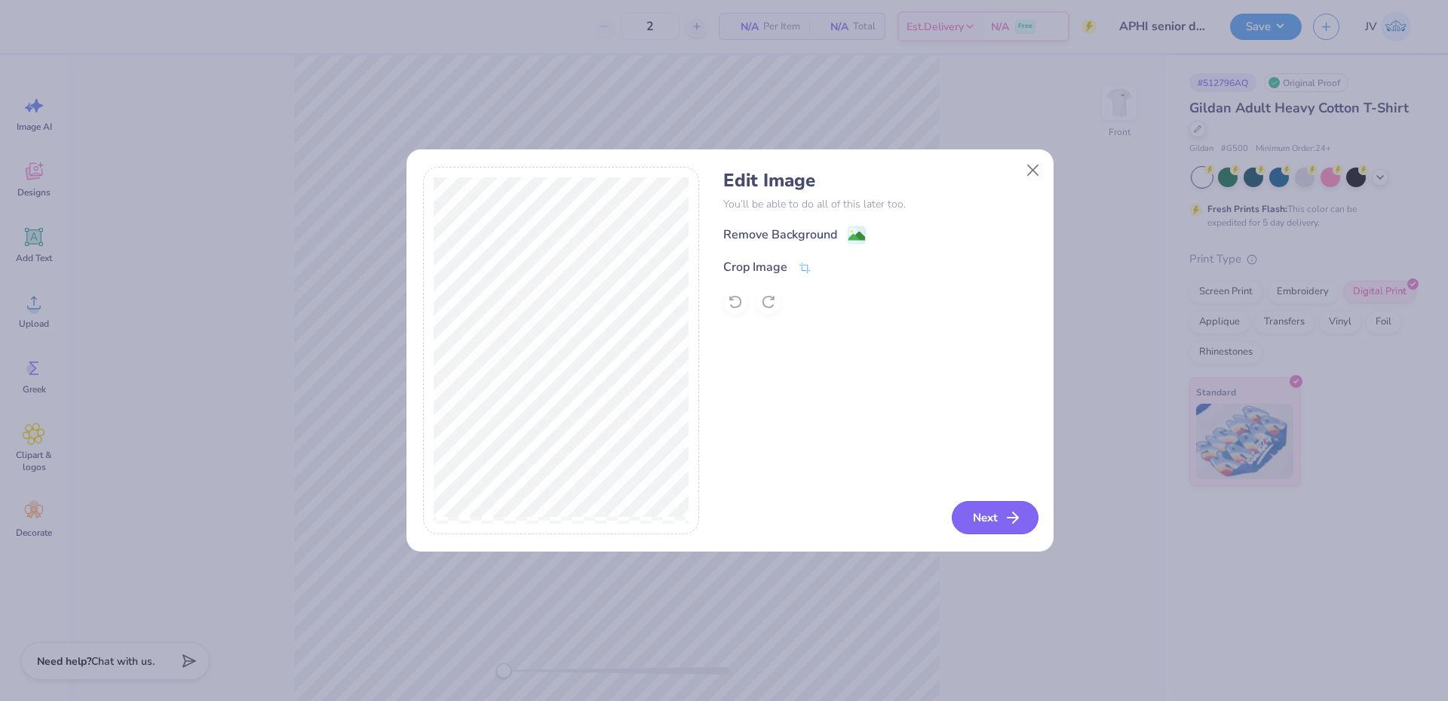
click at [983, 504] on button "Next" at bounding box center [995, 517] width 87 height 33
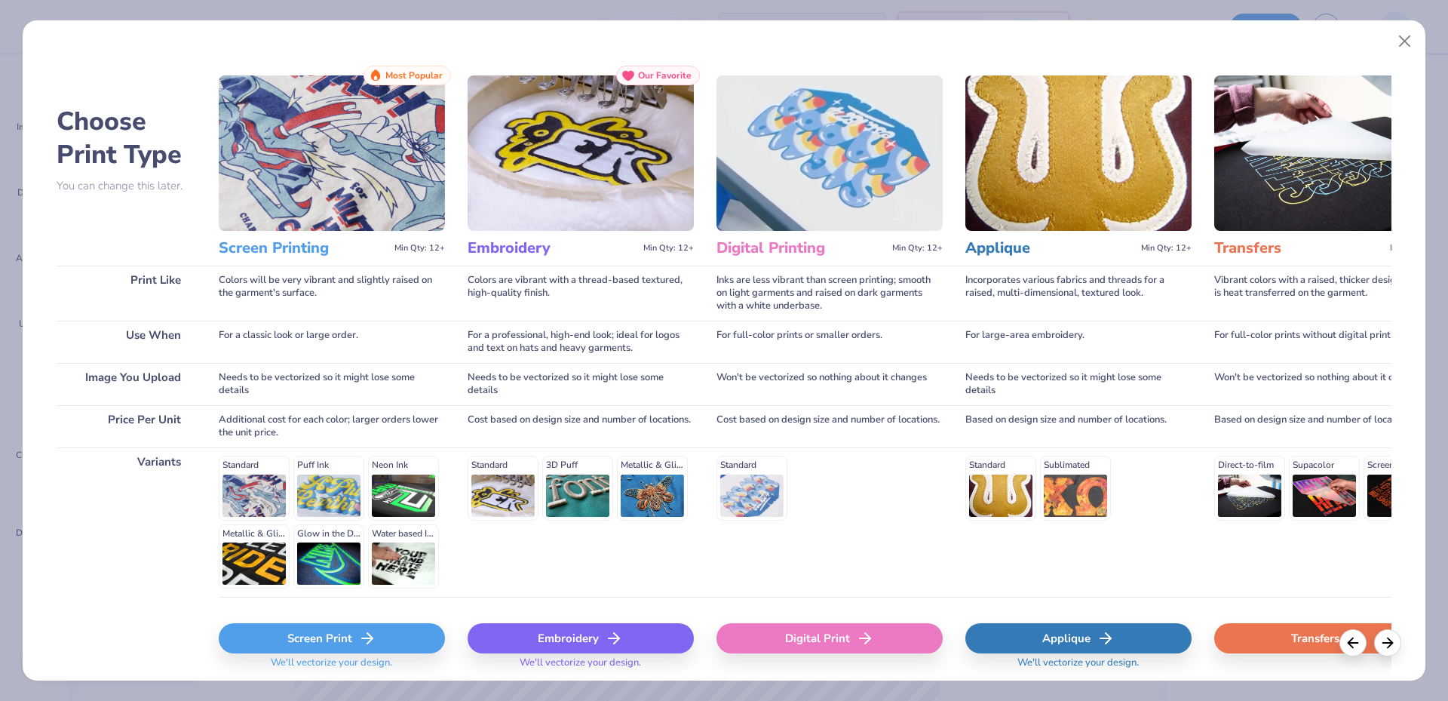
click at [783, 647] on div "Digital Print" at bounding box center [829, 638] width 226 height 30
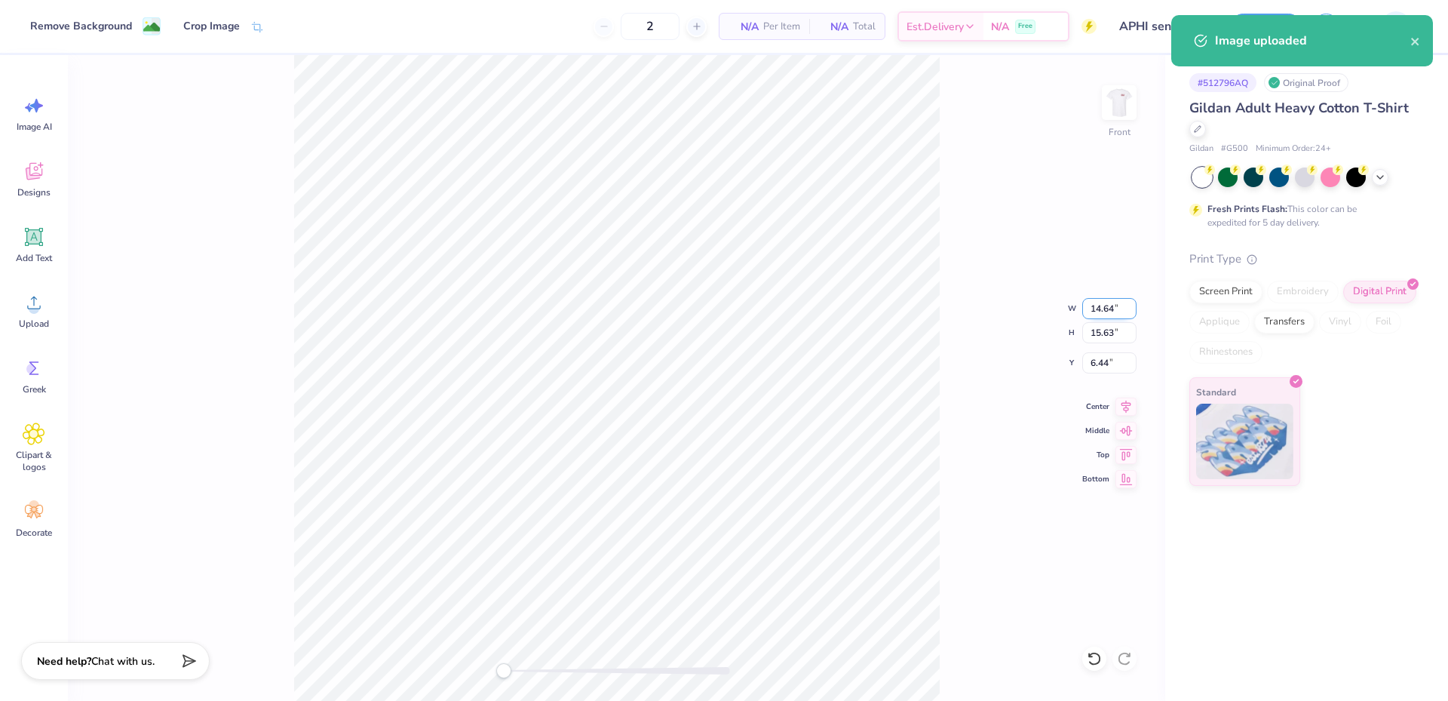
click at [1098, 304] on input "14.64" at bounding box center [1109, 308] width 54 height 21
drag, startPoint x: 1098, startPoint y: 304, endPoint x: 1104, endPoint y: 299, distance: 8.0
click at [1099, 304] on input "14.64" at bounding box center [1109, 308] width 54 height 21
type input "14.00"
type input "14.94"
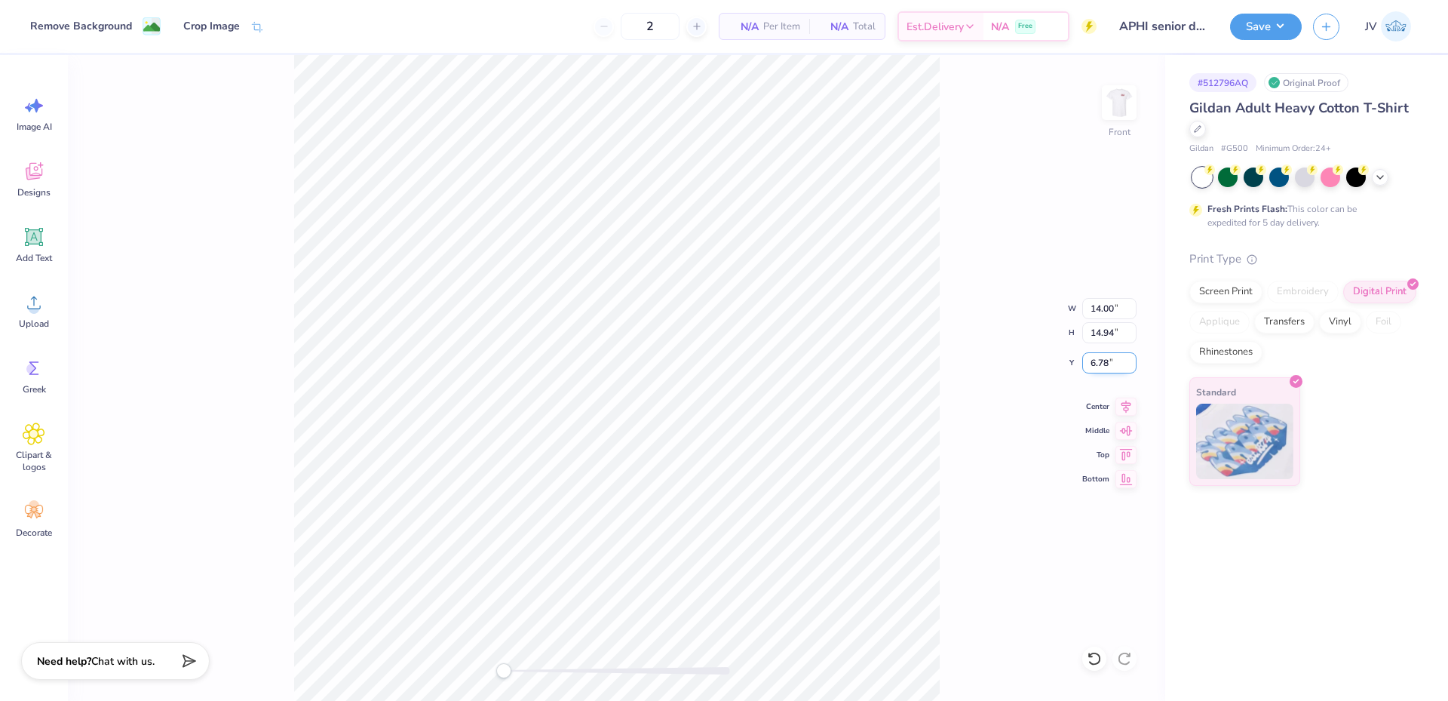
click at [1101, 363] on input "6.78" at bounding box center [1109, 362] width 54 height 21
type input "3"
click at [1268, 16] on button "Save" at bounding box center [1266, 24] width 72 height 26
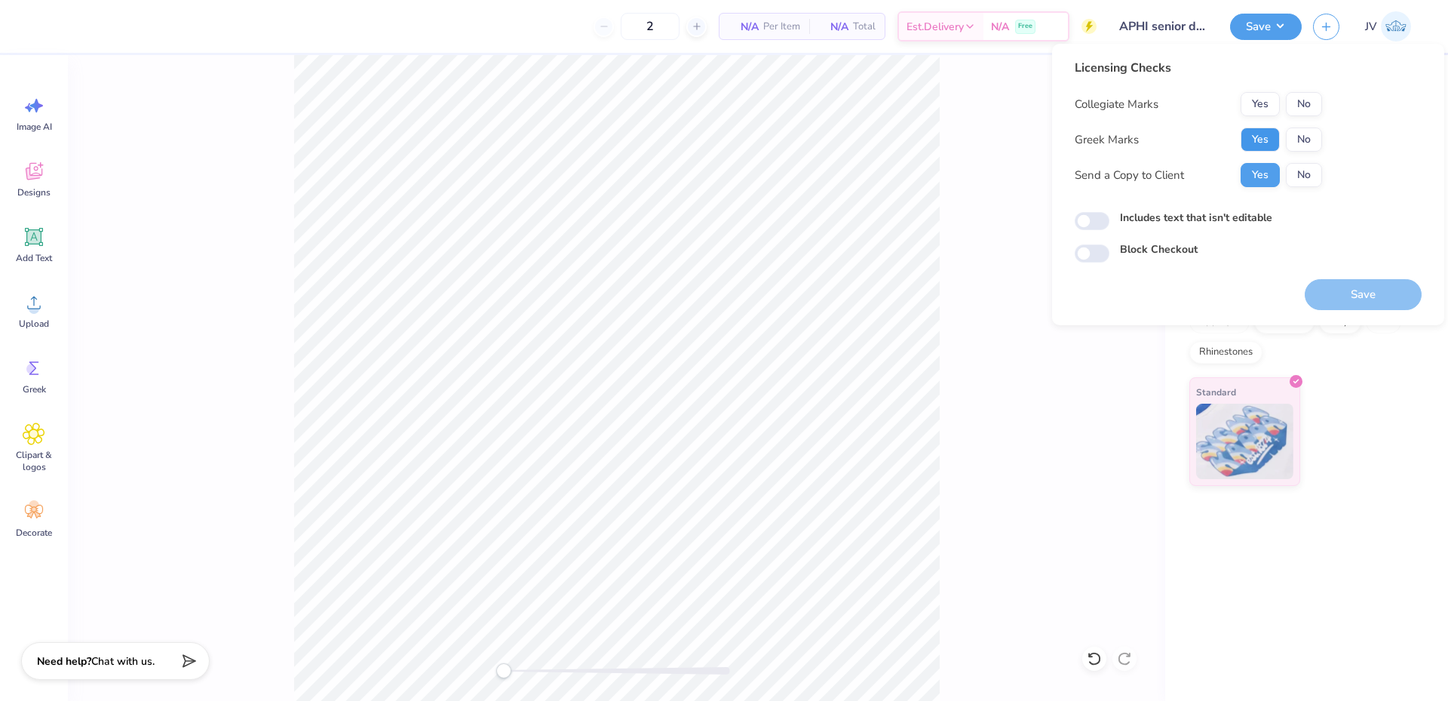
click at [1264, 131] on button "Yes" at bounding box center [1259, 139] width 39 height 24
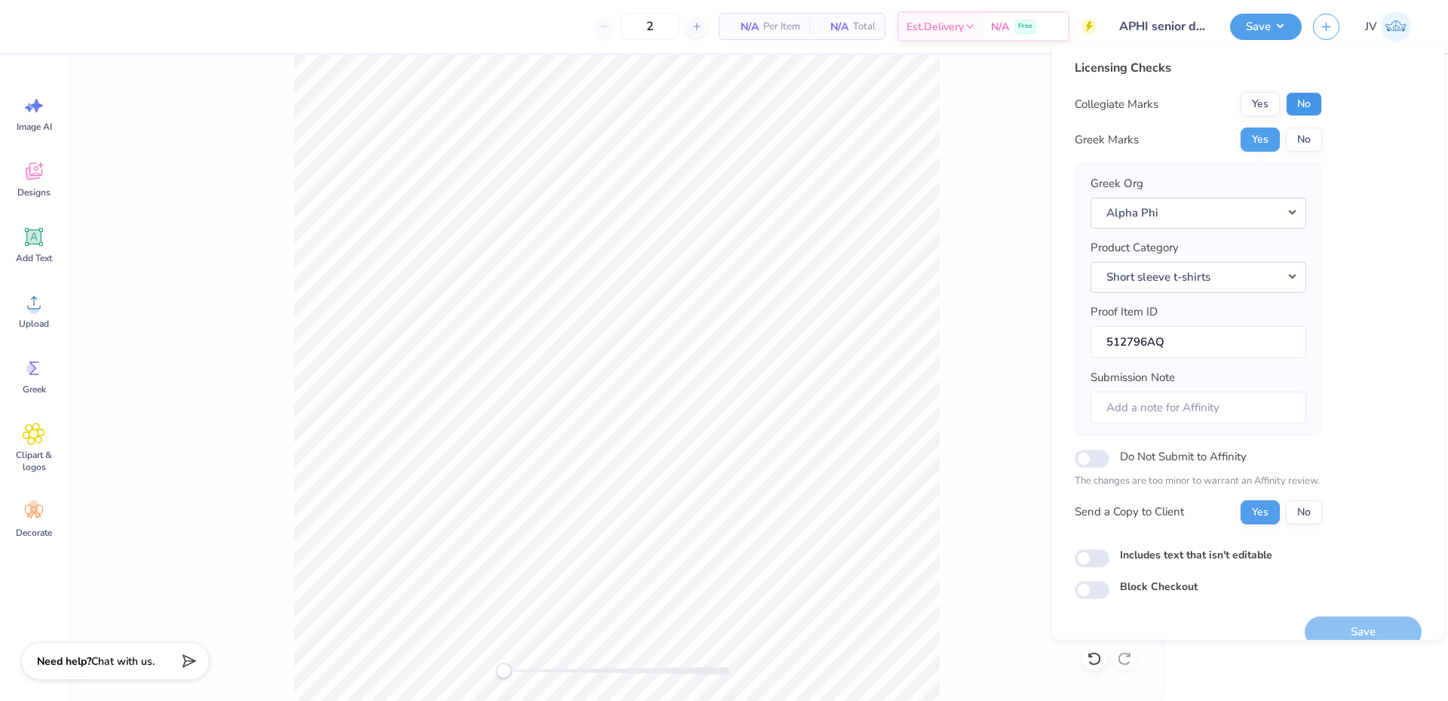
click at [1298, 100] on button "No" at bounding box center [1304, 104] width 36 height 24
click at [1334, 623] on button "Save" at bounding box center [1363, 631] width 117 height 31
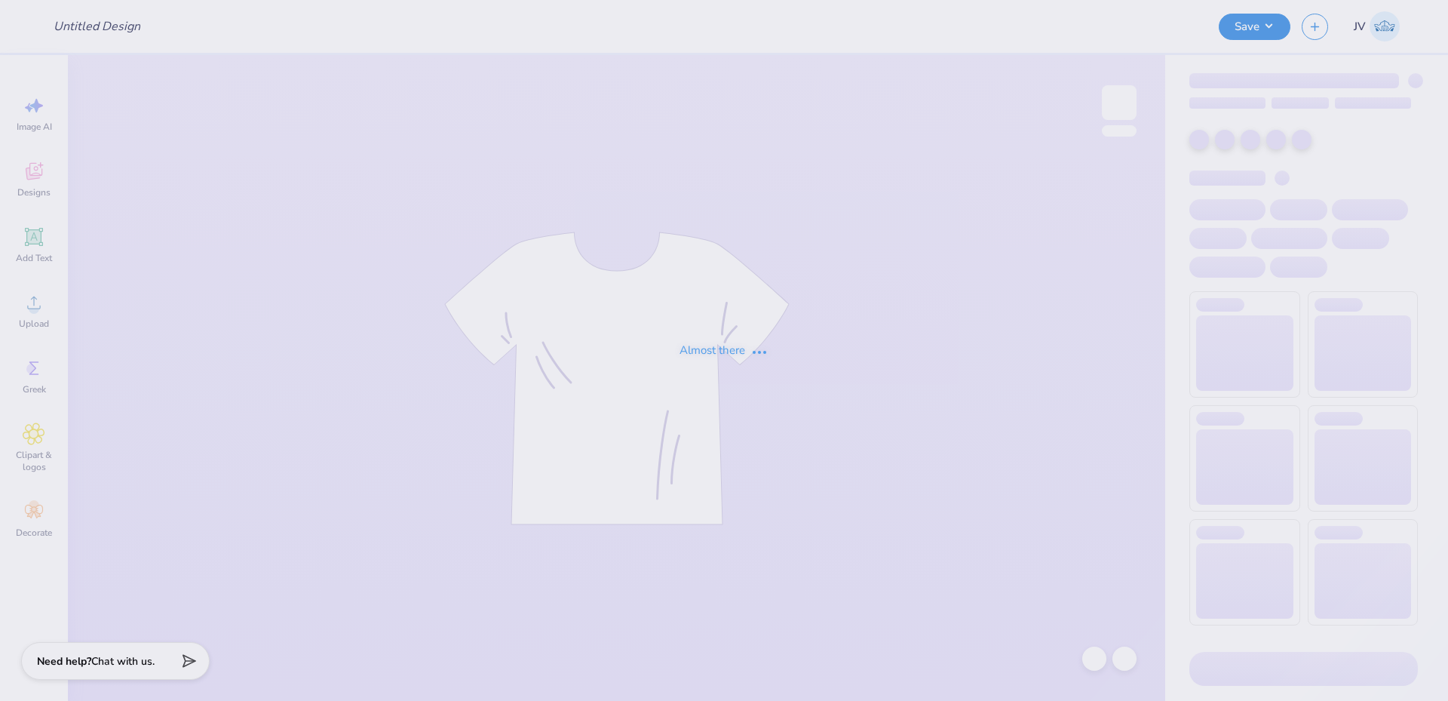
type input "APHI senior dads weekend"
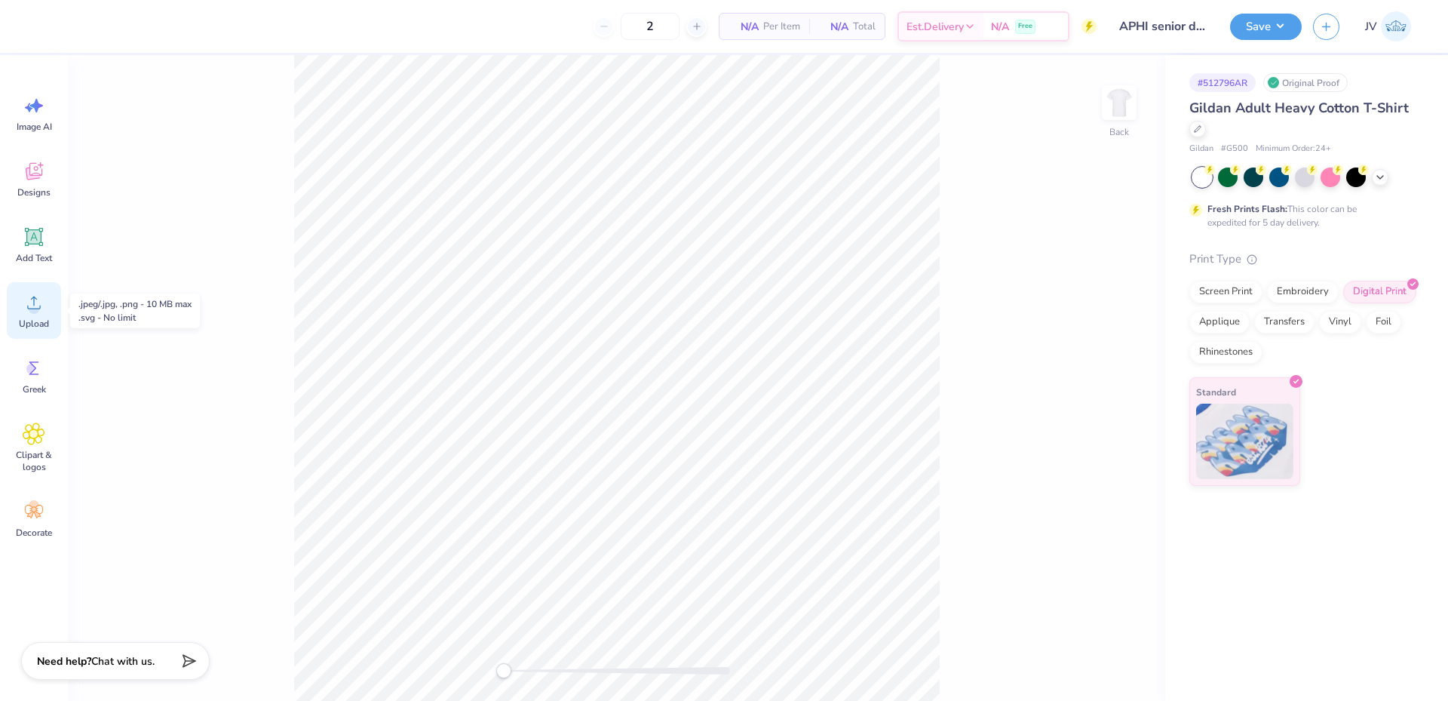
click at [27, 309] on icon at bounding box center [34, 302] width 23 height 23
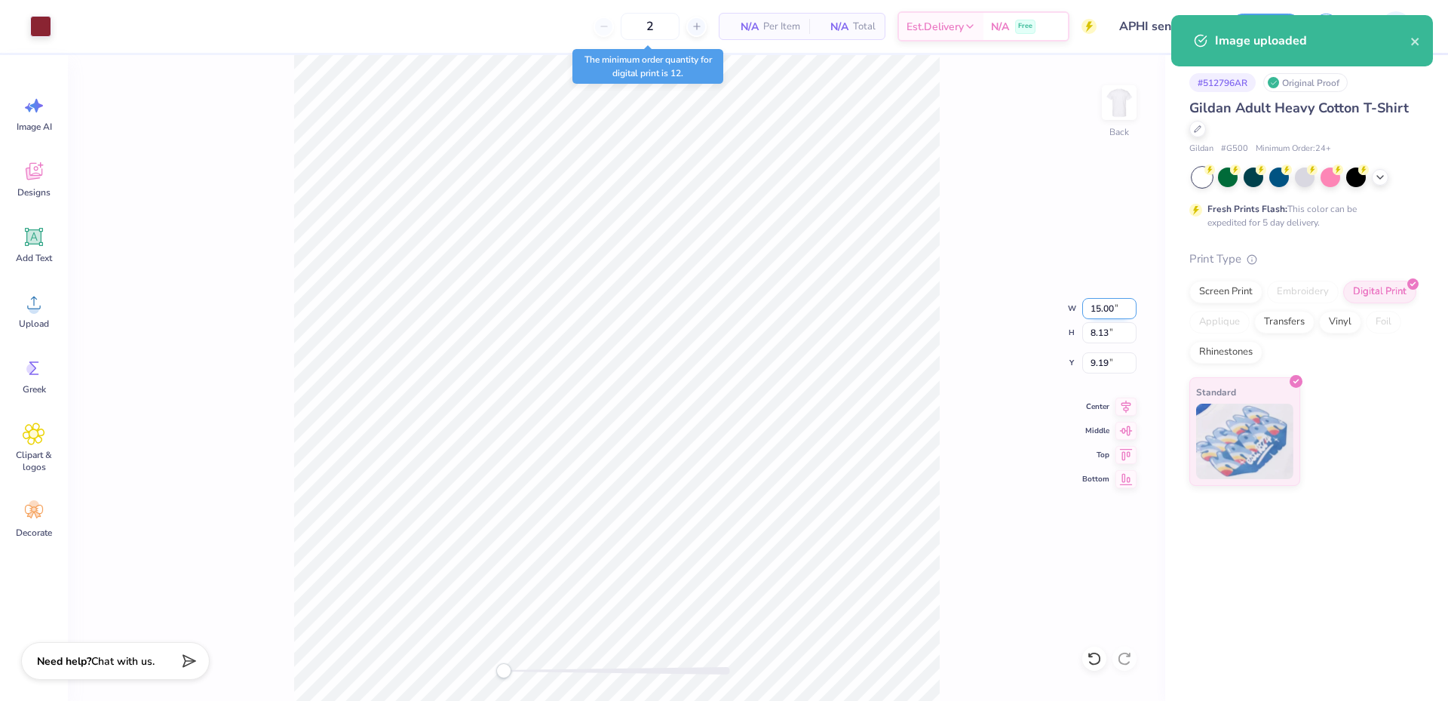
click at [1108, 314] on input "15.00" at bounding box center [1109, 308] width 54 height 21
type input "4.00"
type input "2.17"
click at [1107, 364] on input "12.17" at bounding box center [1109, 362] width 54 height 21
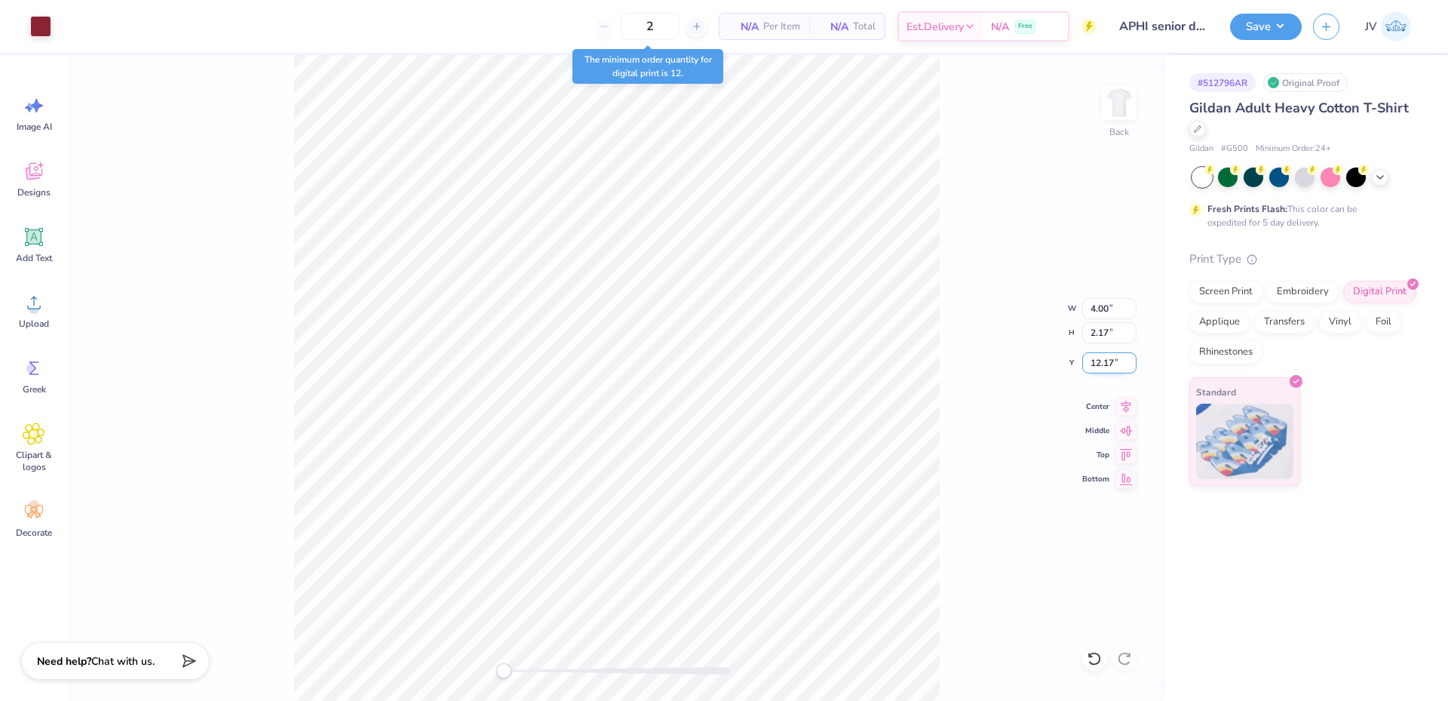
click at [1107, 364] on input "12.17" at bounding box center [1109, 362] width 54 height 21
type input "3"
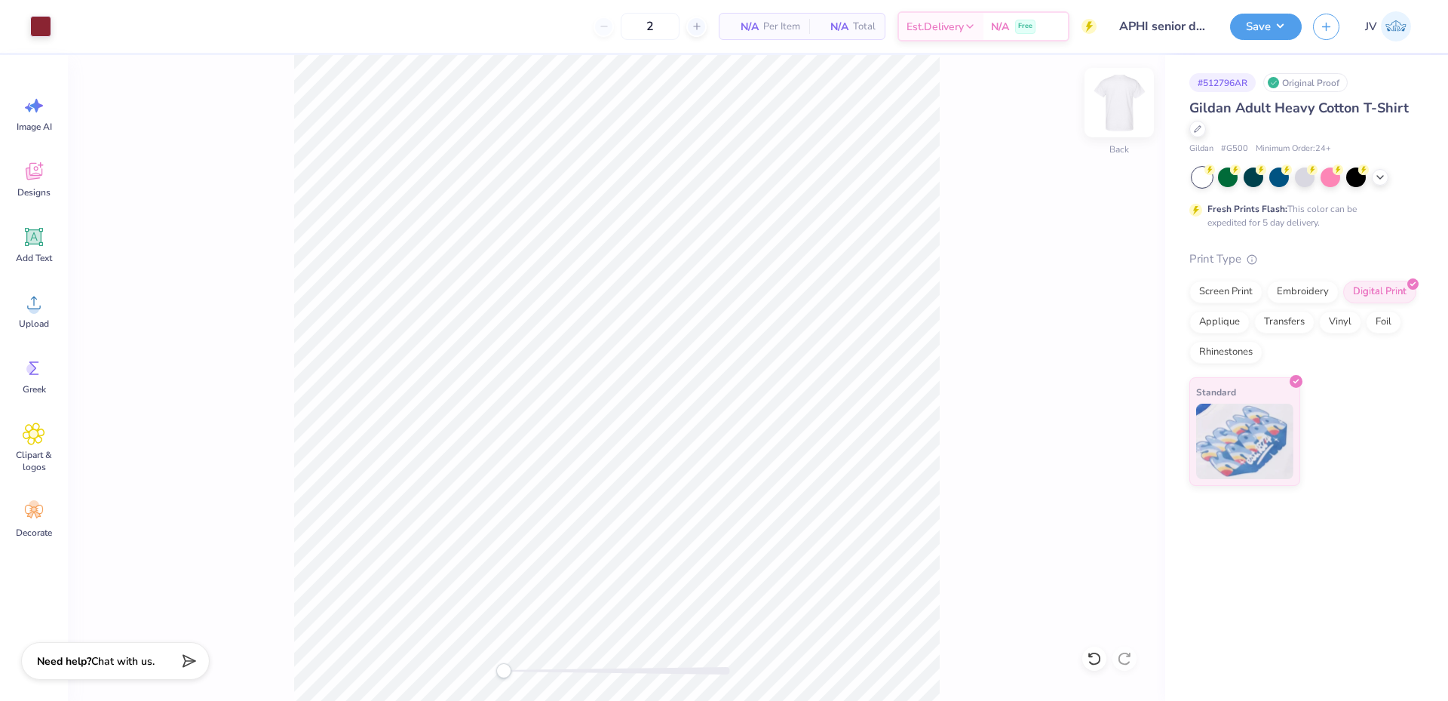
click at [1129, 116] on img at bounding box center [1119, 102] width 60 height 60
click at [41, 290] on div "Upload" at bounding box center [34, 310] width 54 height 57
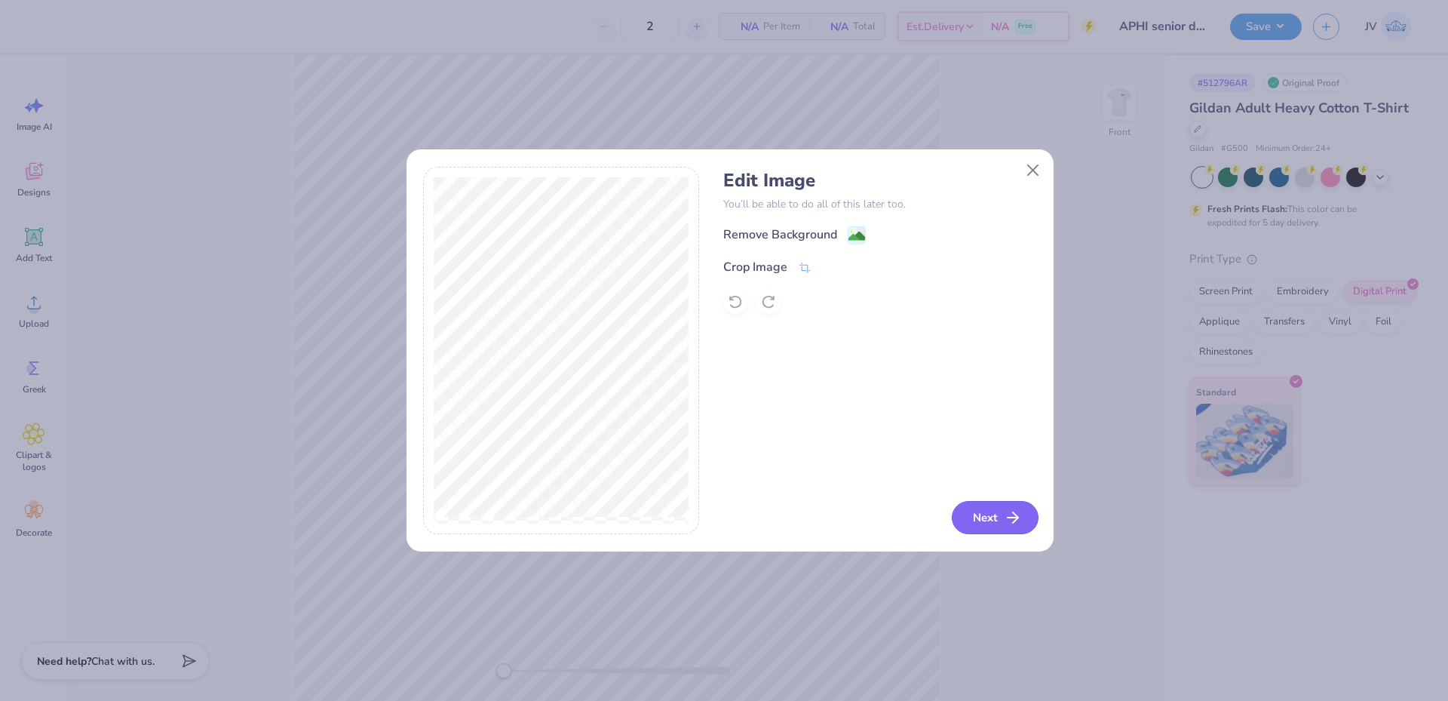
click at [971, 504] on button "Next" at bounding box center [995, 517] width 87 height 33
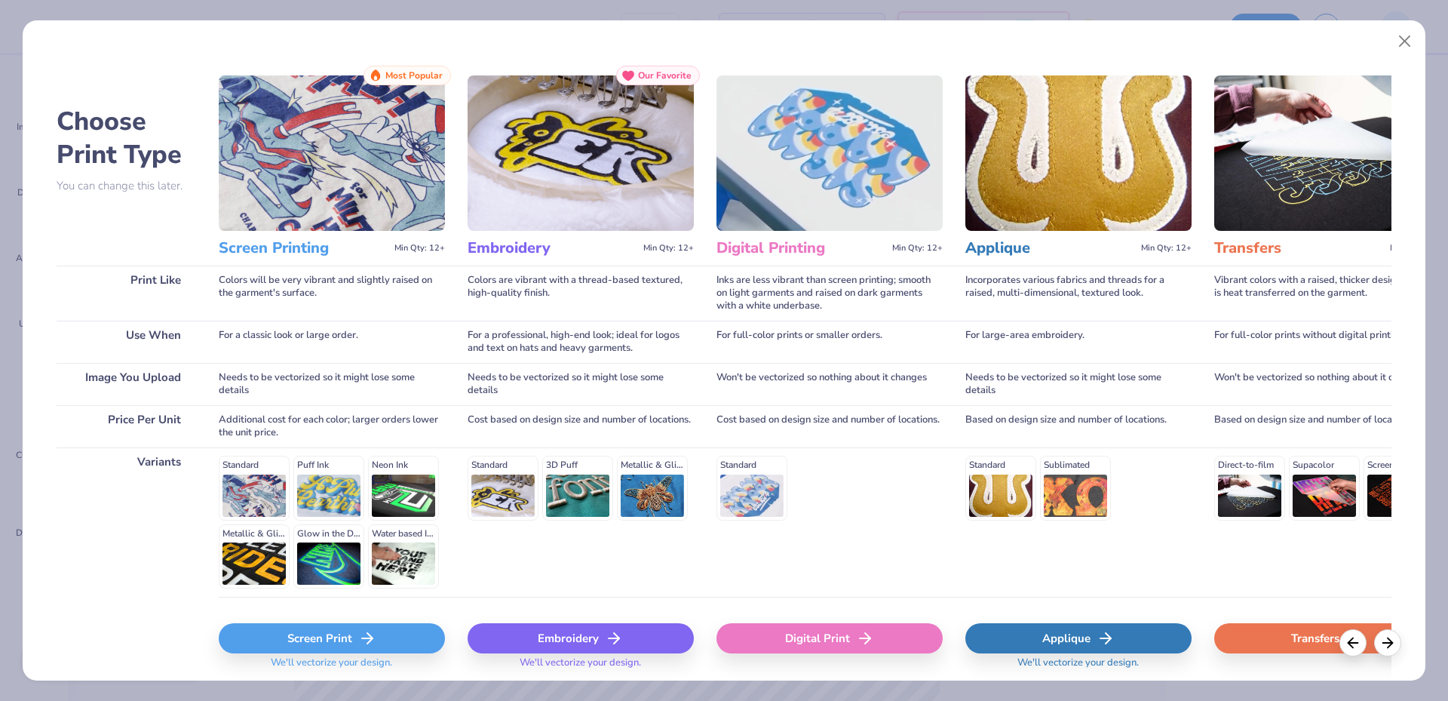
click at [822, 624] on div "Digital Print" at bounding box center [829, 638] width 226 height 30
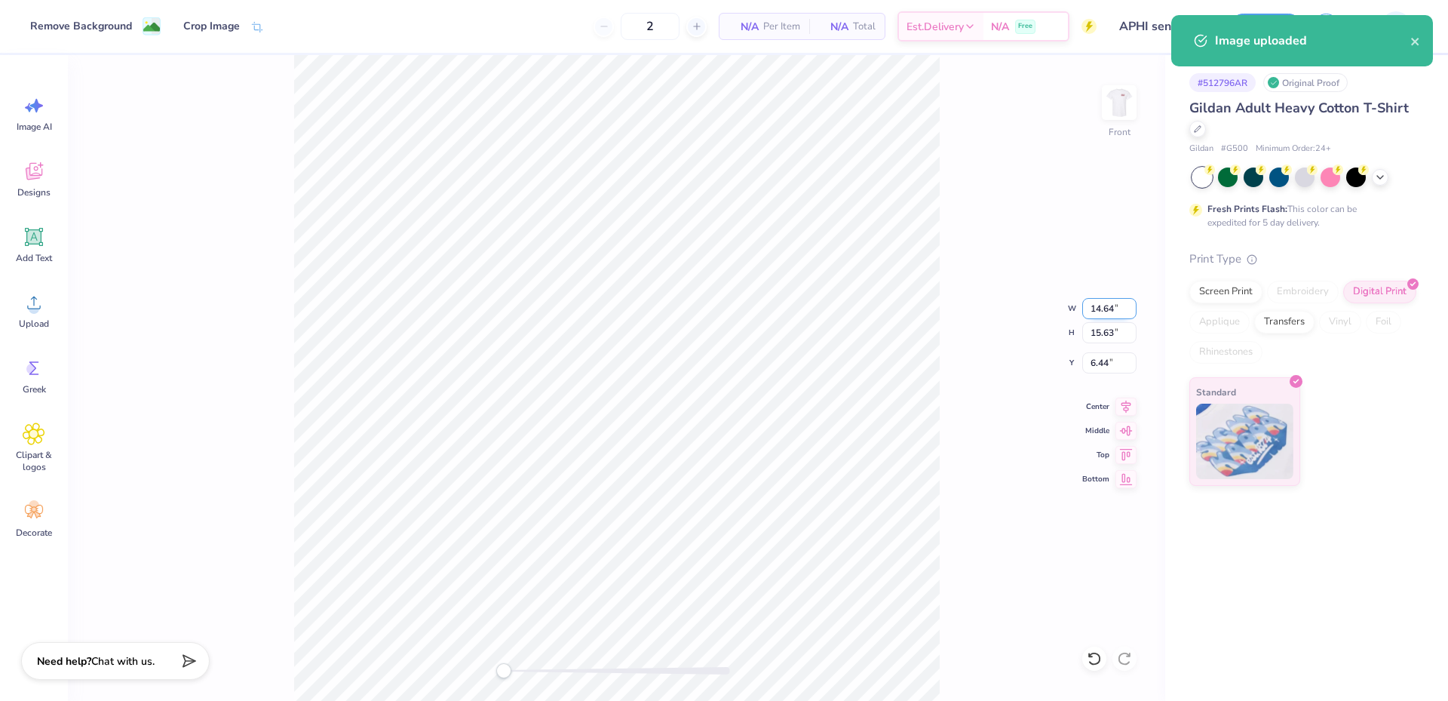
click at [1099, 299] on input "14.64" at bounding box center [1109, 308] width 54 height 21
type input "14.00"
type input "14.94"
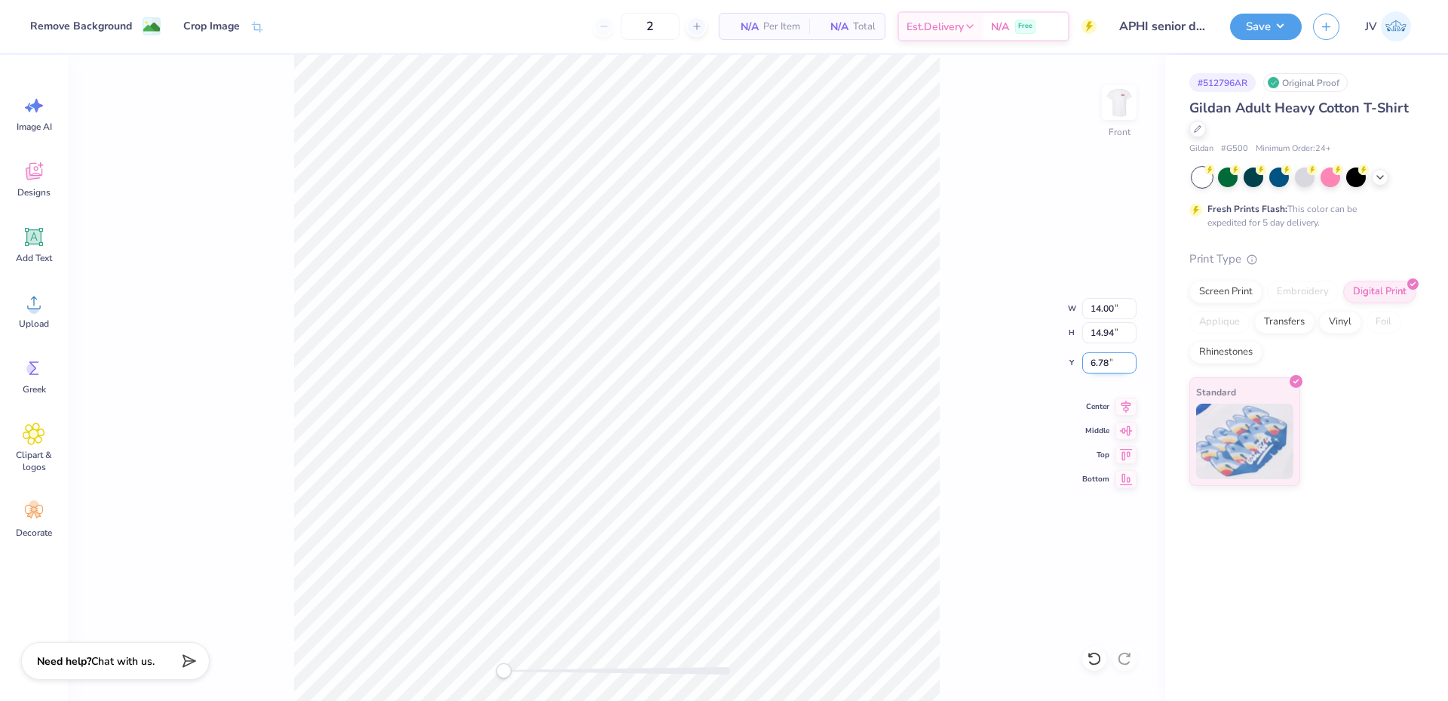
click at [1117, 364] on input "6.78" at bounding box center [1109, 362] width 54 height 21
type input "3"
click at [1270, 20] on button "Save" at bounding box center [1266, 24] width 72 height 26
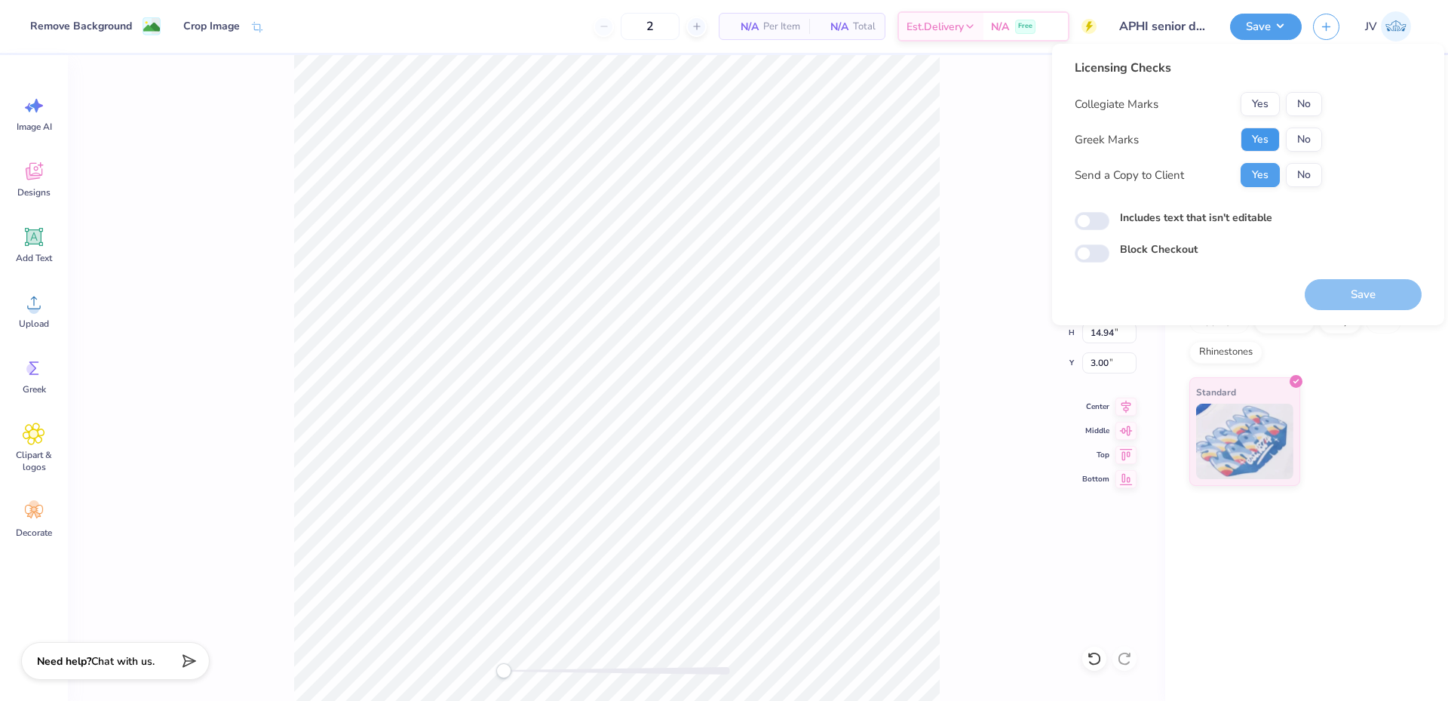
click at [1256, 143] on button "Yes" at bounding box center [1259, 139] width 39 height 24
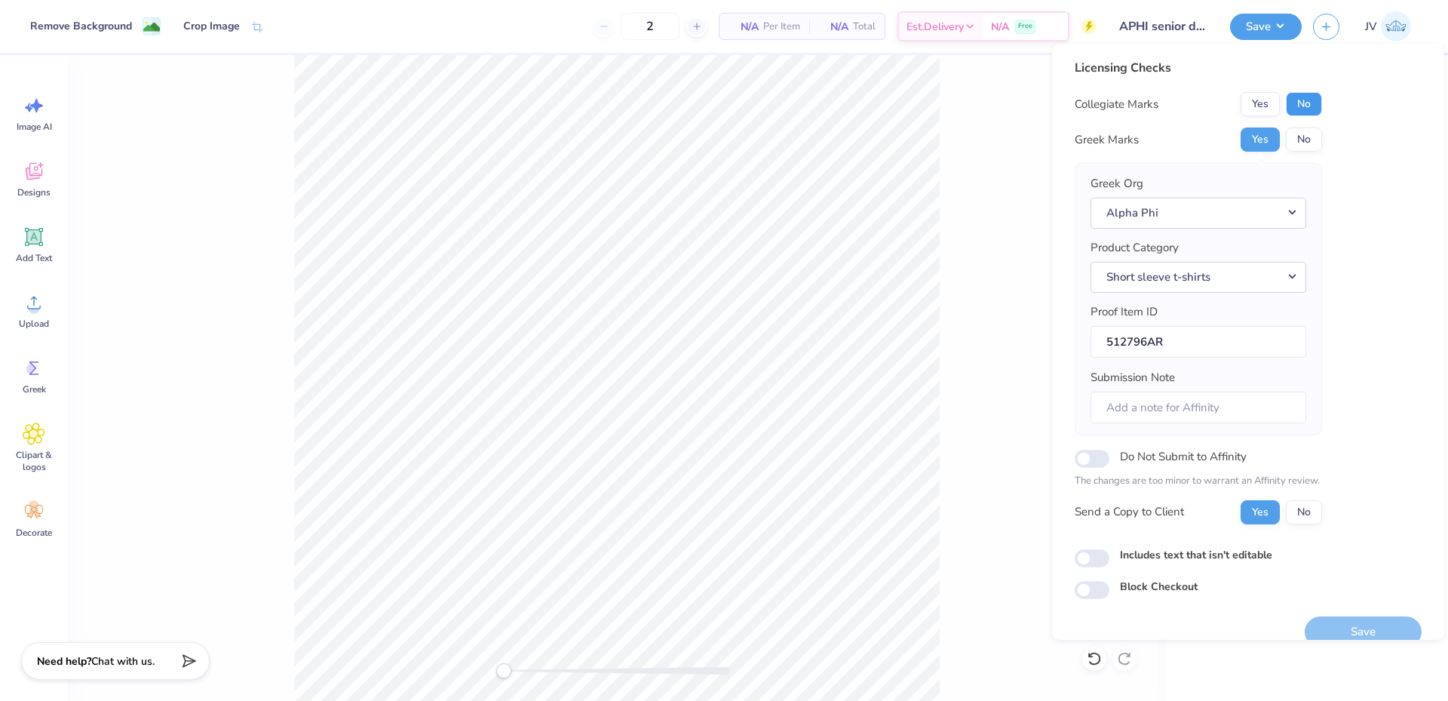
click at [1298, 101] on button "No" at bounding box center [1304, 104] width 36 height 24
click at [1329, 618] on button "Save" at bounding box center [1363, 631] width 117 height 31
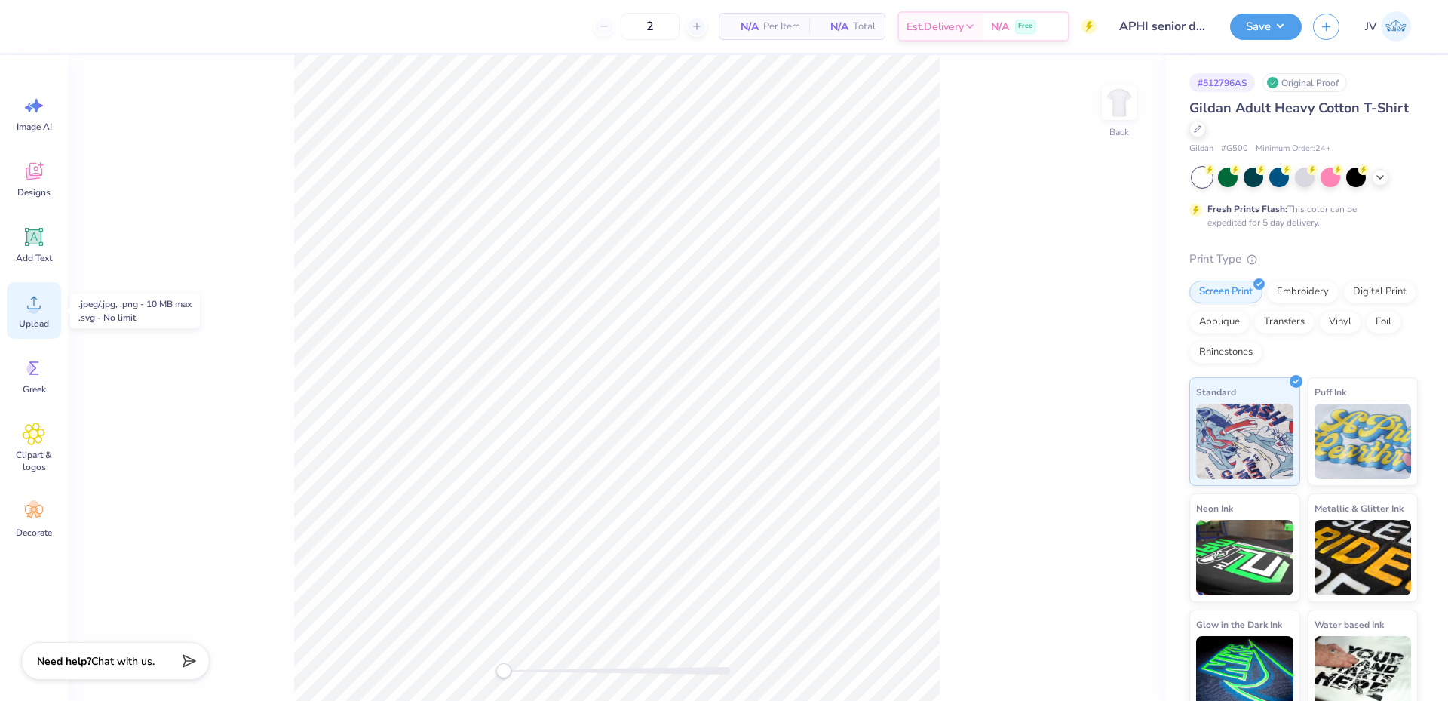
click at [22, 309] on div "Upload" at bounding box center [34, 310] width 54 height 57
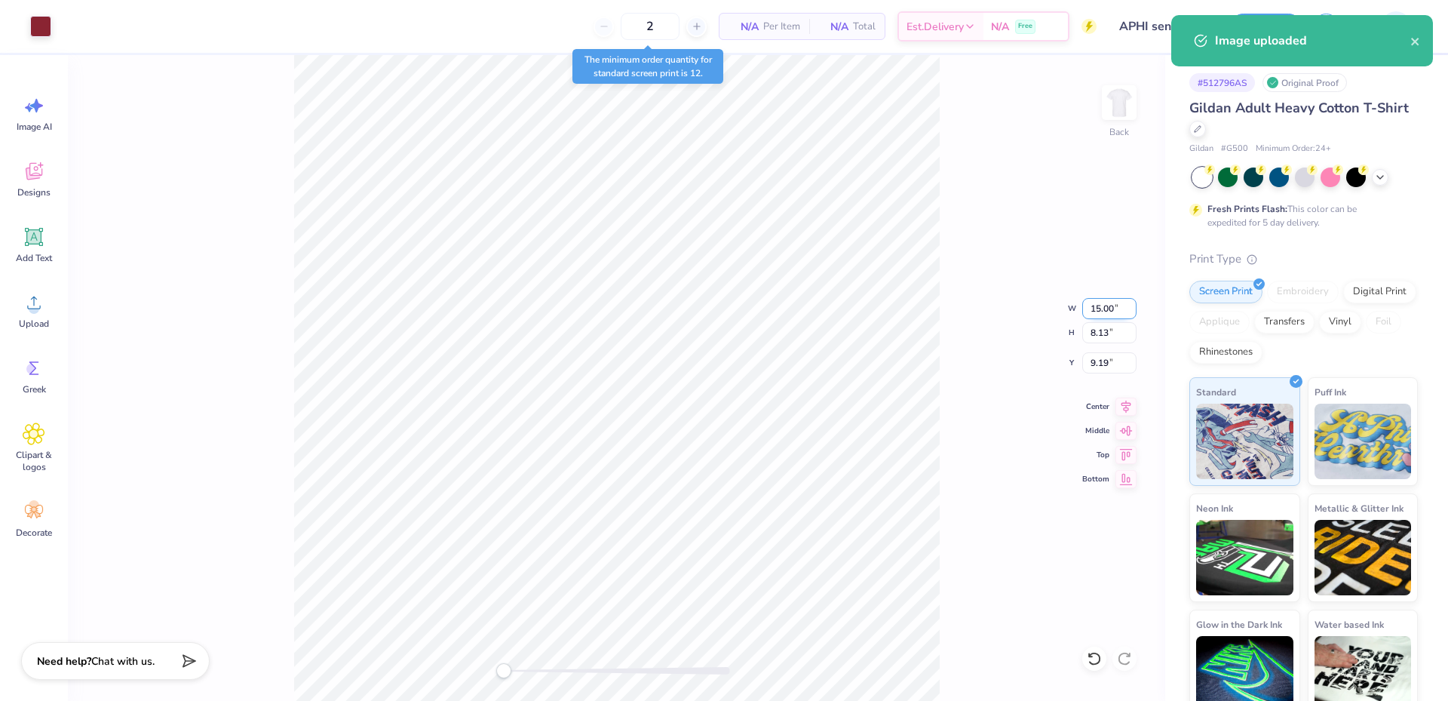
click at [1099, 307] on input "15.00" at bounding box center [1109, 308] width 54 height 21
type input "4.00"
type input "2.17"
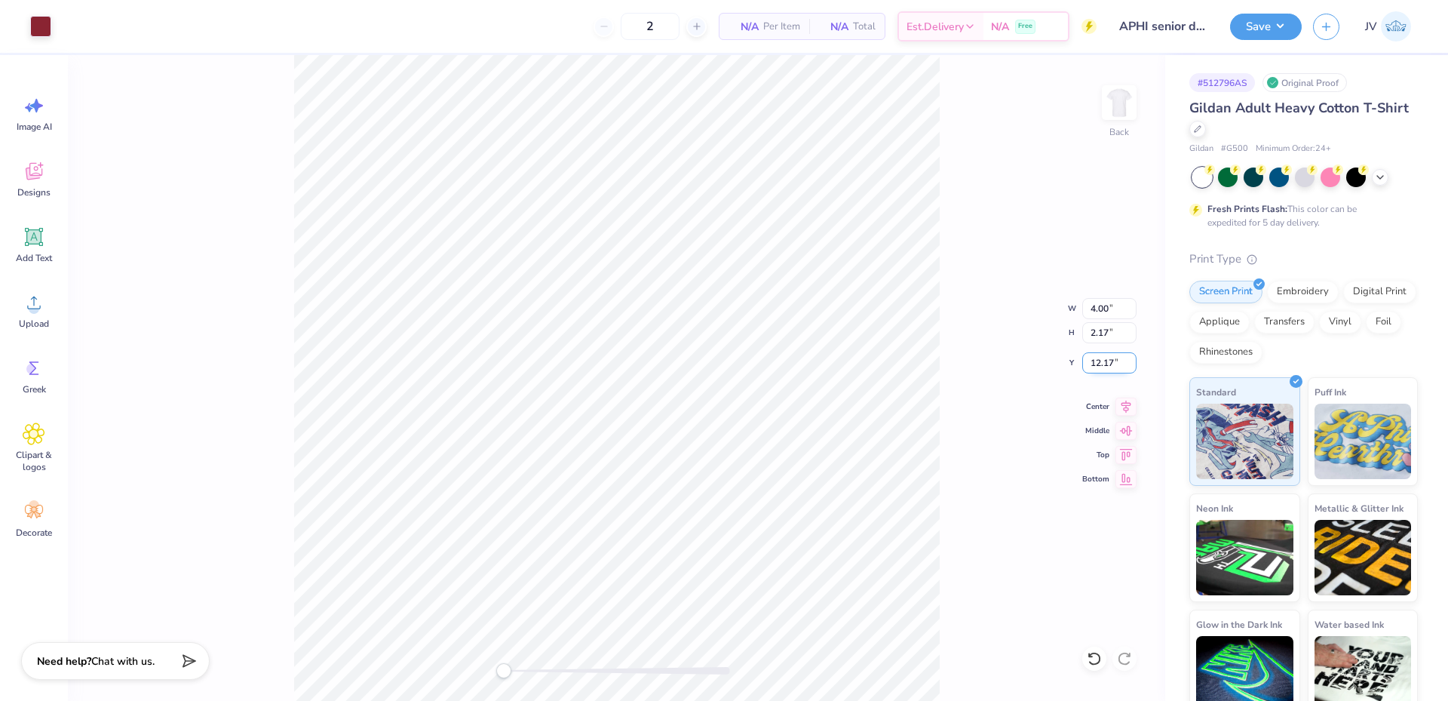
click at [1109, 365] on input "12.17" at bounding box center [1109, 362] width 54 height 21
type input "3"
click at [1127, 84] on img at bounding box center [1119, 102] width 60 height 60
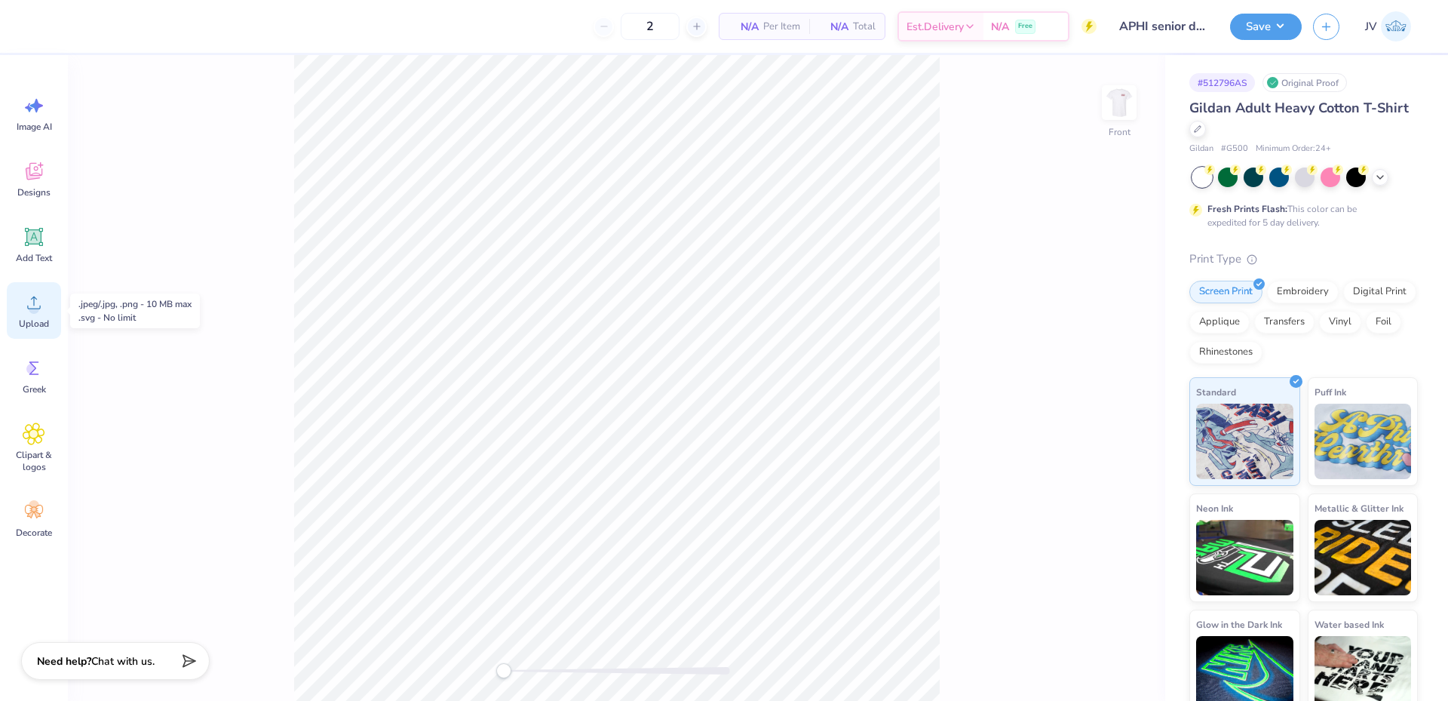
click at [47, 310] on div "Upload" at bounding box center [34, 310] width 54 height 57
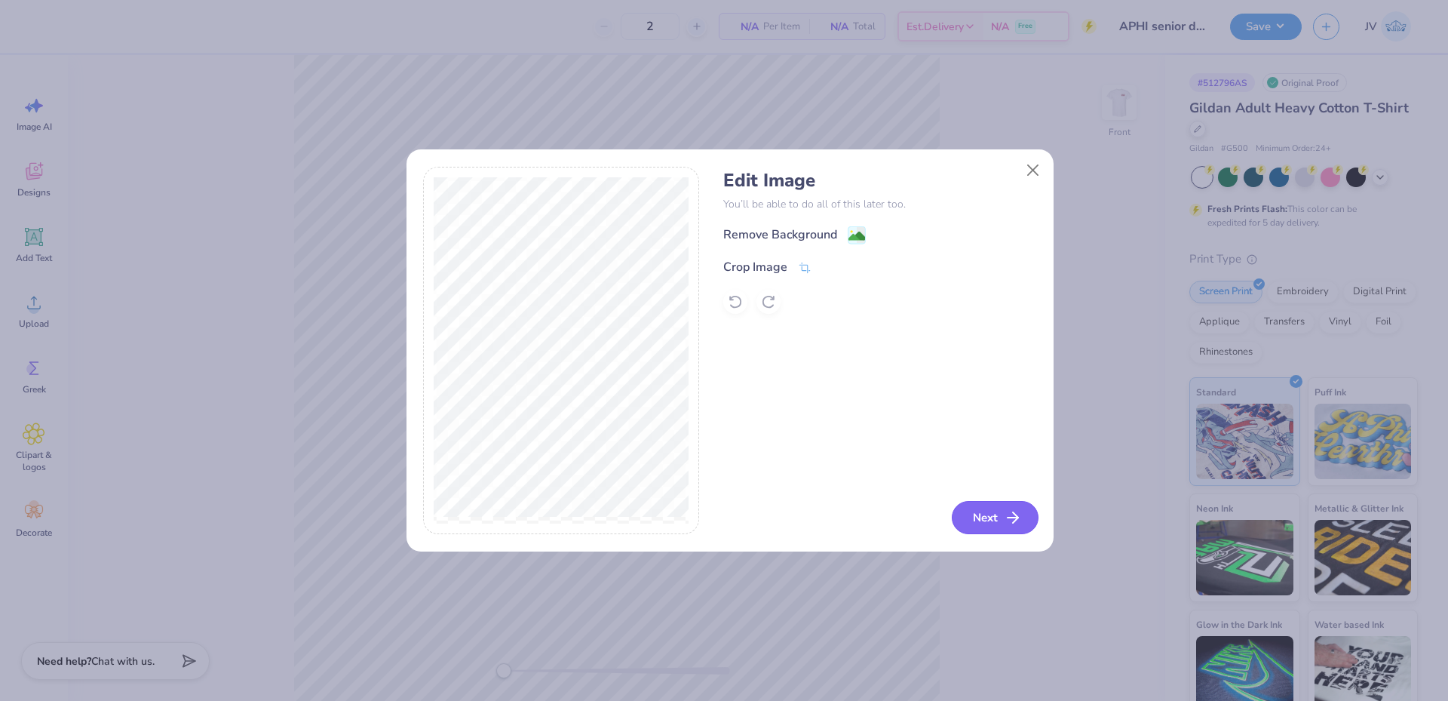
click at [983, 513] on button "Next" at bounding box center [995, 517] width 87 height 33
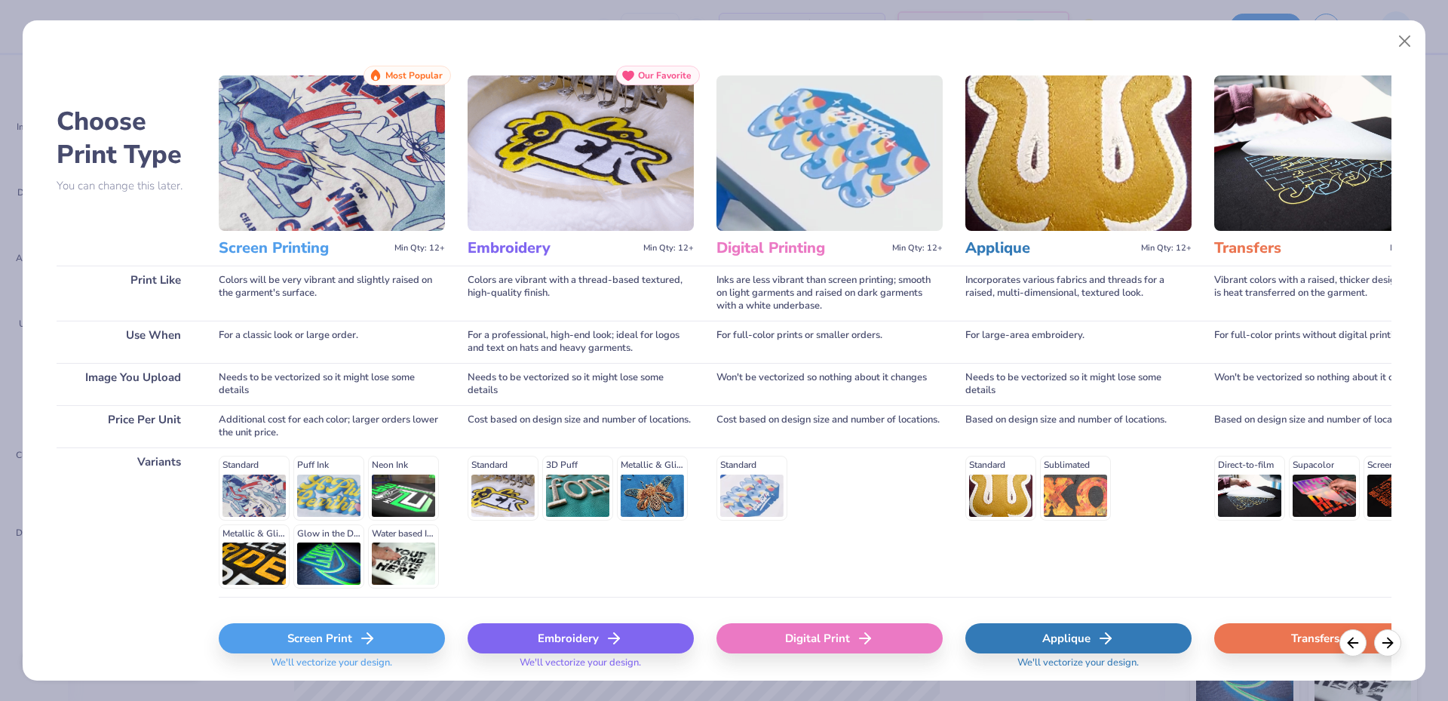
click at [807, 628] on div "Digital Print" at bounding box center [829, 638] width 226 height 30
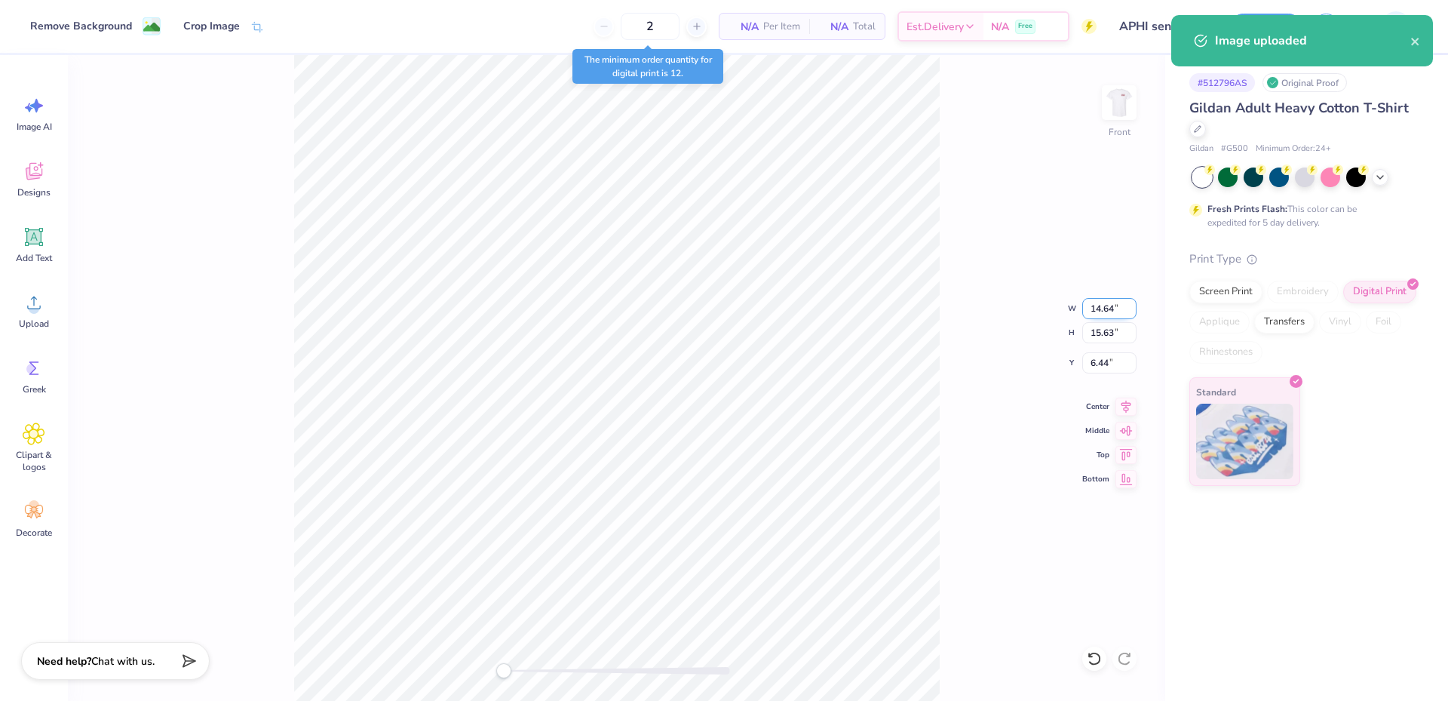
click at [1098, 313] on input "14.64" at bounding box center [1109, 308] width 54 height 21
type input "14.00"
type input "14.94"
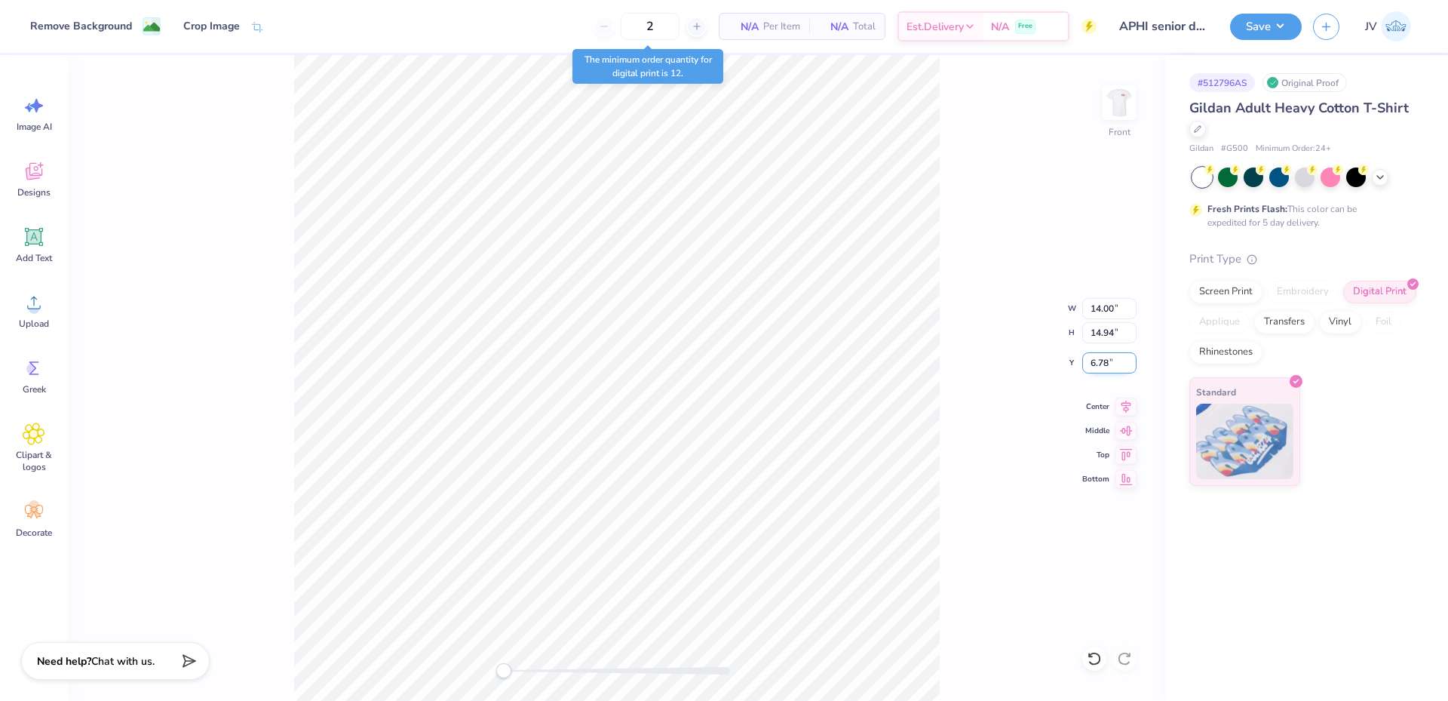
click at [1096, 366] on input "6.78" at bounding box center [1109, 362] width 54 height 21
type input "3"
click at [1004, 433] on div "Front W 14.00 14.00 " H 14.94 14.94 " Y 3 3 " Center Middle Top Bottom" at bounding box center [616, 377] width 1097 height 645
click at [1282, 31] on button "Save" at bounding box center [1266, 24] width 72 height 26
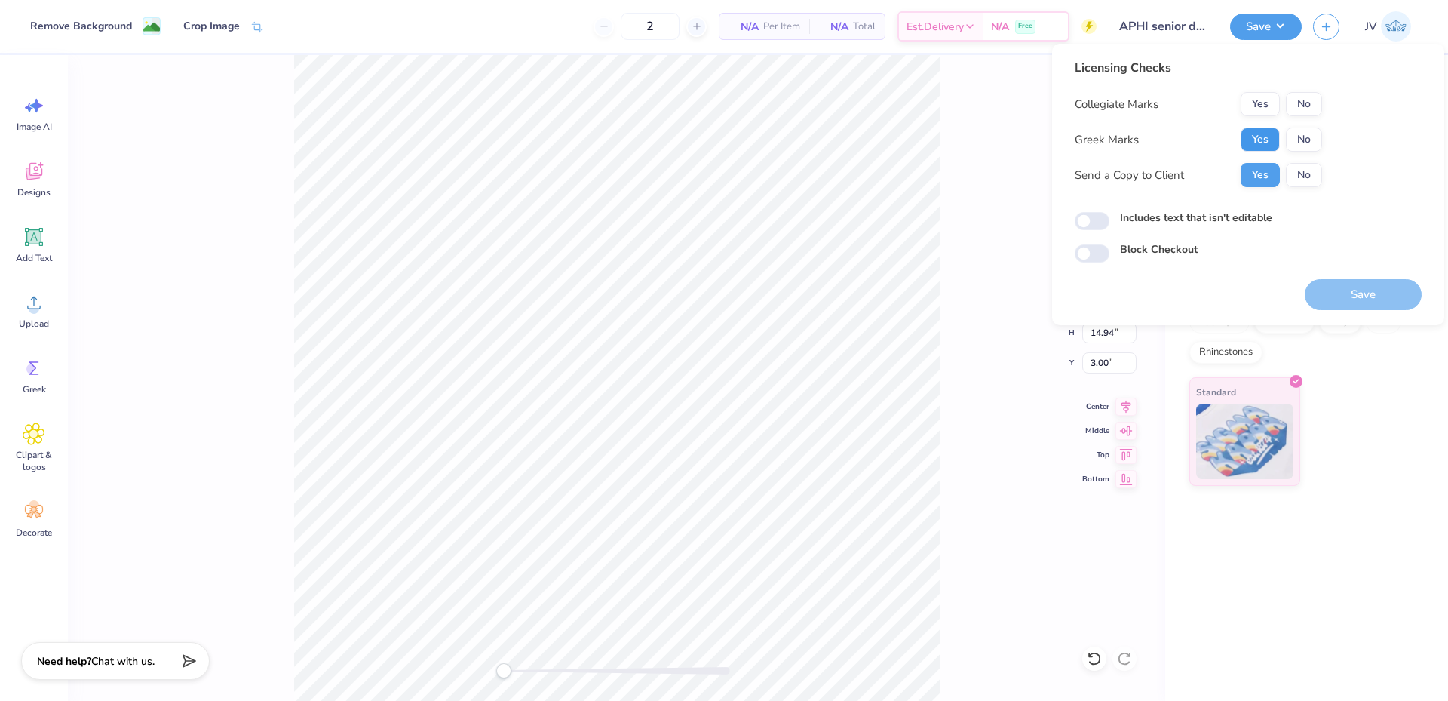
click at [1265, 135] on button "Yes" at bounding box center [1259, 139] width 39 height 24
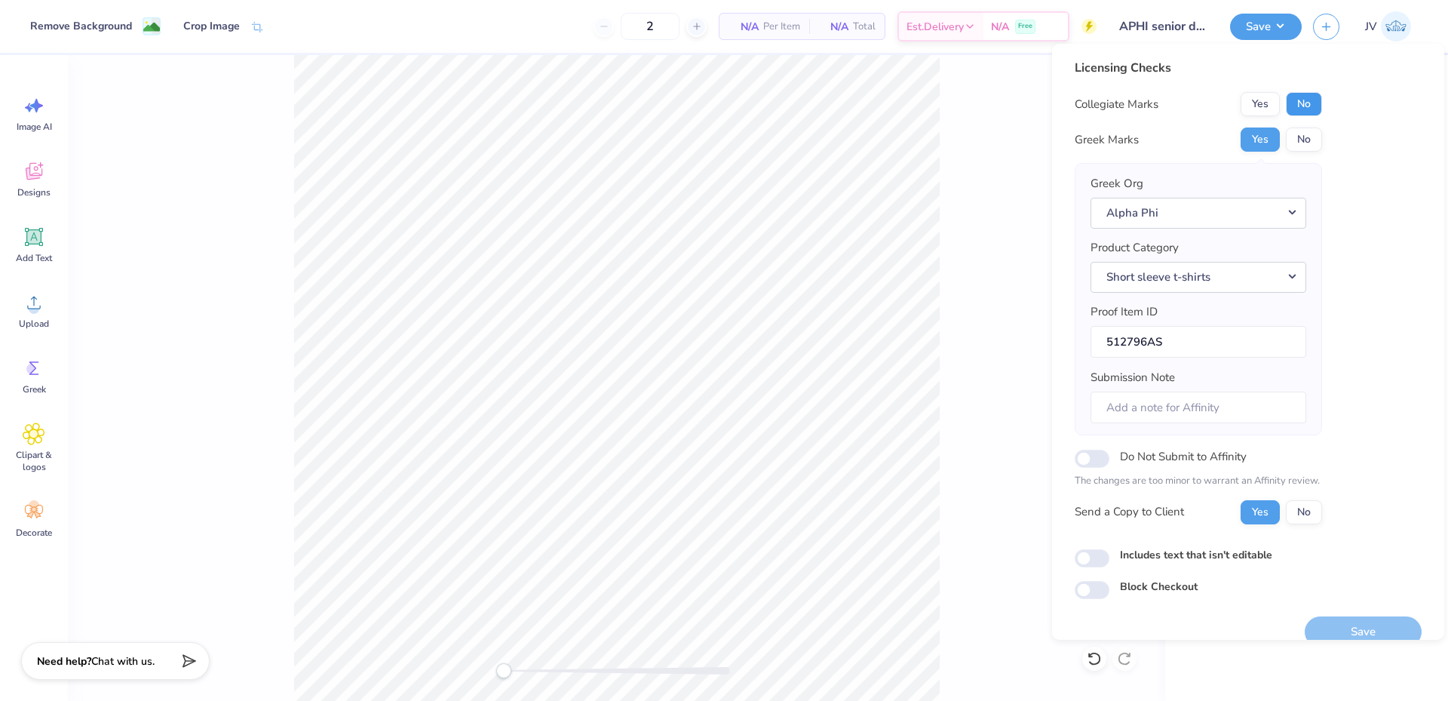
click at [1314, 100] on button "No" at bounding box center [1304, 104] width 36 height 24
click at [1344, 618] on button "Save" at bounding box center [1363, 631] width 117 height 31
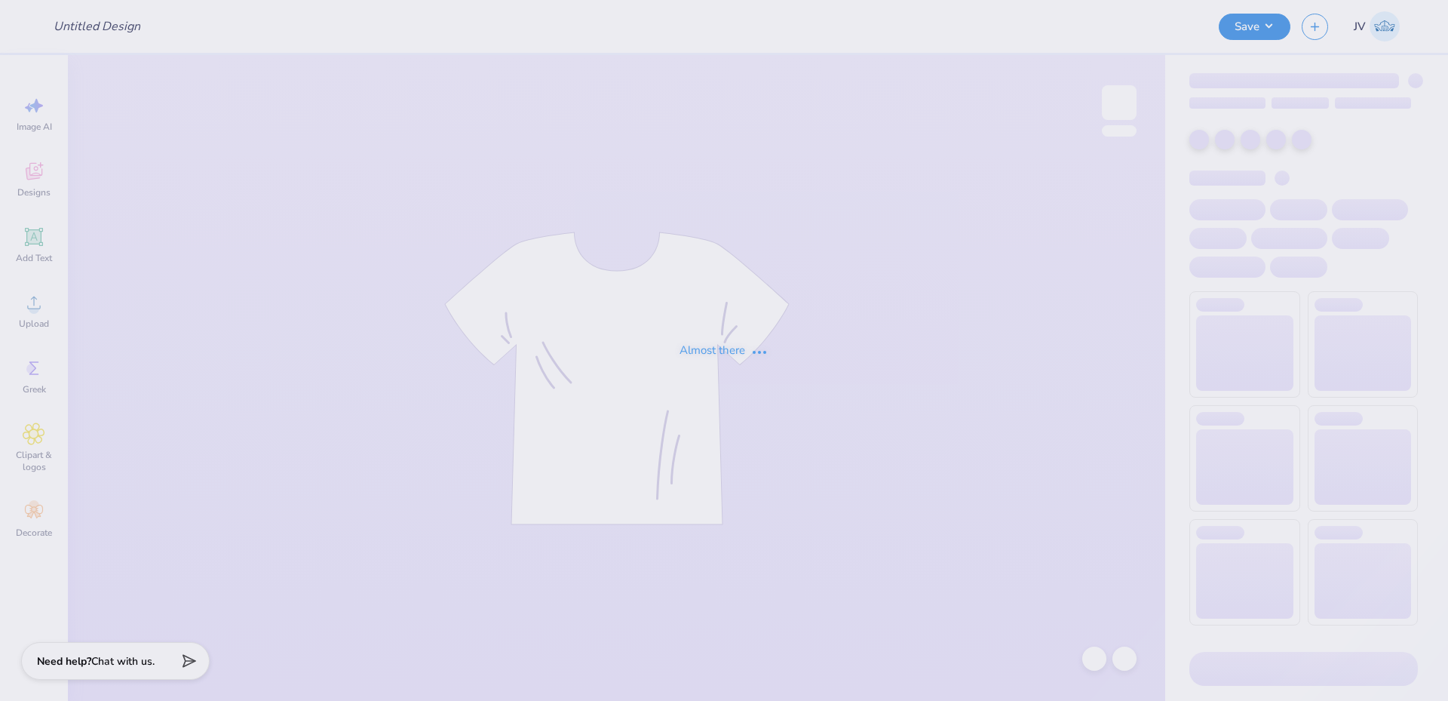
type input "APHI senior dads weekend"
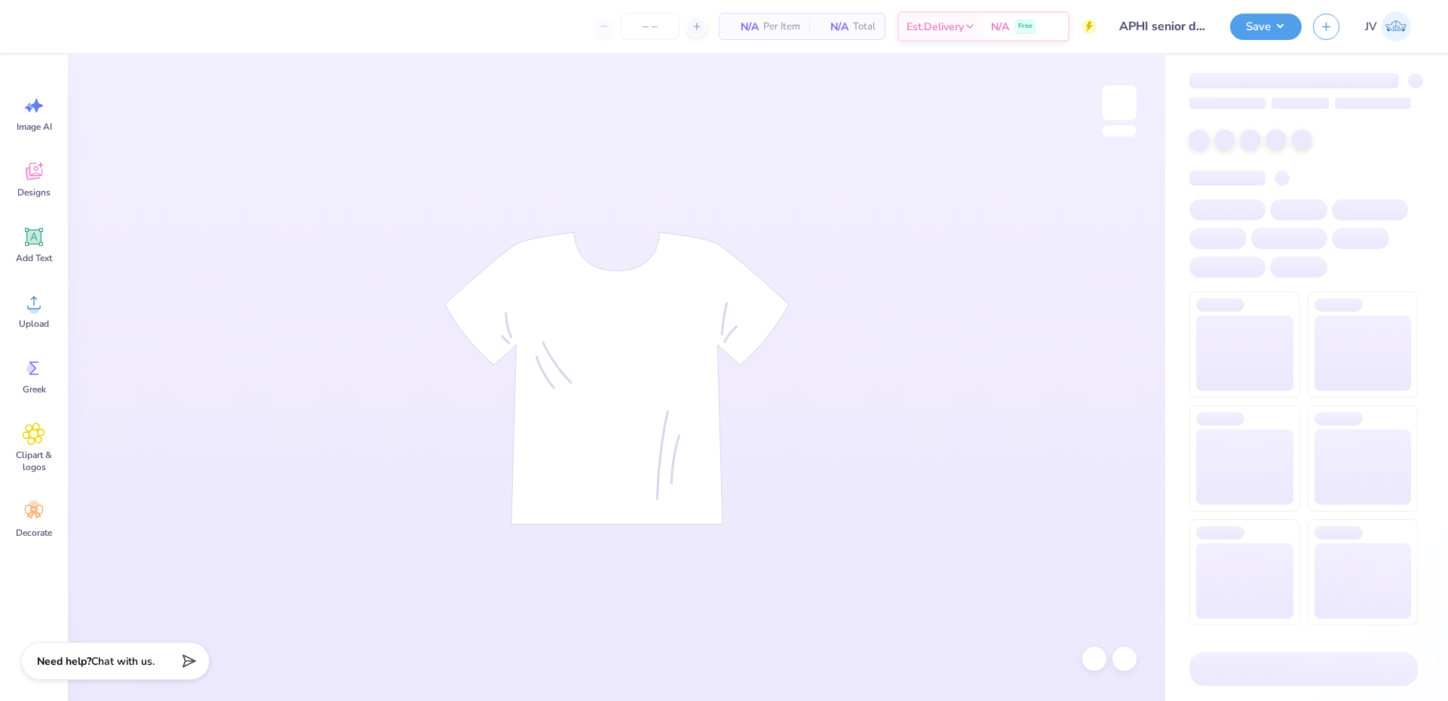
type input "2"
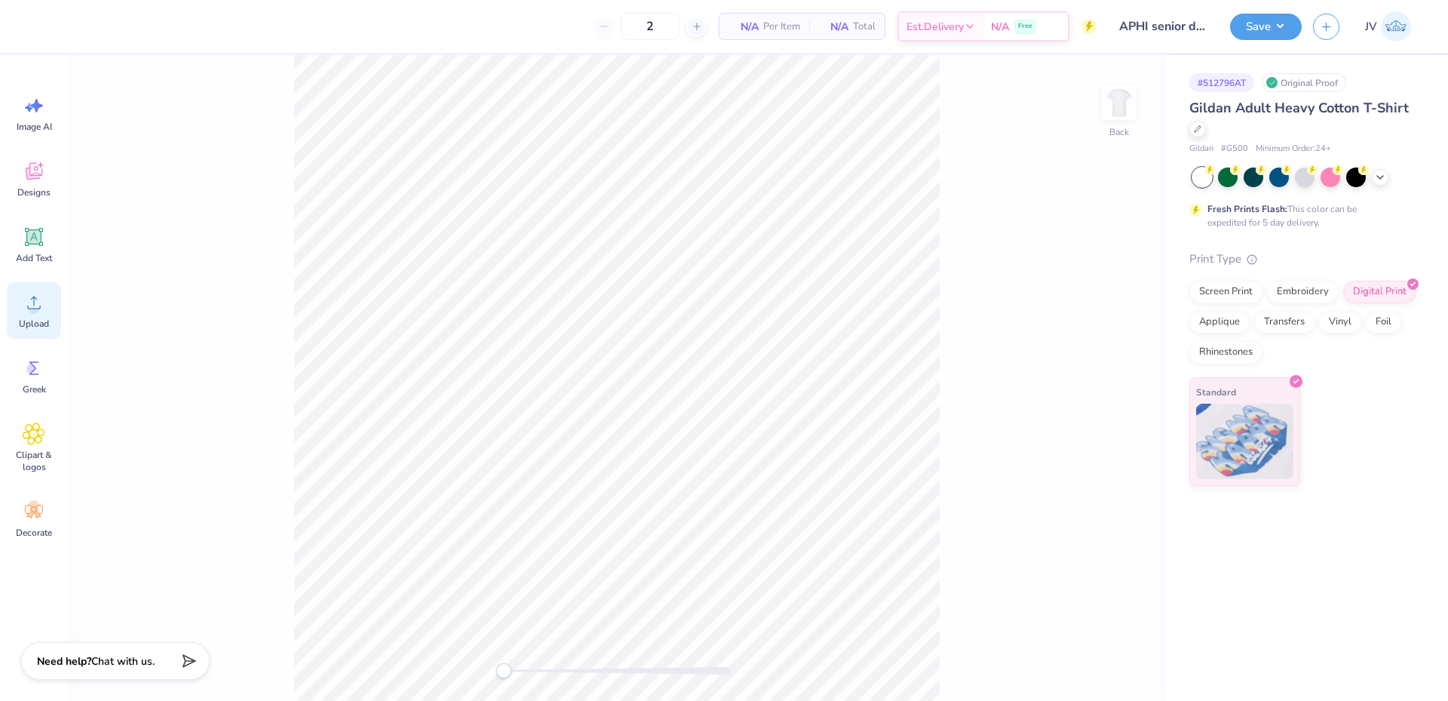
click at [32, 298] on icon at bounding box center [34, 302] width 14 height 13
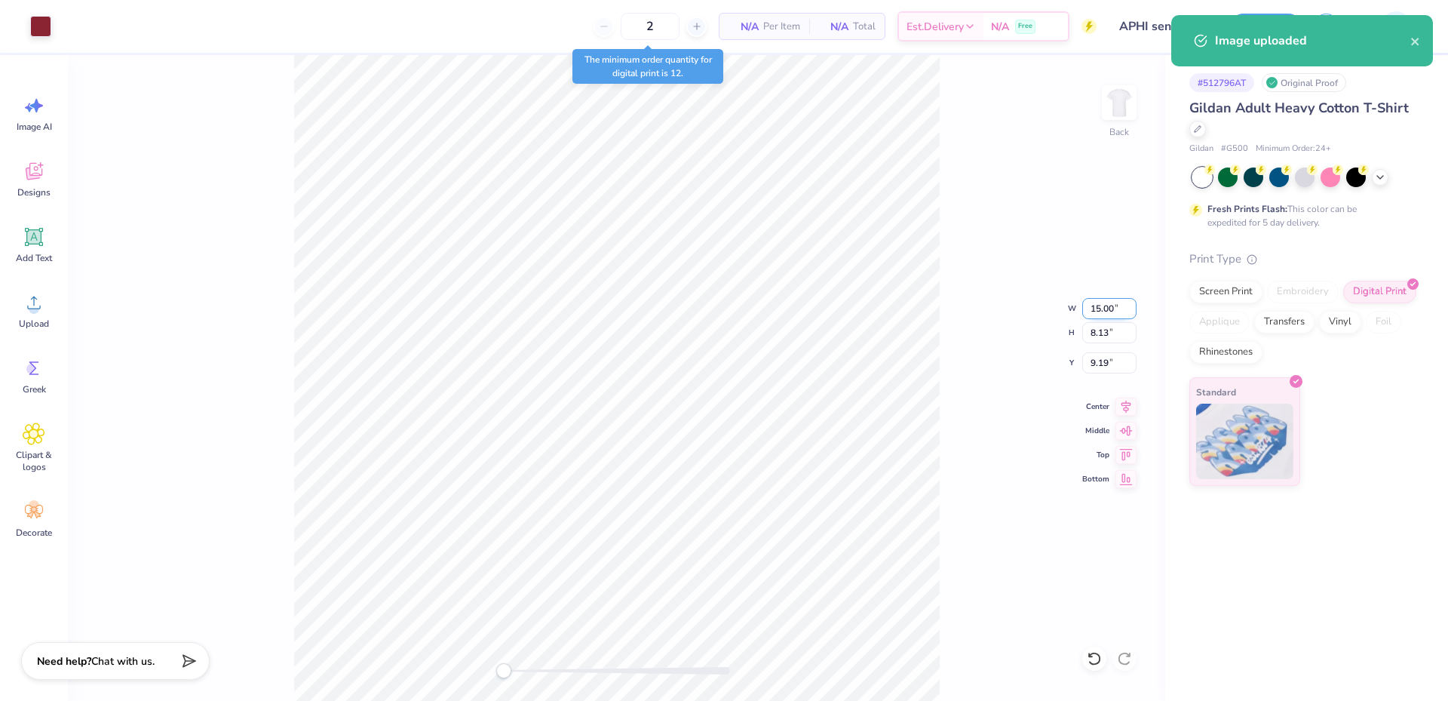
click at [1090, 311] on input "15.00" at bounding box center [1109, 308] width 54 height 21
click at [1091, 310] on input "15.00" at bounding box center [1109, 308] width 54 height 21
type input "4.00"
type input "2.17"
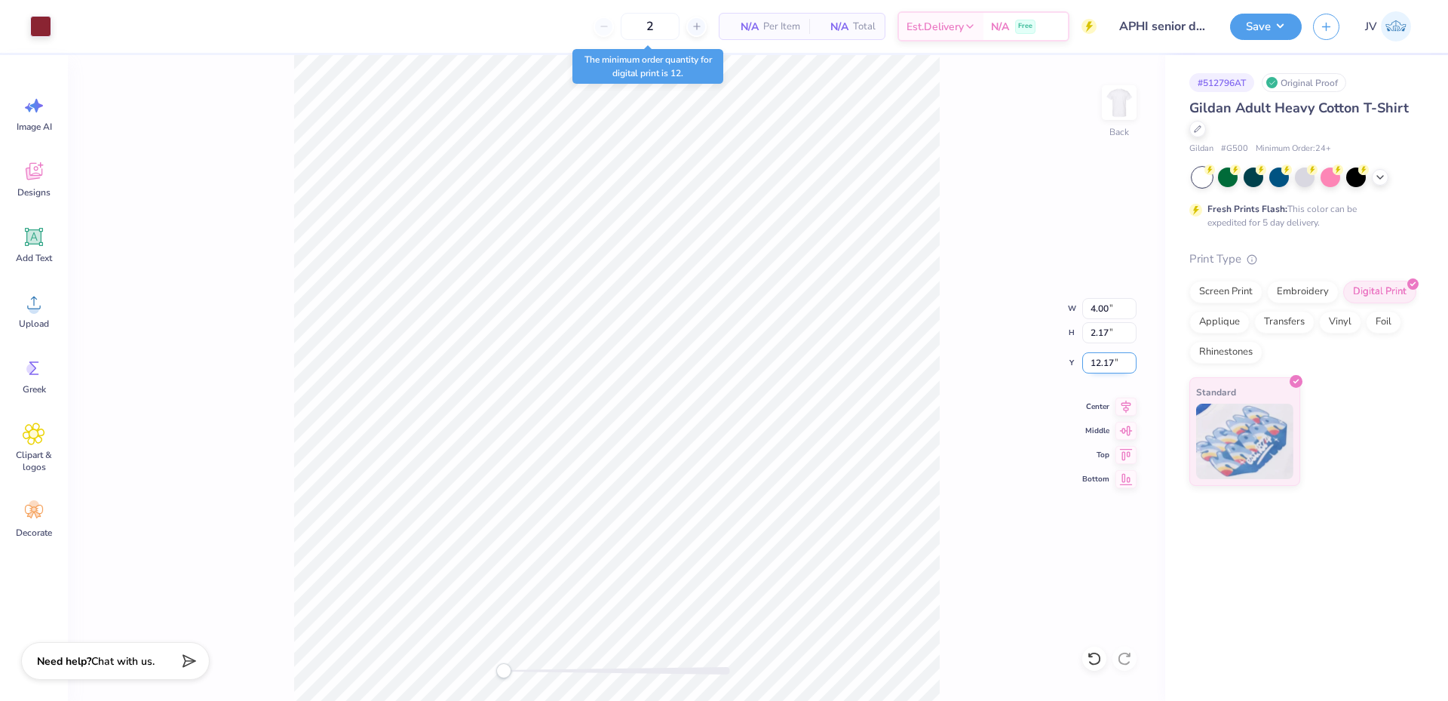
click at [1108, 366] on input "12.17" at bounding box center [1109, 362] width 54 height 21
type input "3"
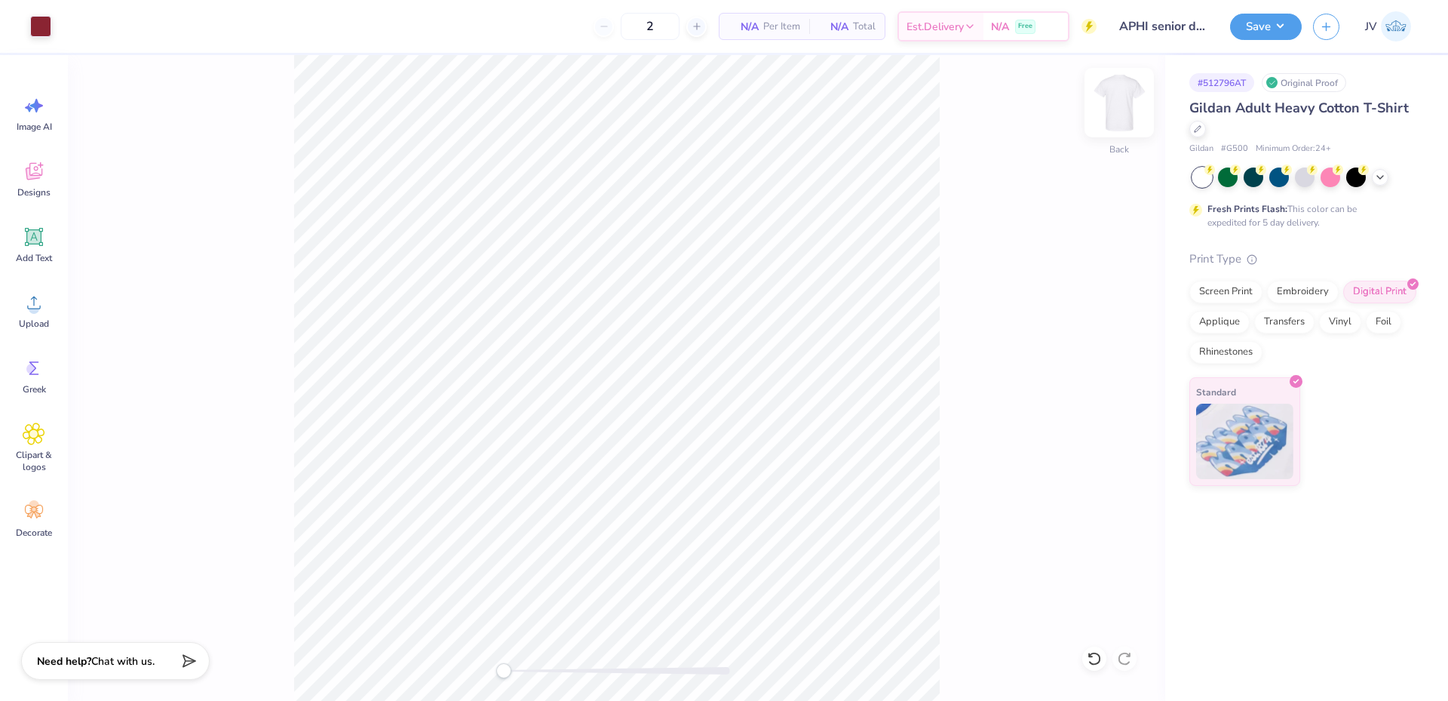
click at [1116, 99] on img at bounding box center [1119, 102] width 60 height 60
click at [20, 318] on span "Upload" at bounding box center [34, 323] width 30 height 12
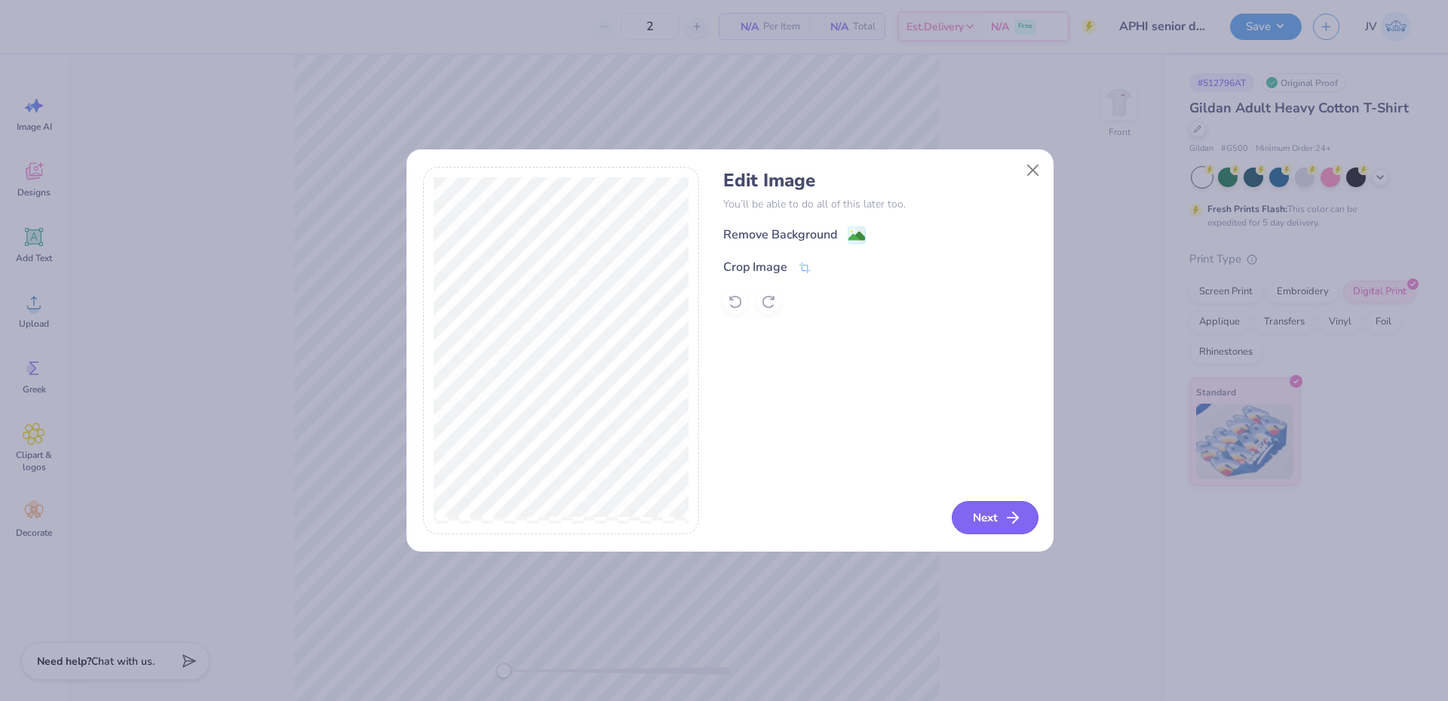
click at [985, 507] on button "Next" at bounding box center [995, 517] width 87 height 33
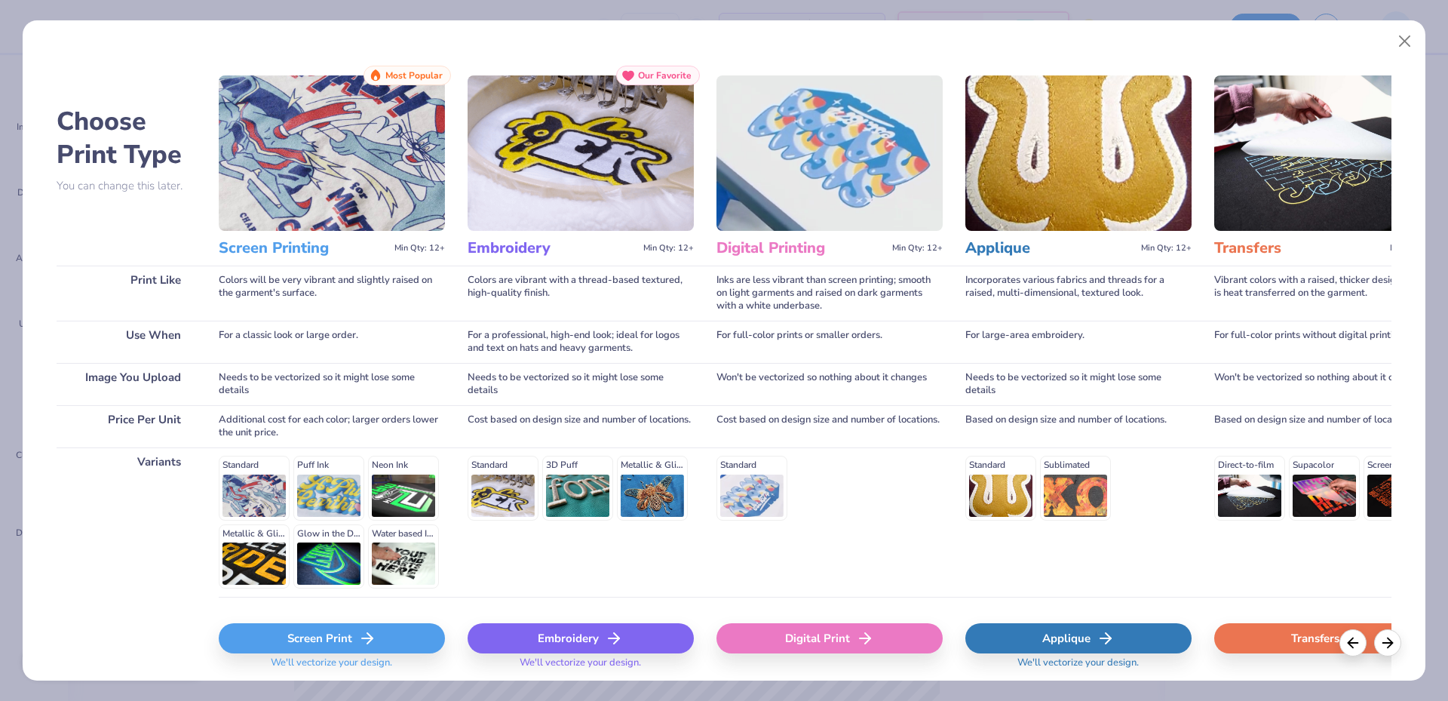
click at [805, 630] on div "Digital Print" at bounding box center [829, 638] width 226 height 30
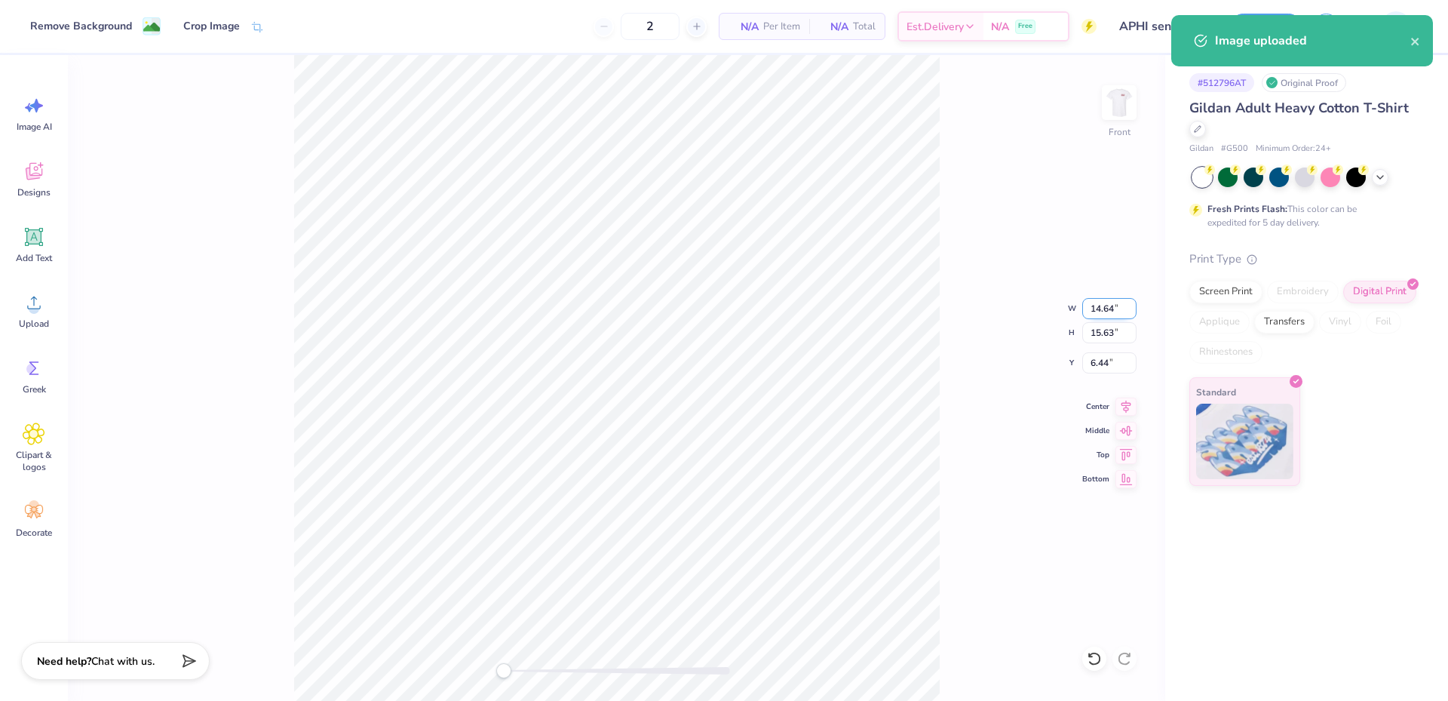
click at [1091, 303] on input "14.64" at bounding box center [1109, 308] width 54 height 21
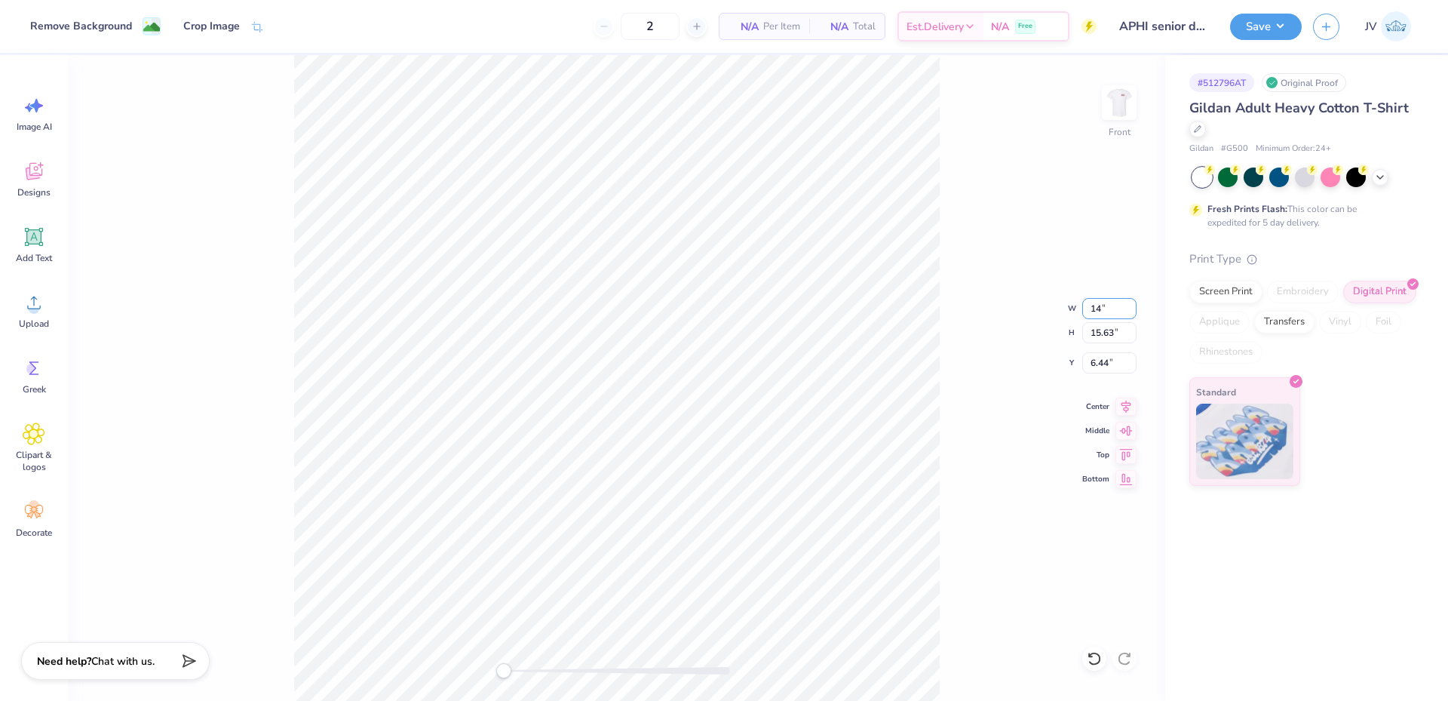
type input "14.00"
type input "14.94"
click at [1099, 369] on input "6.78" at bounding box center [1109, 362] width 54 height 21
type input "3"
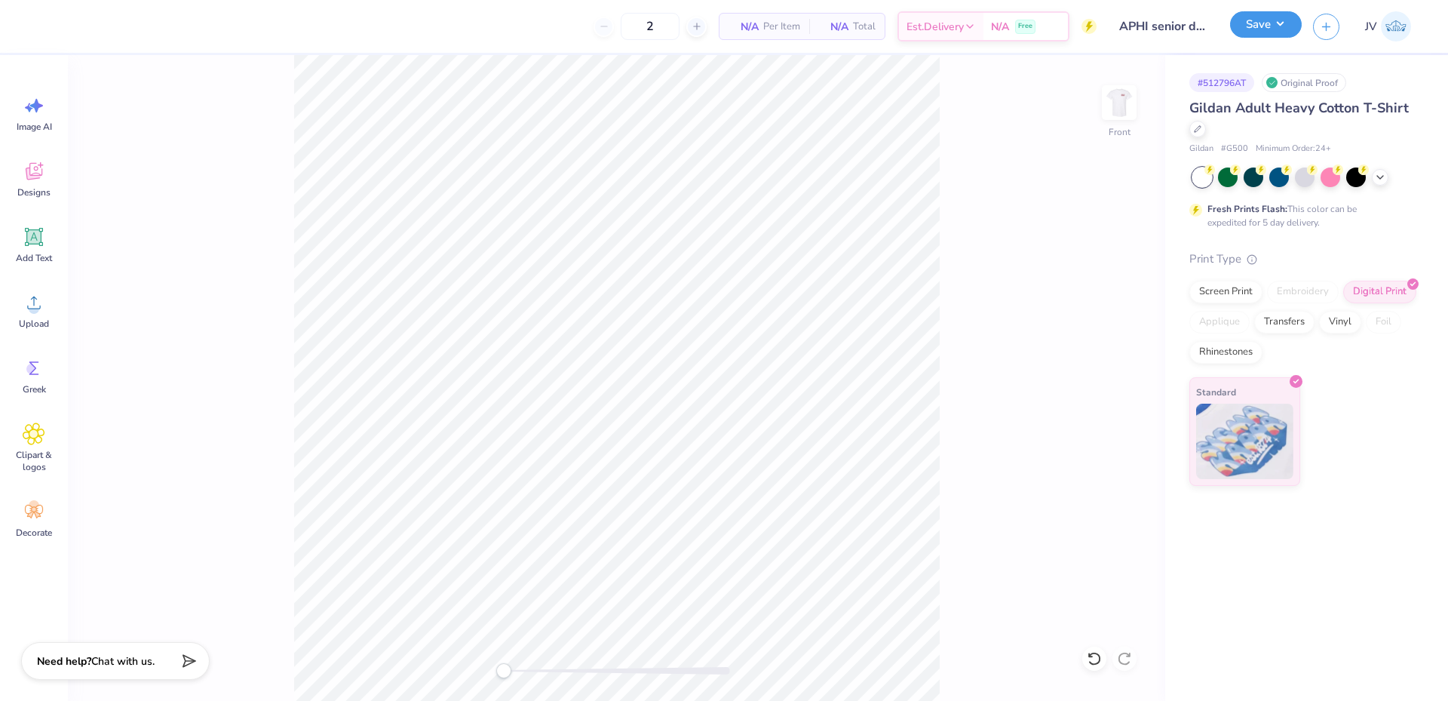
click at [1277, 29] on button "Save" at bounding box center [1266, 24] width 72 height 26
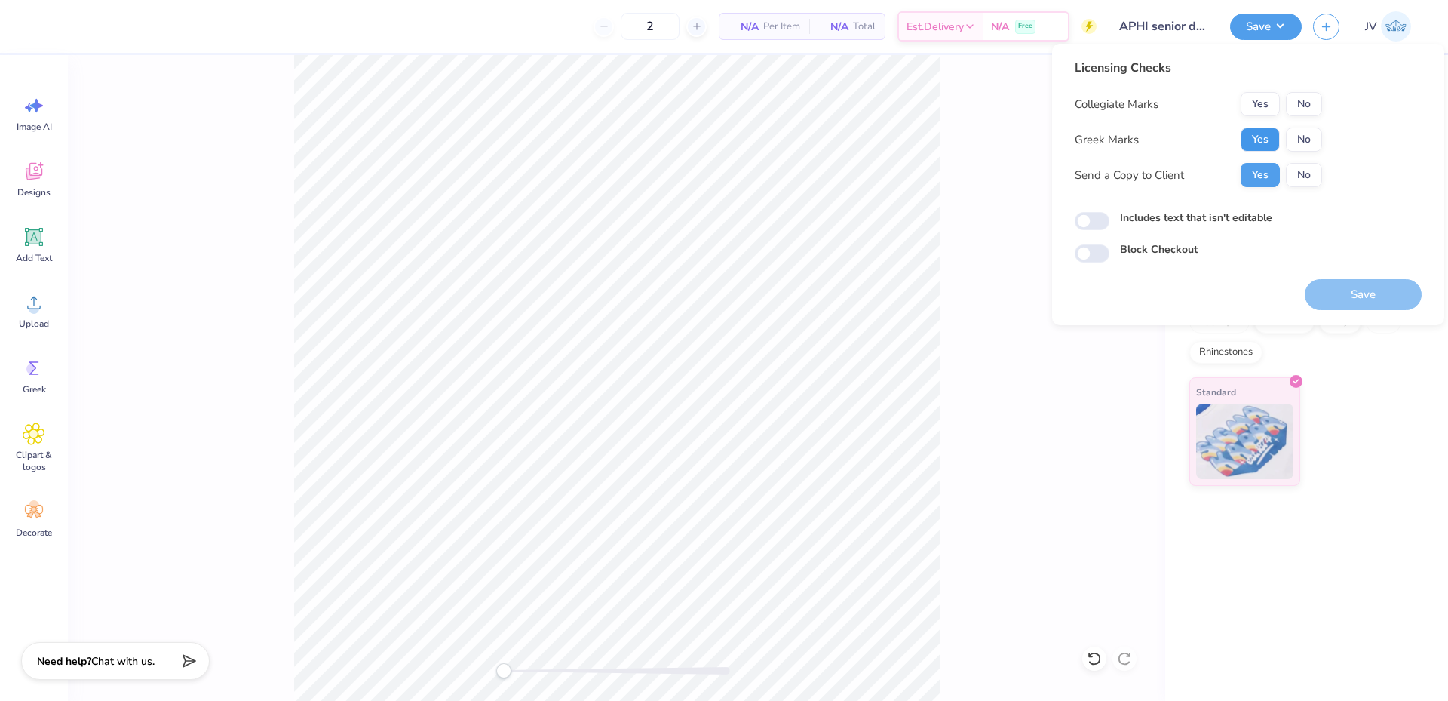
click at [1256, 143] on button "Yes" at bounding box center [1259, 139] width 39 height 24
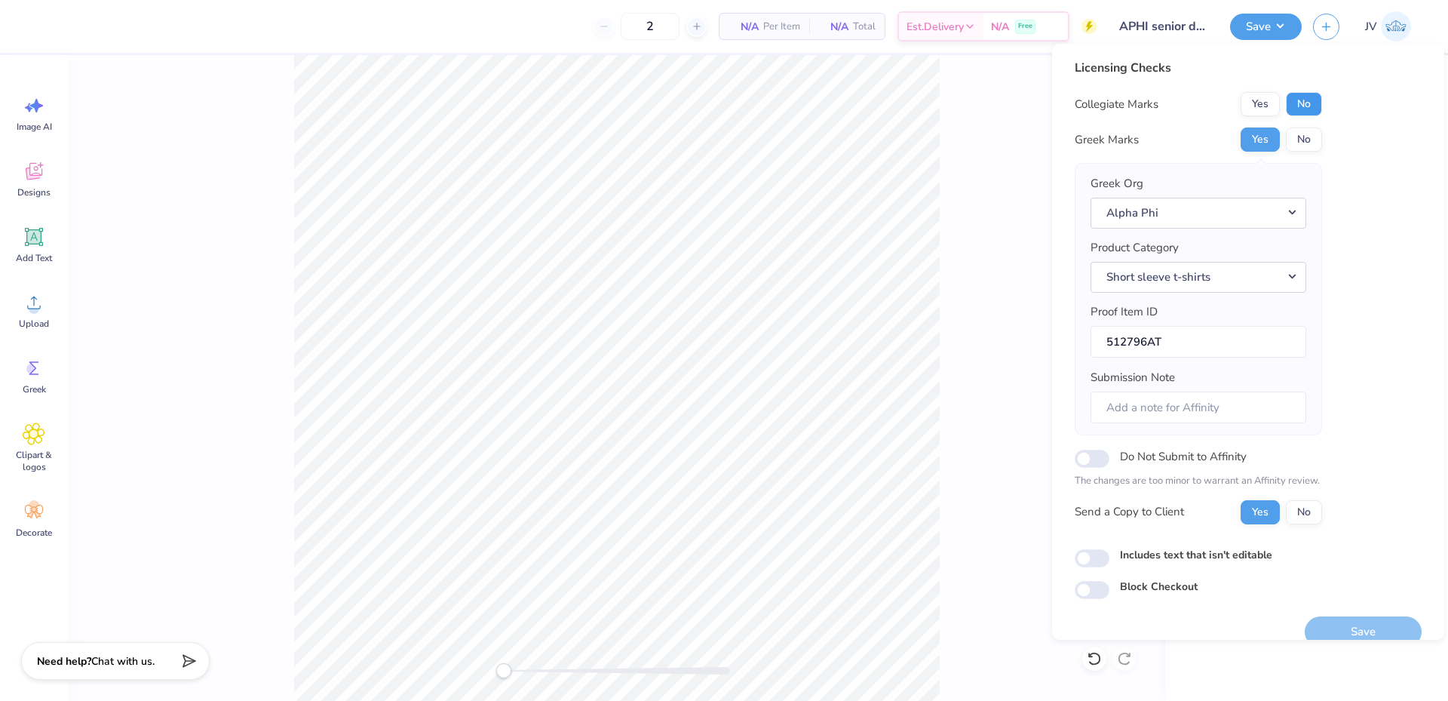
click at [1308, 99] on button "No" at bounding box center [1304, 104] width 36 height 24
click at [1326, 627] on button "Save" at bounding box center [1363, 631] width 117 height 31
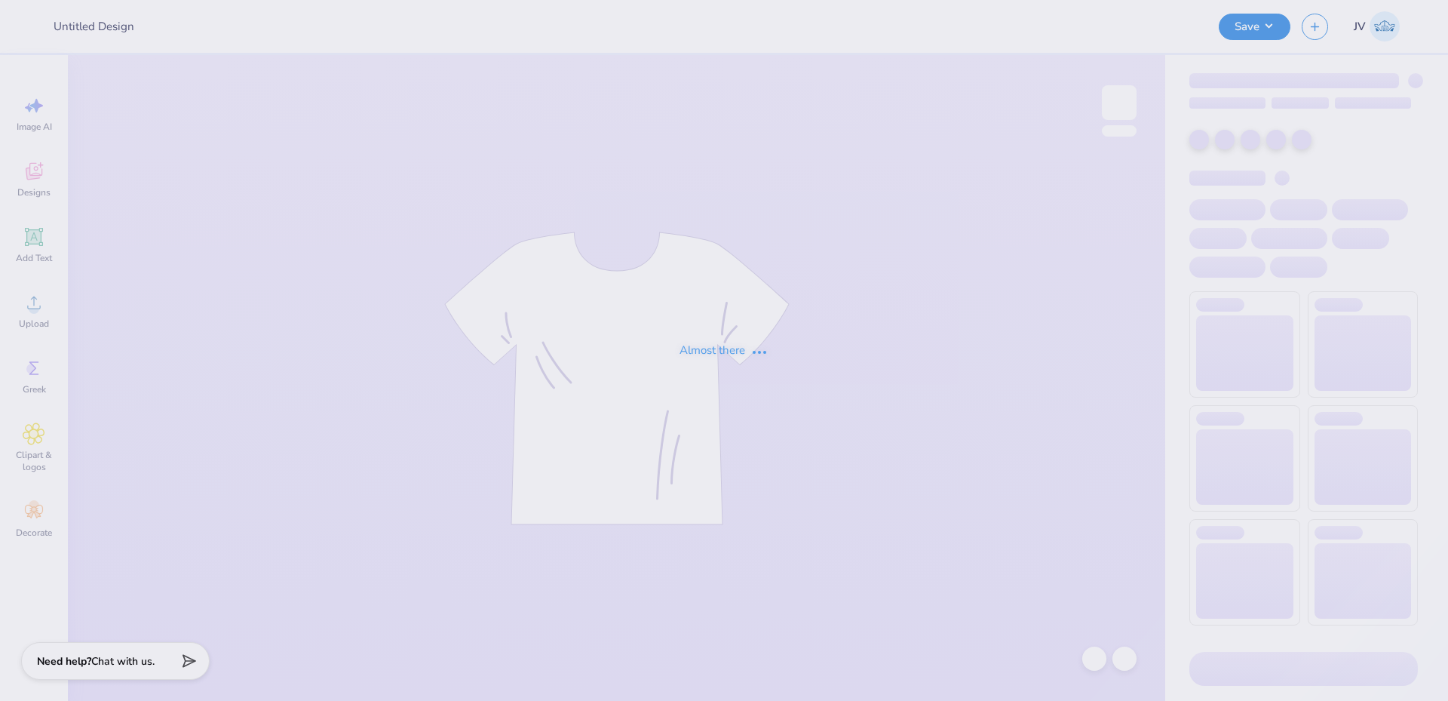
type input "APHI senior dads weekend"
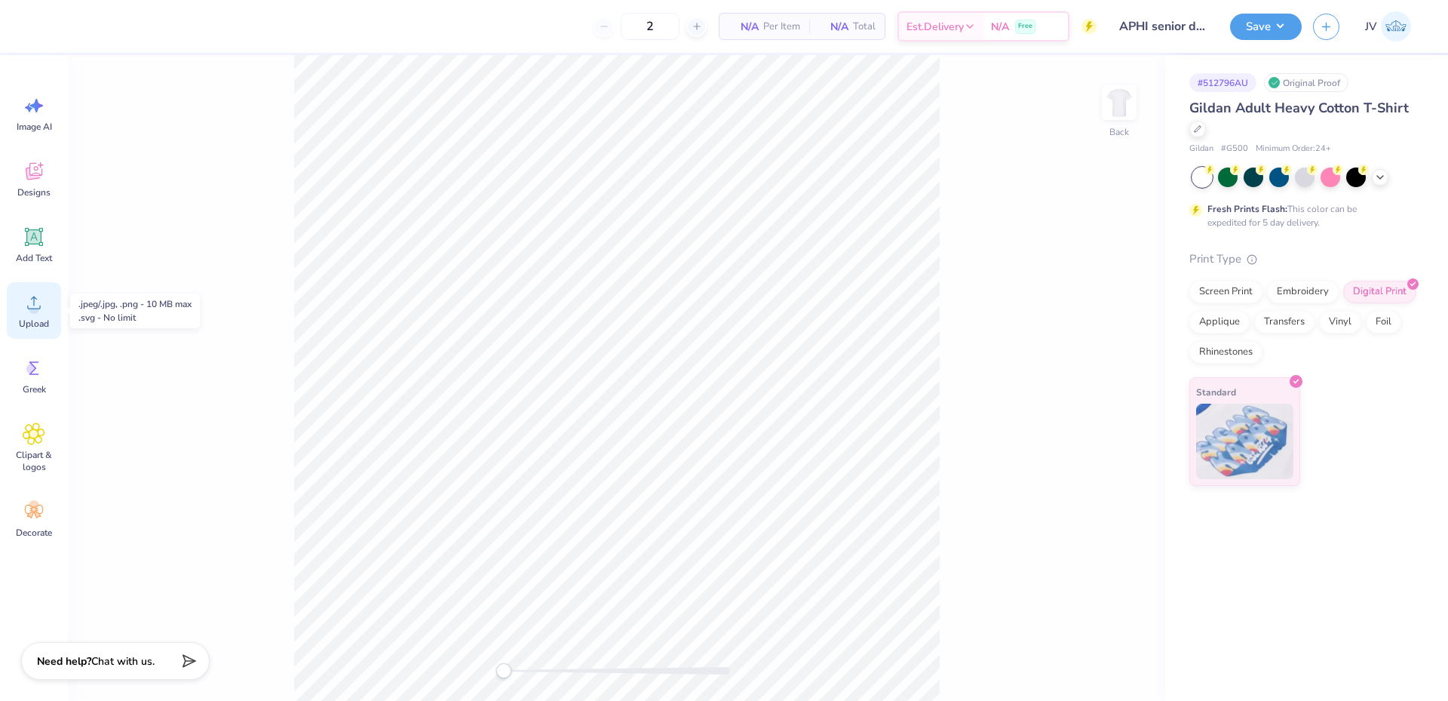
click at [36, 300] on icon at bounding box center [34, 302] width 23 height 23
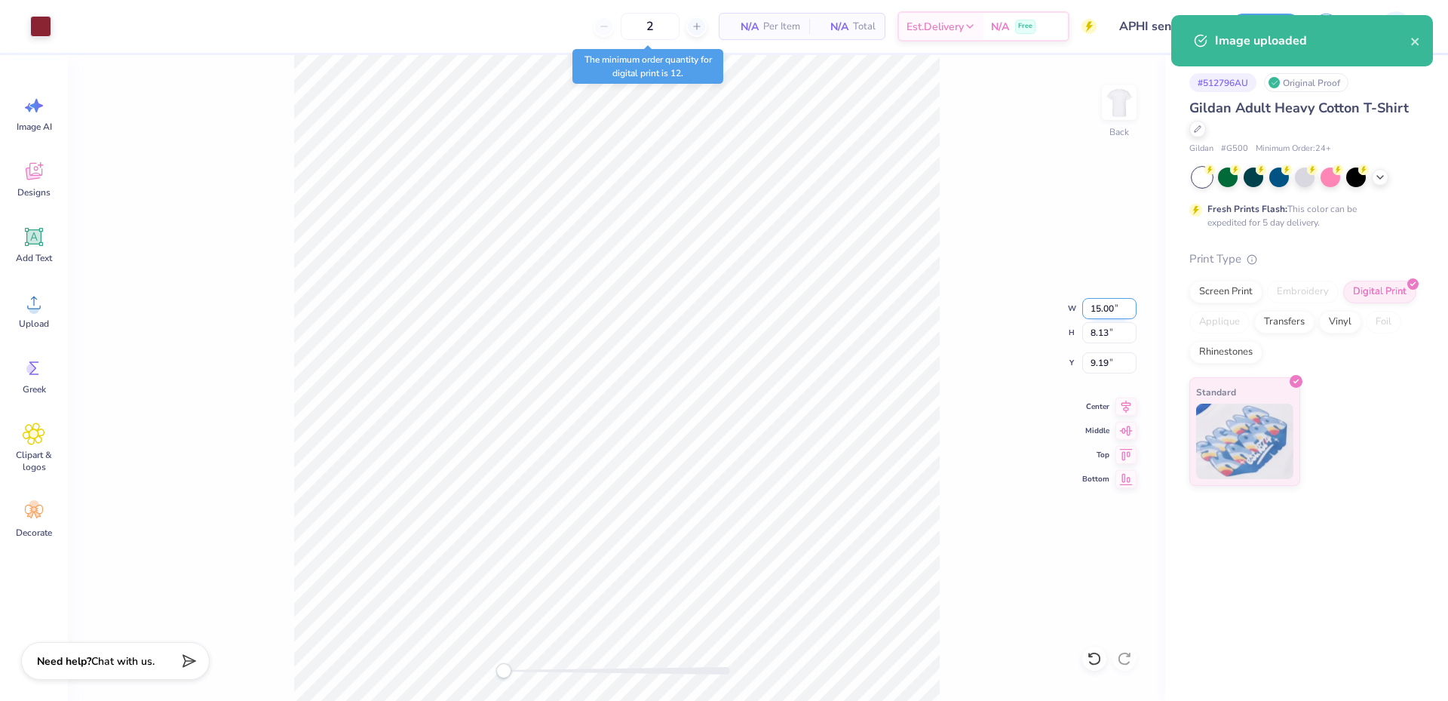
click at [1114, 302] on input "15.00" at bounding box center [1109, 308] width 54 height 21
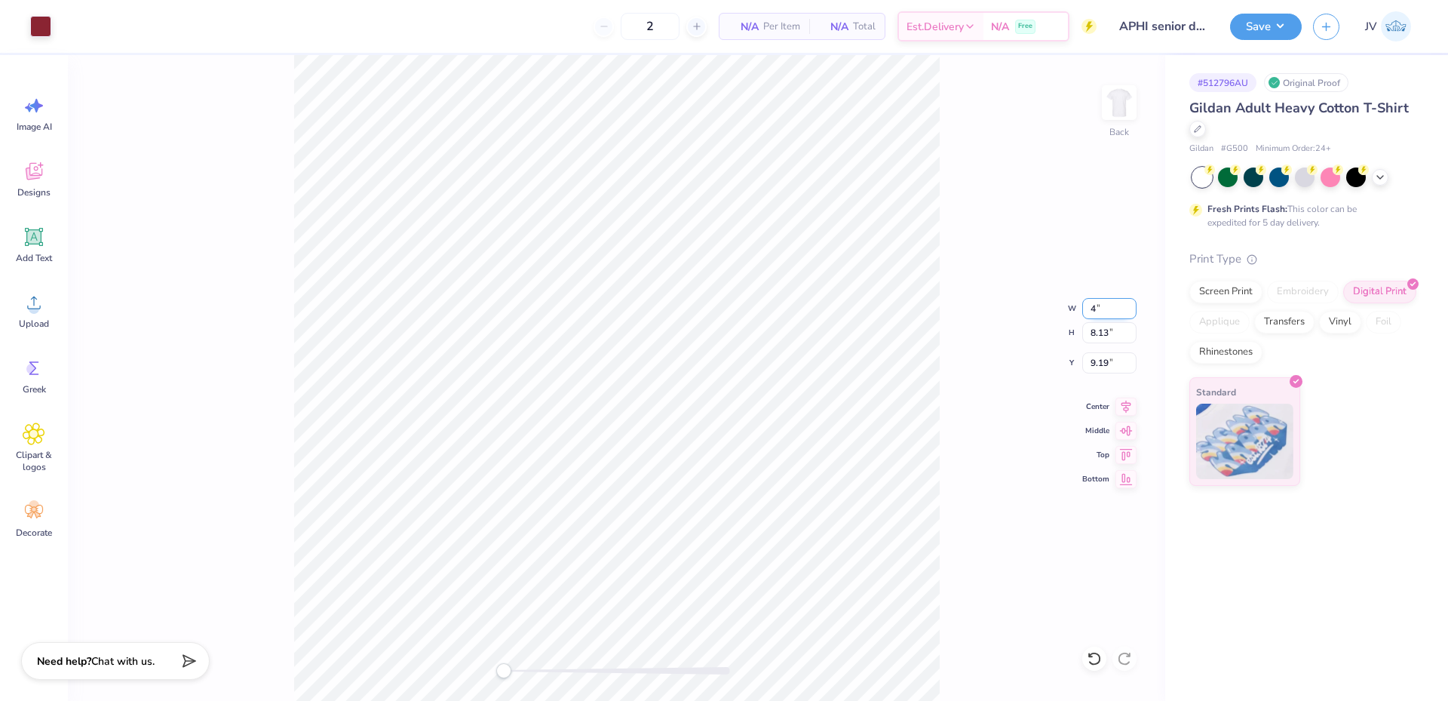
type input "4.00"
type input "2.17"
click at [1102, 369] on input "12.17" at bounding box center [1109, 362] width 54 height 21
type input "3"
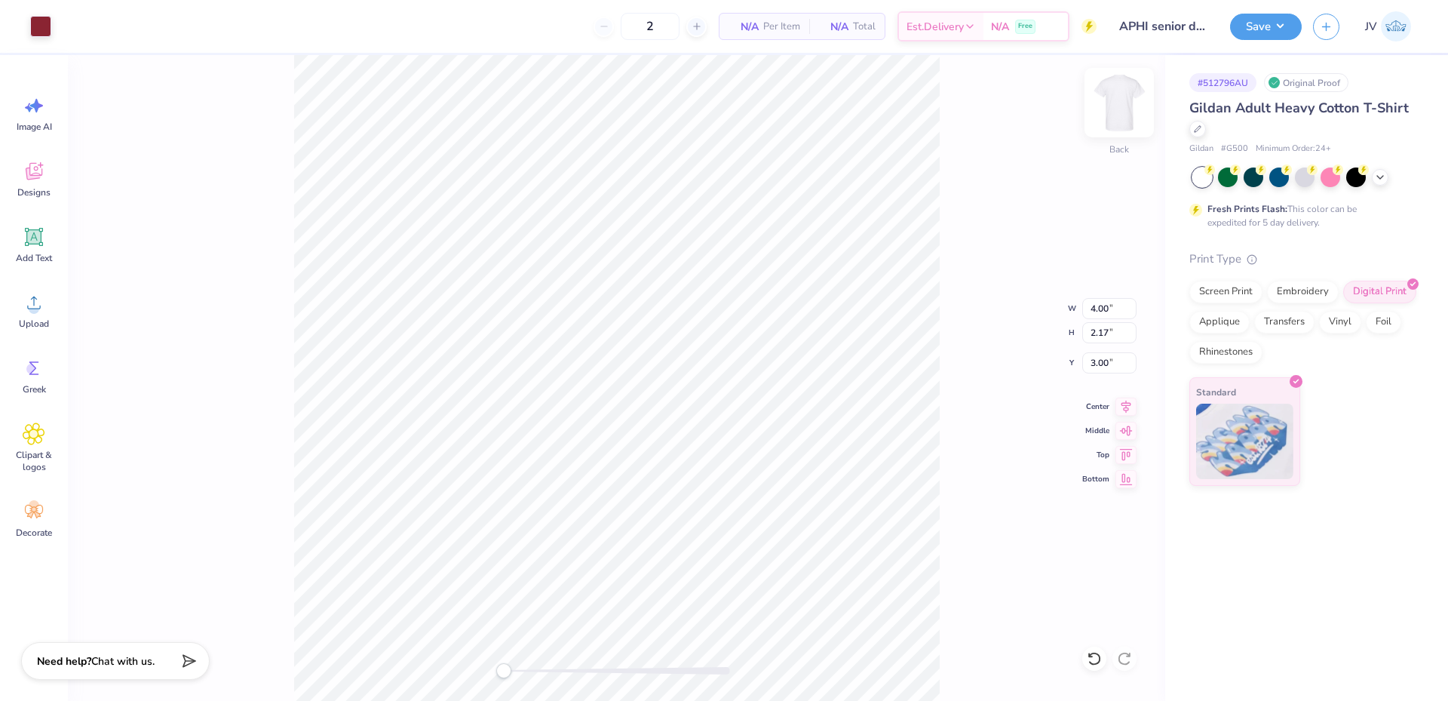
click at [1119, 120] on img at bounding box center [1119, 102] width 60 height 60
click at [29, 314] on div "Upload" at bounding box center [34, 310] width 54 height 57
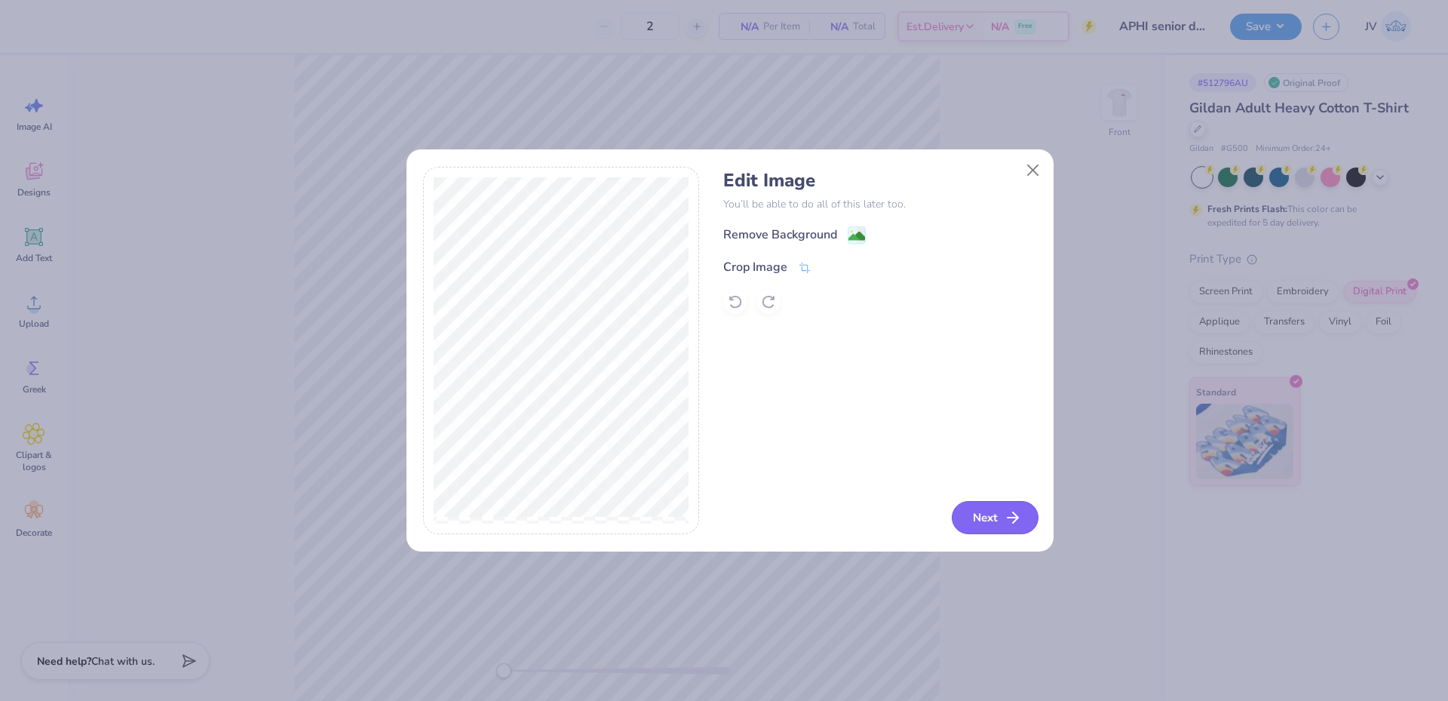
click at [973, 506] on button "Next" at bounding box center [995, 517] width 87 height 33
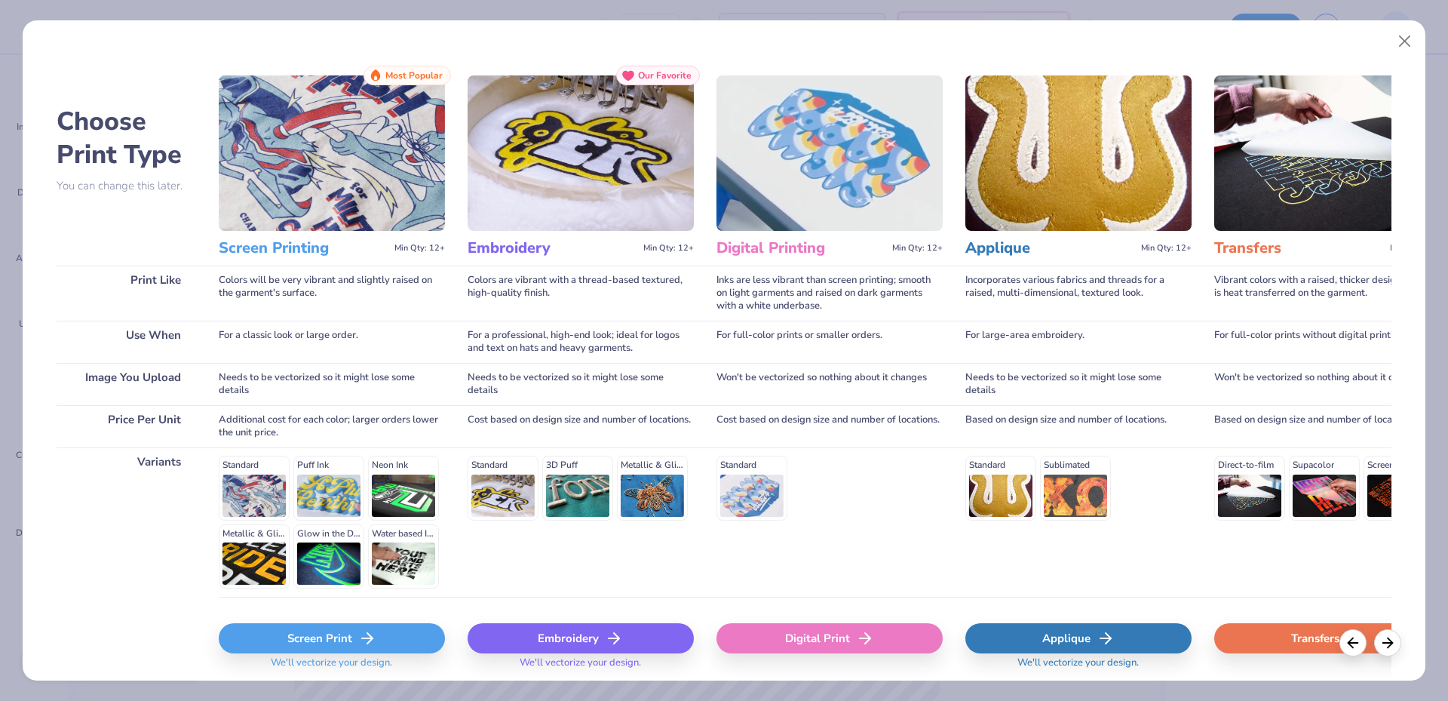
click at [875, 626] on div "Digital Print" at bounding box center [829, 638] width 226 height 30
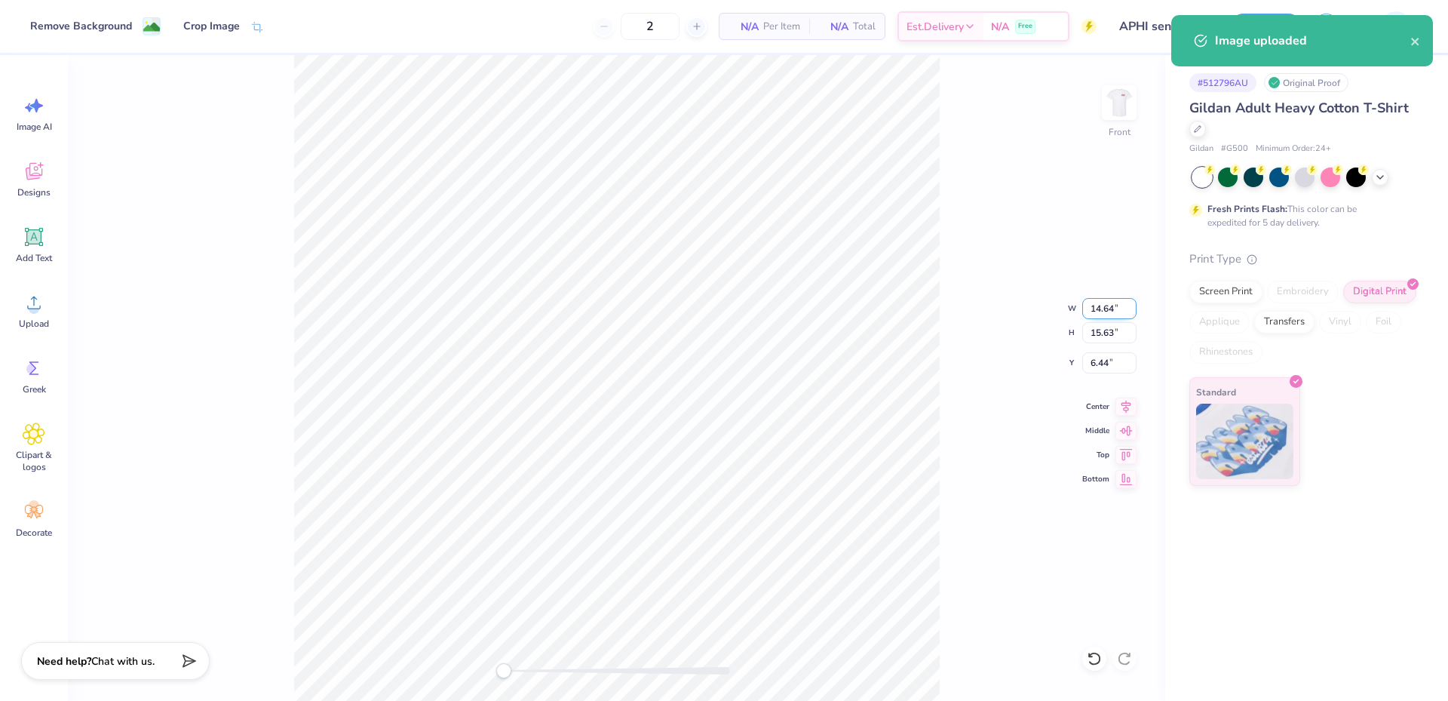
click at [1105, 310] on input "14.64" at bounding box center [1109, 308] width 54 height 21
type input "14.00"
type input "14.94"
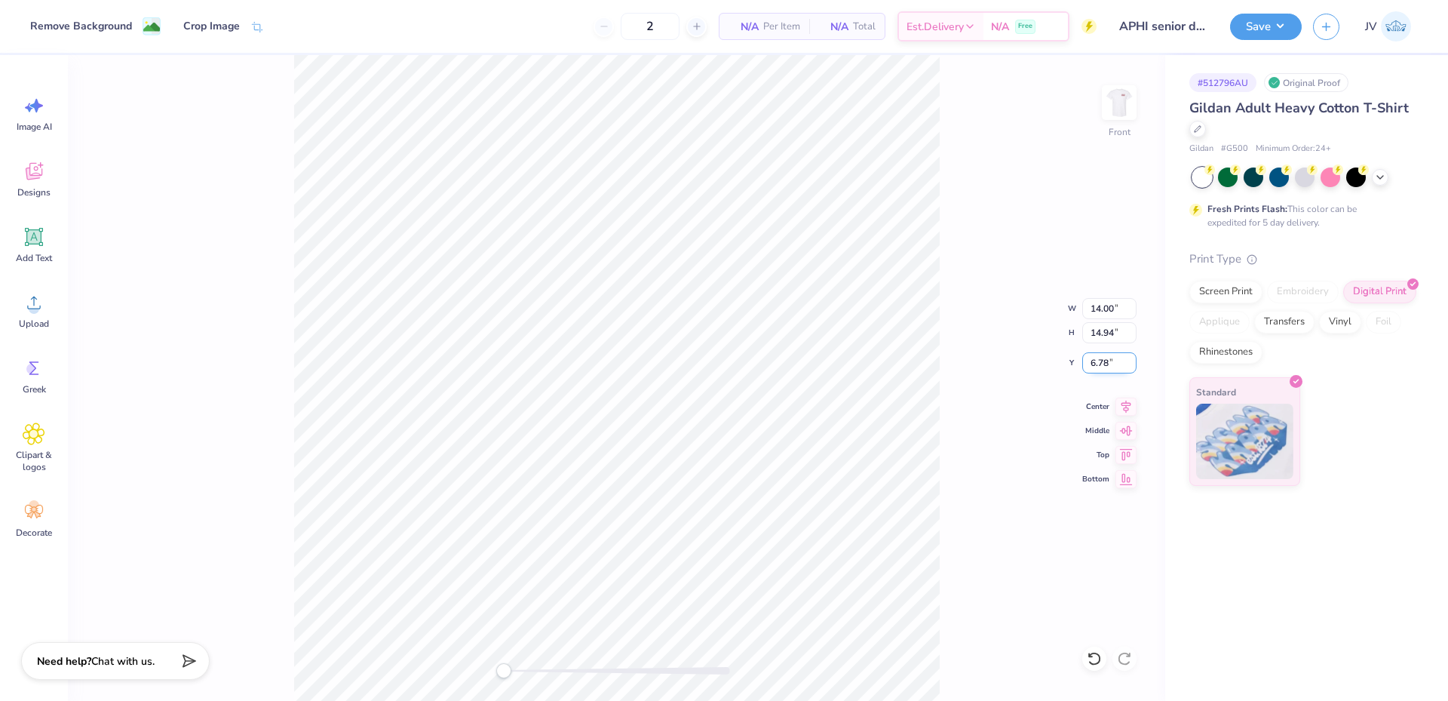
click at [1096, 367] on input "6.78" at bounding box center [1109, 362] width 54 height 21
type input "3"
click at [986, 406] on div "Front W 14.00 14.00 " H 14.94 14.94 " Y 3 3 " Center Middle Top Bottom" at bounding box center [616, 377] width 1097 height 645
click at [1253, 20] on button "Save" at bounding box center [1266, 24] width 72 height 26
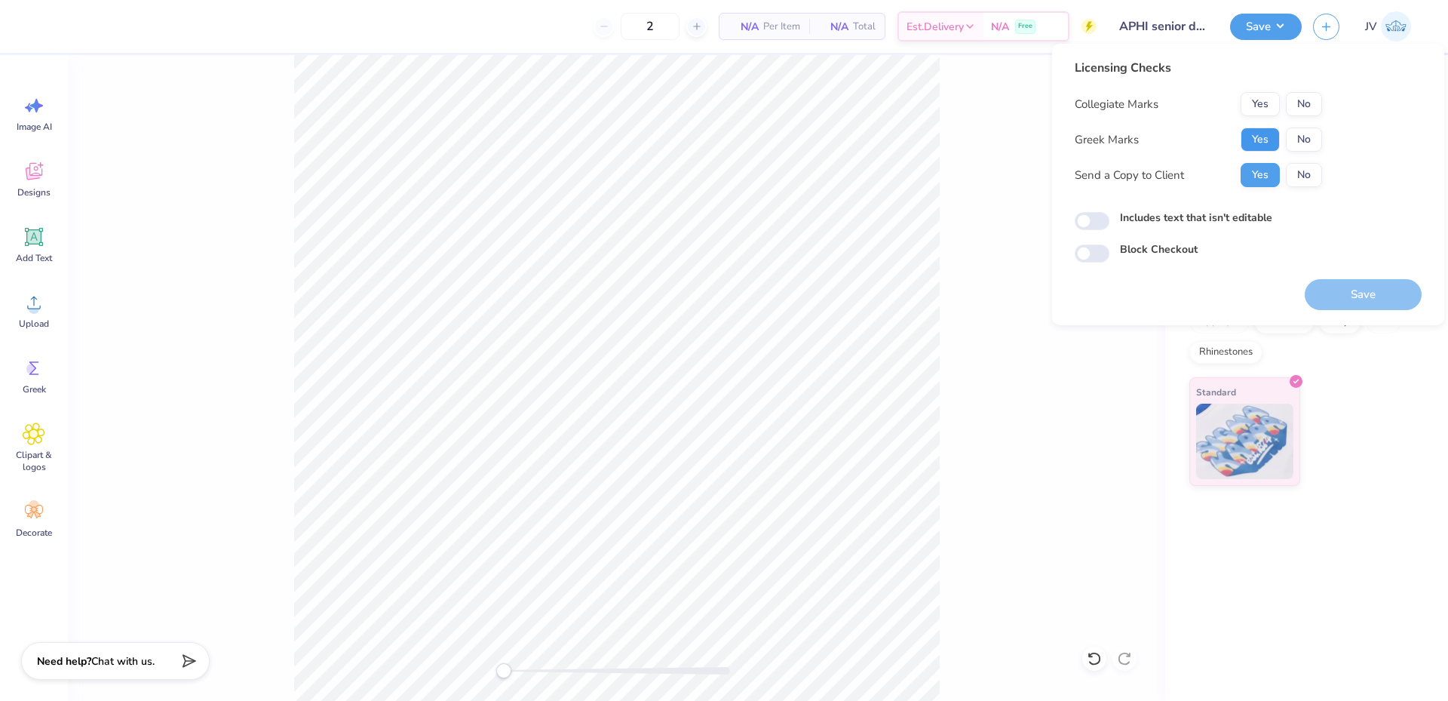
click at [1263, 139] on button "Yes" at bounding box center [1259, 139] width 39 height 24
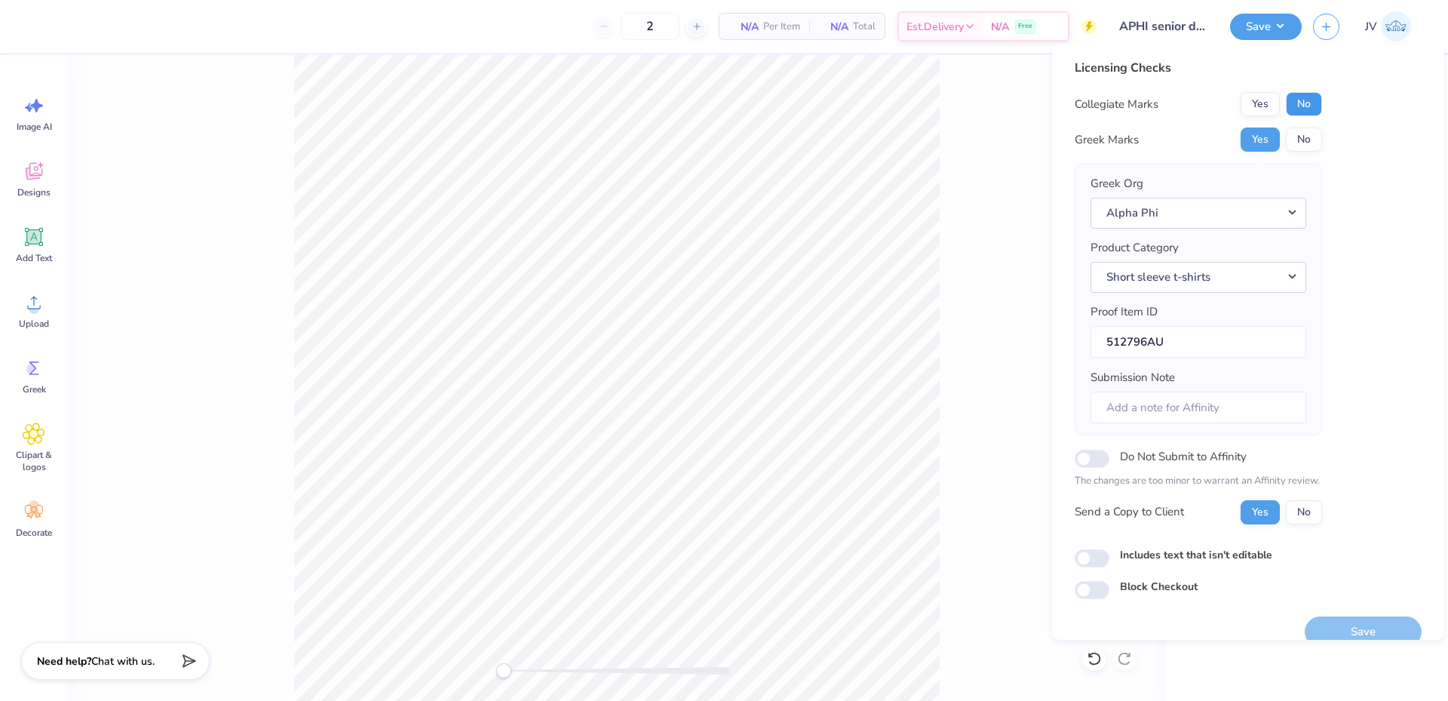
click at [1302, 93] on button "No" at bounding box center [1304, 104] width 36 height 24
click at [1344, 622] on button "Save" at bounding box center [1363, 631] width 117 height 31
